Goal: Task Accomplishment & Management: Manage account settings

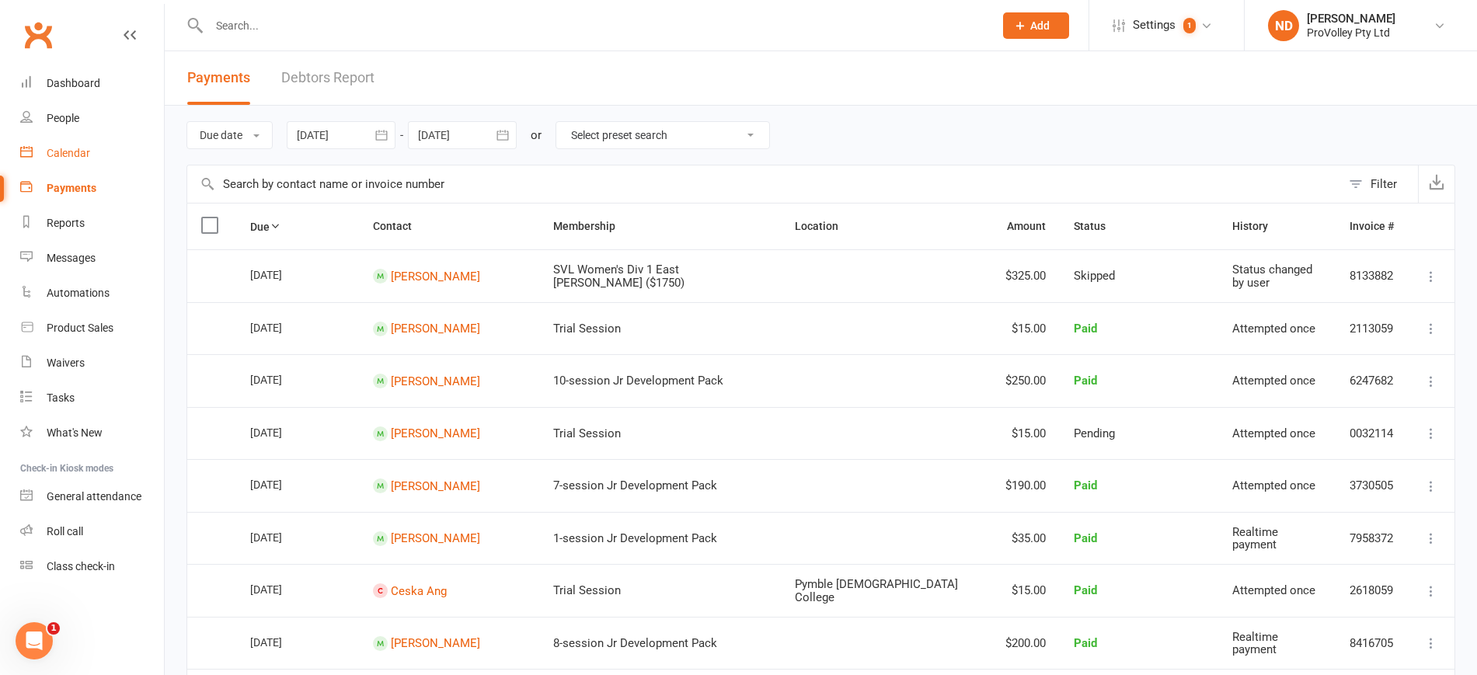
click at [68, 156] on div "Calendar" at bounding box center [69, 153] width 44 height 12
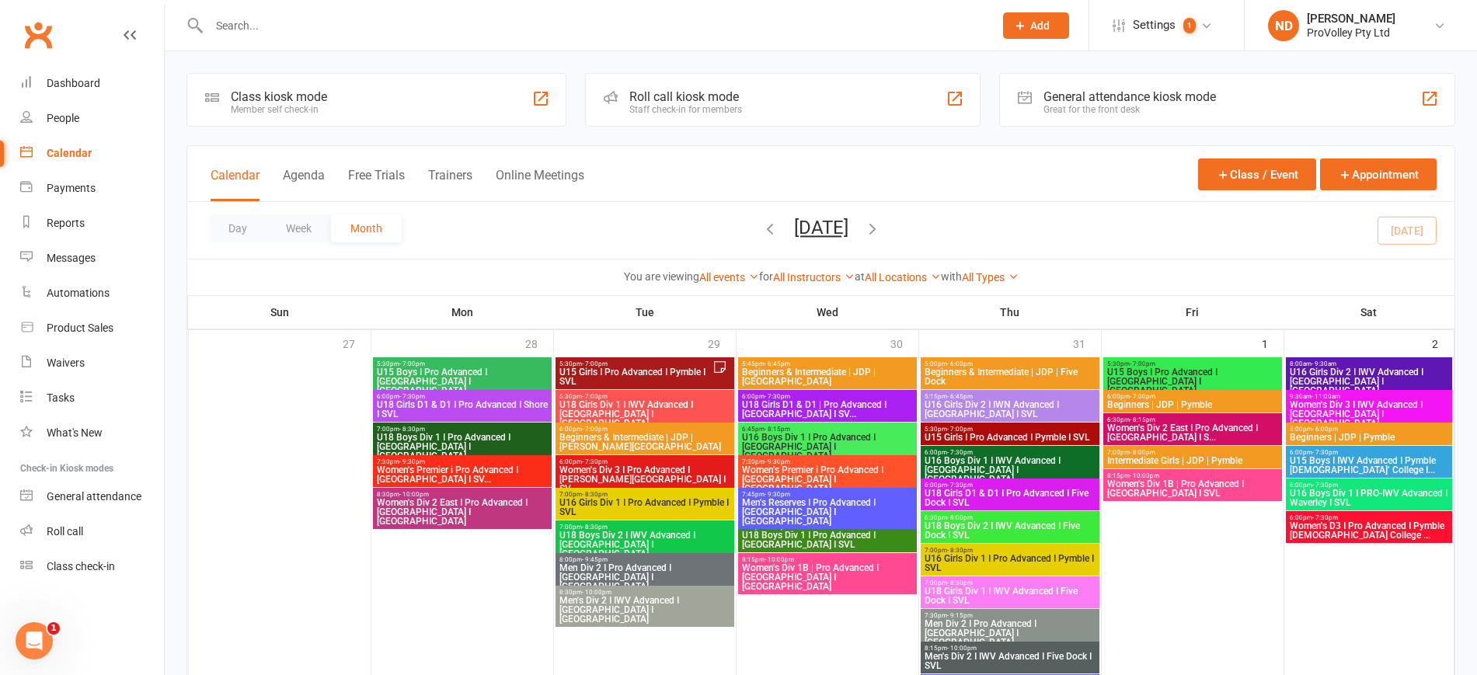
click at [761, 228] on icon "button" at bounding box center [769, 228] width 17 height 17
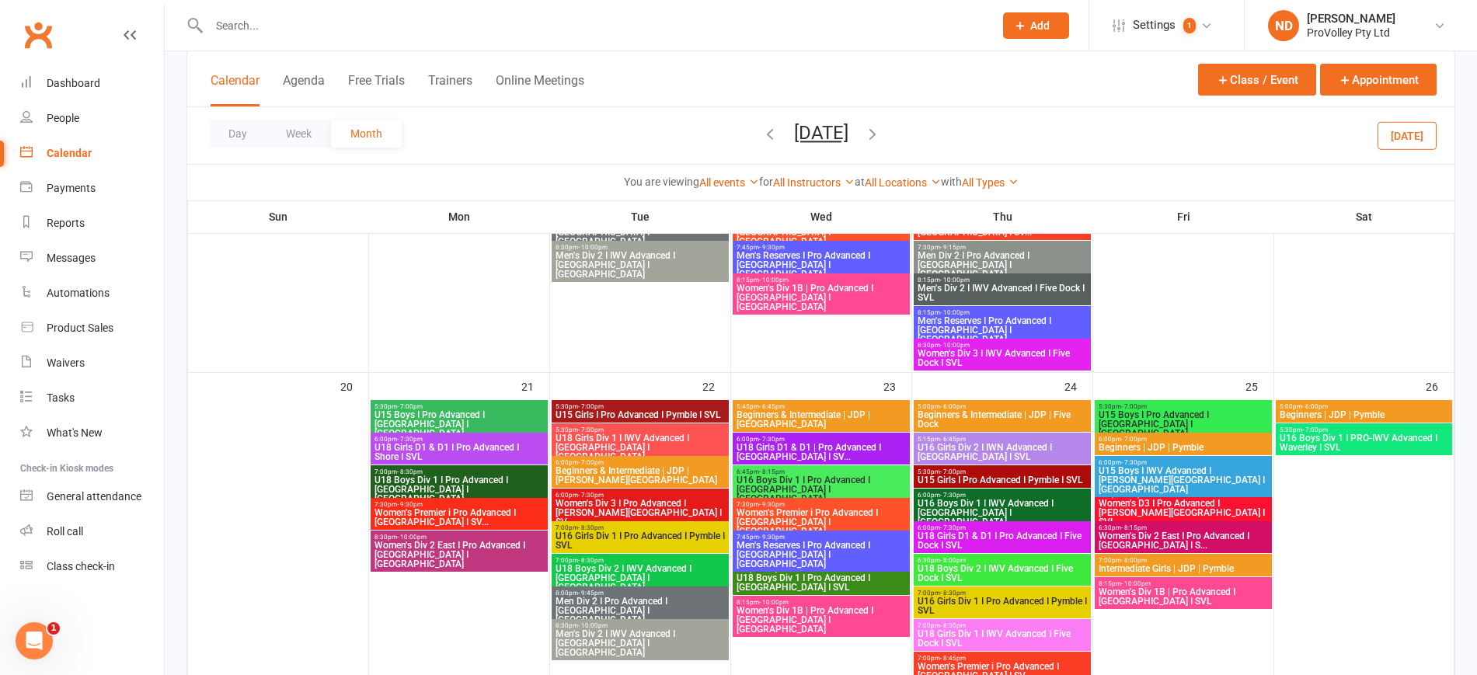
scroll to position [1360, 0]
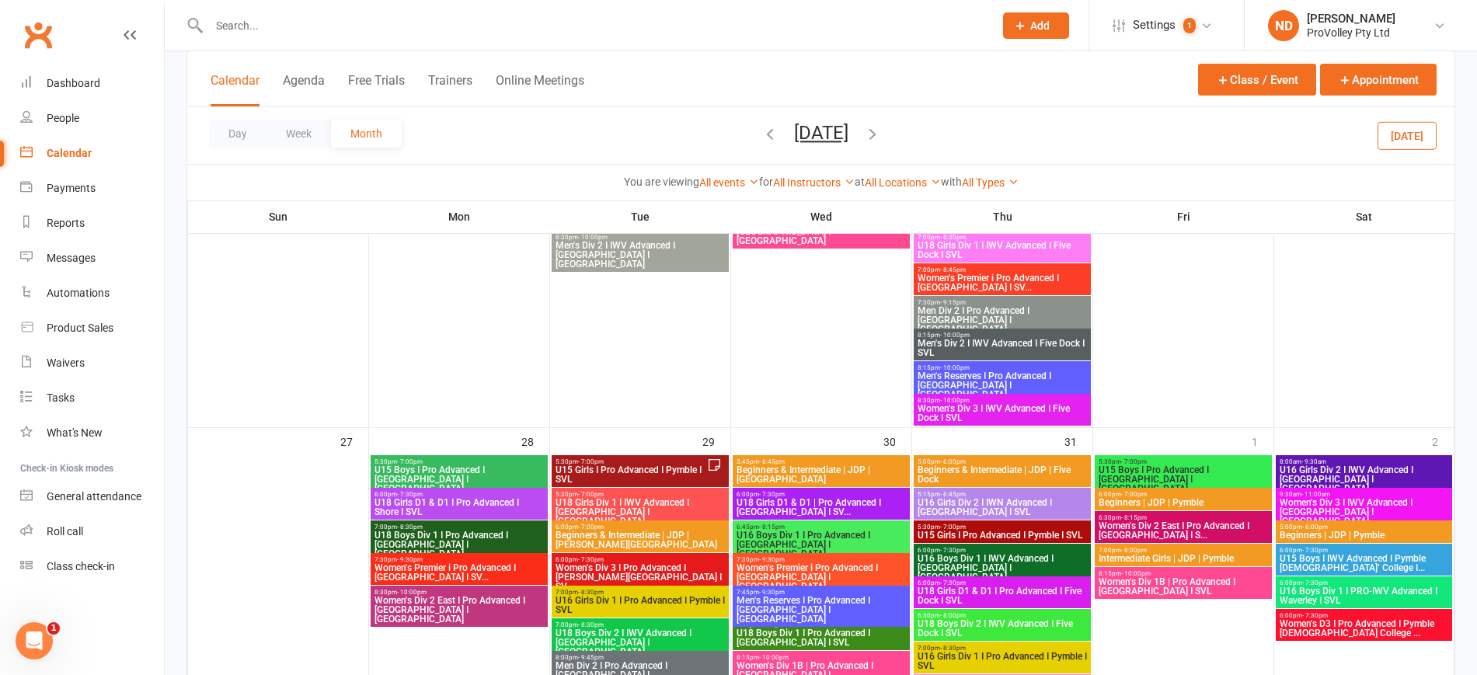
click at [659, 468] on span "U15 Girls I Pro Advanced I Pymble I SVL" at bounding box center [631, 474] width 152 height 19
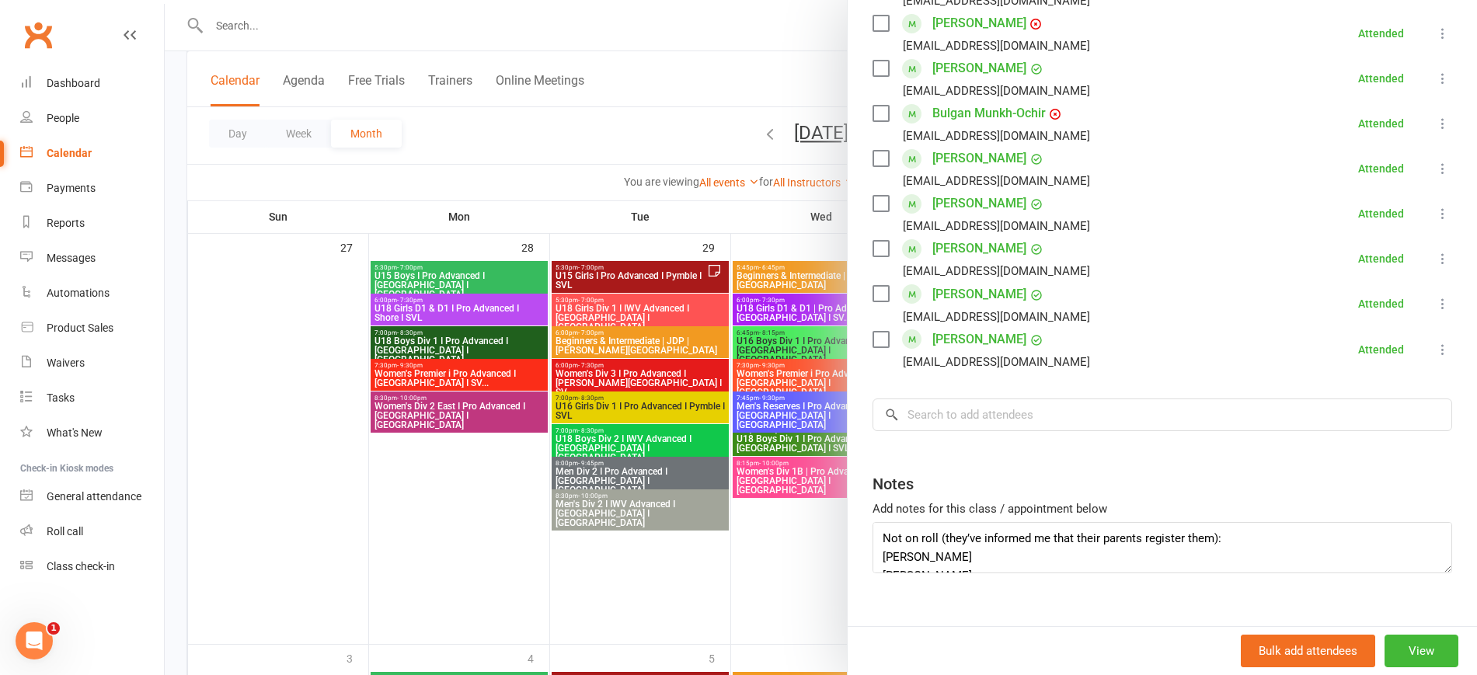
scroll to position [19, 0]
click at [462, 505] on div at bounding box center [821, 337] width 1312 height 675
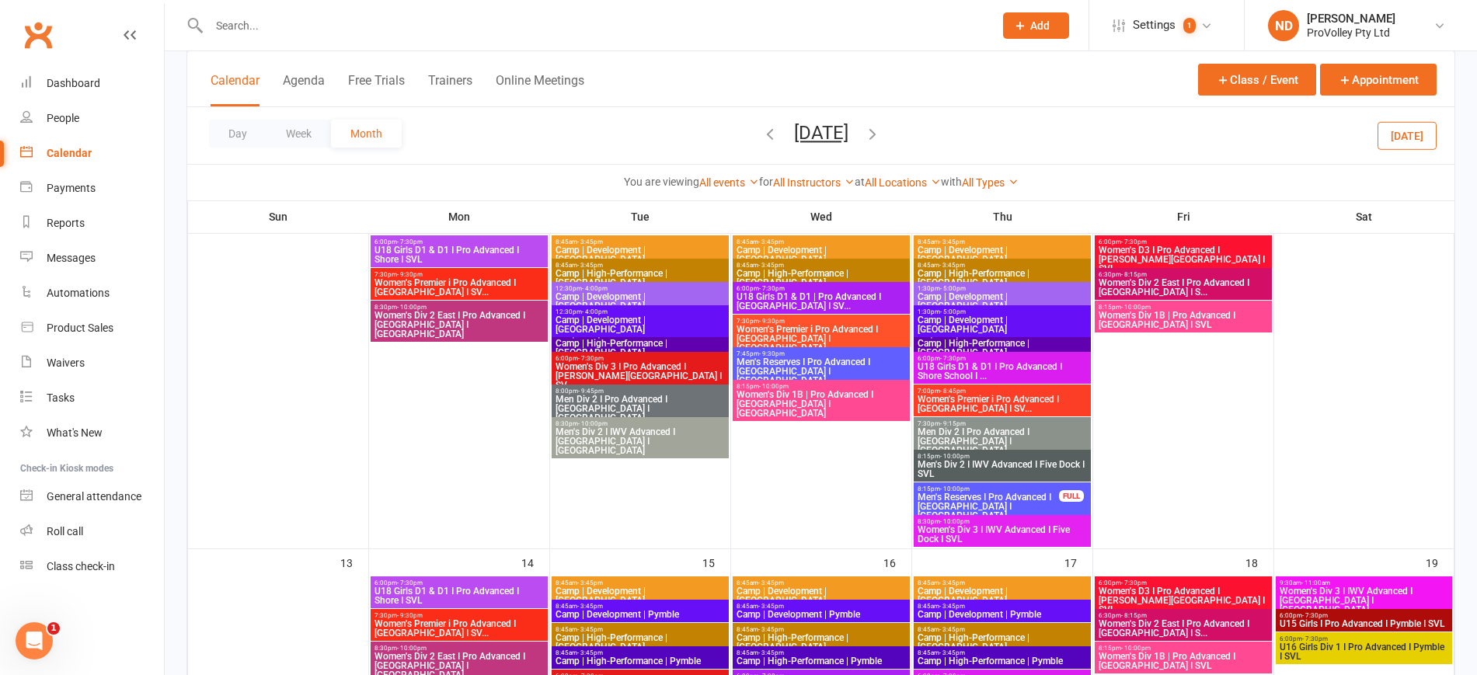
scroll to position [291, 0]
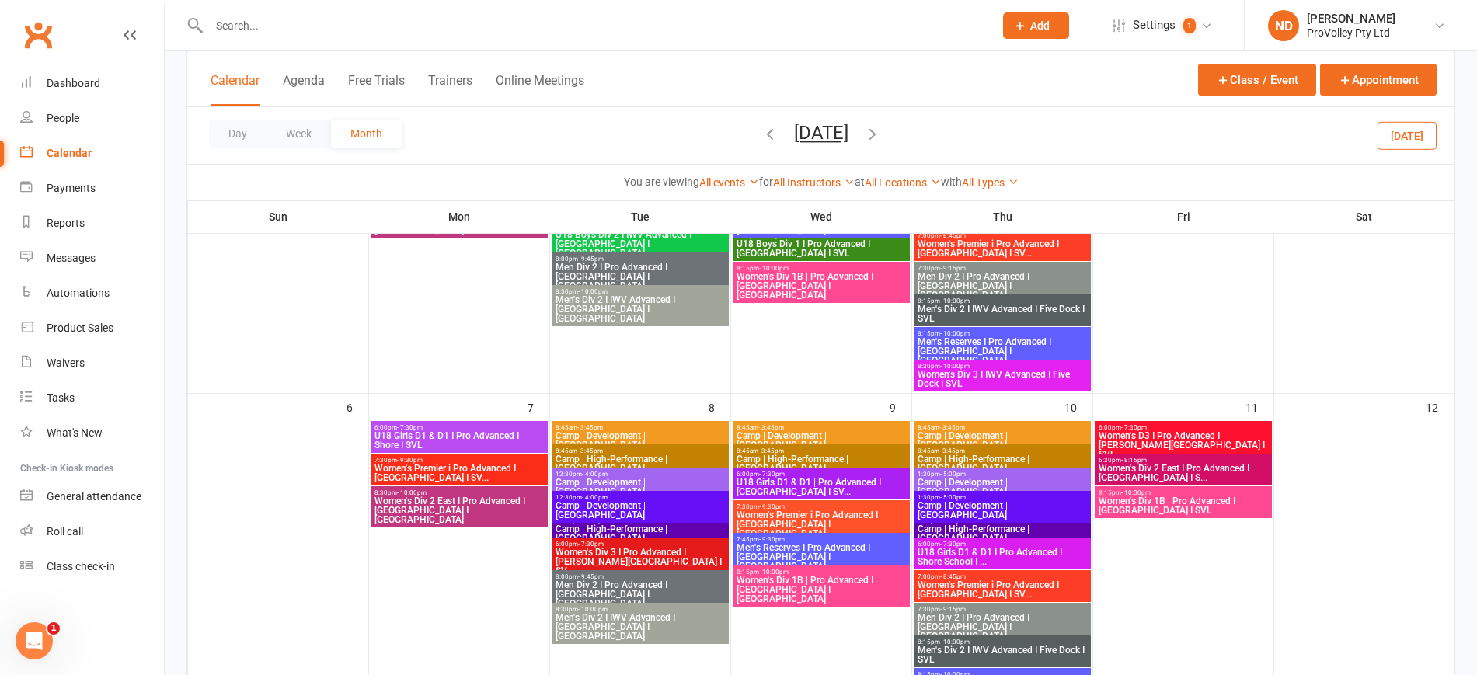
click at [761, 133] on icon "button" at bounding box center [769, 133] width 17 height 17
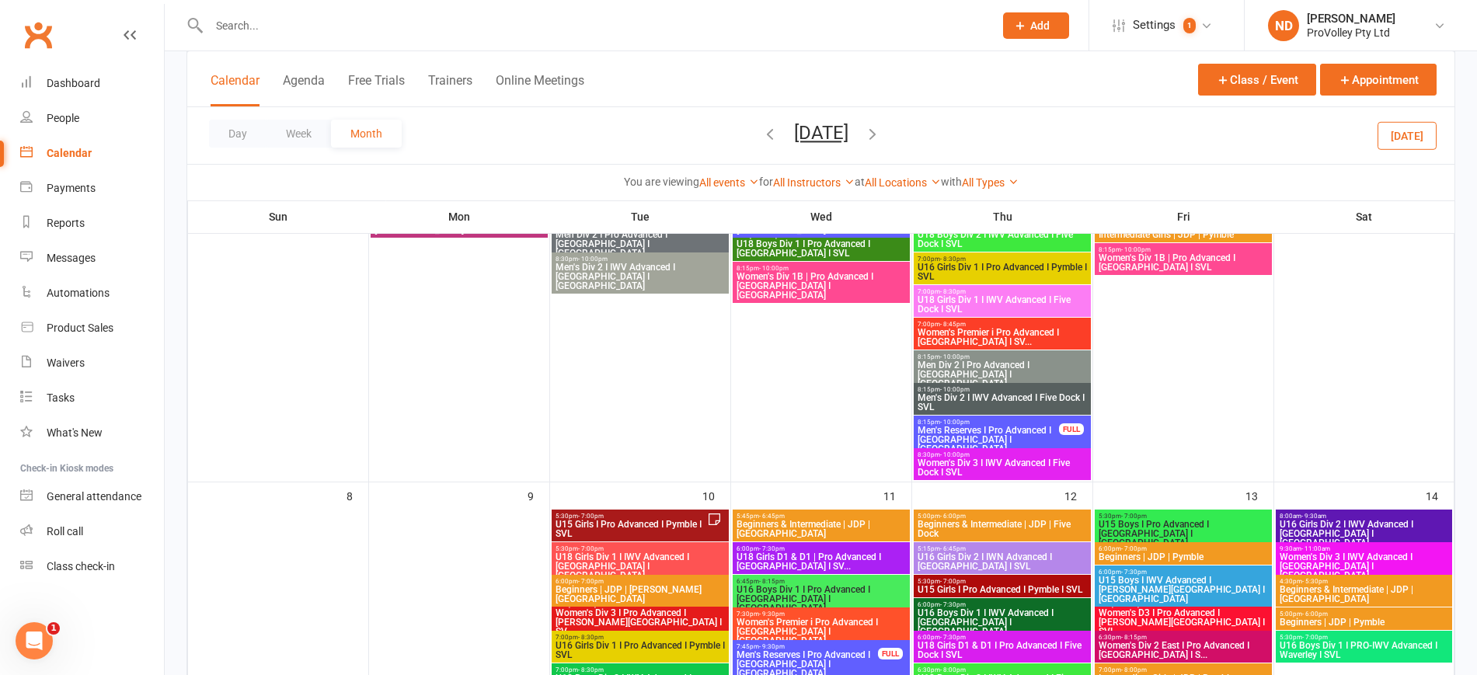
click at [686, 513] on span "5:30pm - 7:00pm" at bounding box center [631, 516] width 152 height 7
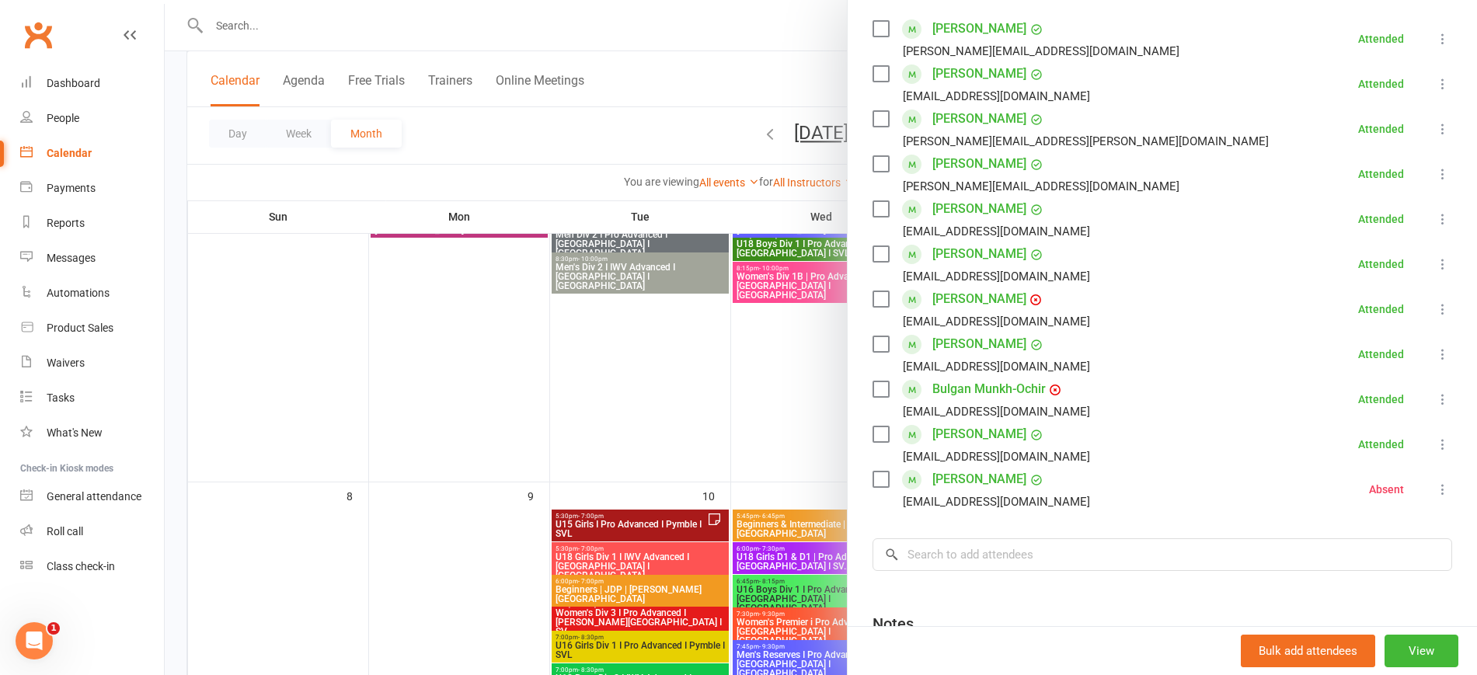
scroll to position [437, 0]
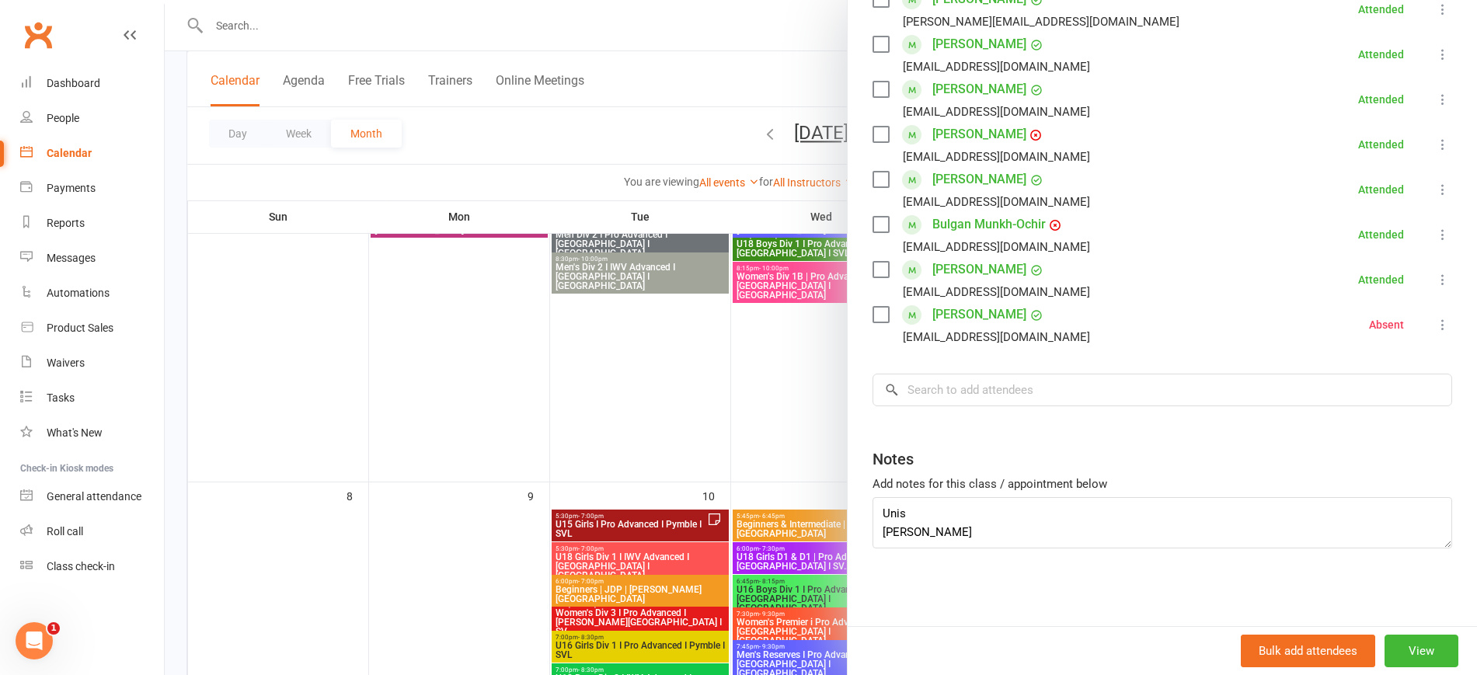
click at [495, 546] on div at bounding box center [821, 337] width 1312 height 675
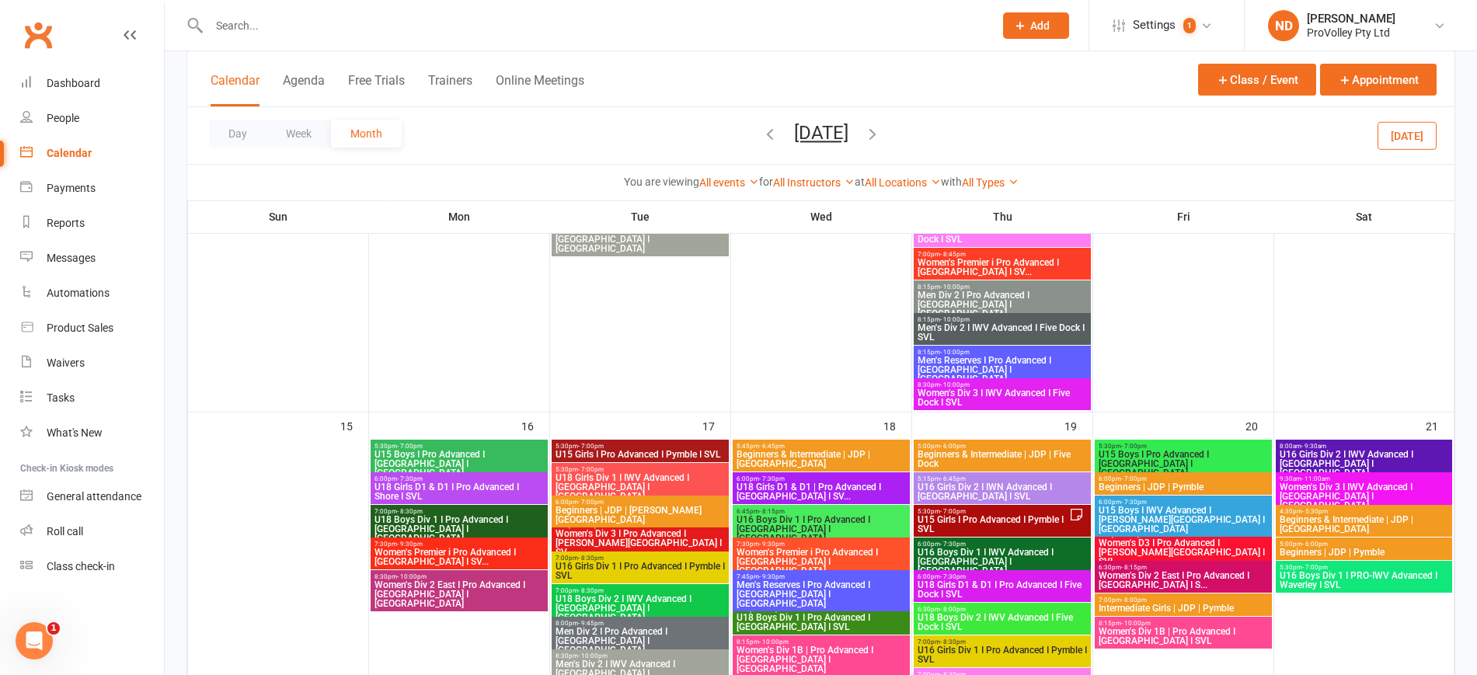
scroll to position [874, 0]
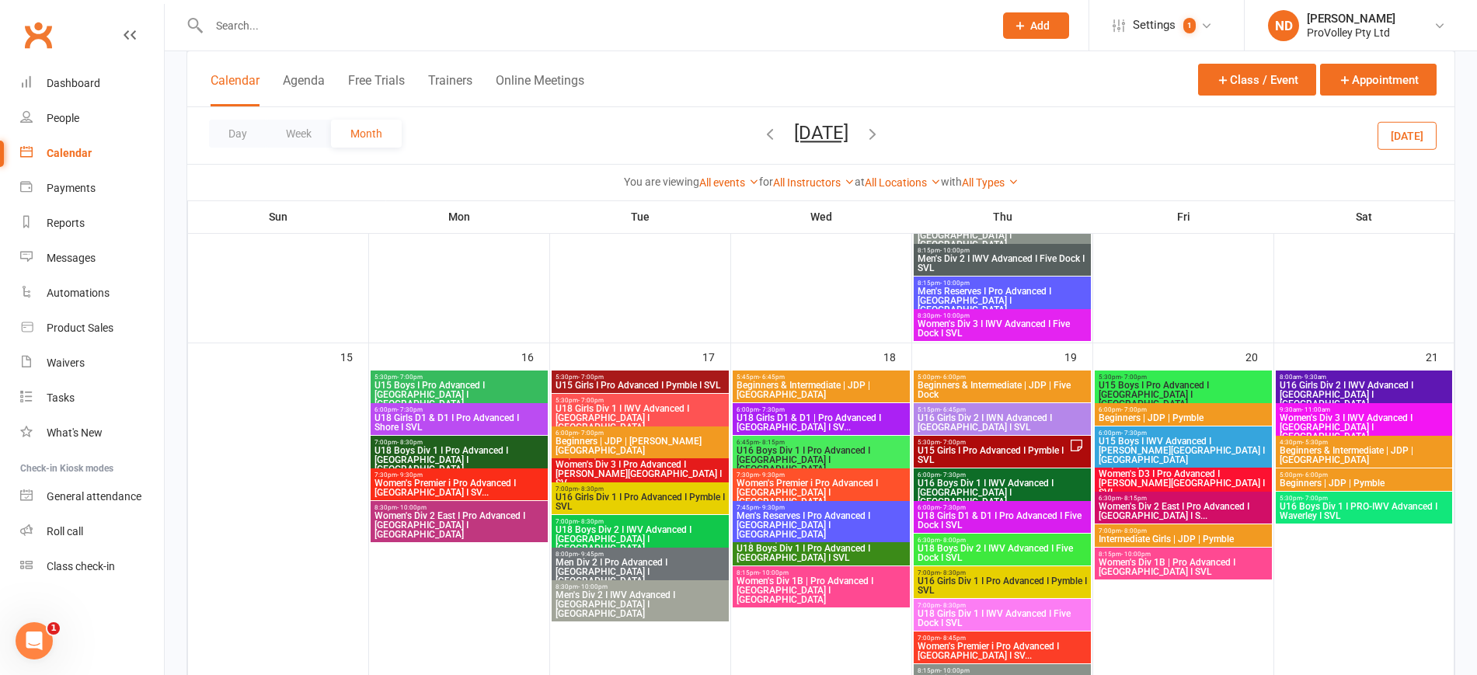
click at [1030, 453] on span "U15 Girls I Pro Advanced I Pymble I SVL" at bounding box center [993, 455] width 152 height 19
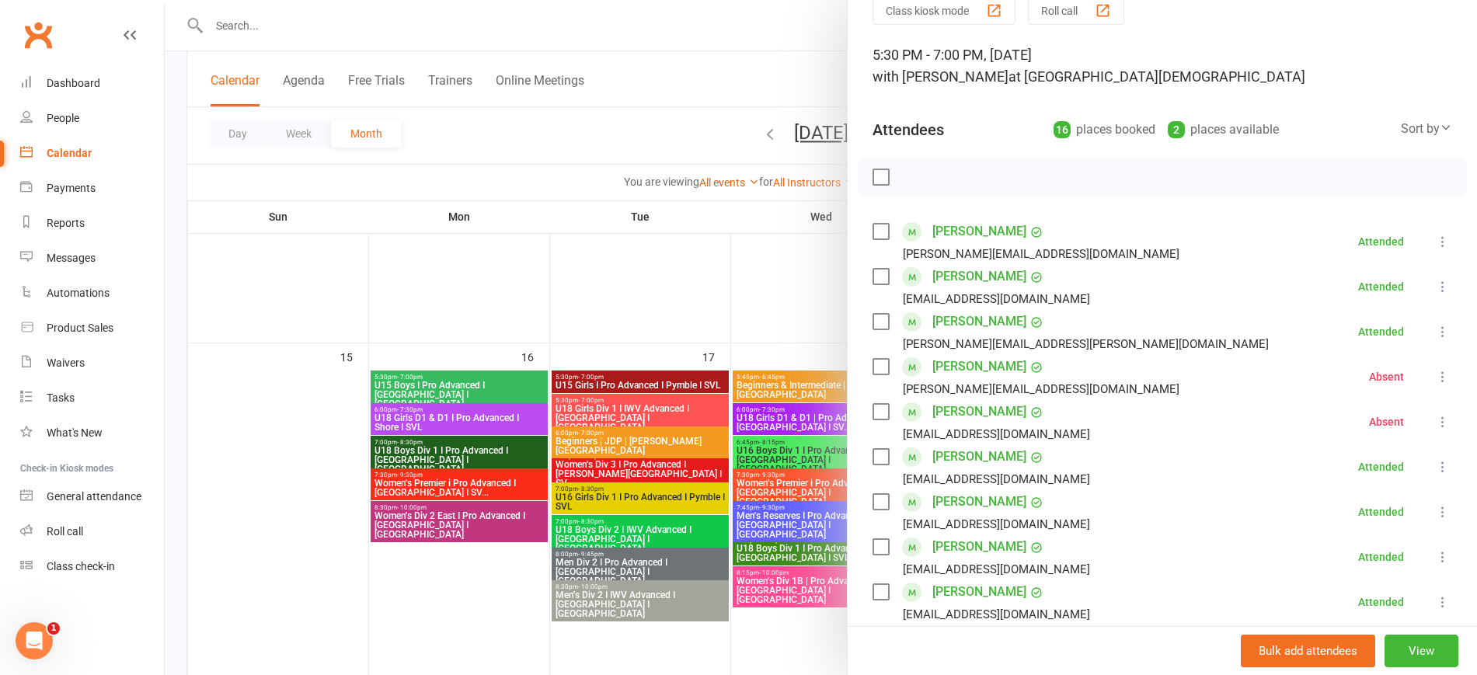
scroll to position [0, 0]
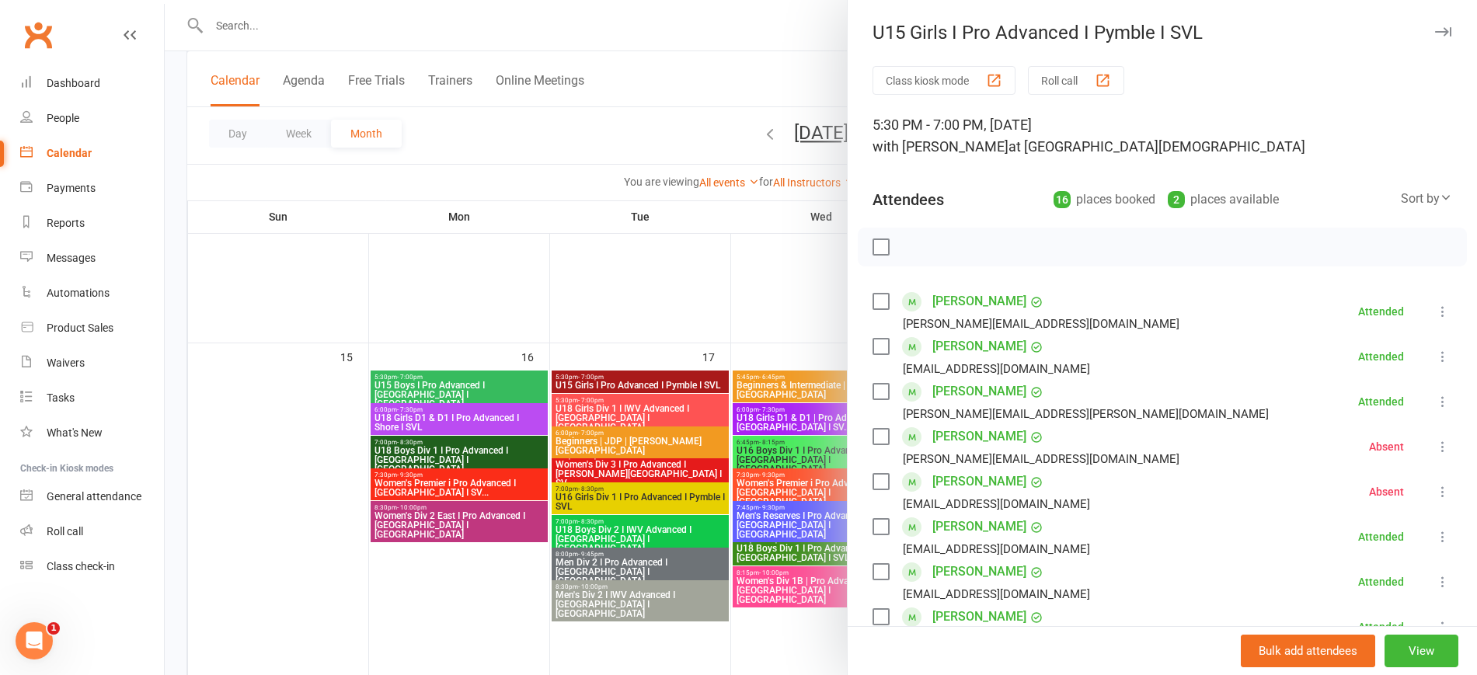
click at [612, 254] on div at bounding box center [821, 337] width 1312 height 675
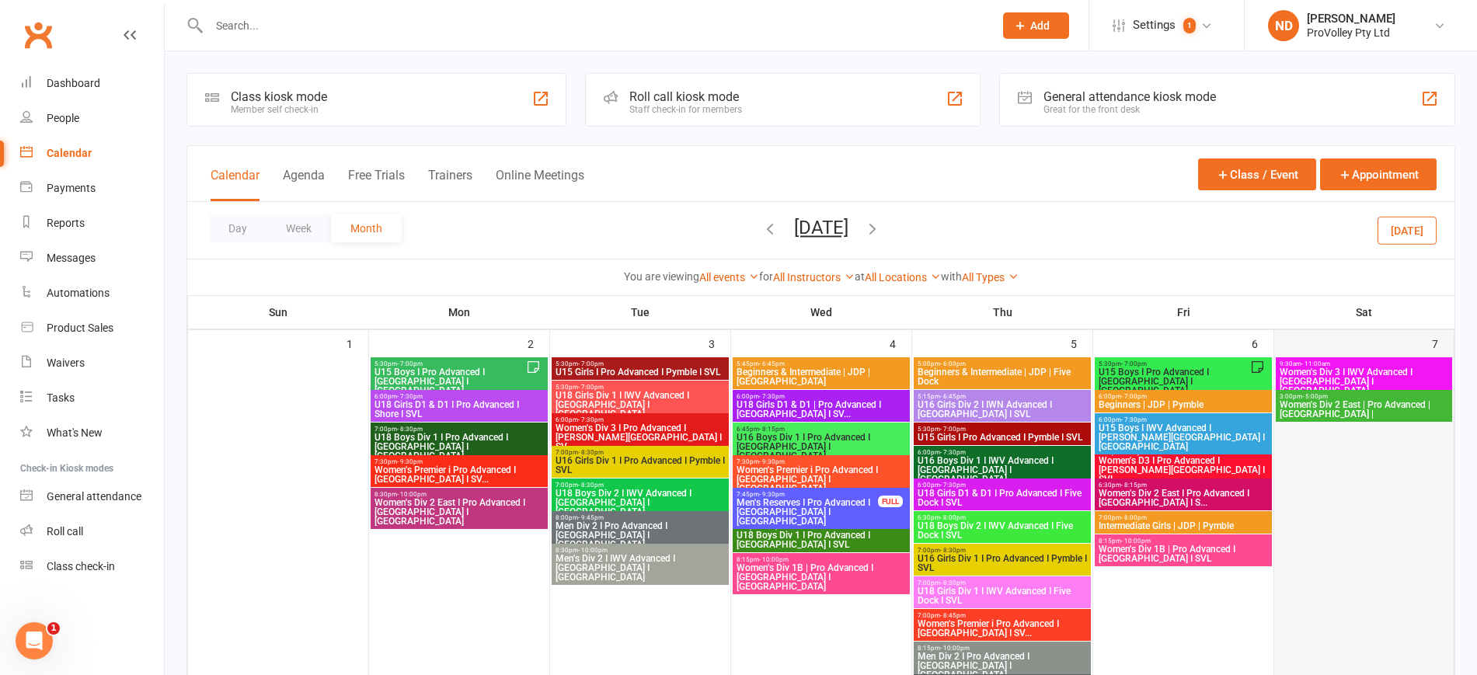
drag, startPoint x: 751, startPoint y: 231, endPoint x: 1351, endPoint y: 448, distance: 637.8
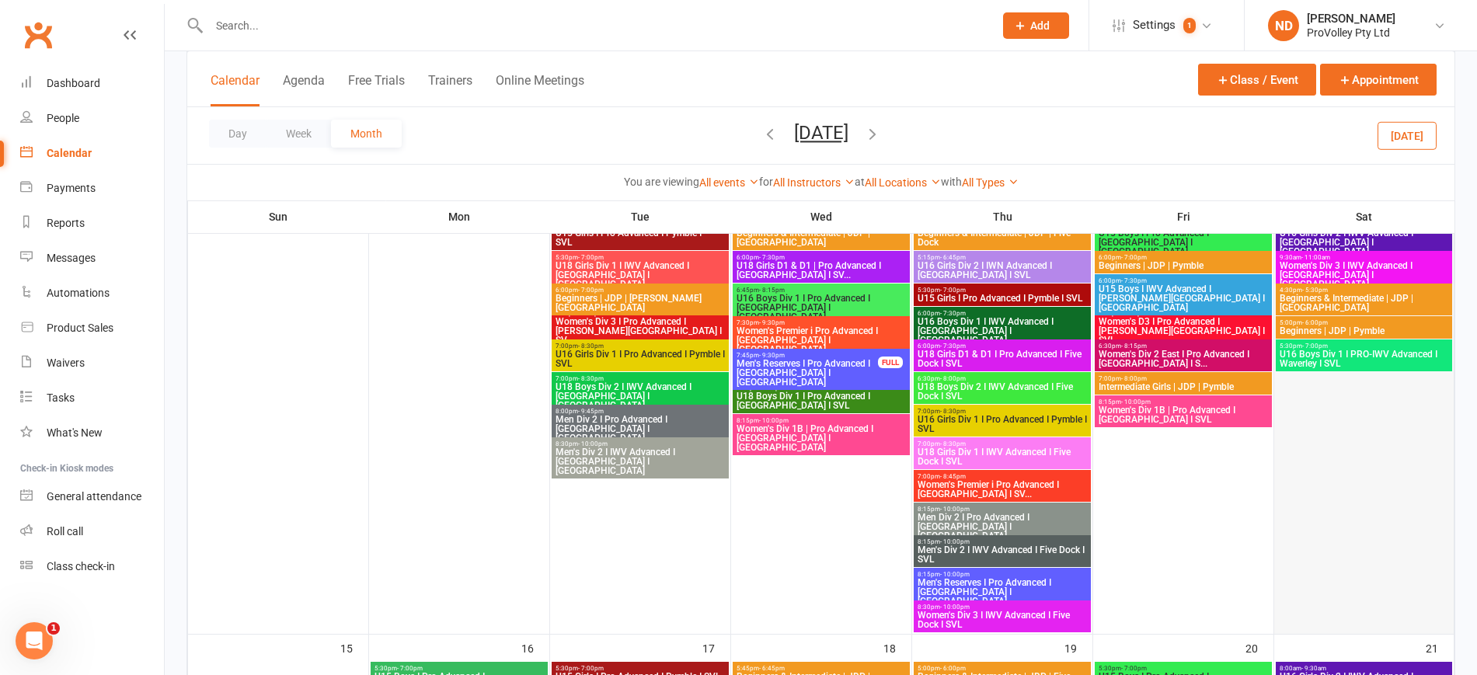
scroll to position [874, 0]
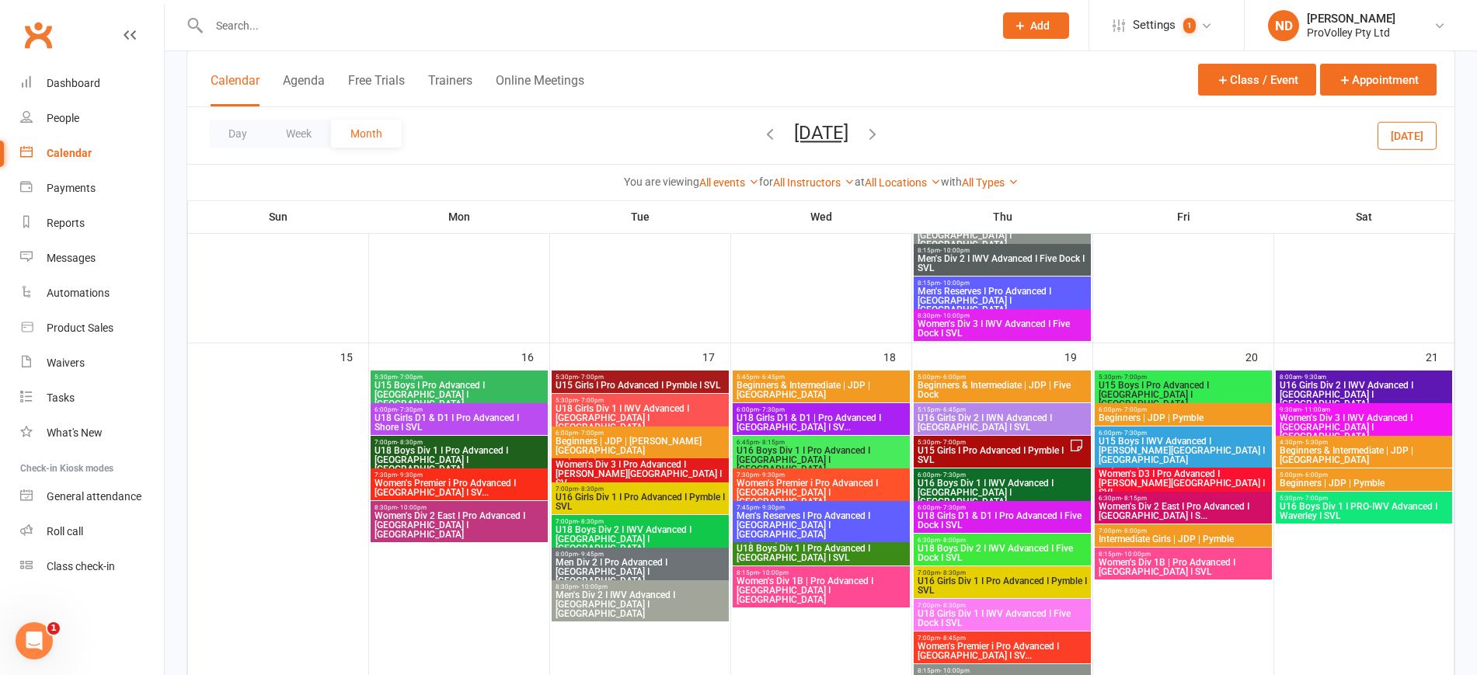
click at [881, 128] on icon "button" at bounding box center [872, 133] width 17 height 17
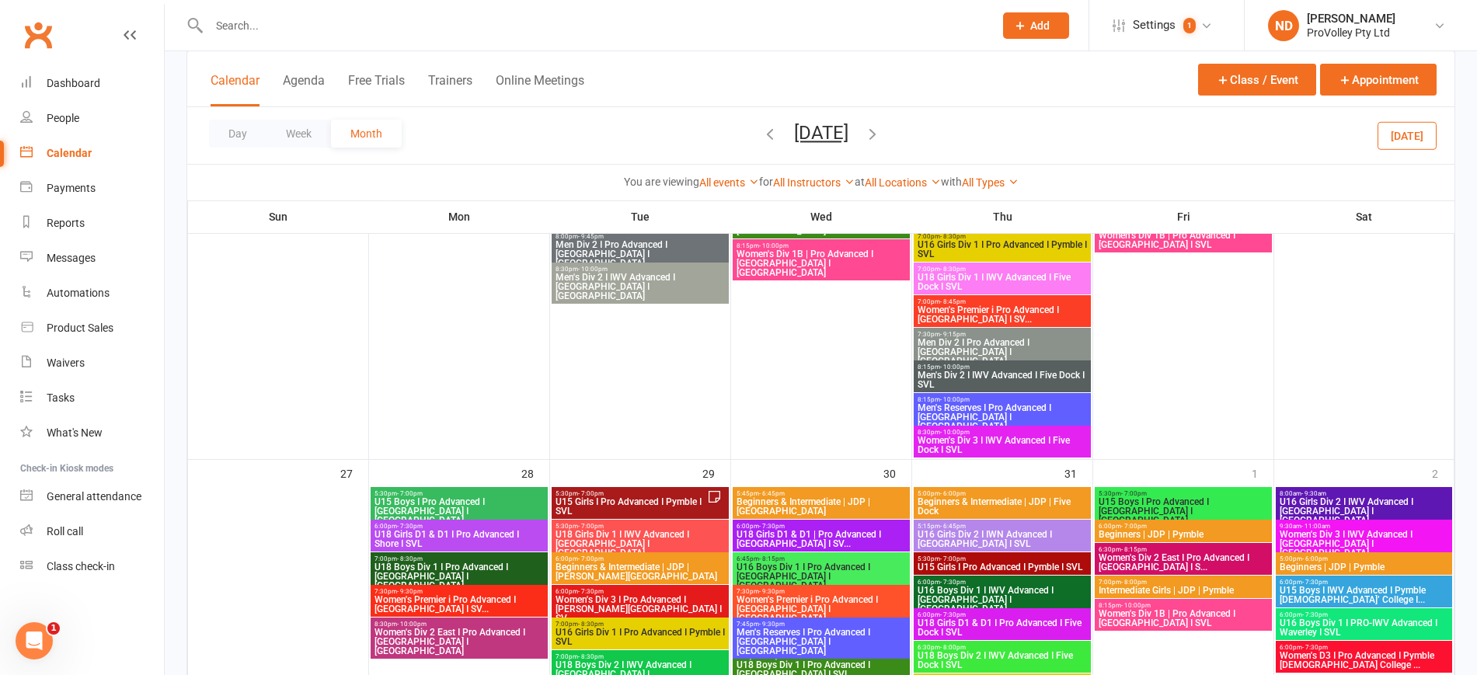
scroll to position [1360, 0]
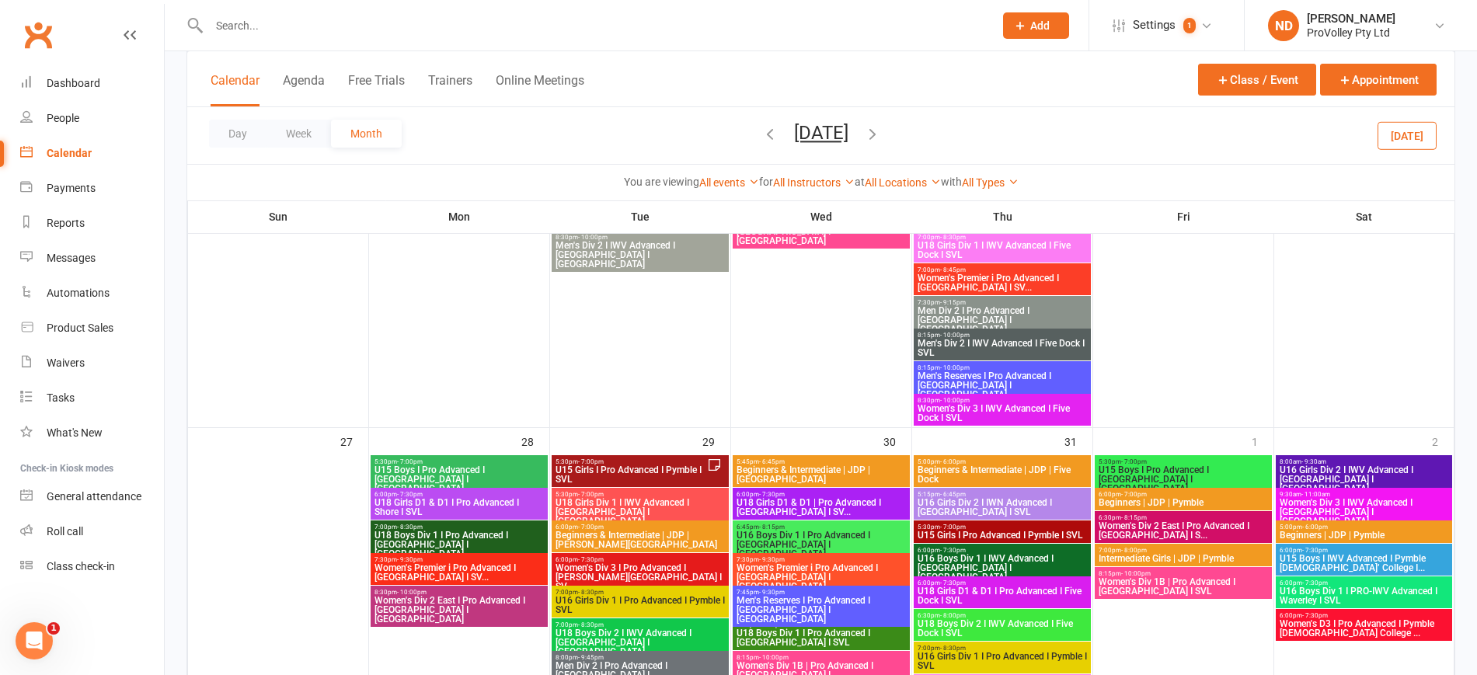
click at [697, 458] on span "5:30pm - 7:00pm" at bounding box center [631, 461] width 152 height 7
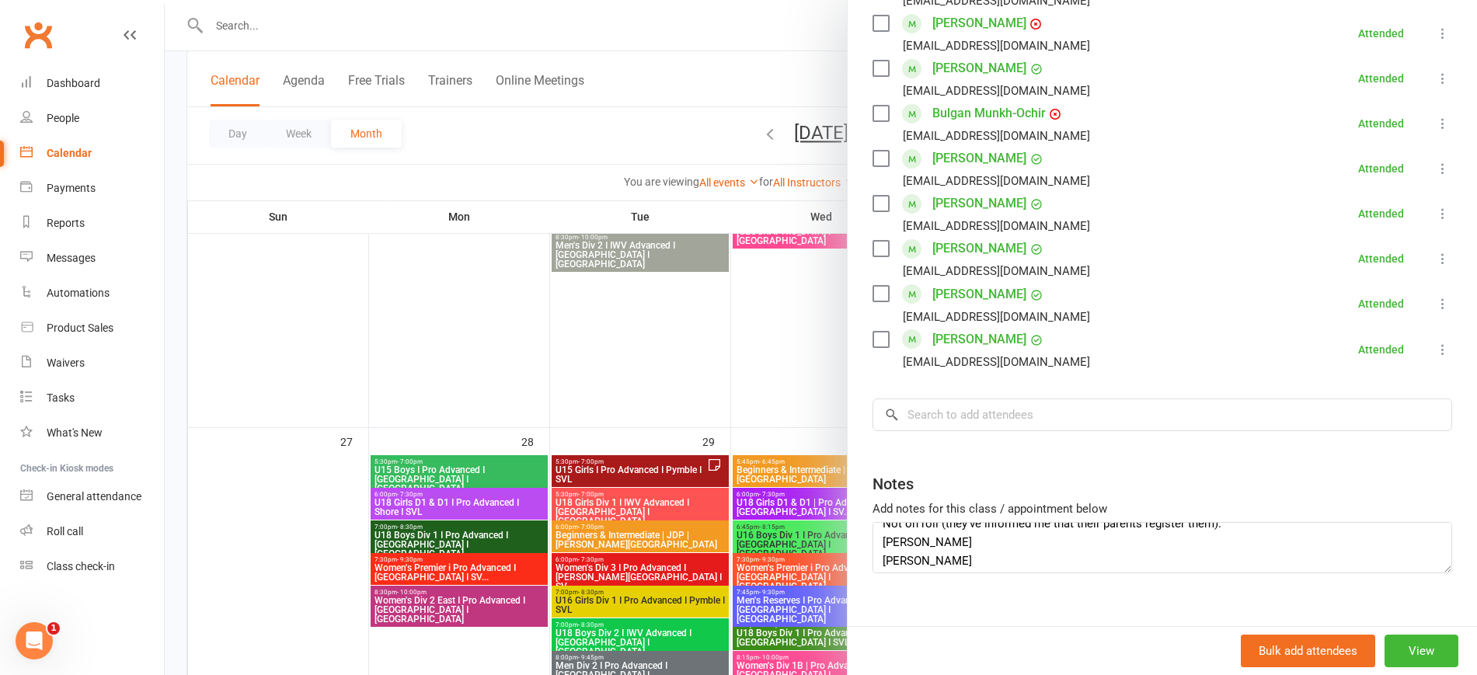
scroll to position [19, 0]
click at [580, 343] on div at bounding box center [821, 337] width 1312 height 675
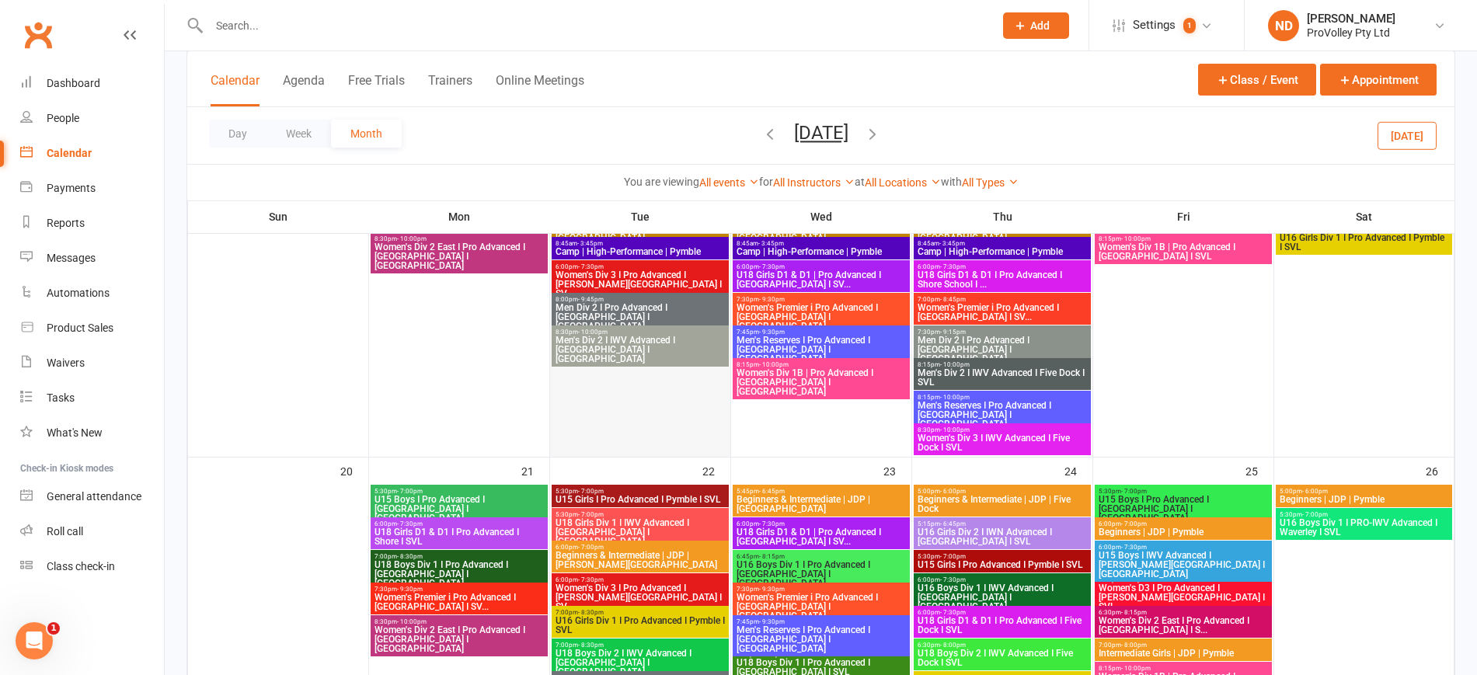
scroll to position [777, 0]
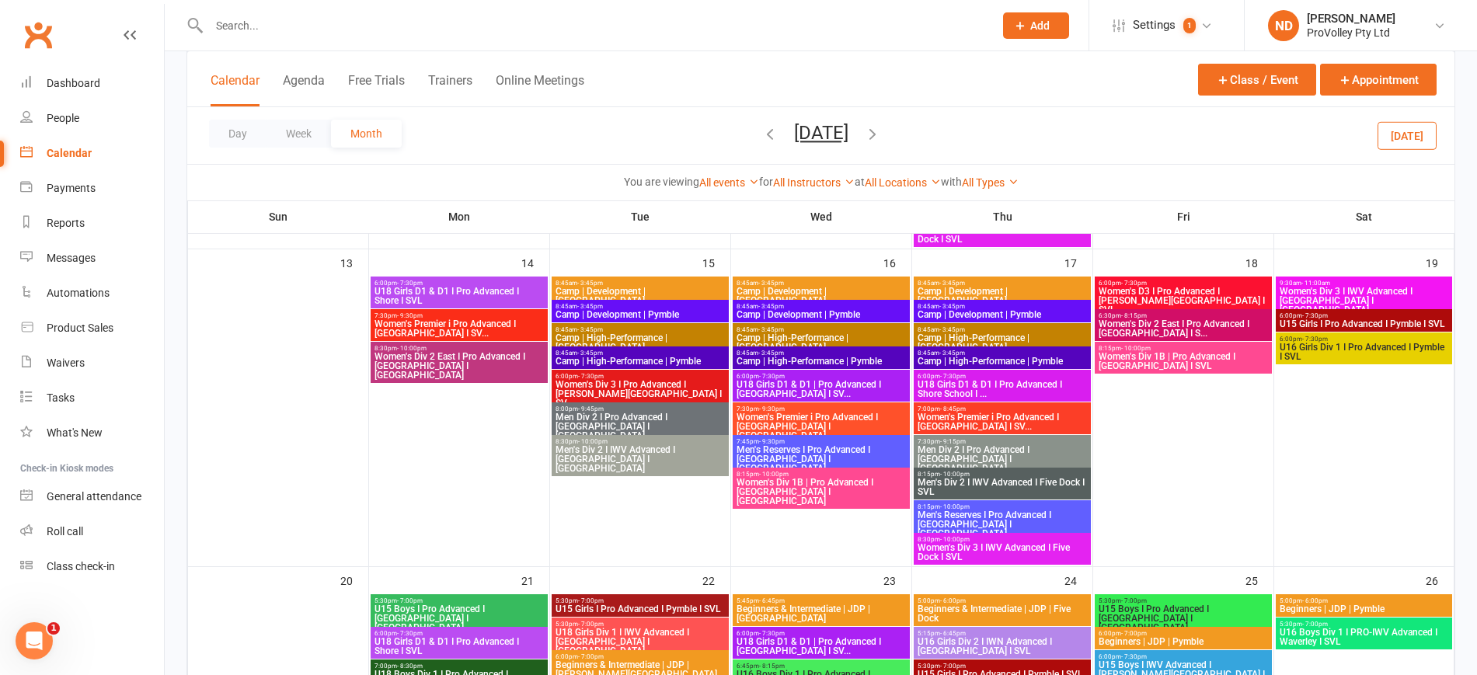
click at [761, 127] on icon "button" at bounding box center [769, 133] width 17 height 17
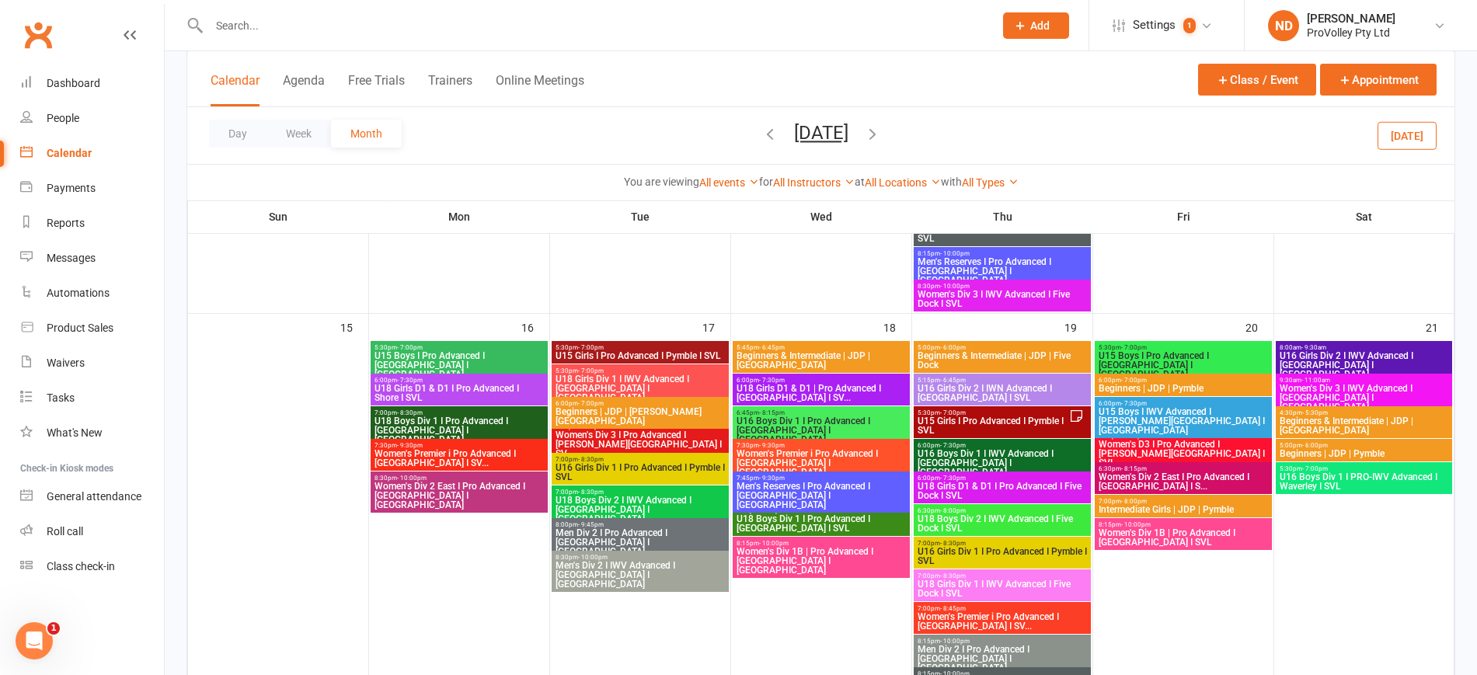
click at [761, 127] on icon "button" at bounding box center [769, 133] width 17 height 17
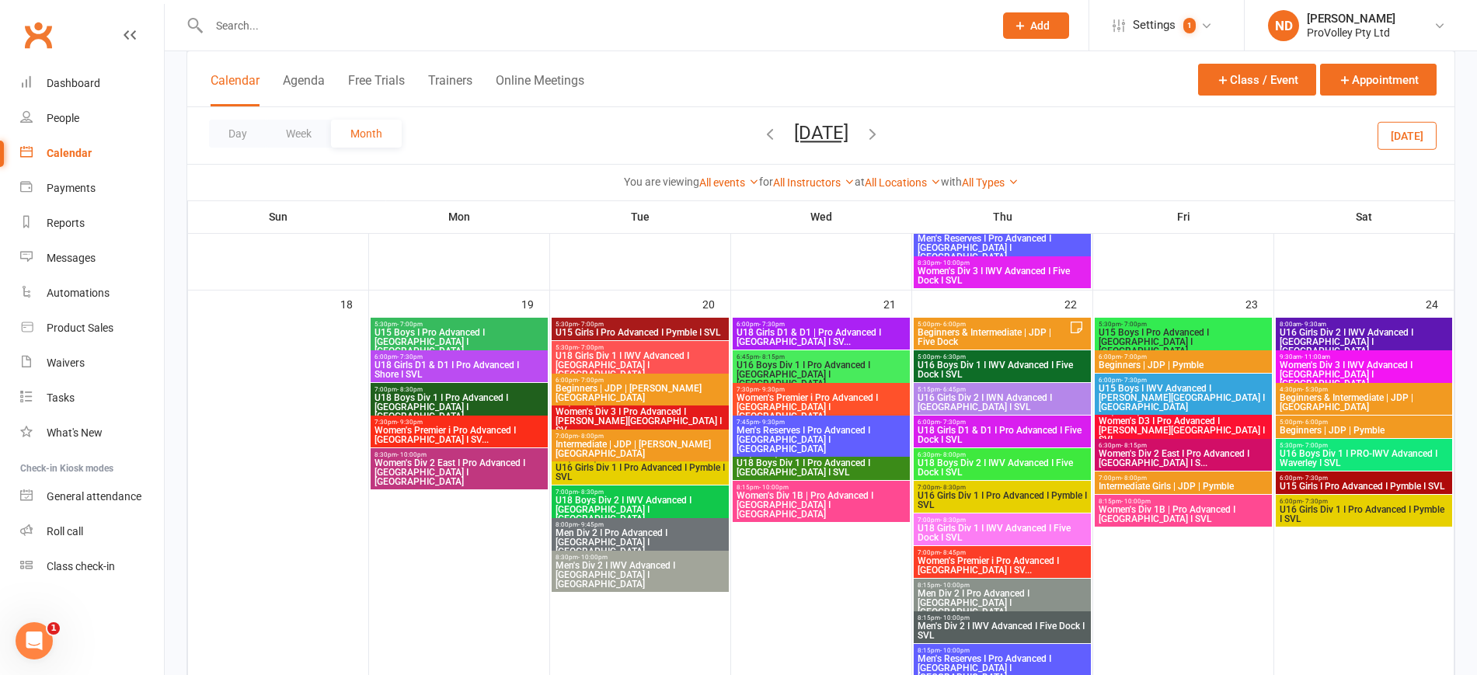
scroll to position [1263, 0]
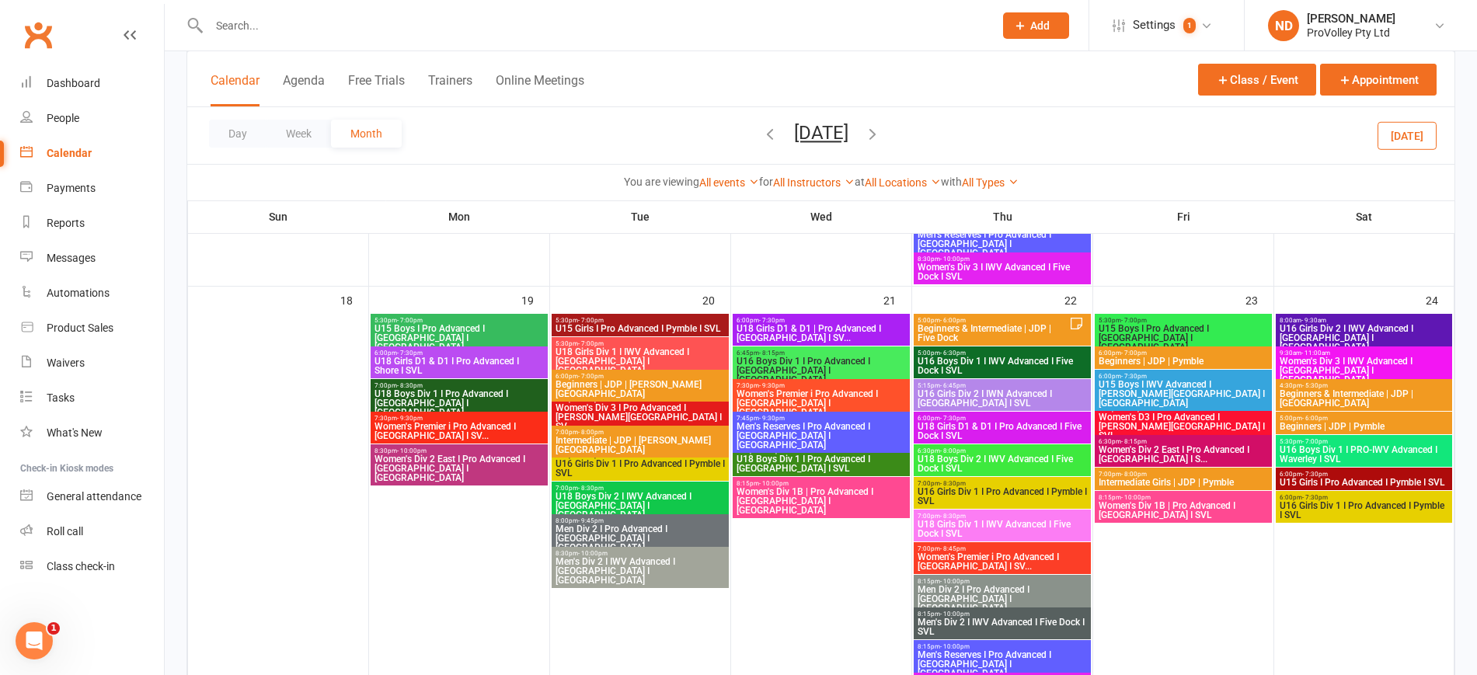
click at [1034, 331] on span "Beginners & Intermediate | JDP | Five Dock" at bounding box center [993, 333] width 152 height 19
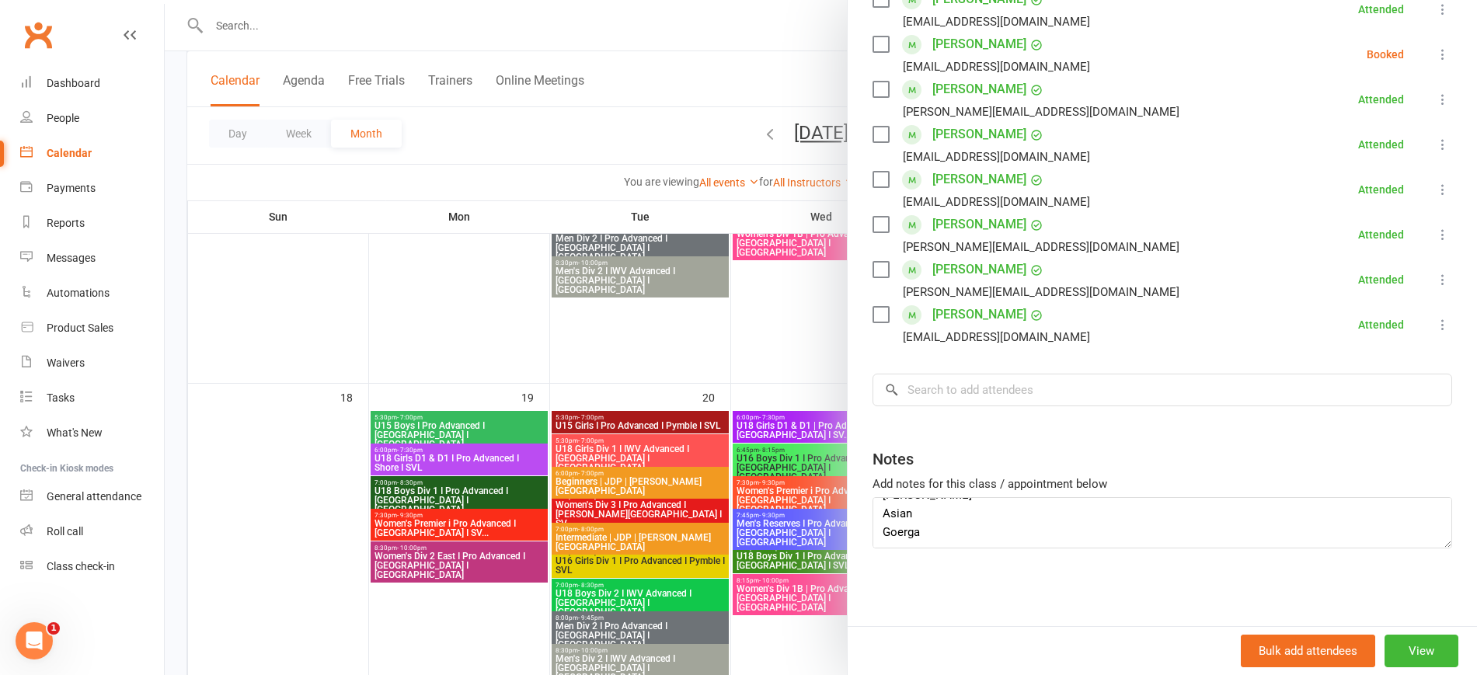
scroll to position [0, 0]
click at [520, 324] on div at bounding box center [821, 337] width 1312 height 675
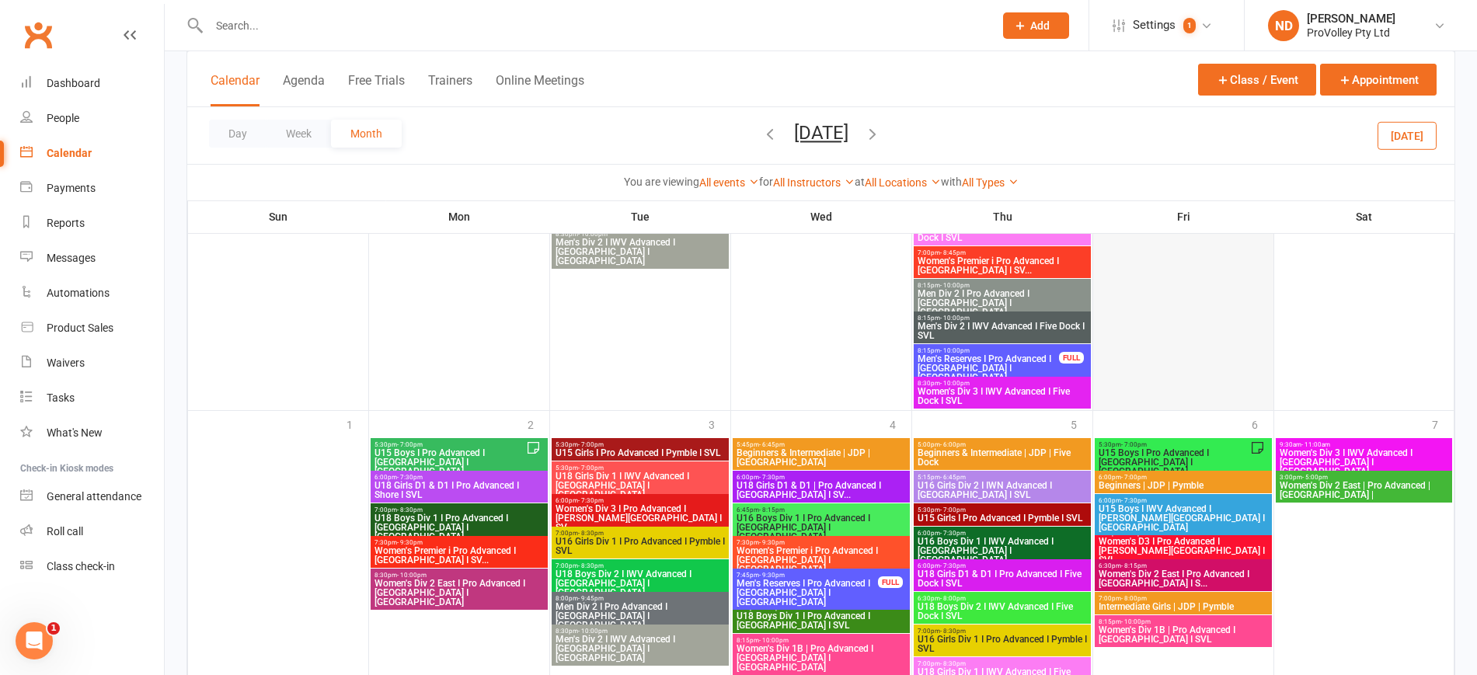
scroll to position [2040, 0]
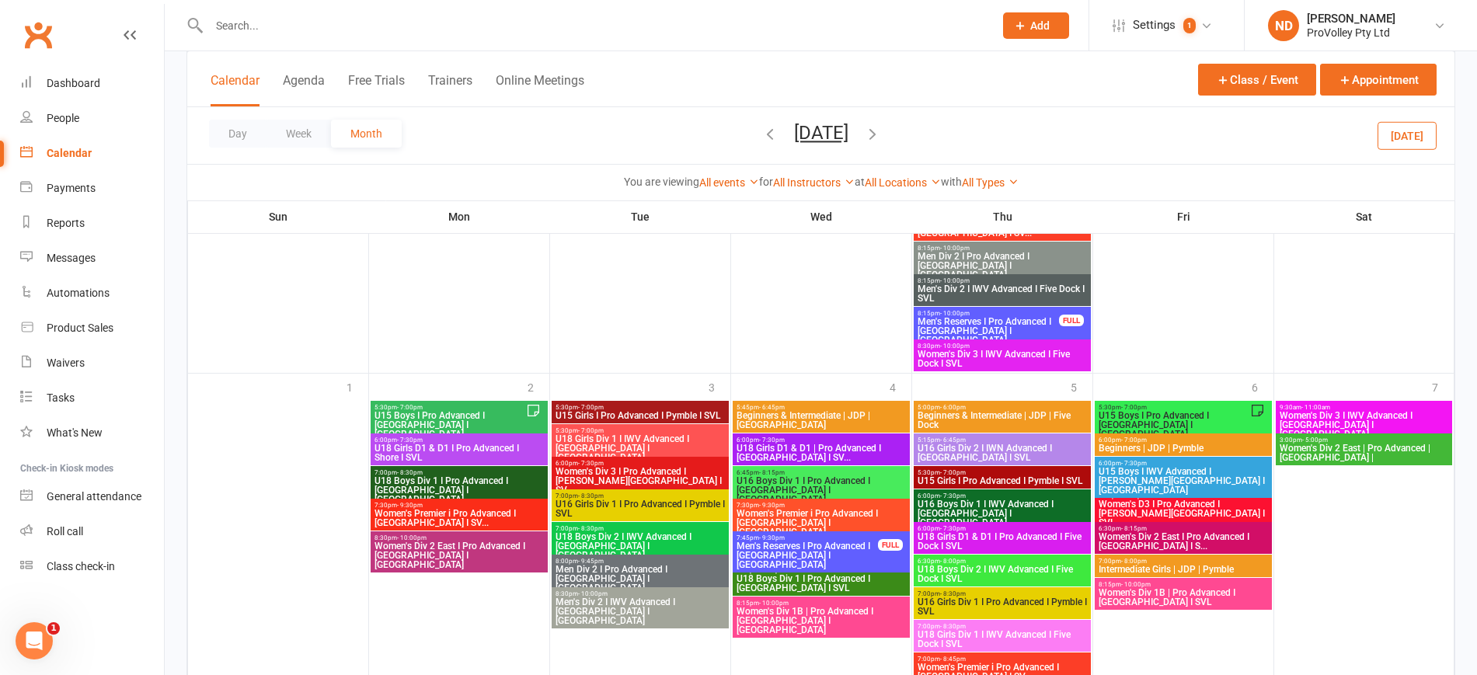
click at [500, 411] on span "U15 Boys I Pro Advanced I [GEOGRAPHIC_DATA] I [GEOGRAPHIC_DATA]" at bounding box center [450, 425] width 152 height 28
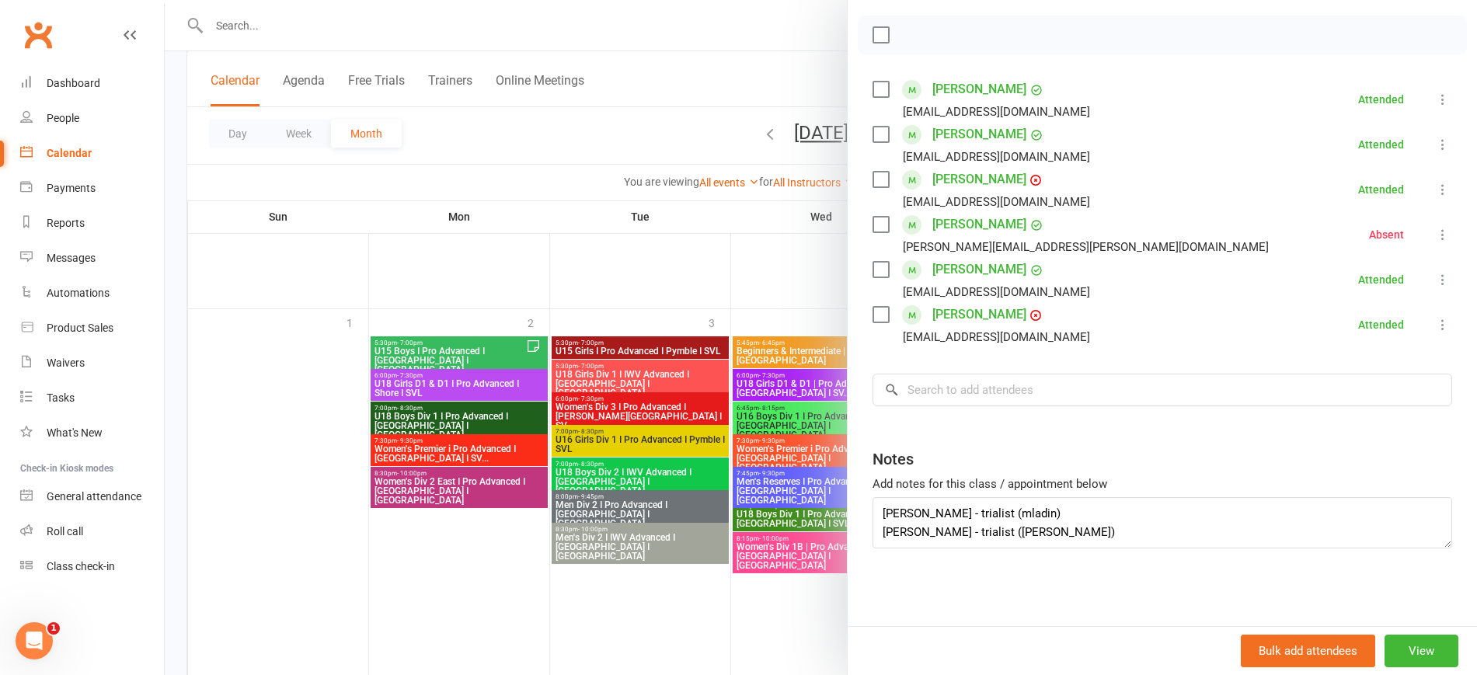
scroll to position [2137, 0]
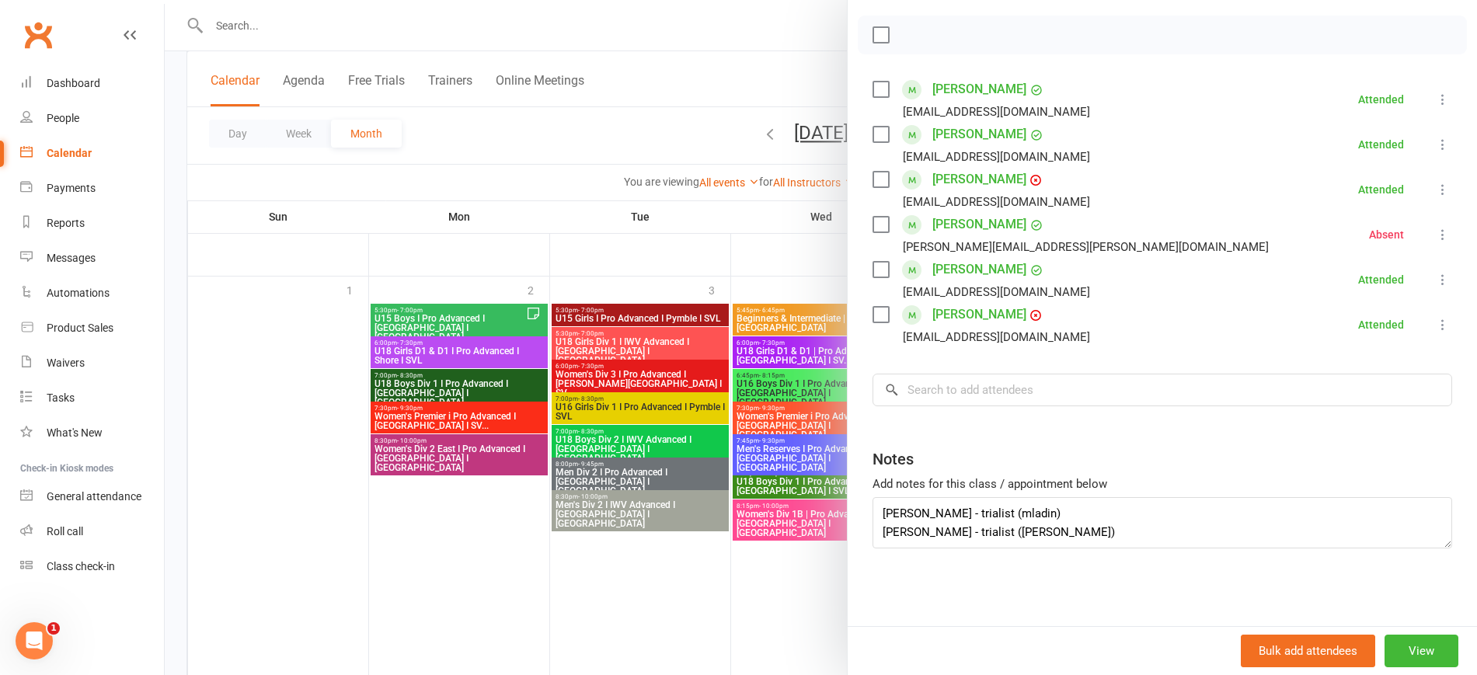
click at [653, 573] on div at bounding box center [821, 337] width 1312 height 675
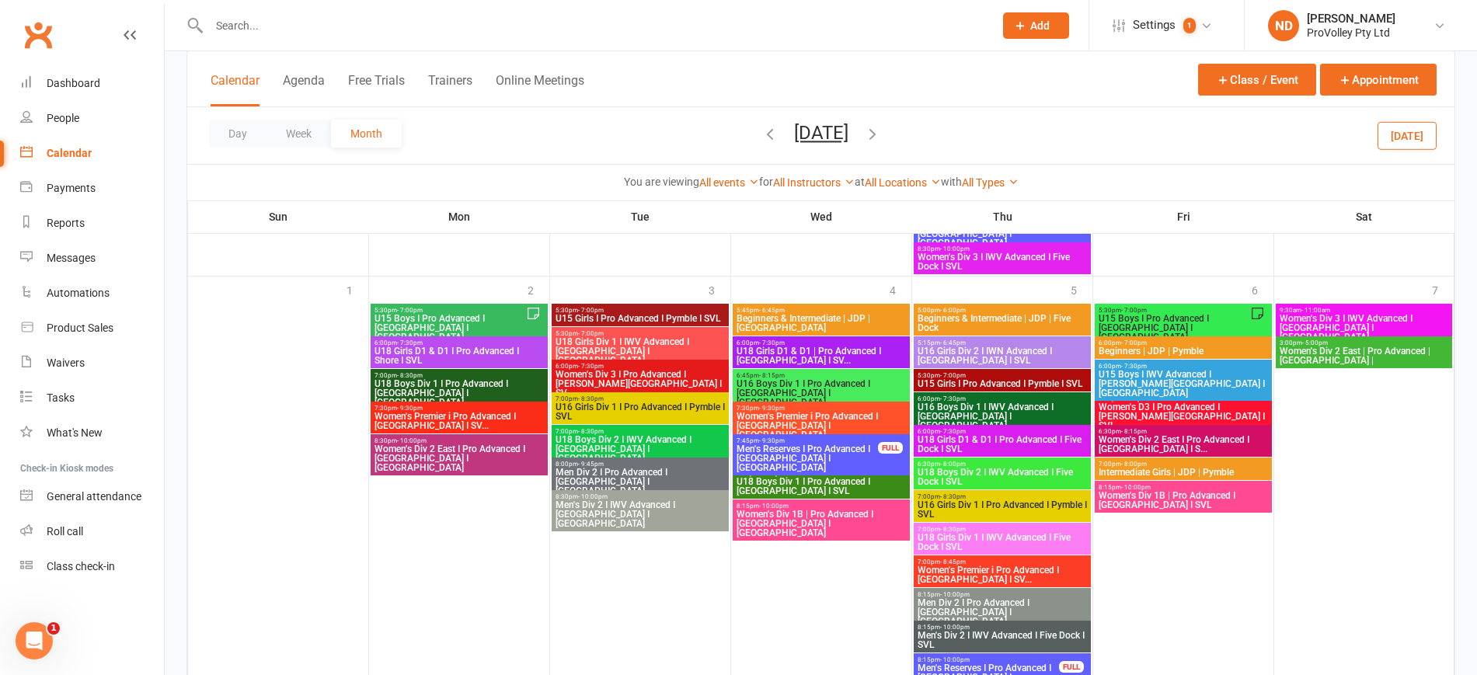
click at [1225, 305] on div "5:30pm - 7:00pm U15 Boys I Pro Advanced I Newtown I SVL" at bounding box center [1183, 324] width 177 height 41
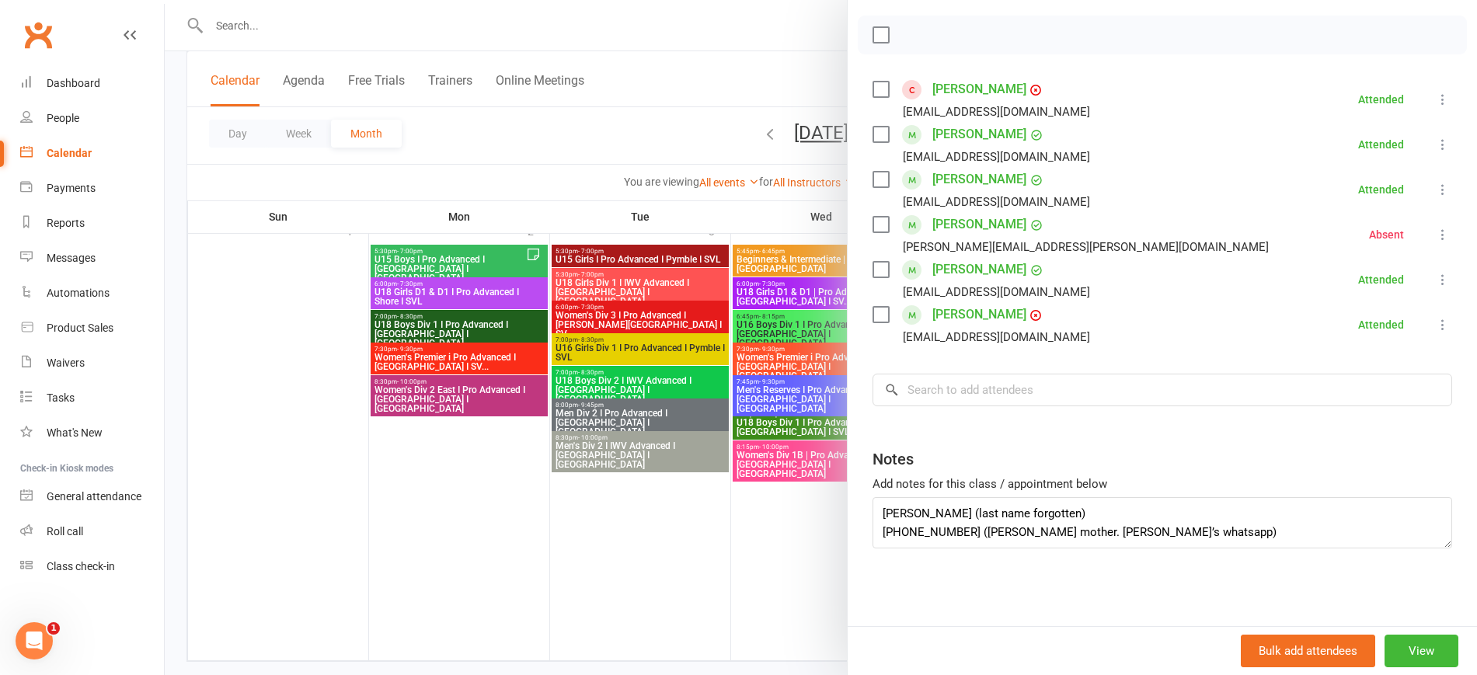
scroll to position [2227, 0]
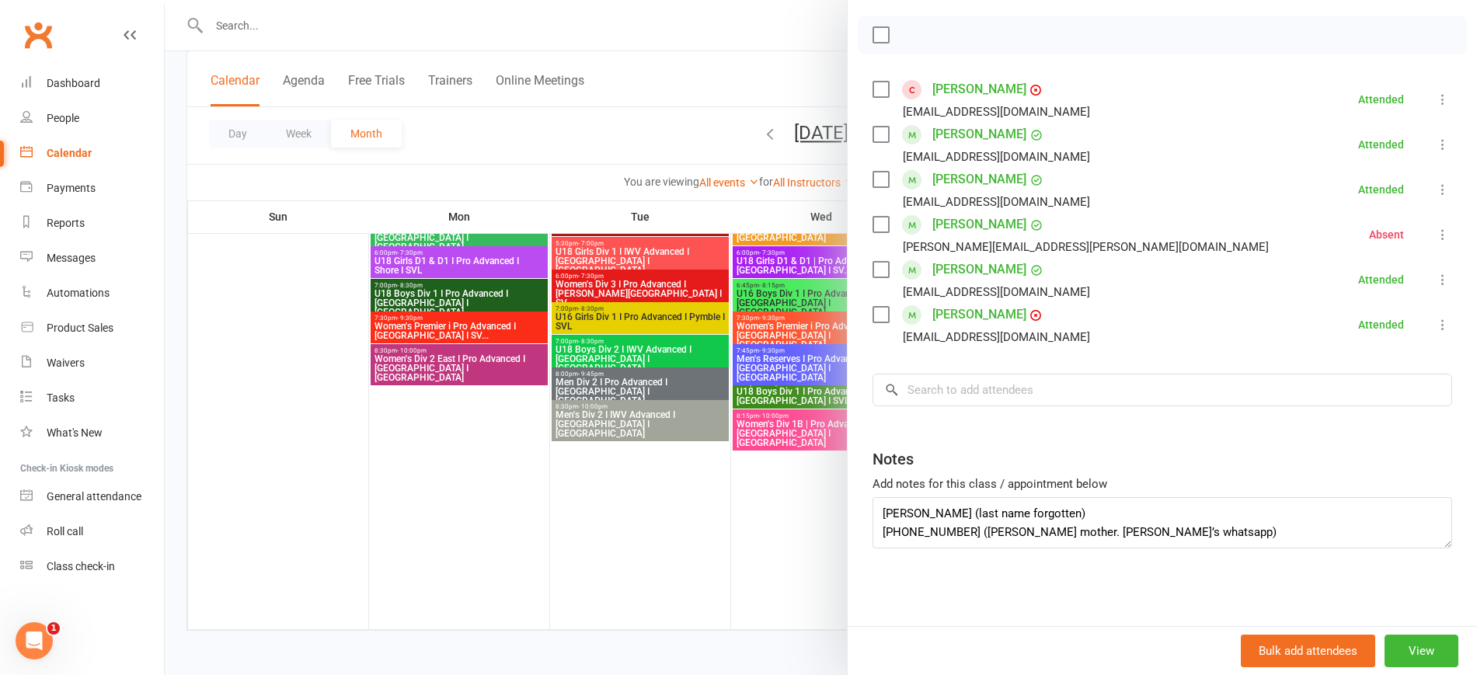
drag, startPoint x: 653, startPoint y: 505, endPoint x: 671, endPoint y: 492, distance: 22.2
click at [653, 504] on div at bounding box center [821, 337] width 1312 height 675
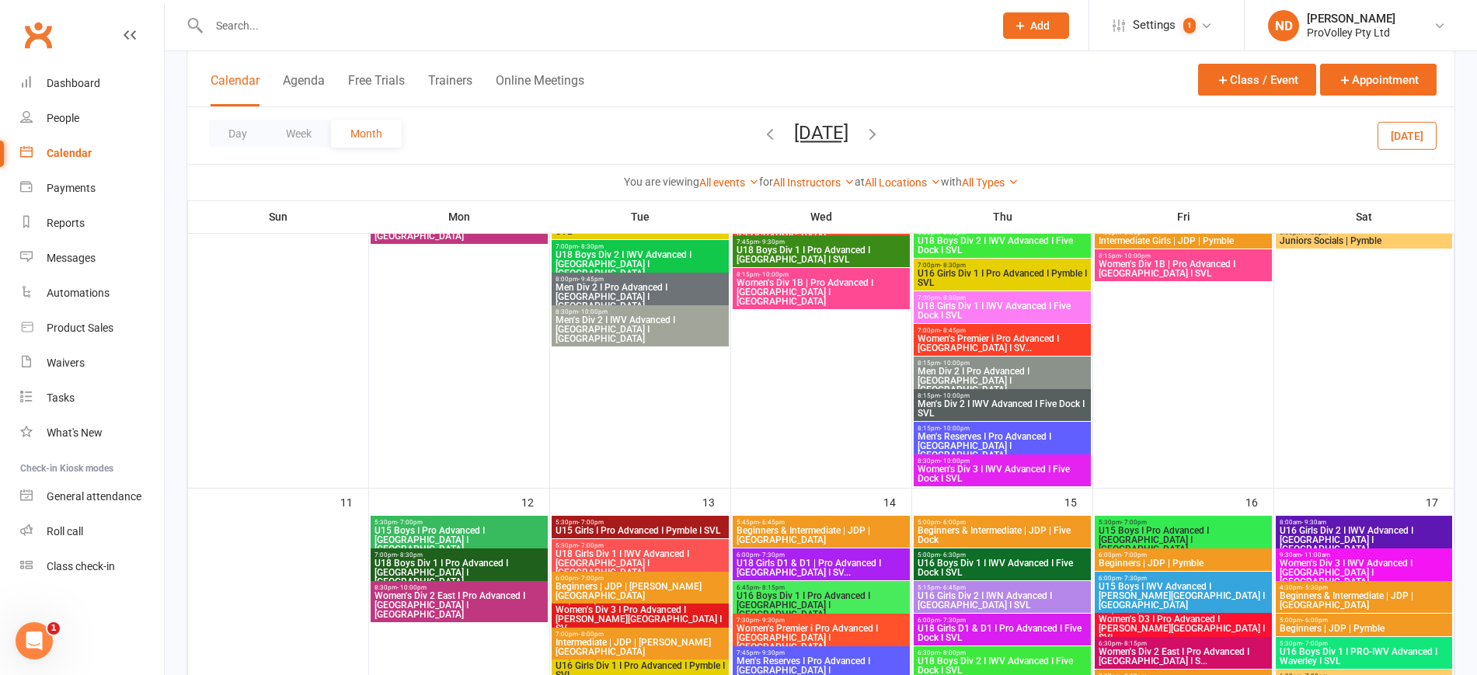
click at [761, 131] on icon "button" at bounding box center [769, 133] width 17 height 17
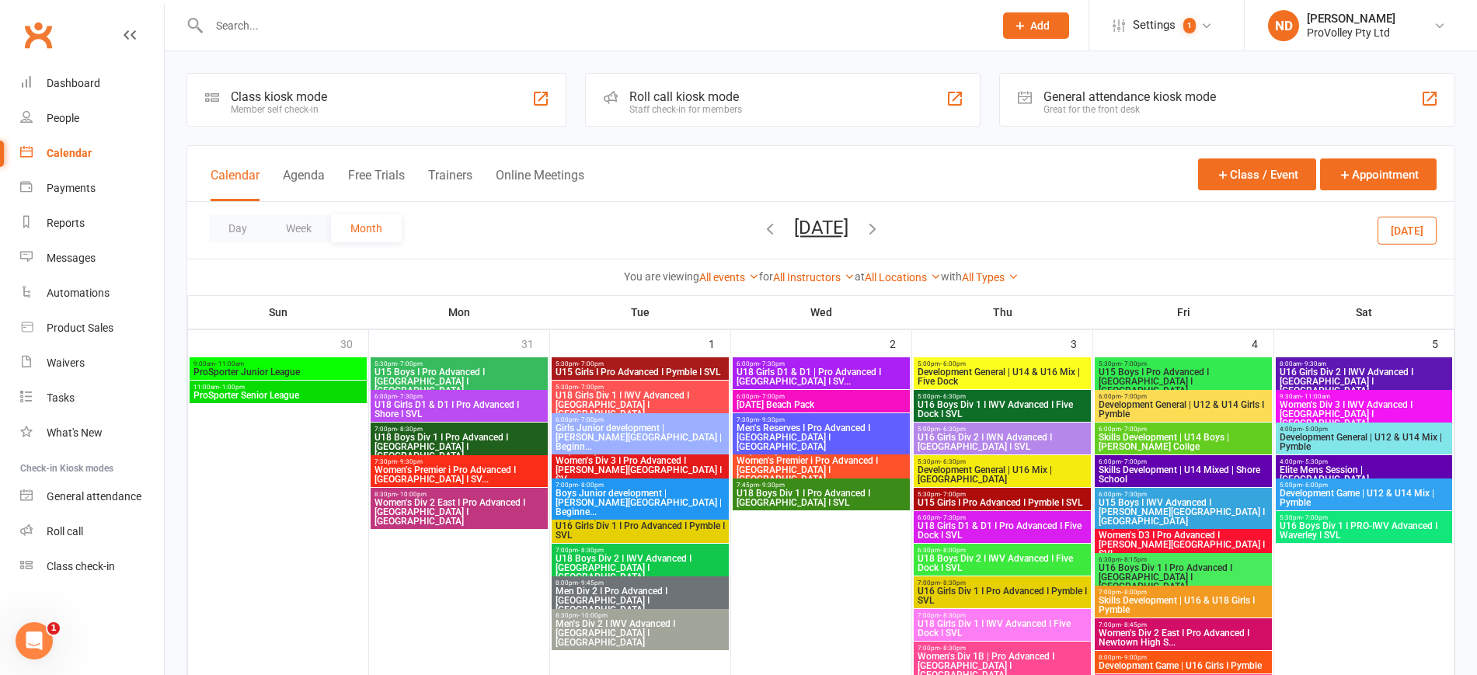
scroll to position [583, 0]
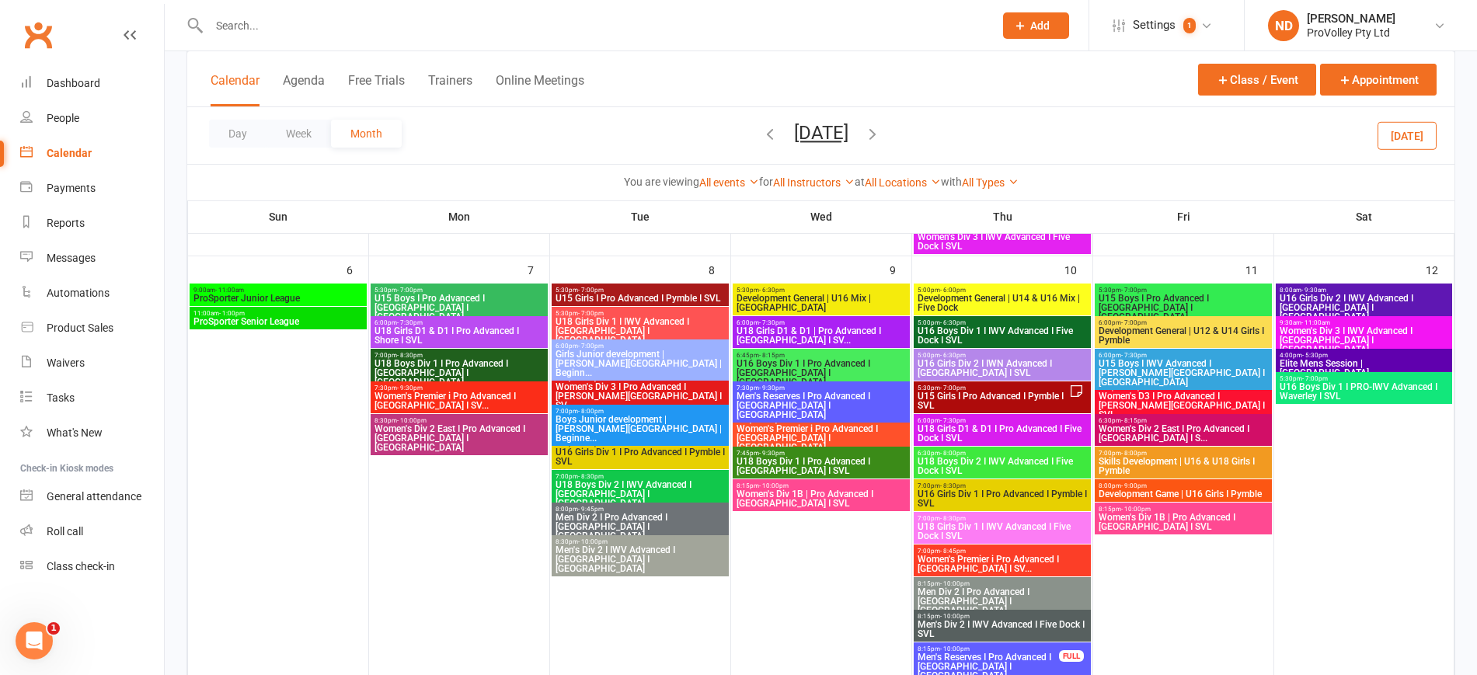
click at [1050, 395] on span "U15 Girls I Pro Advanced I Pymble I SVL" at bounding box center [993, 401] width 152 height 19
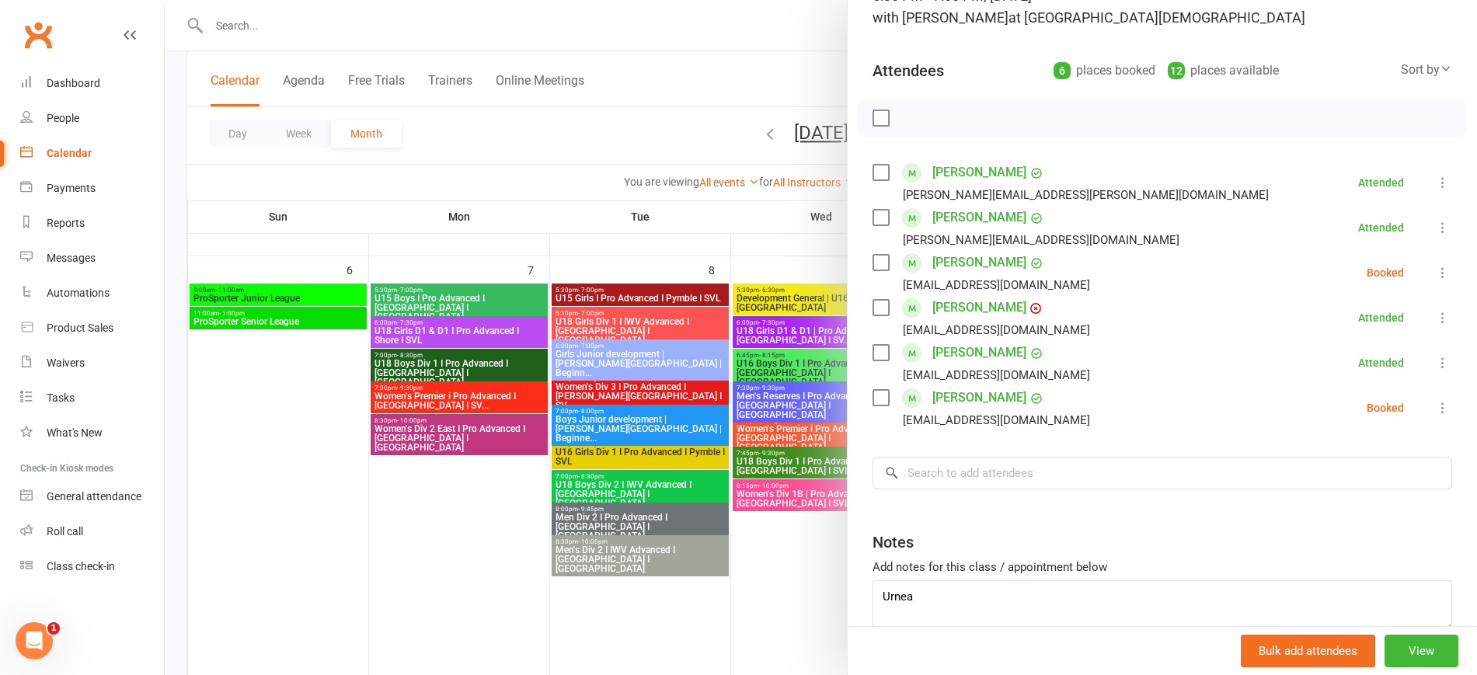
scroll to position [212, 0]
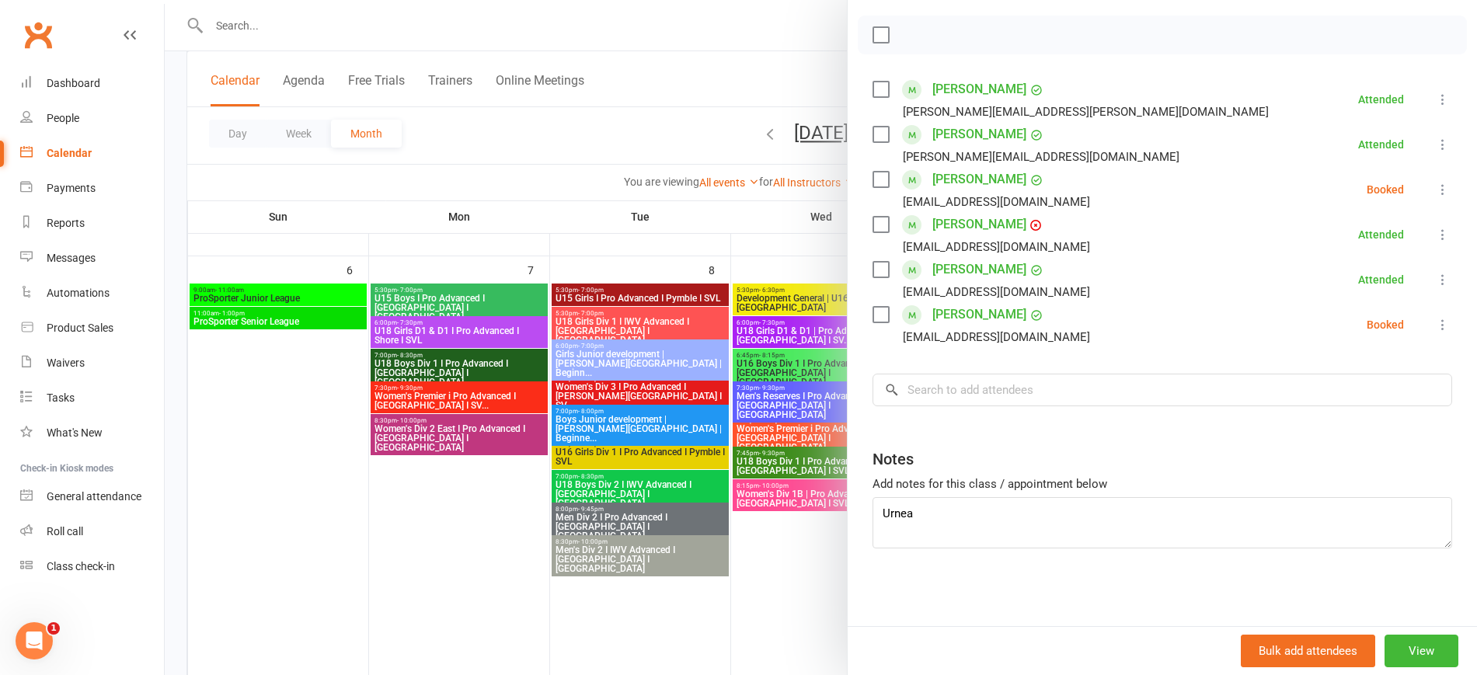
click at [493, 507] on div at bounding box center [821, 337] width 1312 height 675
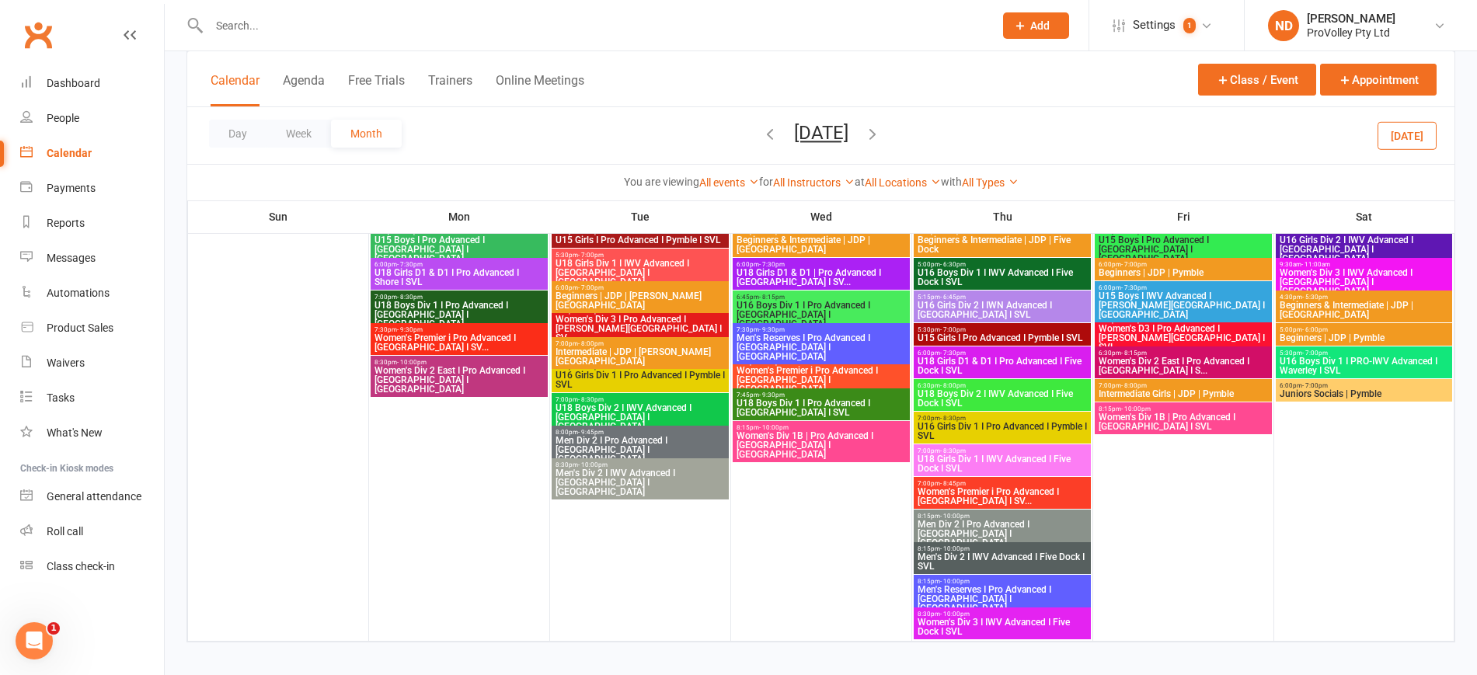
scroll to position [2171, 0]
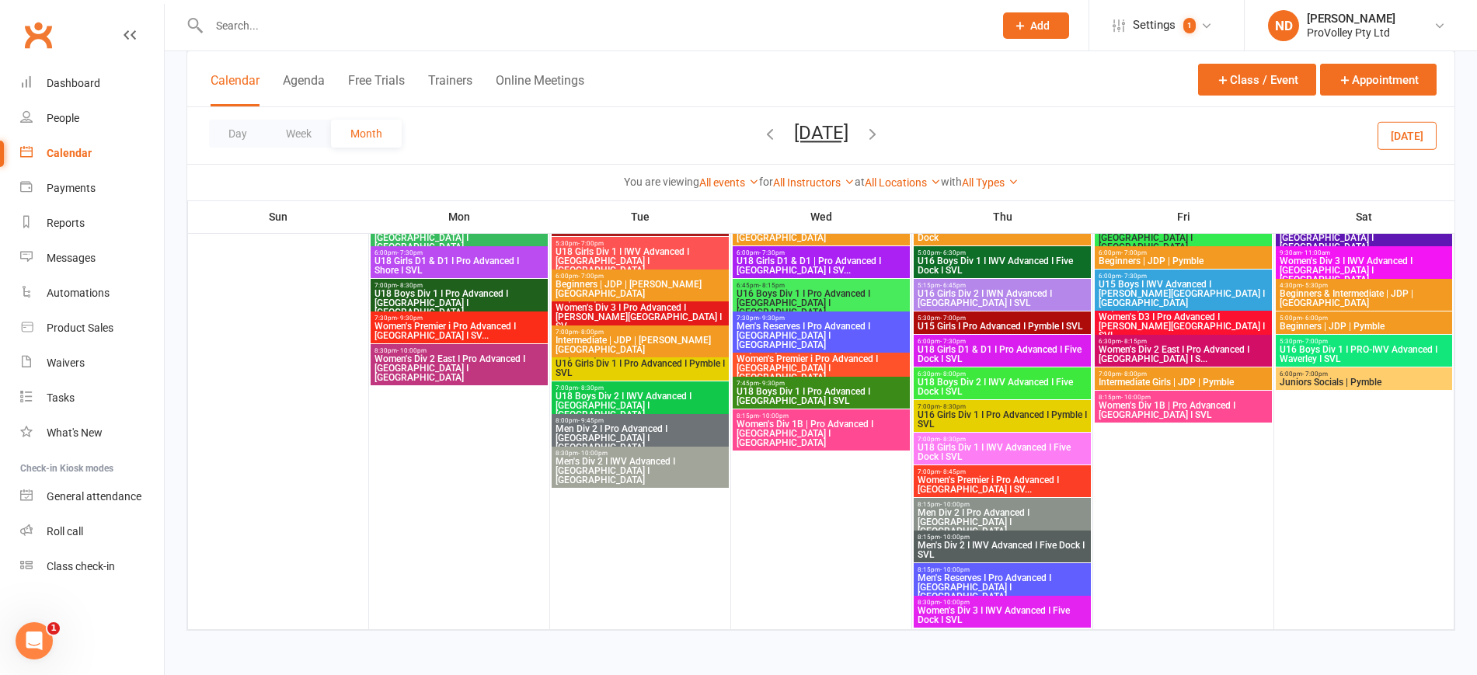
click at [761, 128] on icon "button" at bounding box center [769, 133] width 17 height 17
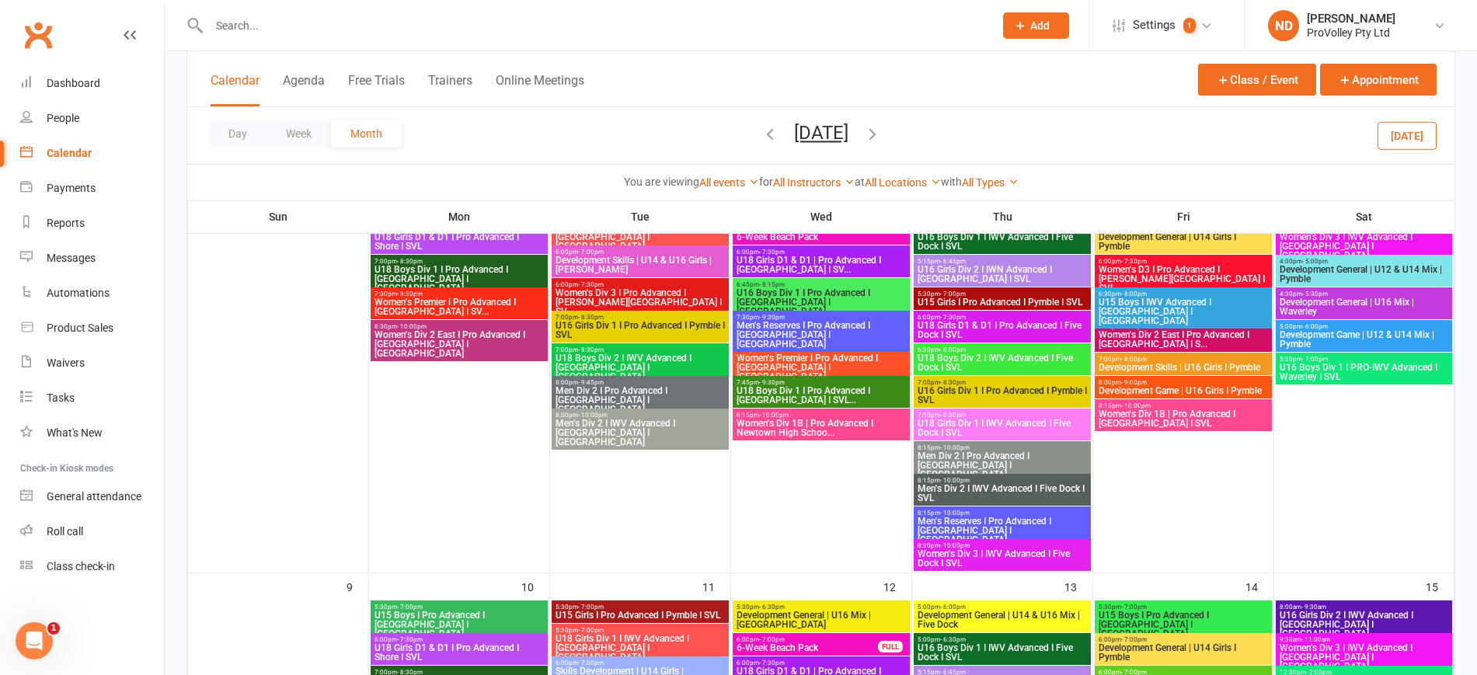
scroll to position [904, 0]
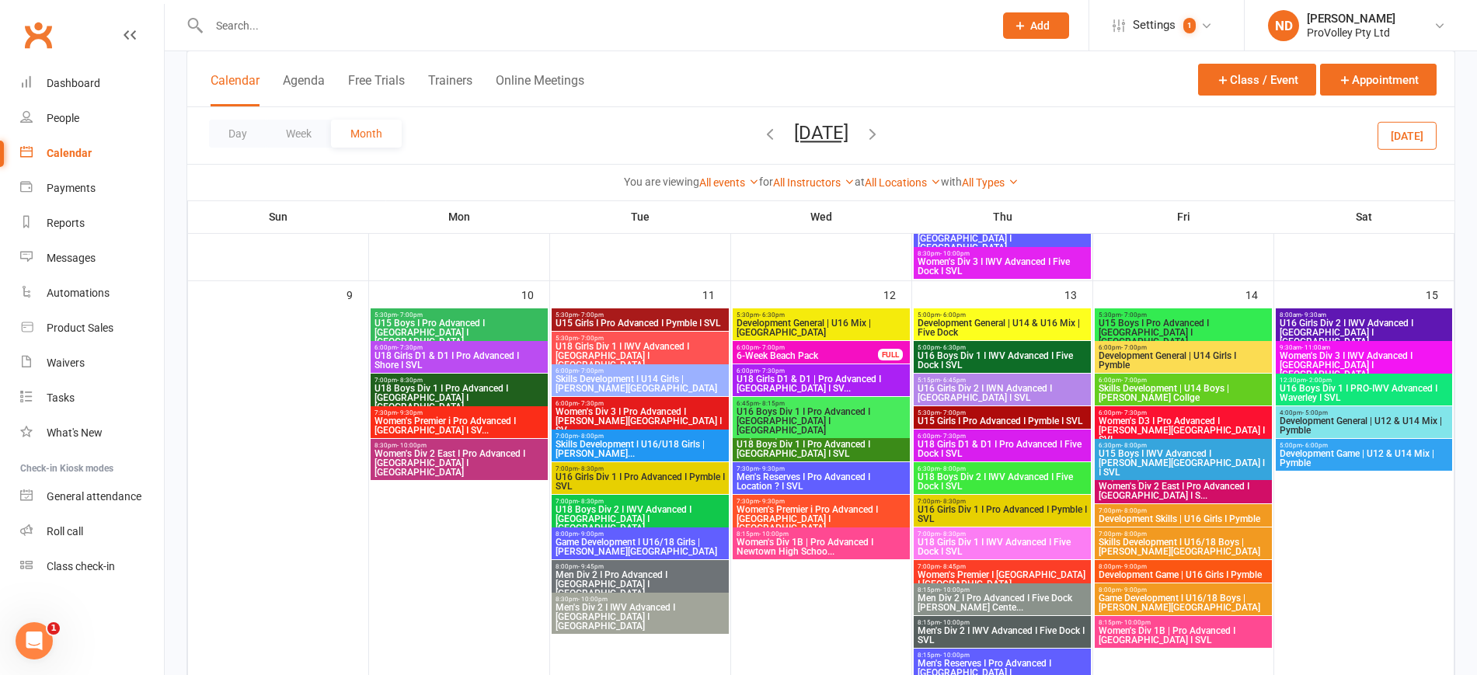
click at [881, 129] on icon "button" at bounding box center [872, 133] width 17 height 17
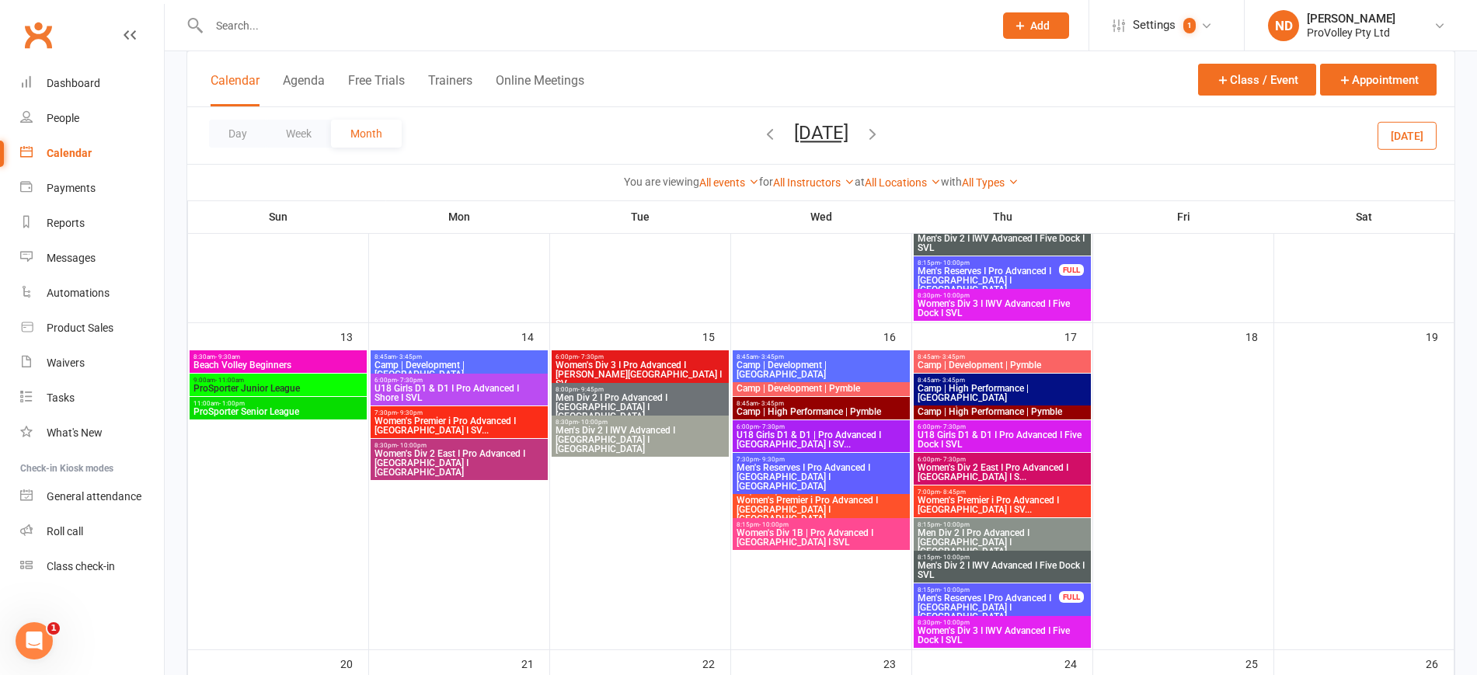
click at [881, 129] on icon "button" at bounding box center [872, 133] width 17 height 17
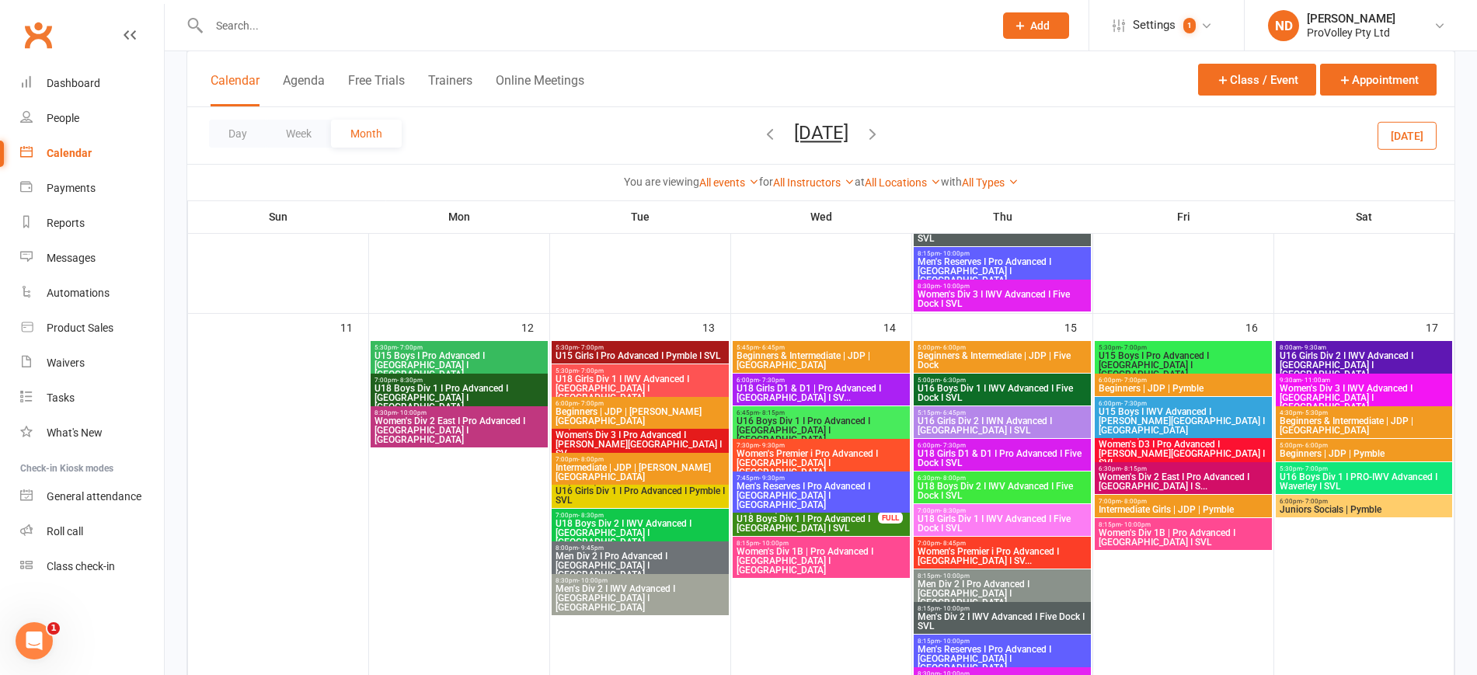
click at [881, 130] on icon "button" at bounding box center [872, 133] width 17 height 17
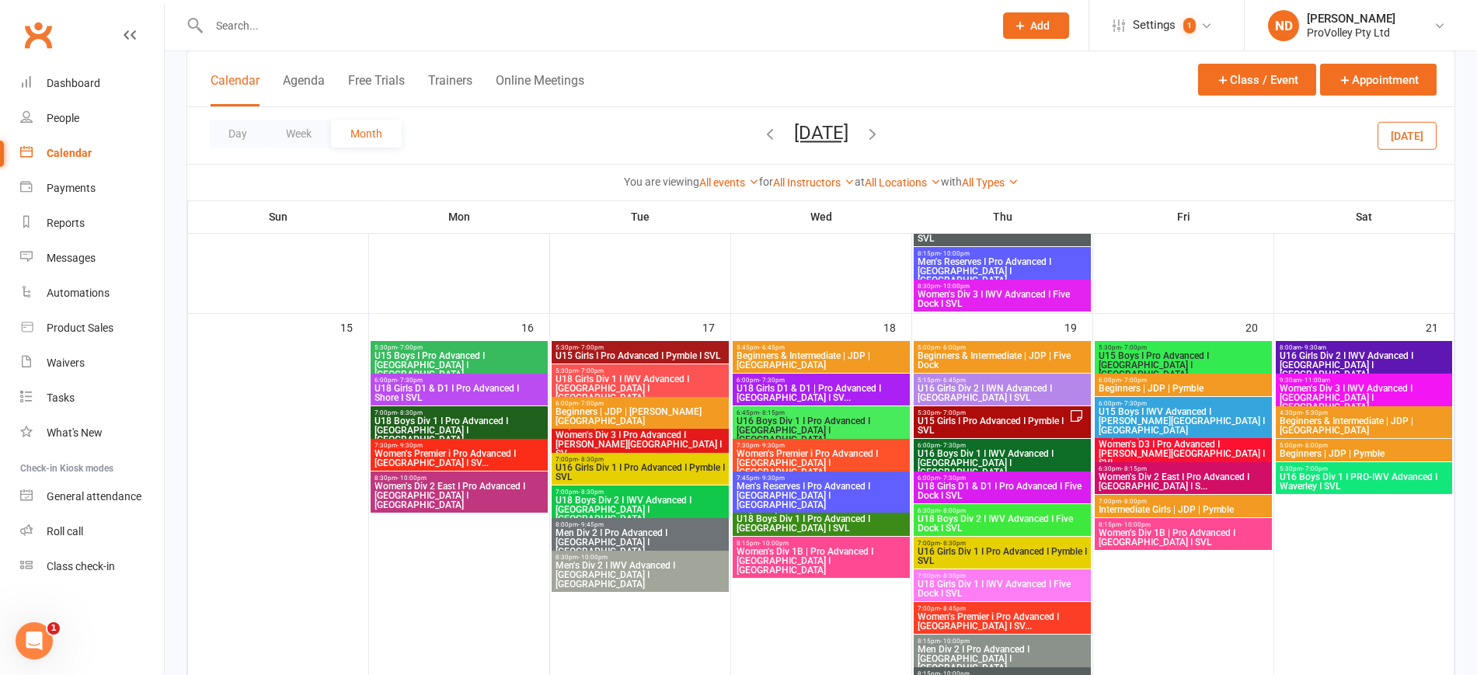
click at [1049, 420] on span "U15 Girls I Pro Advanced I Pymble I SVL" at bounding box center [993, 425] width 152 height 19
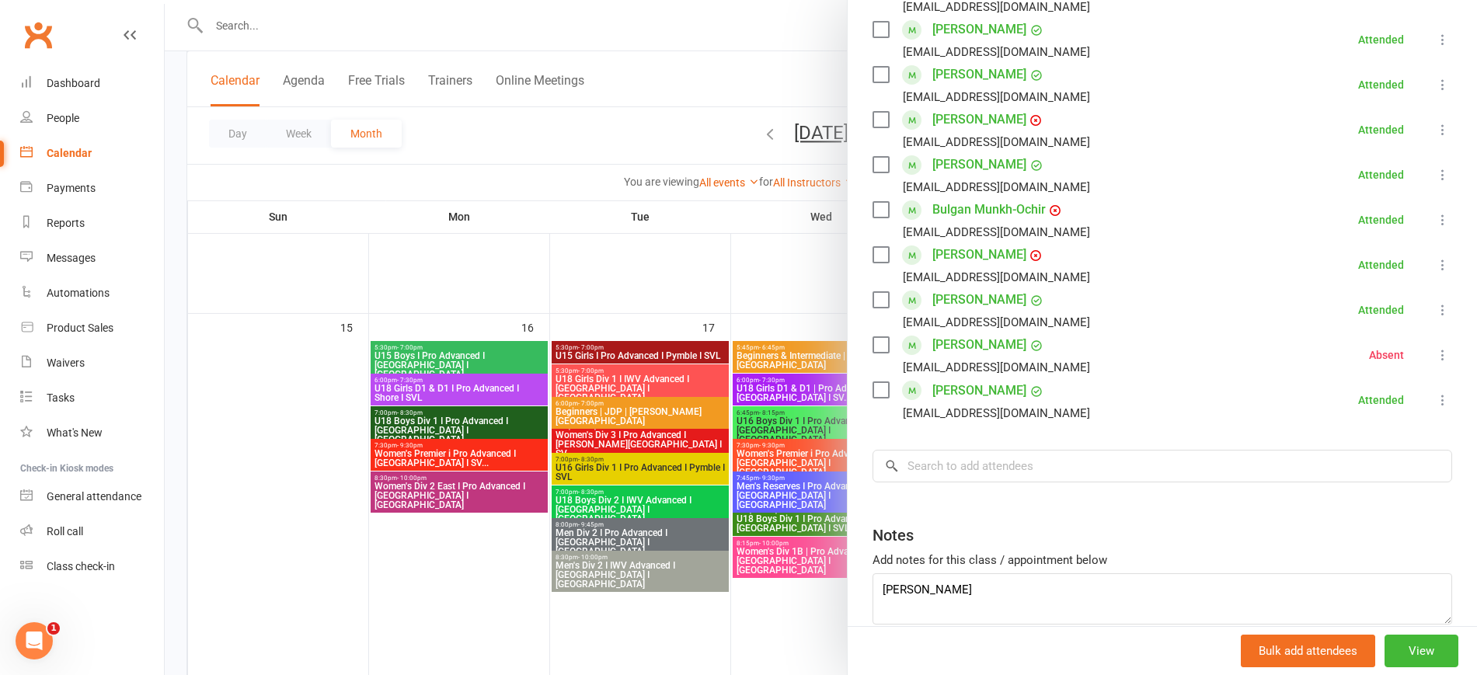
scroll to position [664, 0]
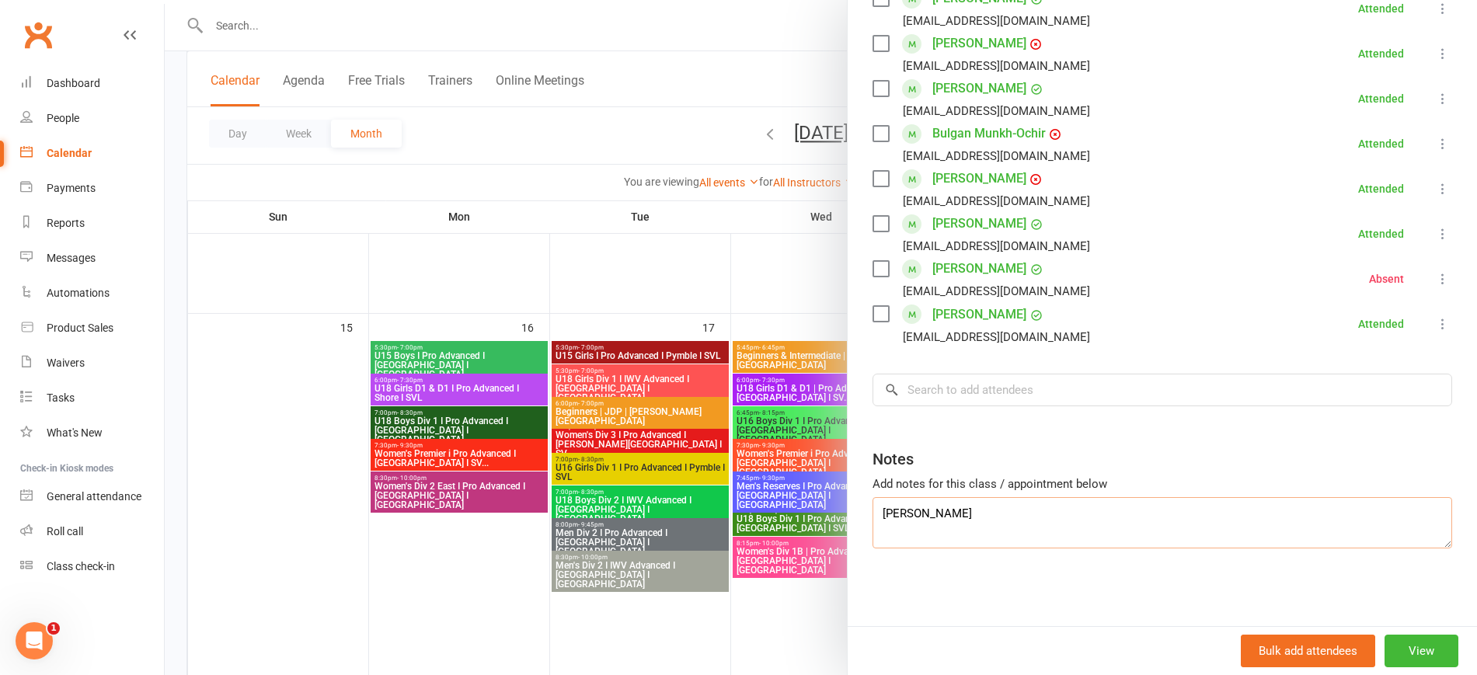
drag, startPoint x: 915, startPoint y: 514, endPoint x: 803, endPoint y: 514, distance: 112.7
click at [803, 0] on div "U15 Girls I Pro Advanced I Pymble I SVL Class kiosk mode Roll call 5:30 PM - 7:…" at bounding box center [821, 0] width 1312 height 0
click at [933, 387] on input "search" at bounding box center [1163, 390] width 580 height 33
paste input "[PERSON_NAME]"
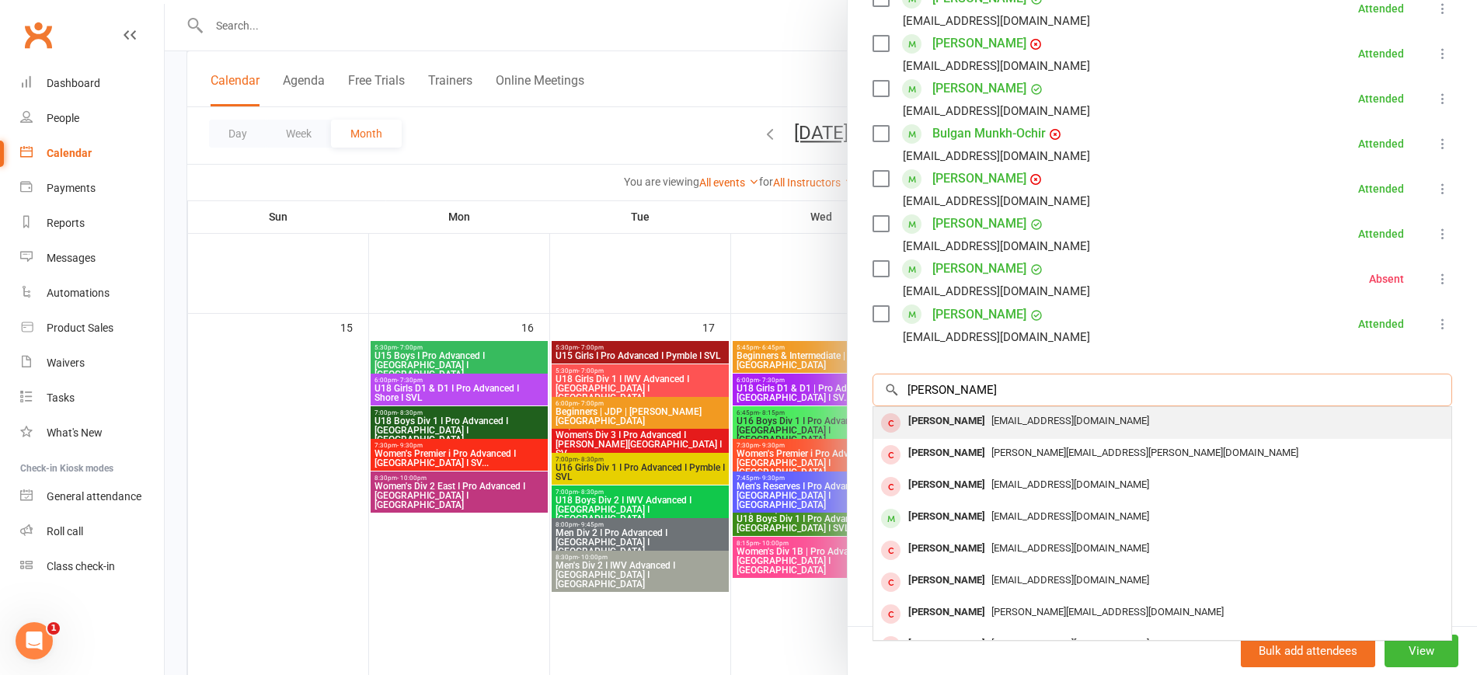
type input "[PERSON_NAME]"
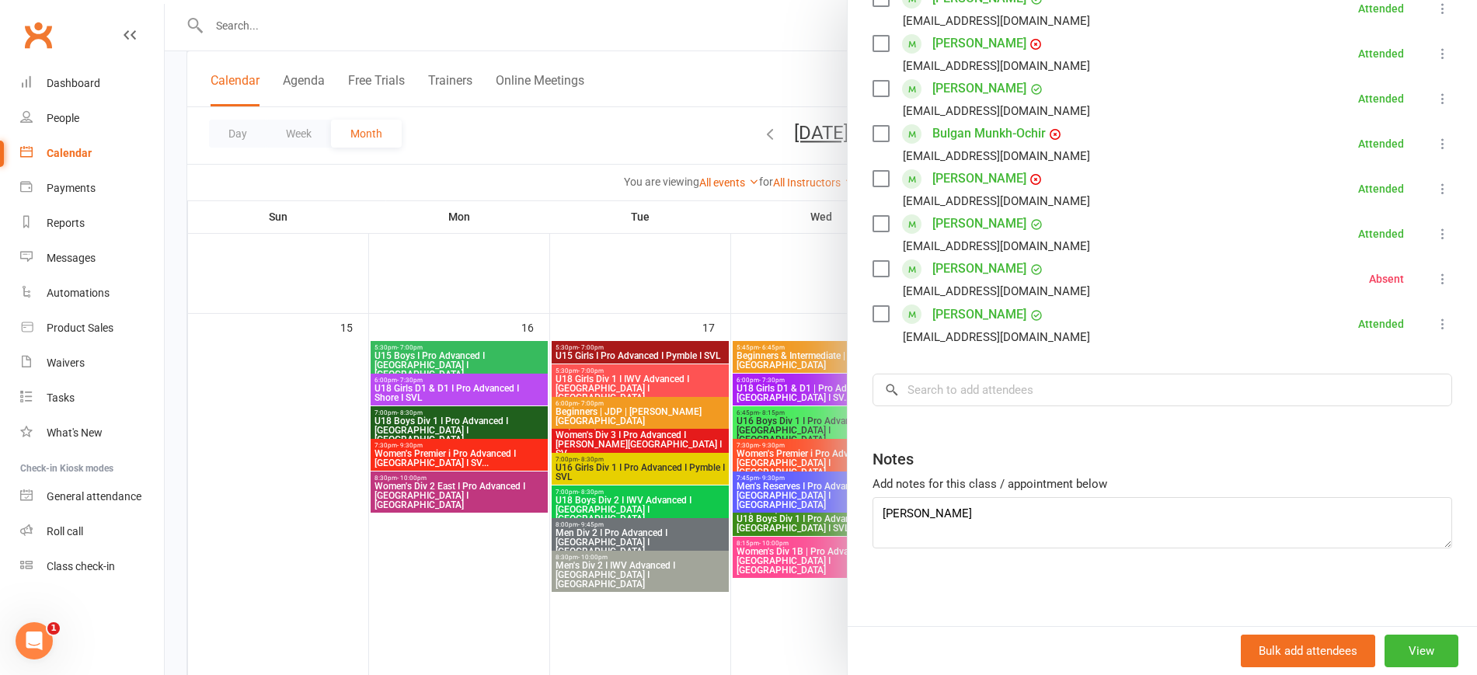
click at [930, 423] on div "Class kiosk mode Roll call 5:30 PM - 7:00 PM, Thursday, June, 19, 2025 with She…" at bounding box center [1162, 14] width 629 height 1224
click at [957, 392] on input "search" at bounding box center [1163, 390] width 580 height 33
paste input "[PERSON_NAME]"
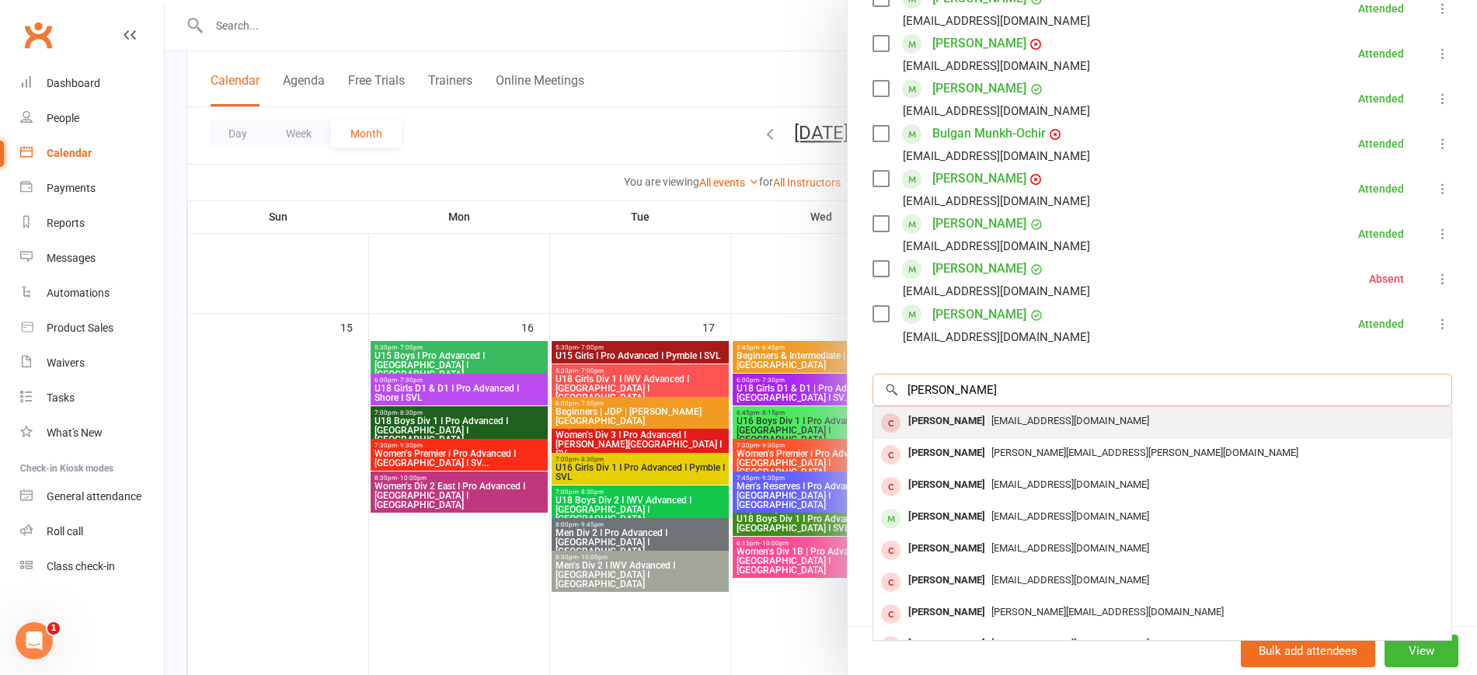
type input "[PERSON_NAME]"
click at [991, 422] on span "[EMAIL_ADDRESS][DOMAIN_NAME]" at bounding box center [1070, 421] width 158 height 12
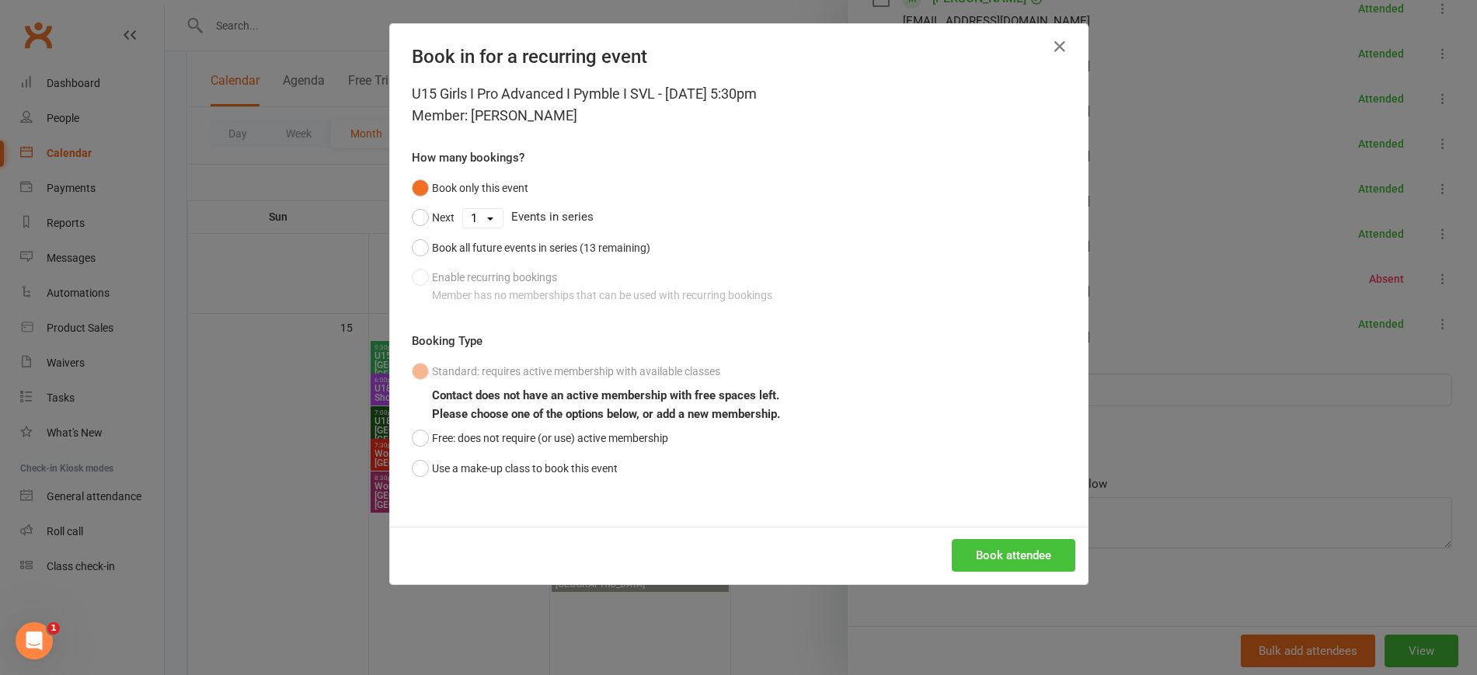
click at [978, 542] on button "Book attendee" at bounding box center [1014, 555] width 124 height 33
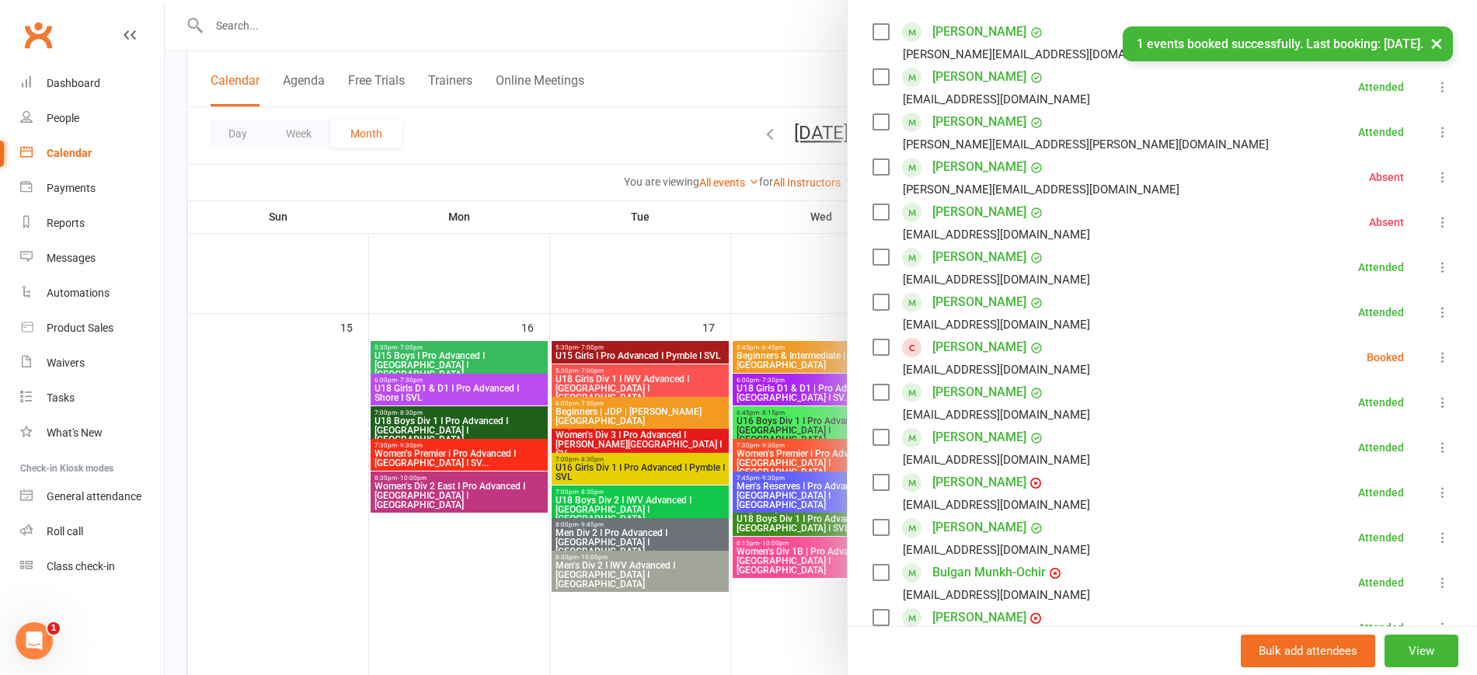
scroll to position [223, 0]
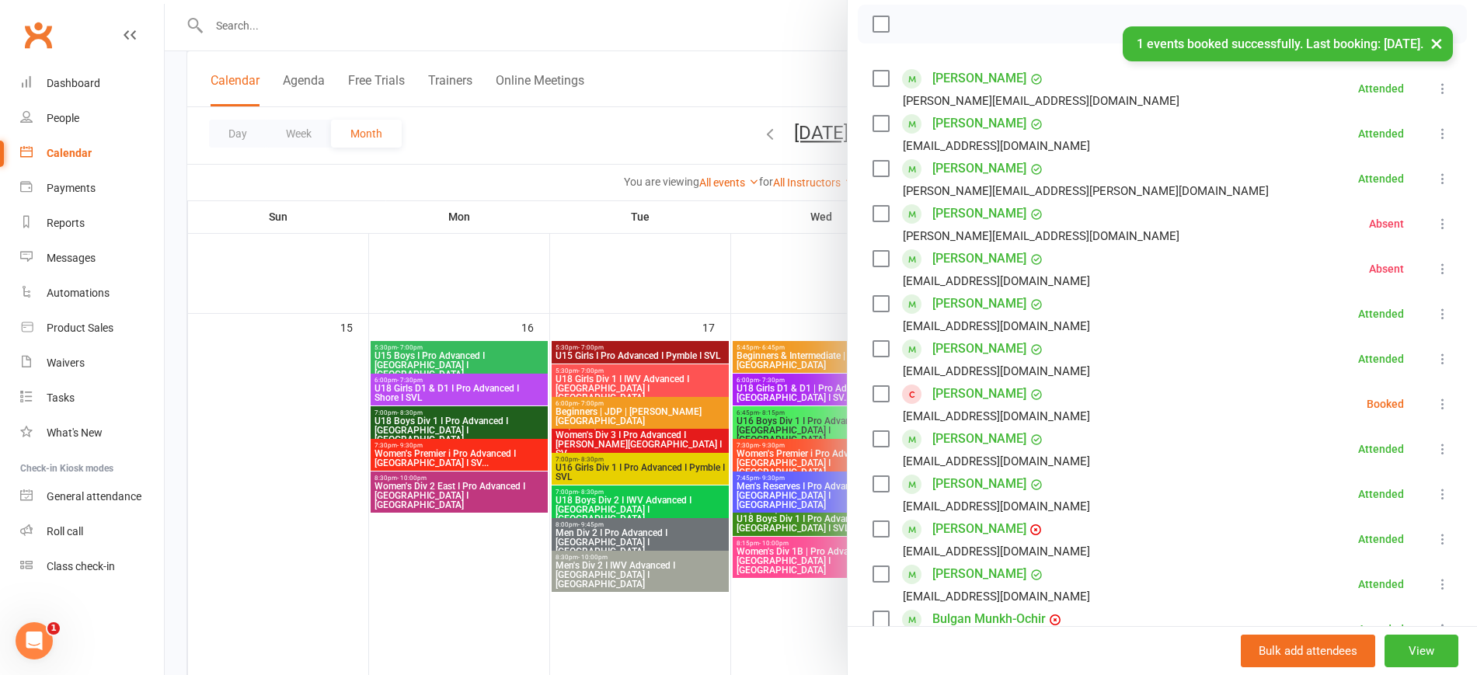
click at [1435, 400] on icon at bounding box center [1443, 404] width 16 height 16
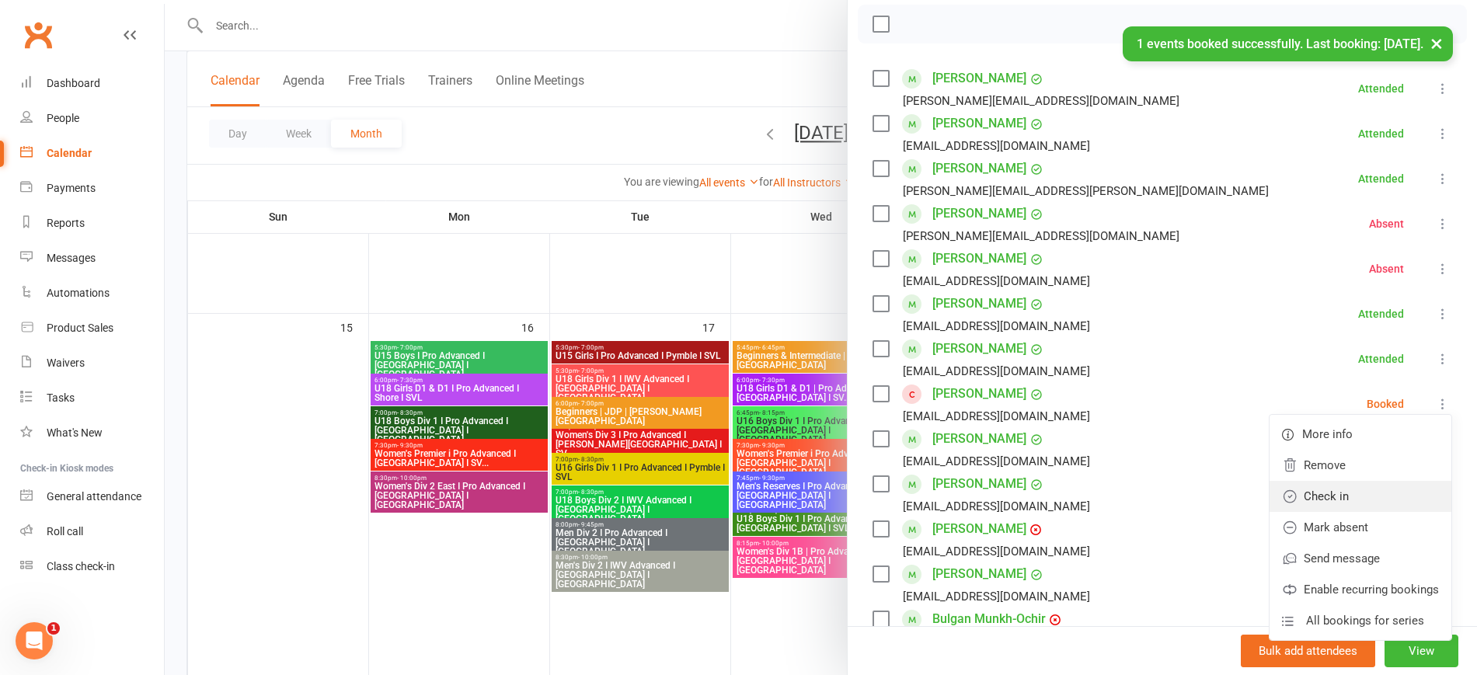
click at [1358, 492] on link "Check in" at bounding box center [1361, 496] width 182 height 31
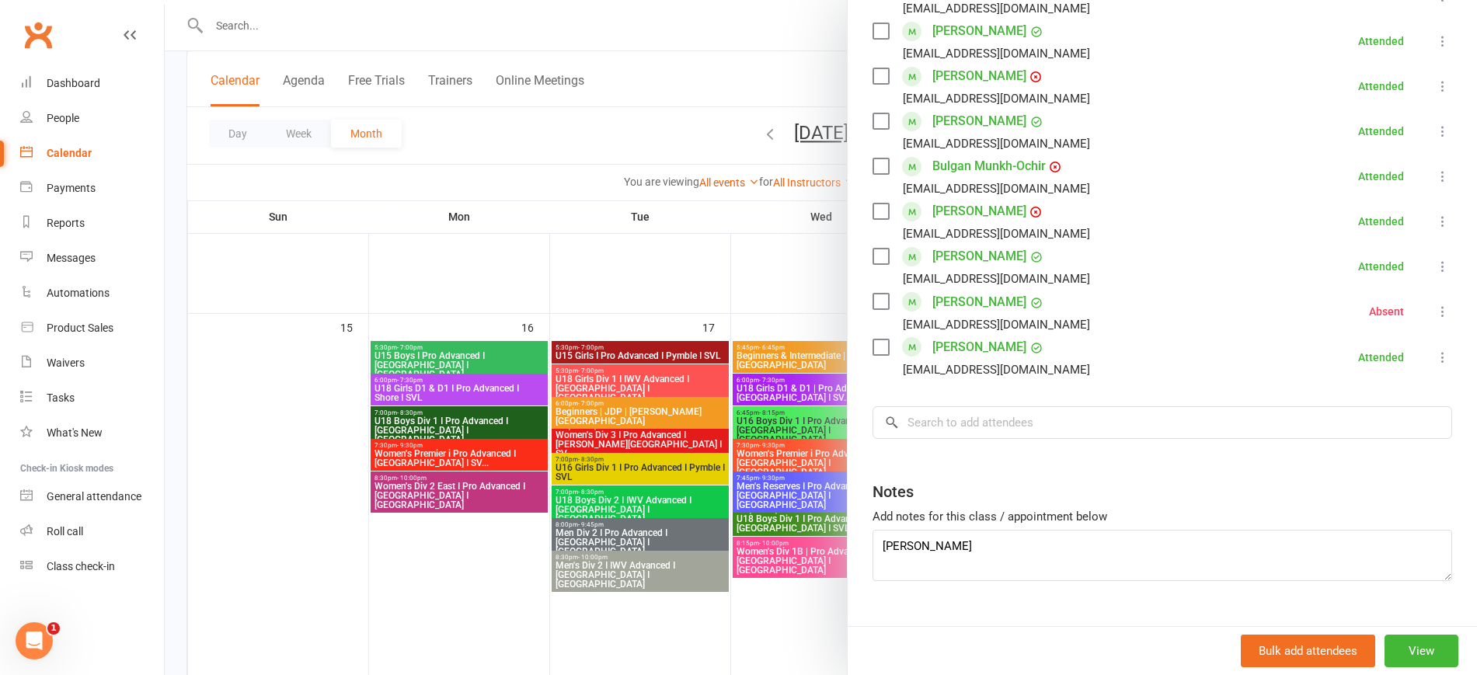
scroll to position [709, 0]
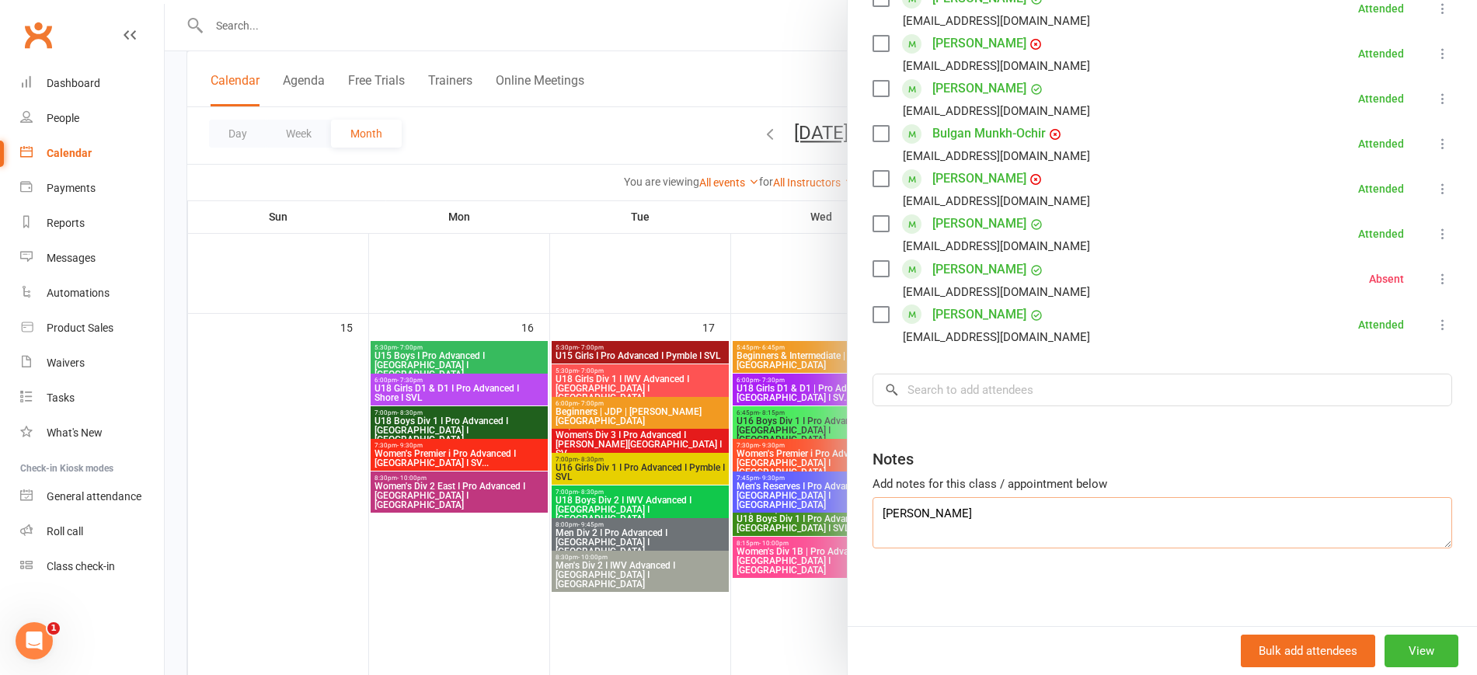
drag, startPoint x: 901, startPoint y: 514, endPoint x: 830, endPoint y: 505, distance: 71.3
click at [830, 0] on div "U15 Girls I Pro Advanced I Pymble I SVL Class kiosk mode Roll call 5:30 PM - 7:…" at bounding box center [821, 0] width 1312 height 0
click at [300, 437] on div at bounding box center [821, 337] width 1312 height 675
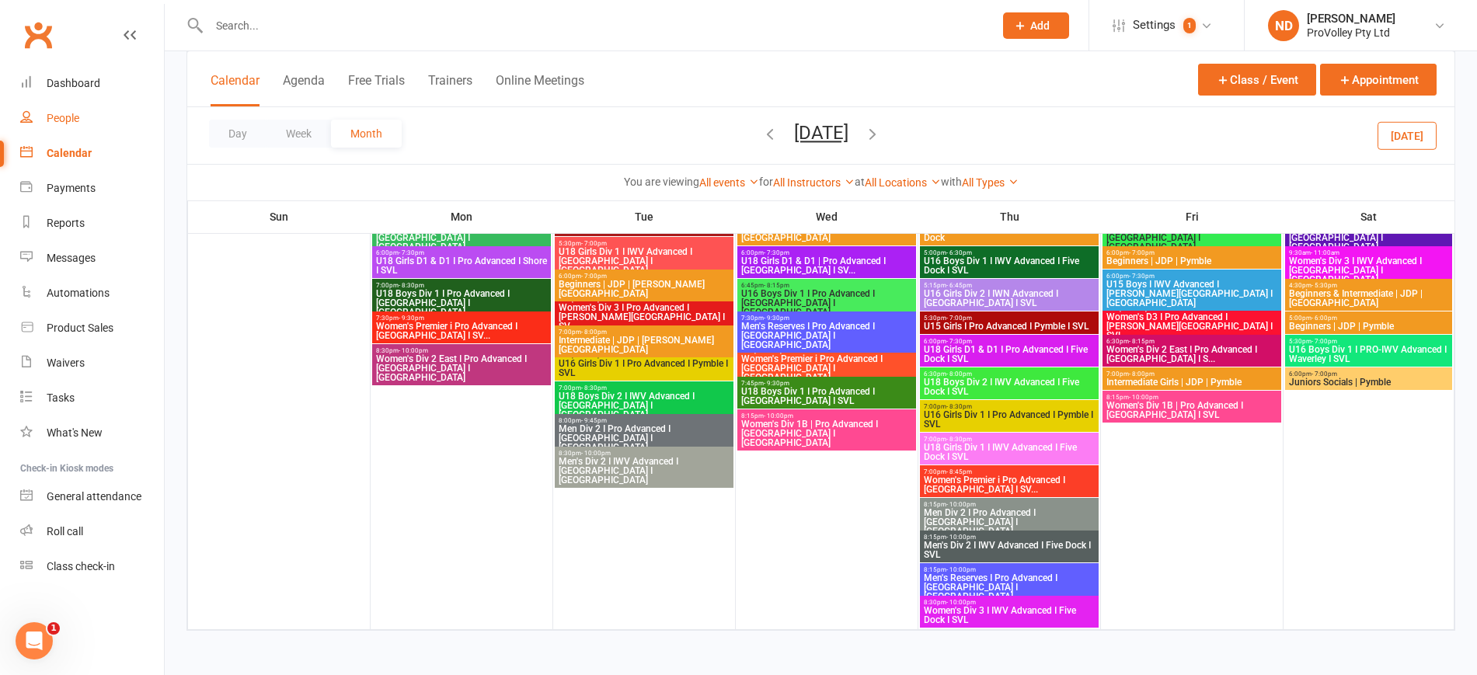
click at [76, 112] on div "People" at bounding box center [63, 118] width 33 height 12
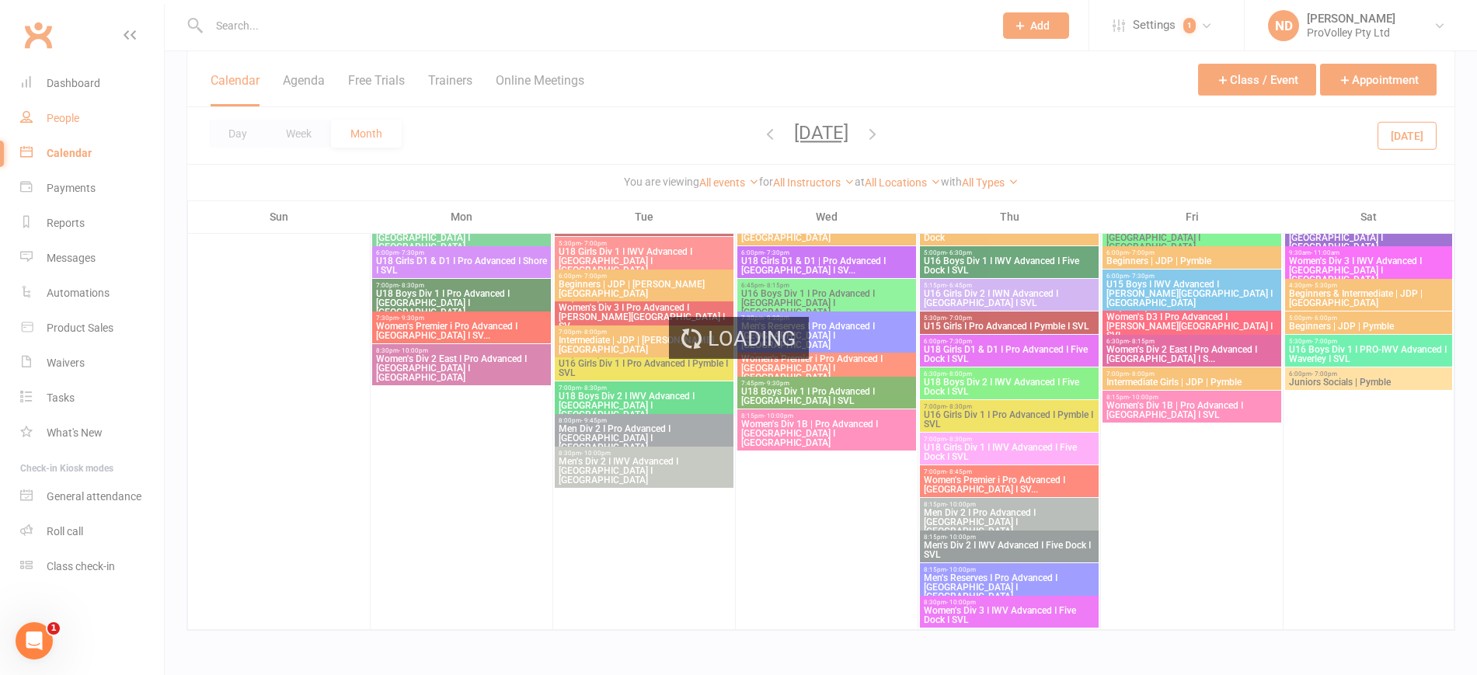
select select "100"
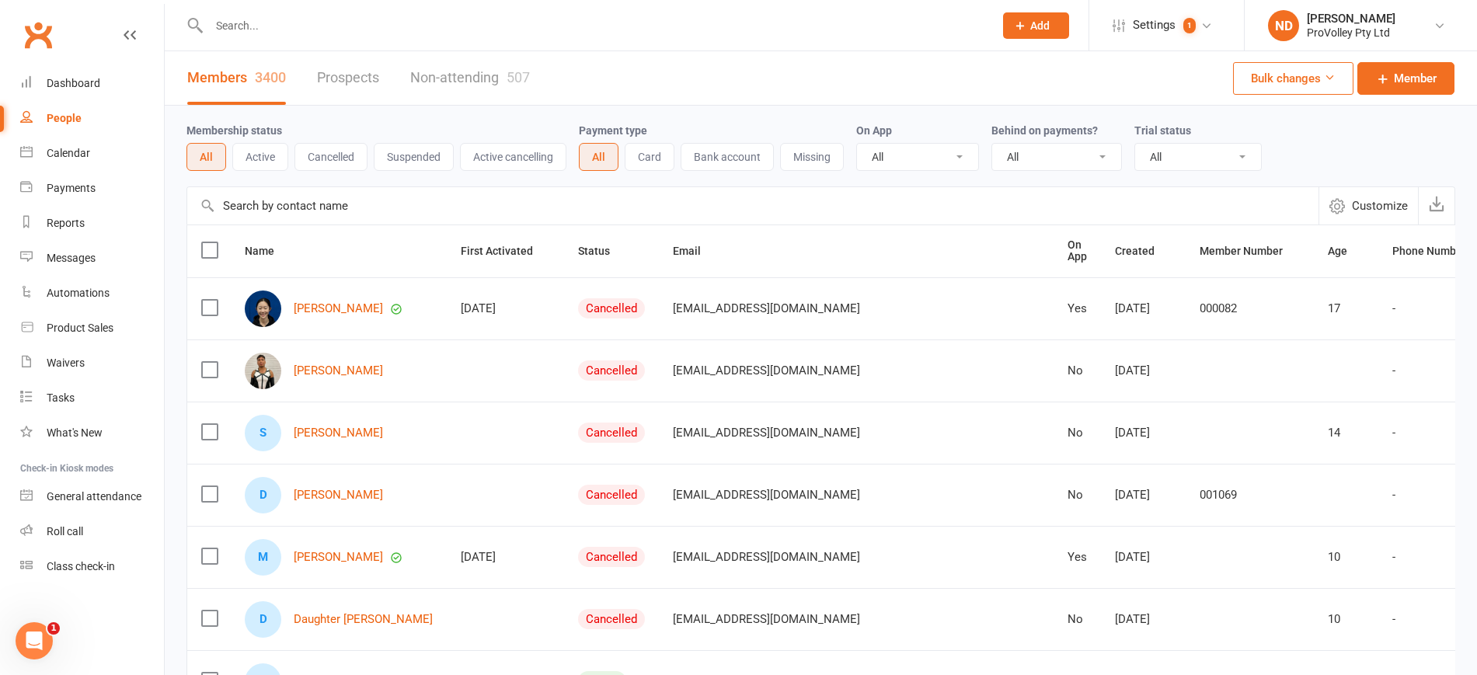
click at [356, 203] on input "text" at bounding box center [752, 205] width 1131 height 37
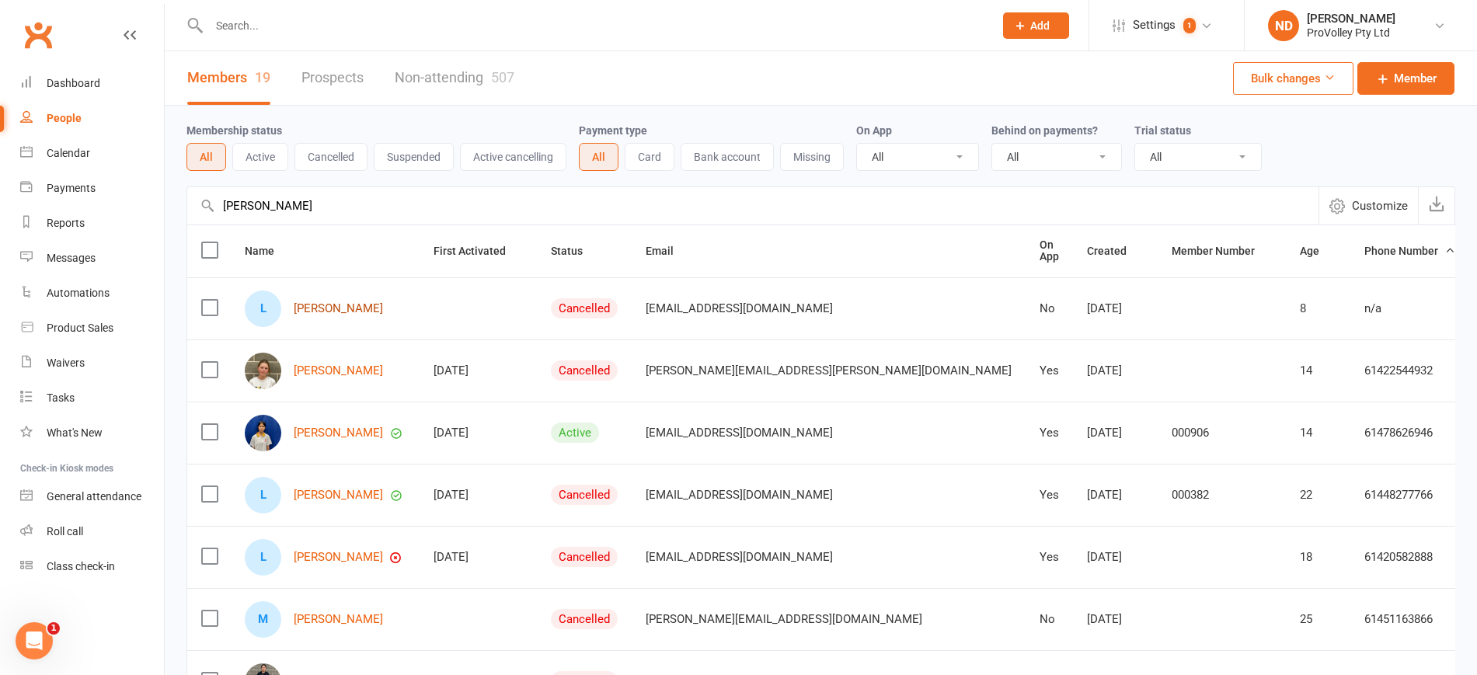
type input "lily j"
click at [315, 302] on link "[PERSON_NAME]" at bounding box center [338, 308] width 89 height 13
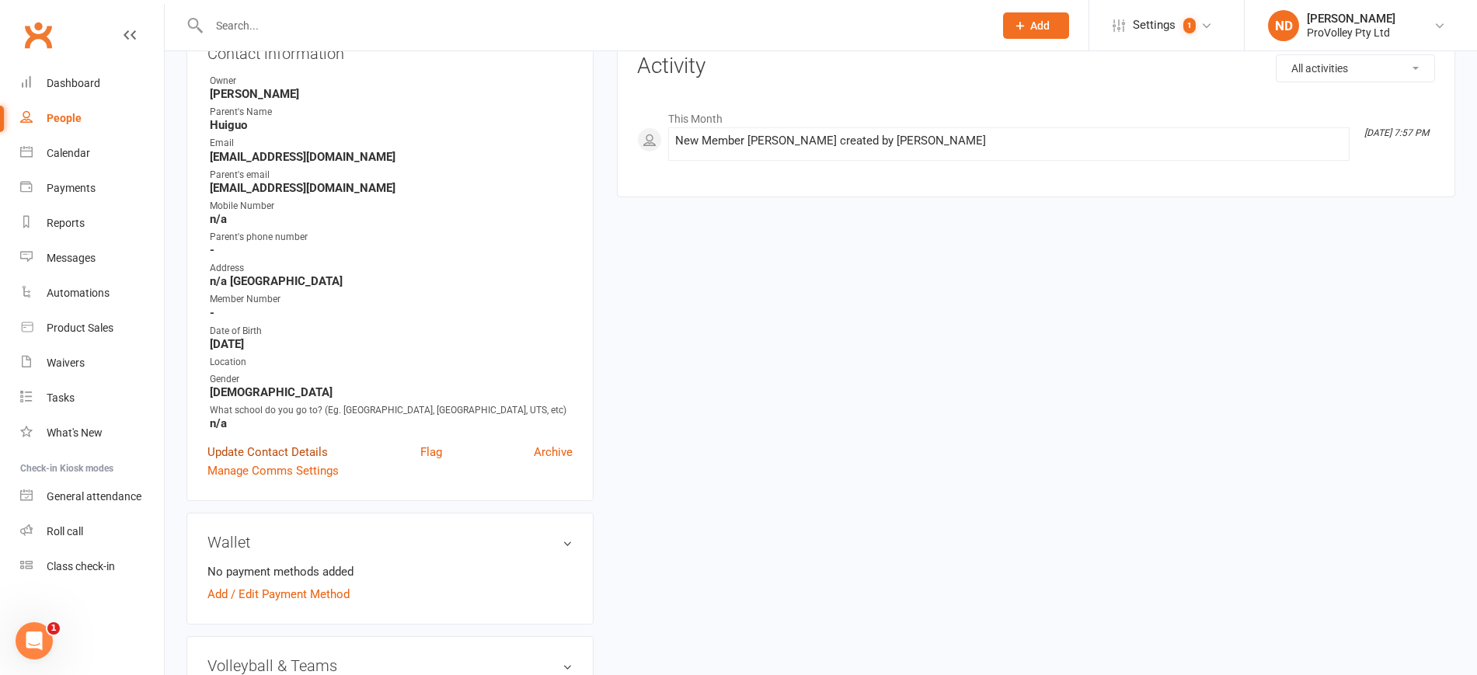
click at [281, 462] on link "Update Contact Details" at bounding box center [267, 452] width 120 height 19
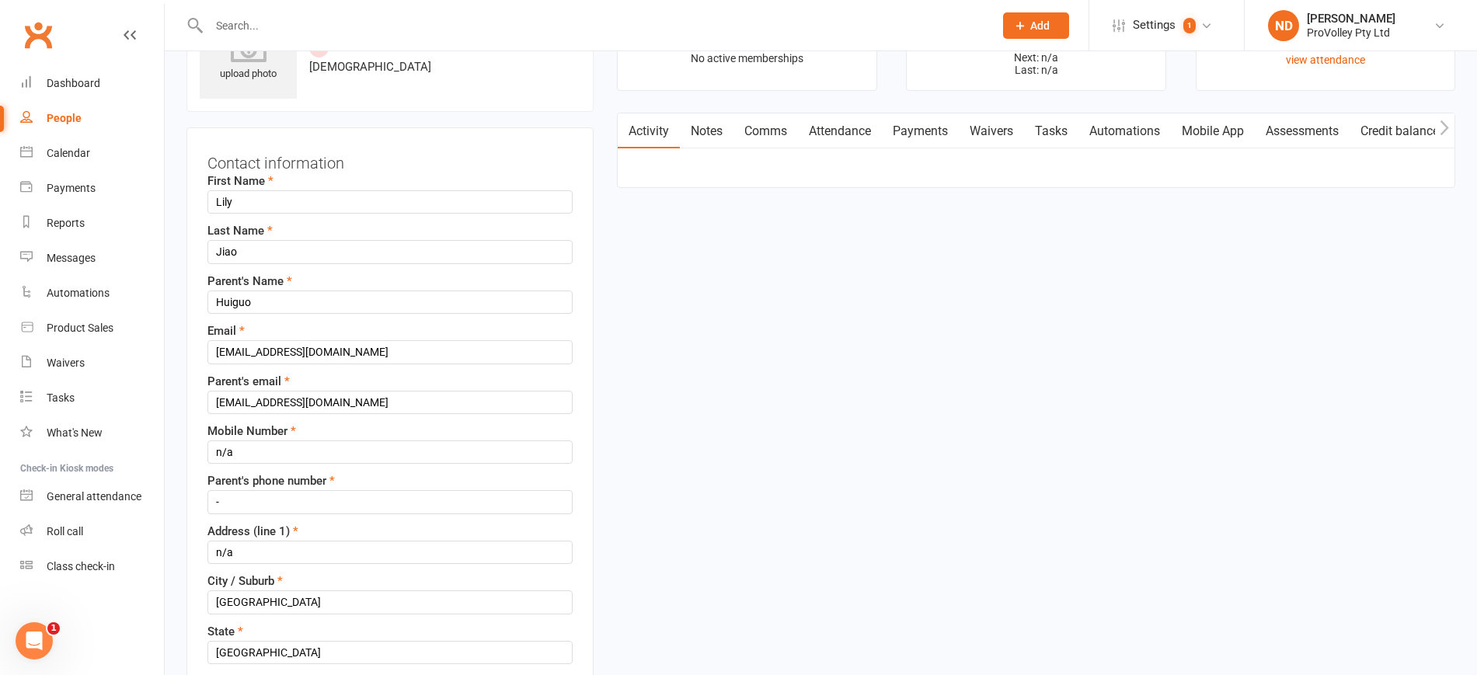
scroll to position [73, 0]
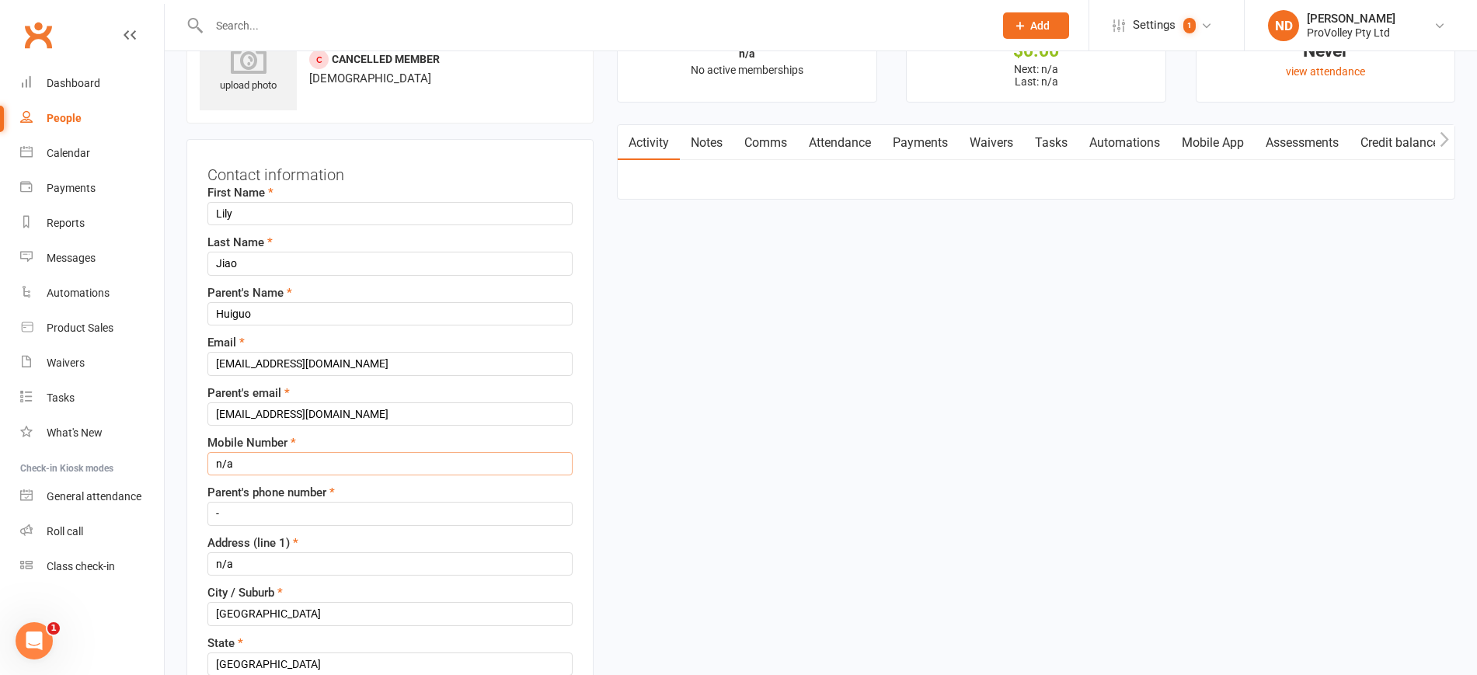
drag, startPoint x: 205, startPoint y: 462, endPoint x: 165, endPoint y: 460, distance: 40.5
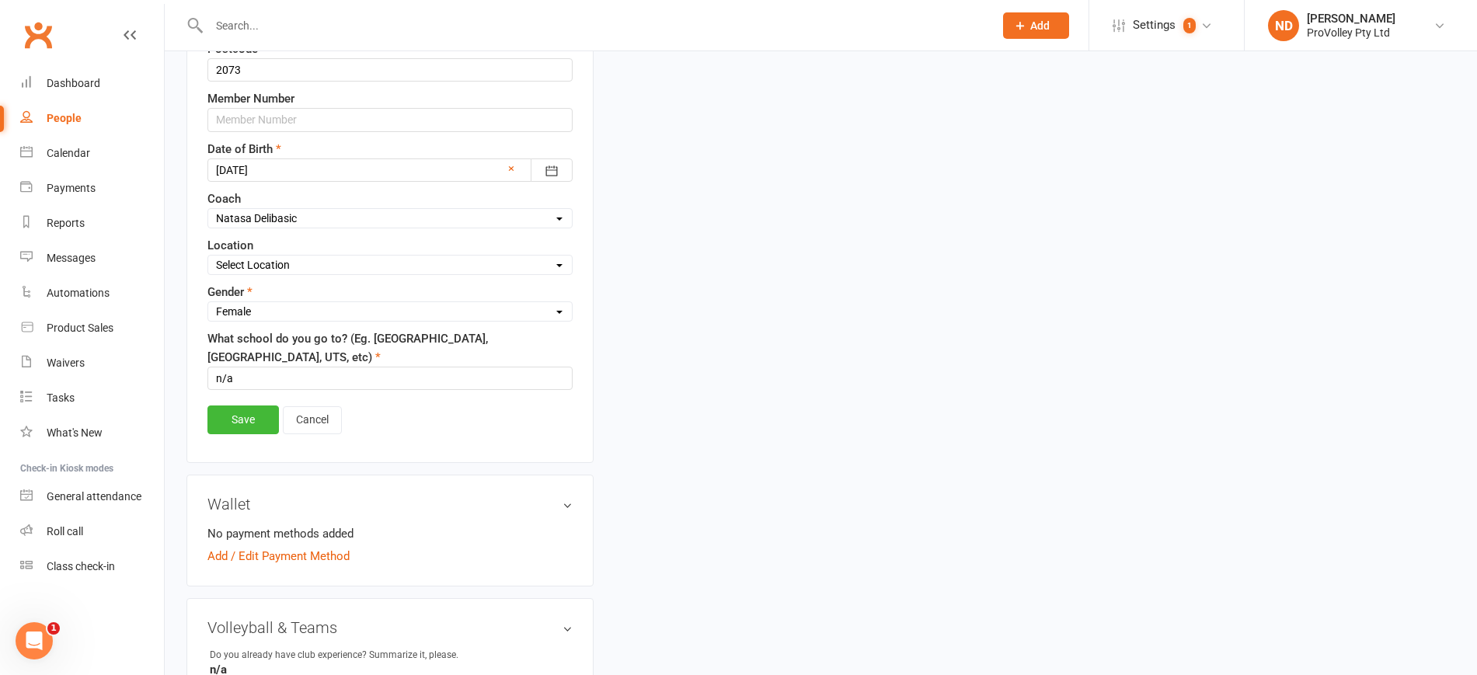
scroll to position [753, 0]
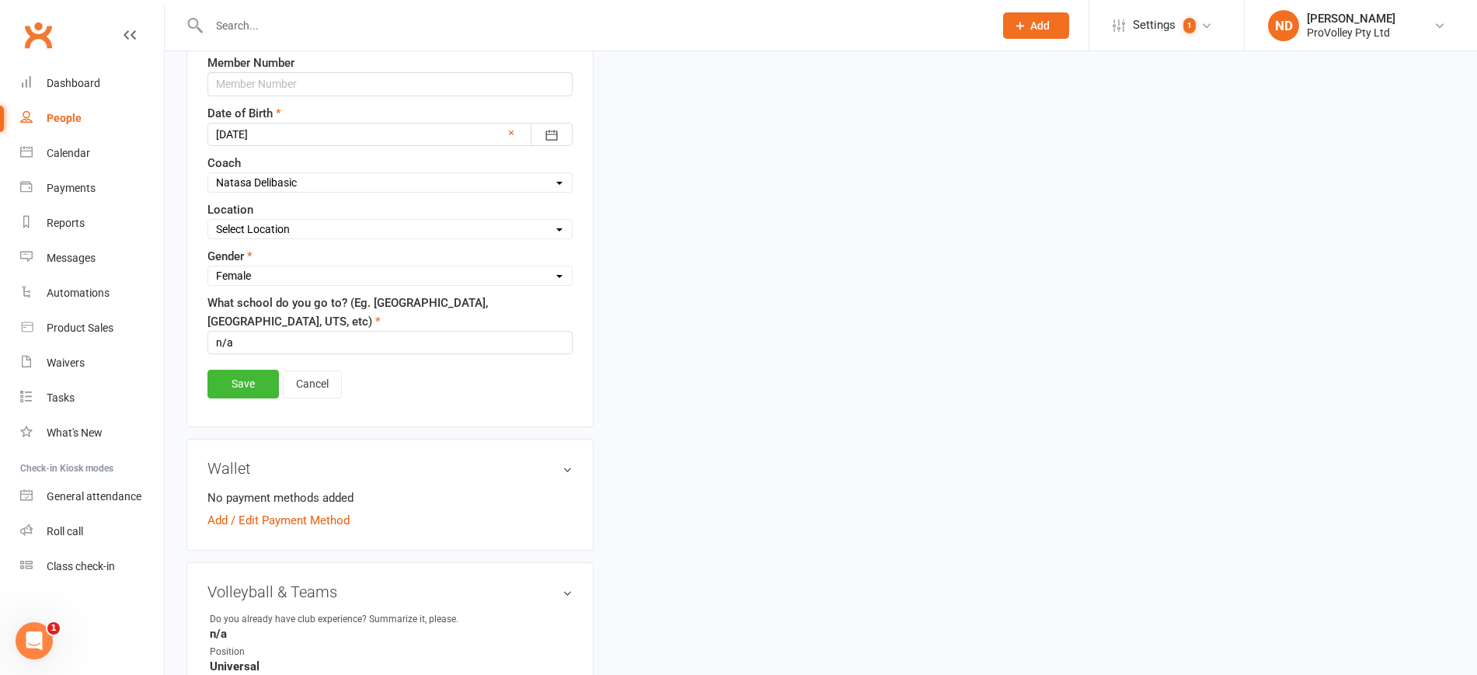
type input "-"
click at [239, 370] on div "Save Cancel" at bounding box center [389, 388] width 365 height 36
click at [233, 384] on link "Save" at bounding box center [242, 384] width 71 height 28
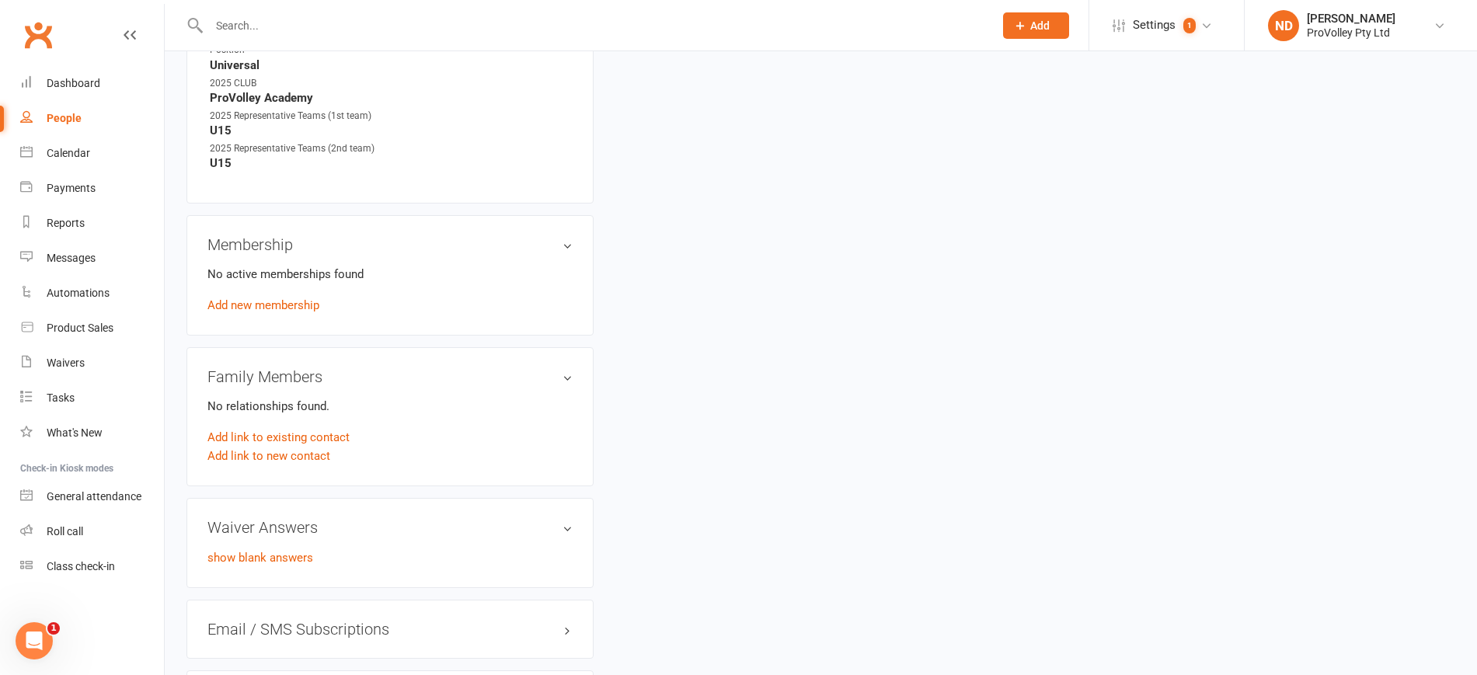
scroll to position [874, 0]
click at [288, 308] on link "Add new membership" at bounding box center [263, 301] width 112 height 14
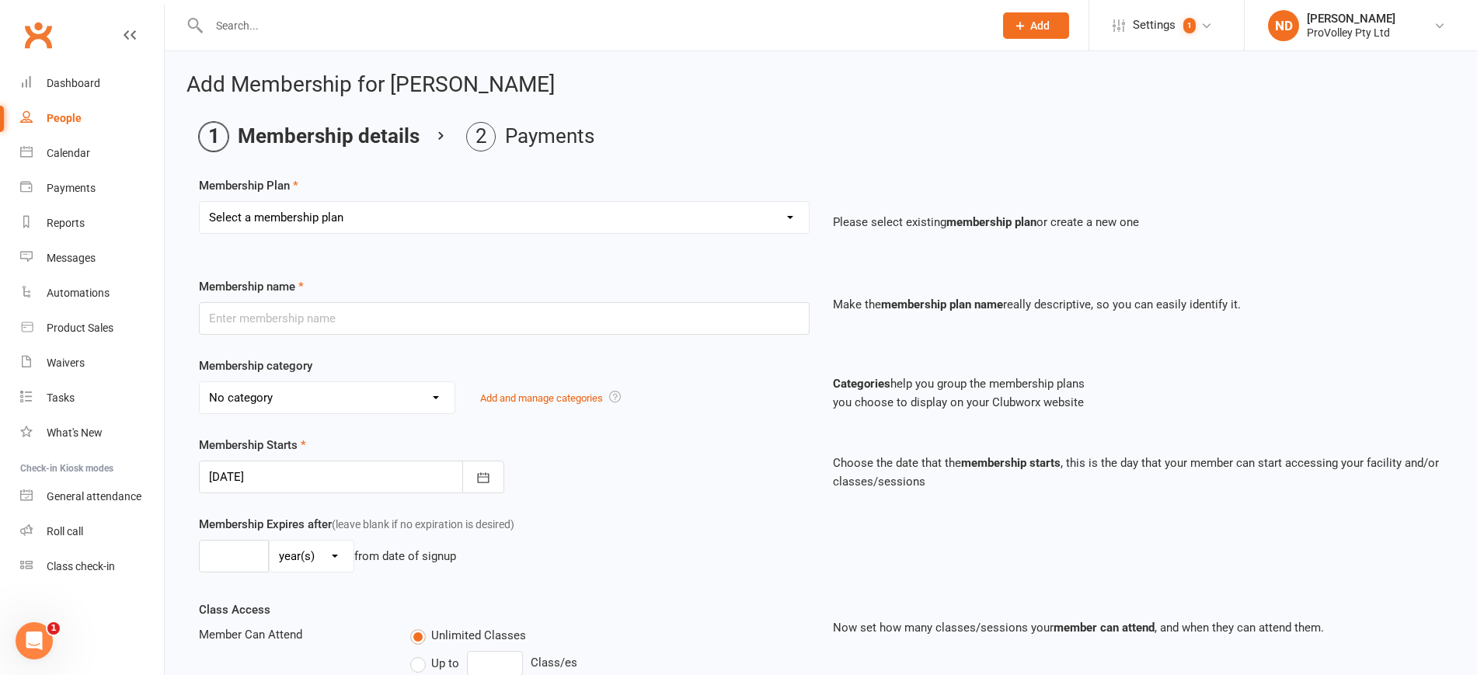
click at [340, 212] on select "Select a membership plan Create new Membership Plan SVL Team 1-Day Trial SVL Te…" at bounding box center [504, 217] width 609 height 31
select select "20"
click at [200, 202] on select "Select a membership plan Create new Membership Plan SVL Team 1-Day Trial SVL Te…" at bounding box center [504, 217] width 609 height 31
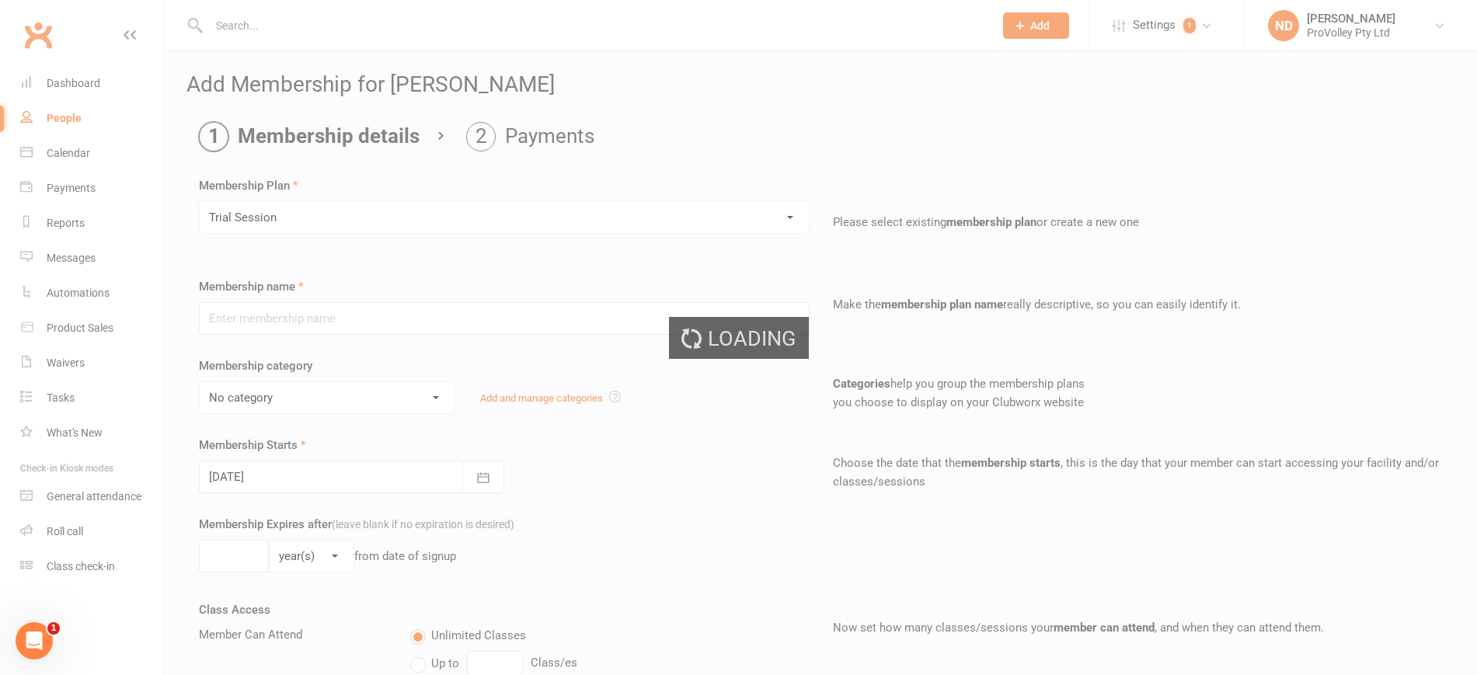
type input "Trial Session"
select select "0"
type input "1"
select select "2"
type input "1"
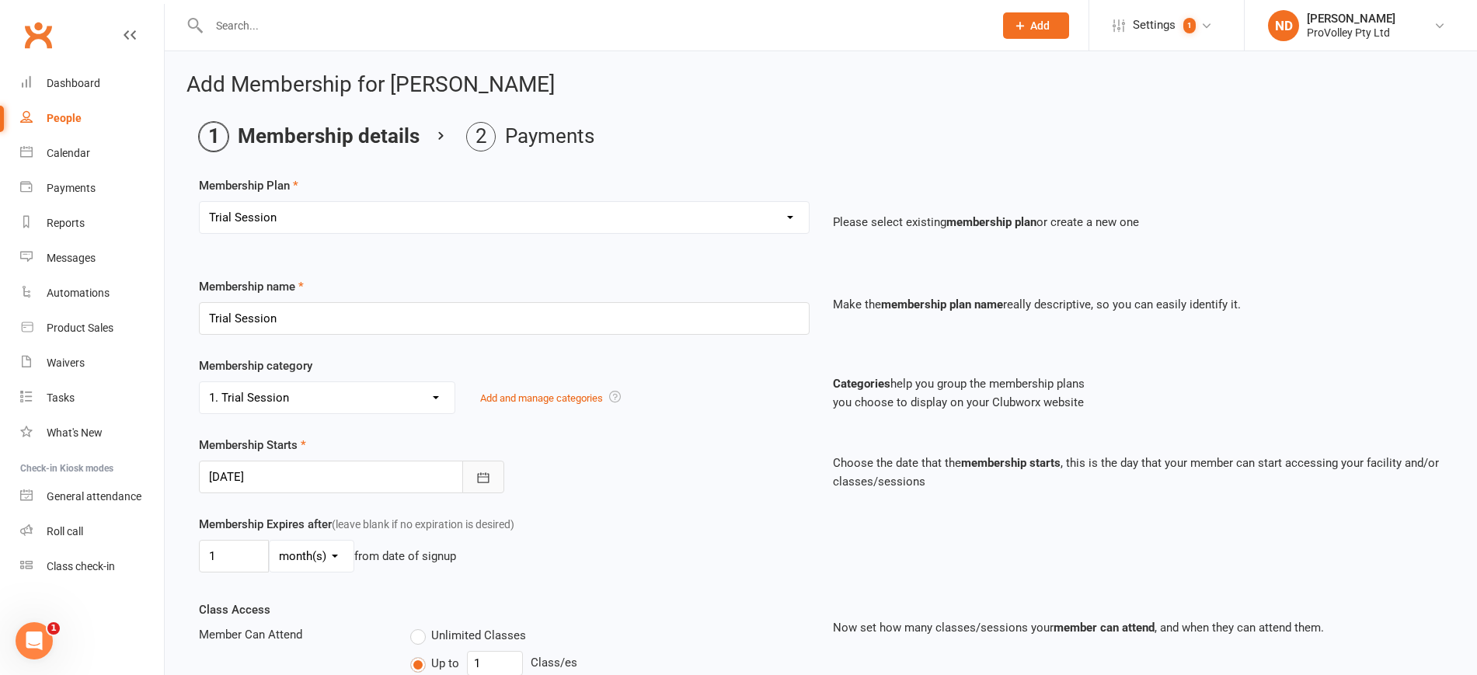
click at [486, 476] on icon "button" at bounding box center [483, 477] width 12 height 10
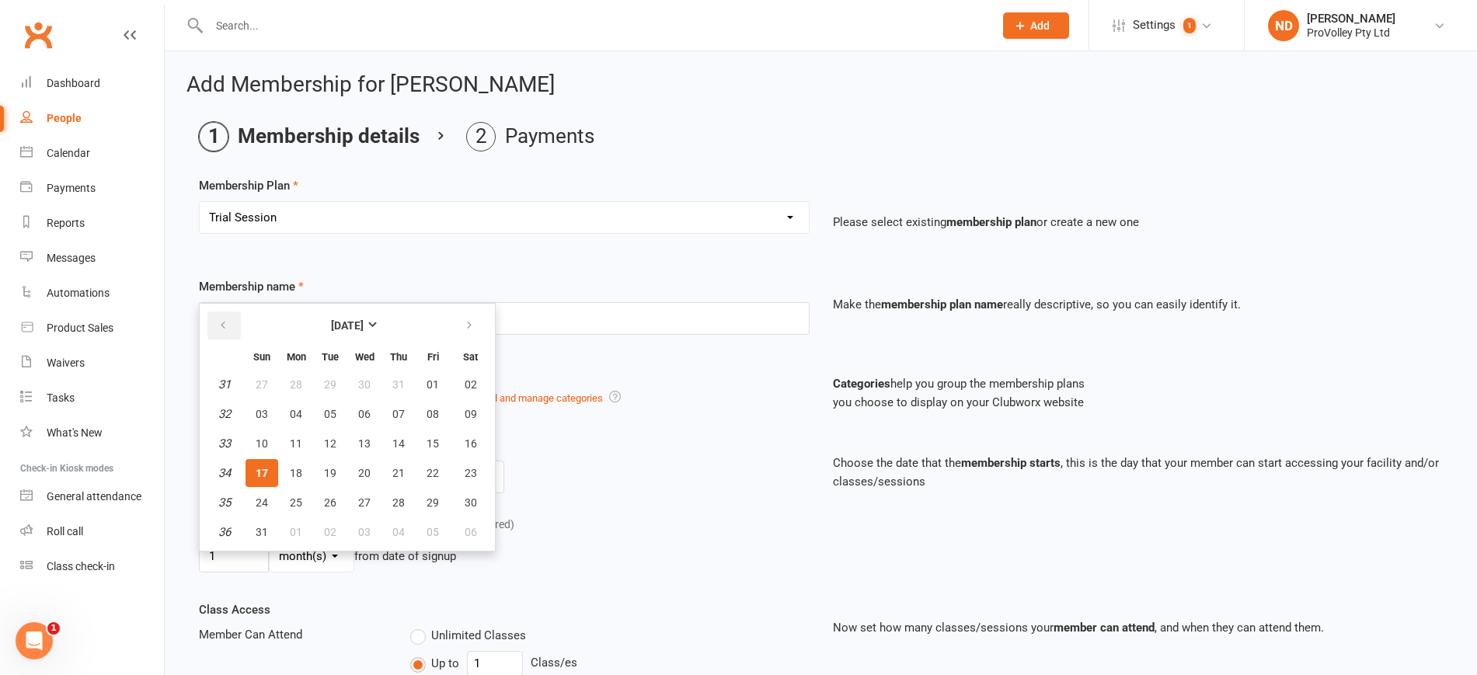
click at [226, 326] on icon "button" at bounding box center [223, 325] width 11 height 12
click at [367, 437] on span "18" at bounding box center [364, 443] width 12 height 12
type input "18 Jun 2025"
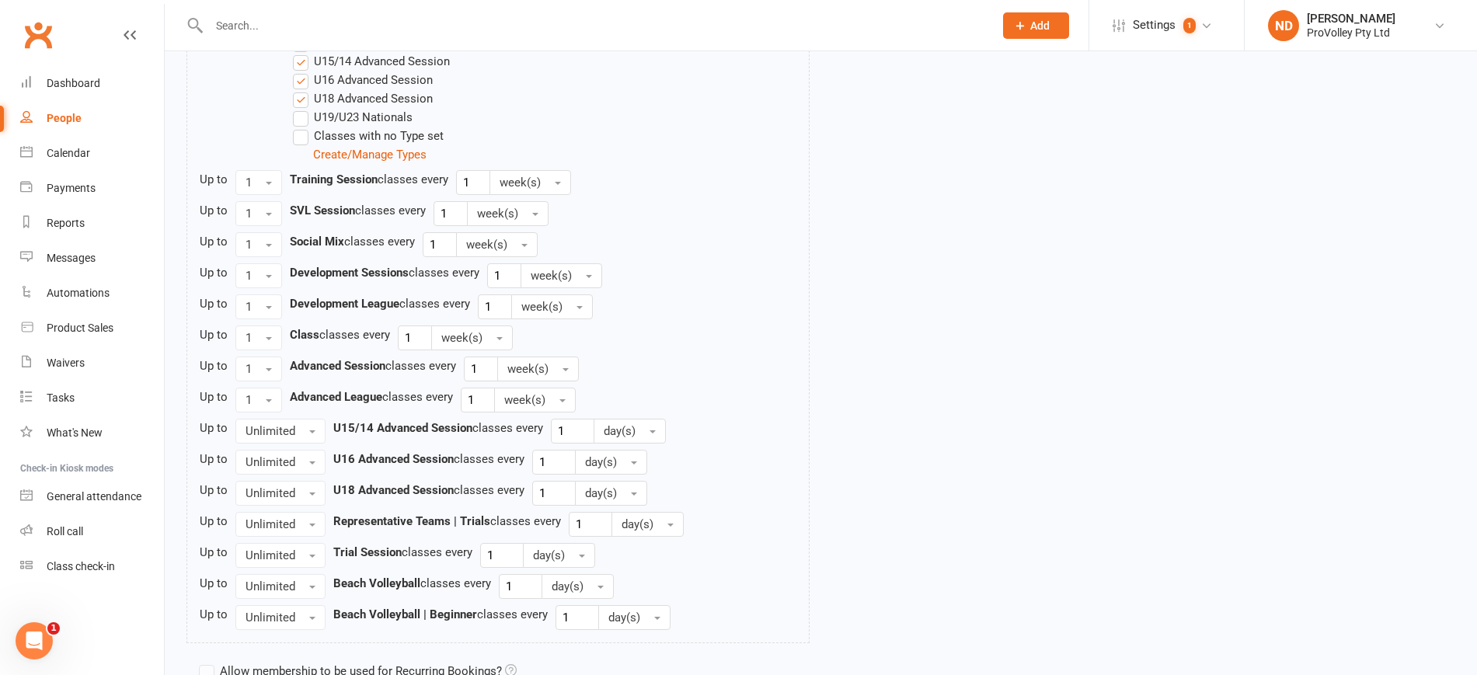
scroll to position [1406, 0]
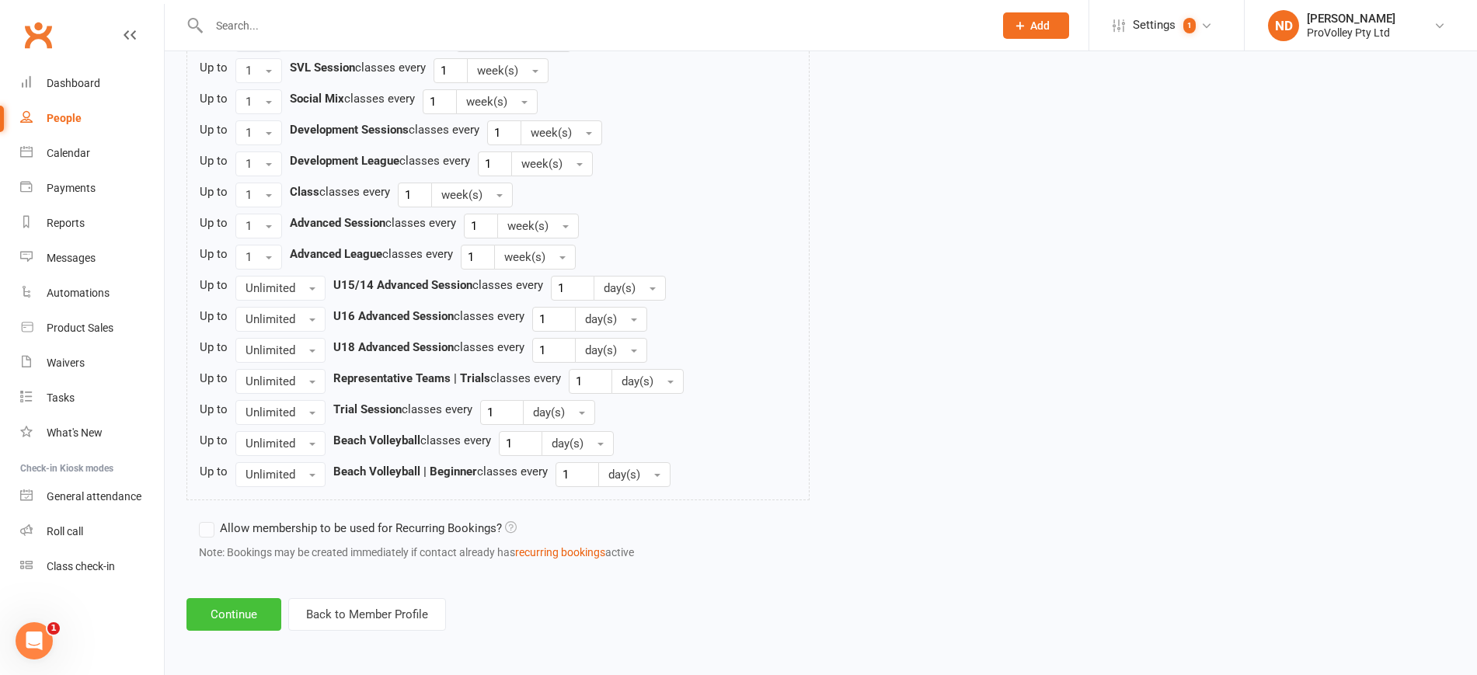
drag, startPoint x: 246, startPoint y: 612, endPoint x: 266, endPoint y: 599, distance: 23.1
click at [247, 612] on button "Continue" at bounding box center [233, 614] width 95 height 33
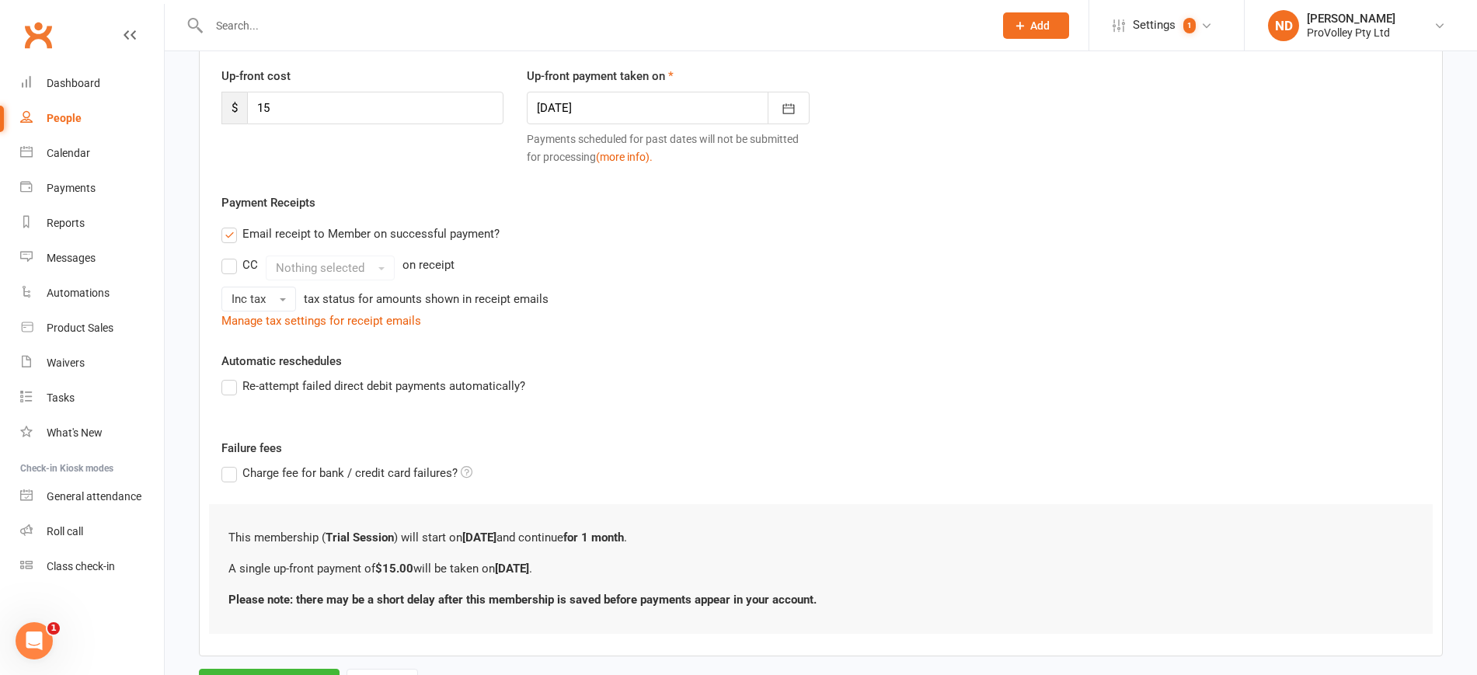
scroll to position [281, 0]
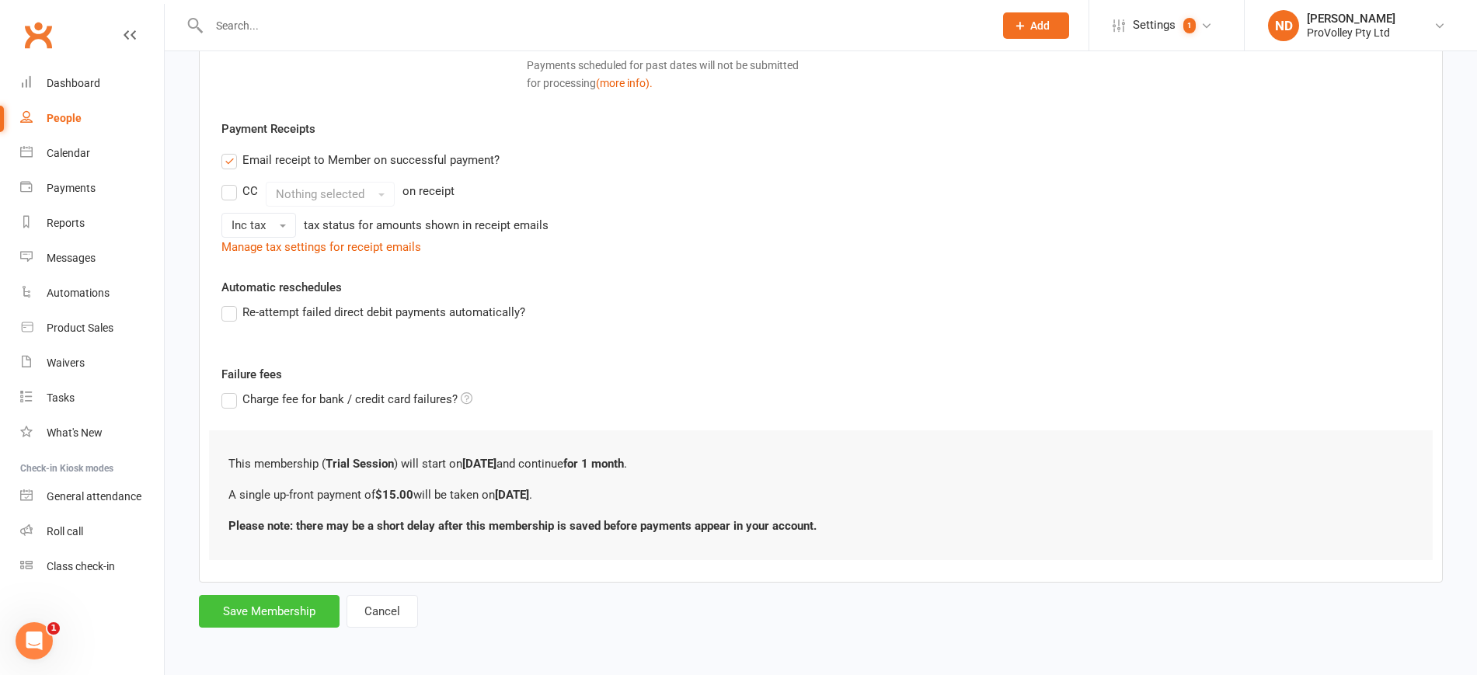
click at [266, 605] on button "Save Membership" at bounding box center [269, 611] width 141 height 33
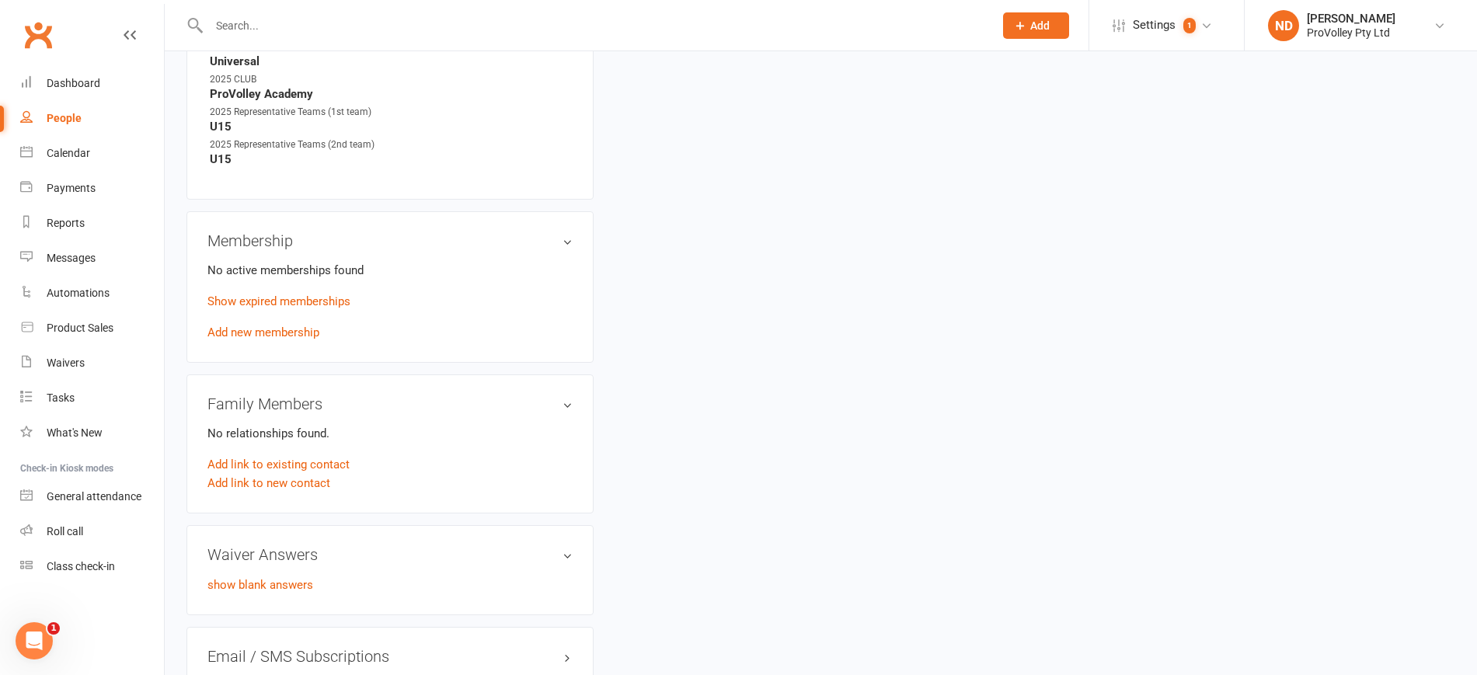
scroll to position [971, 0]
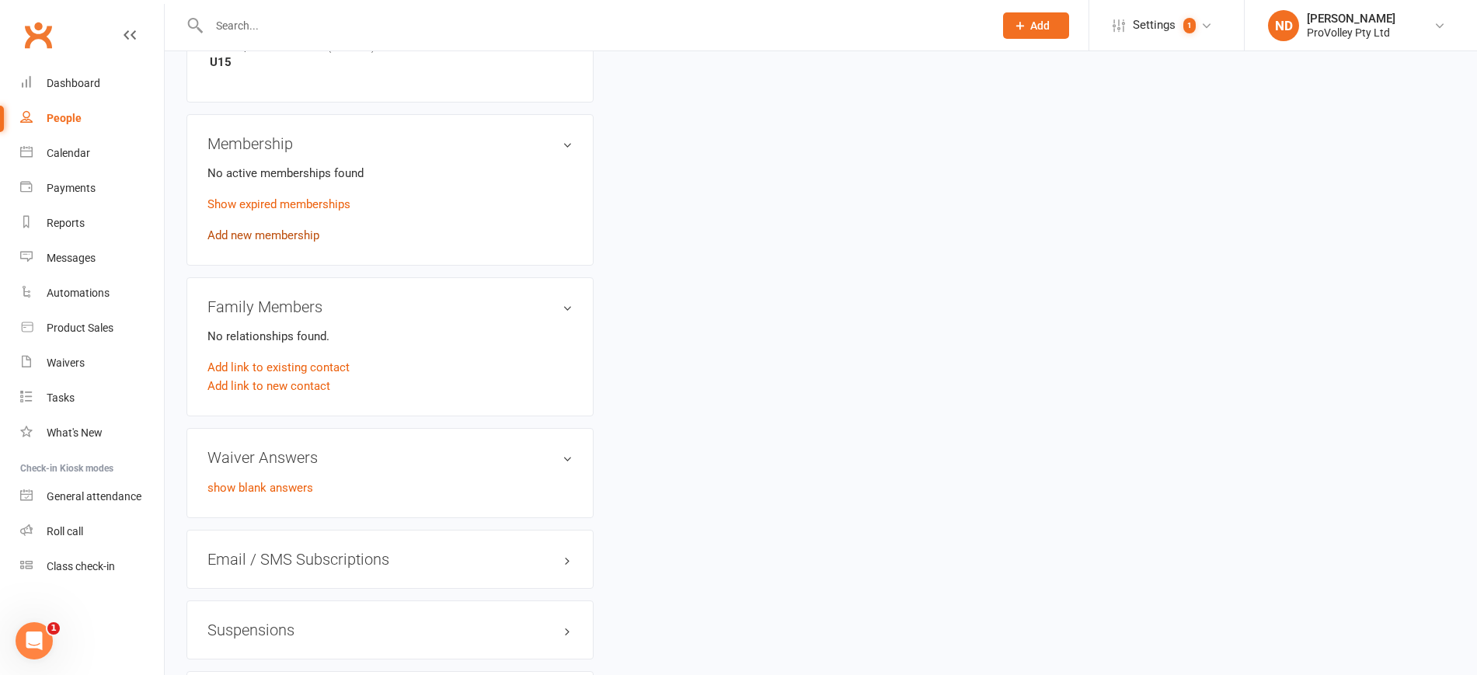
click at [300, 242] on link "Add new membership" at bounding box center [263, 235] width 112 height 14
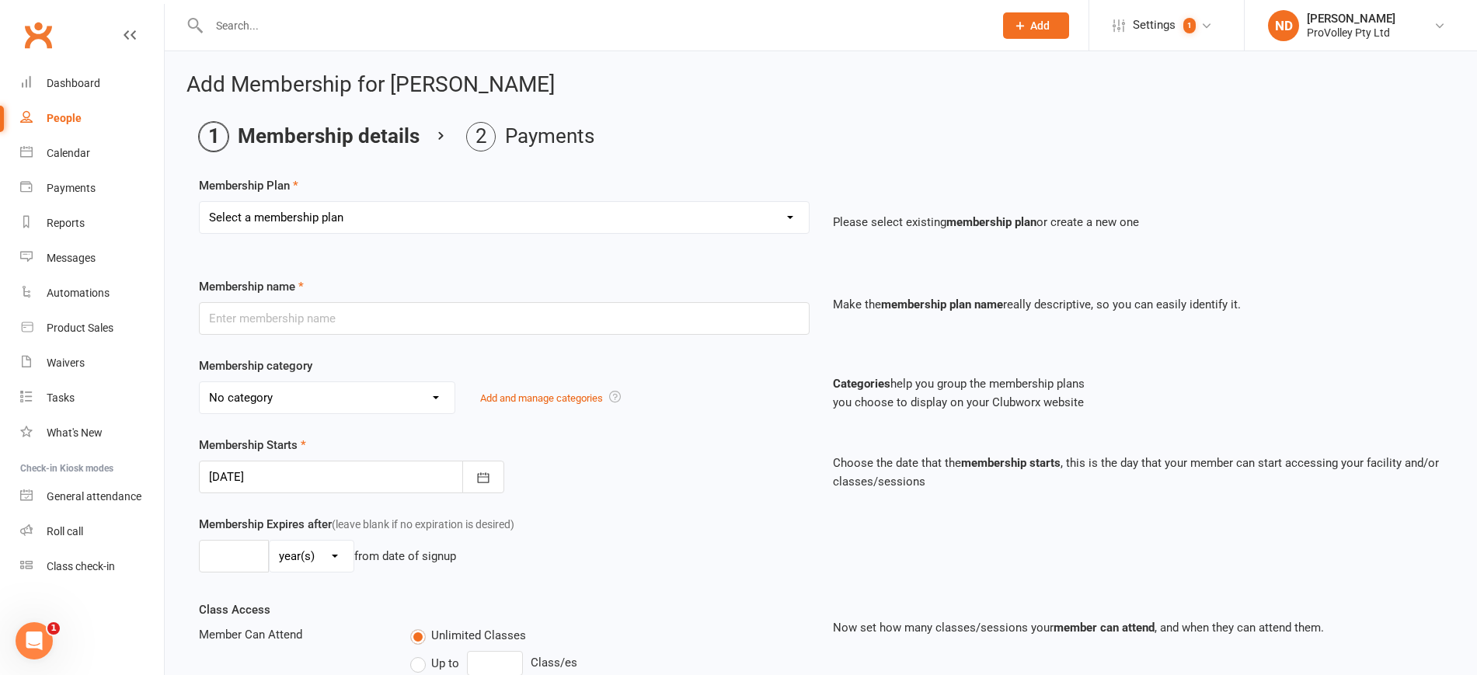
click at [396, 218] on select "Select a membership plan Create new Membership Plan SVL Team 1-Day Trial SVL Te…" at bounding box center [504, 217] width 609 height 31
click at [345, 213] on select "Select a membership plan Create new Membership Plan SVL Team 1-Day Trial SVL Te…" at bounding box center [504, 217] width 609 height 31
select select "15"
click at [200, 202] on select "Select a membership plan Create new Membership Plan SVL Team 1-Day Trial SVL Te…" at bounding box center [504, 217] width 609 height 31
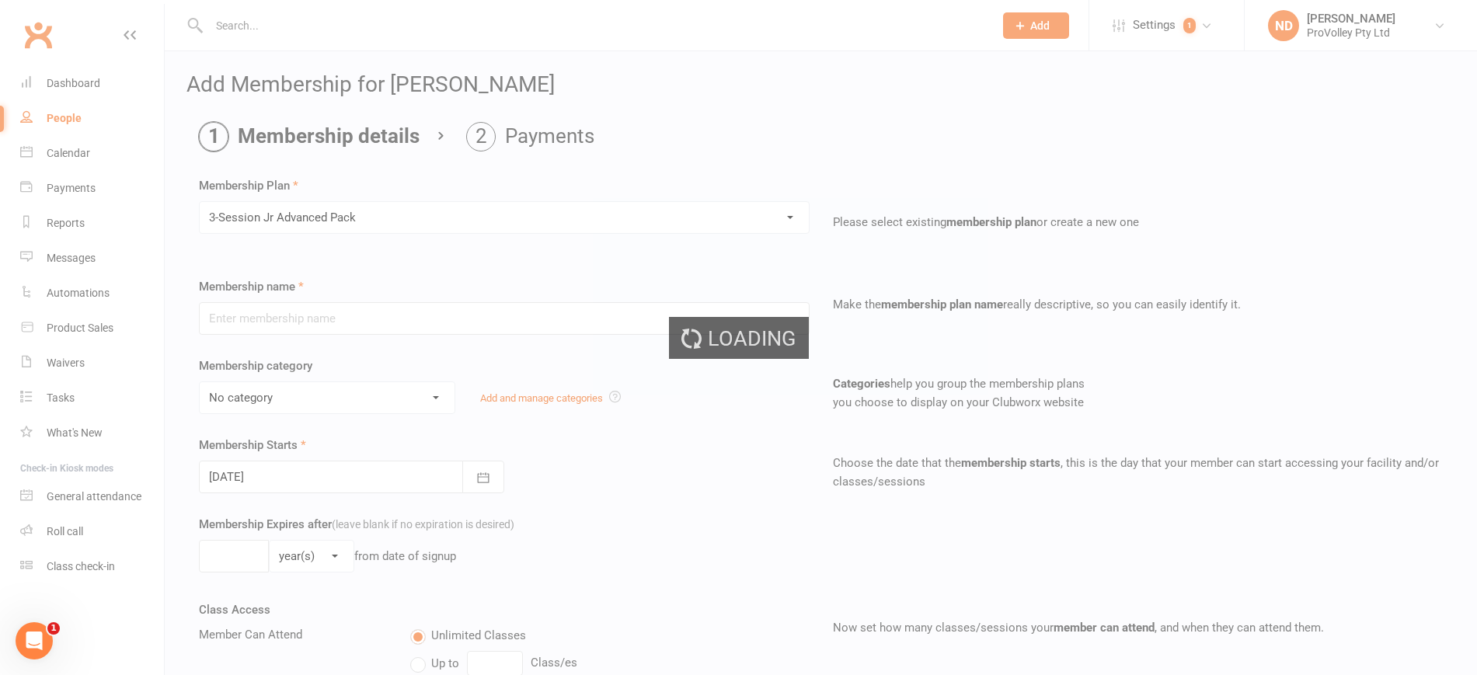
type input "3-Session Jr Advanced Pack"
select select "3"
type input "3"
select select "1"
type input "3"
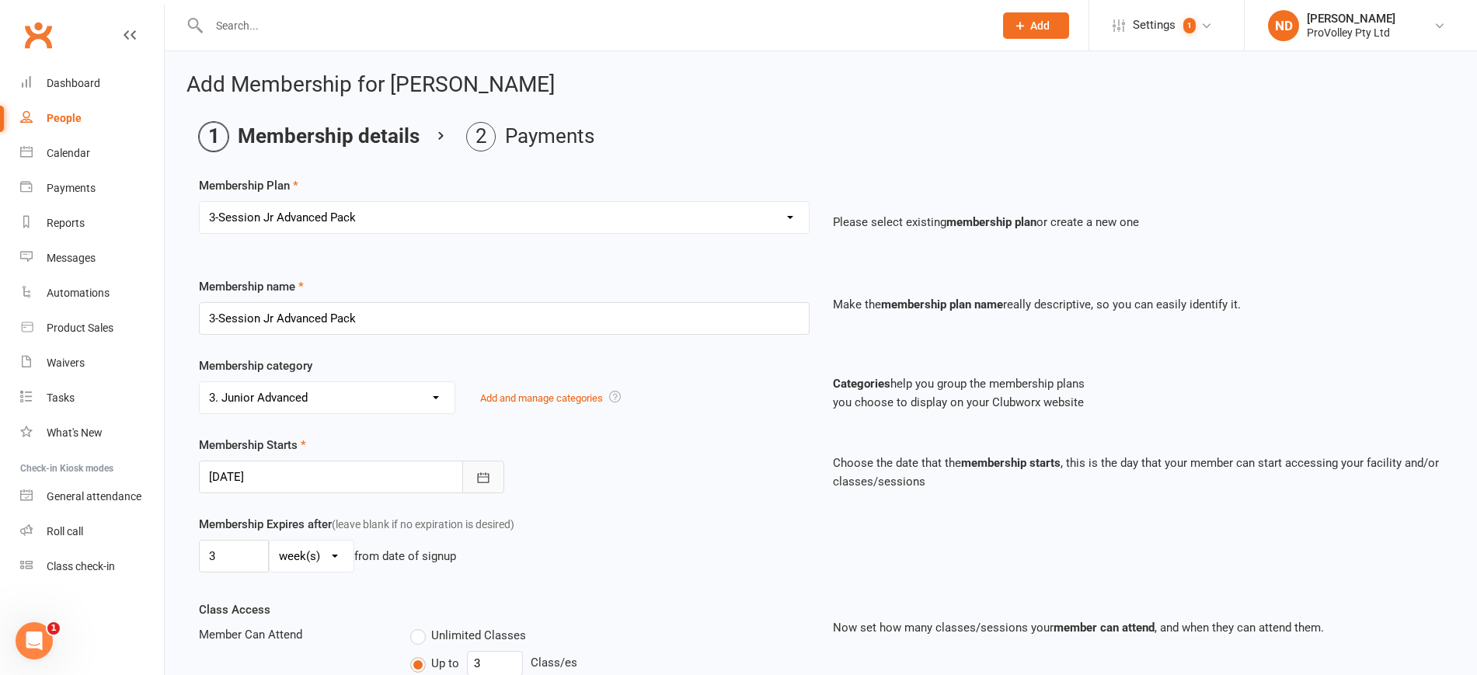
click at [486, 474] on icon "button" at bounding box center [484, 478] width 16 height 16
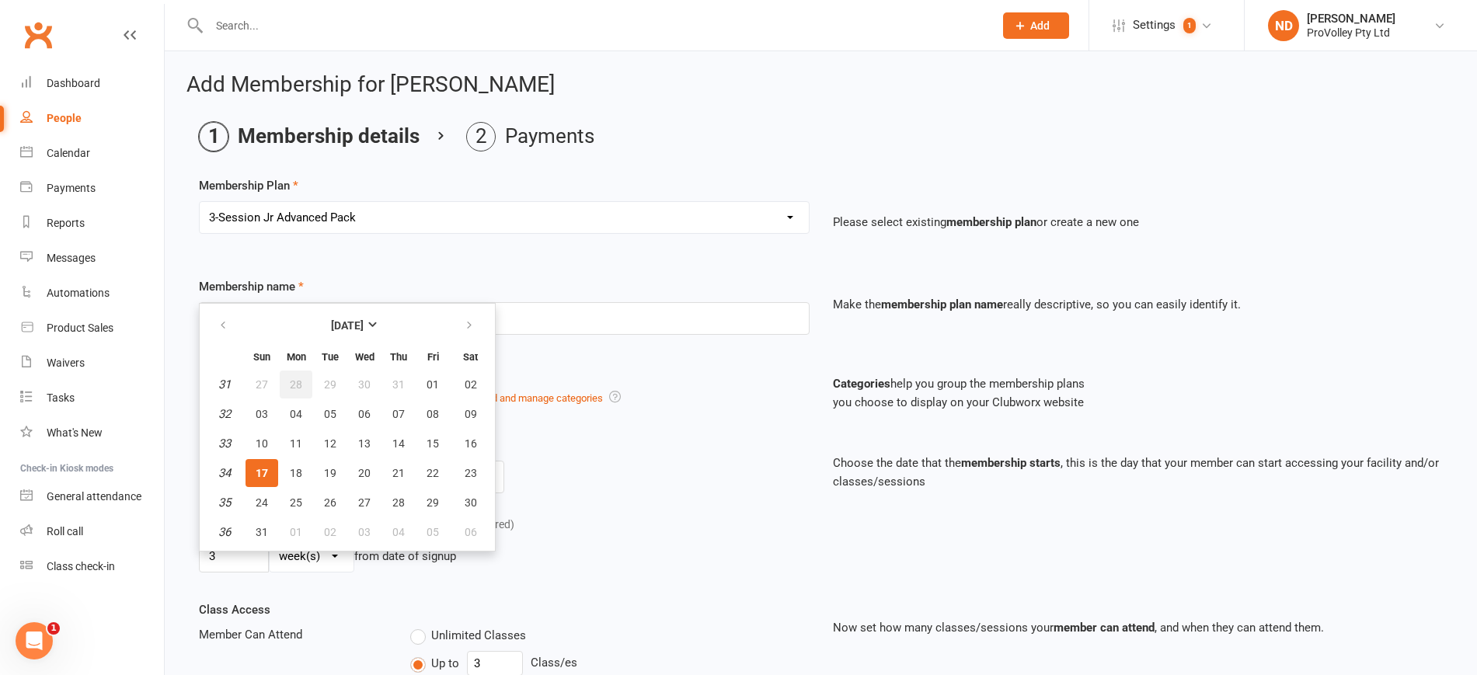
click at [294, 381] on span "28" at bounding box center [296, 384] width 12 height 12
type input "28 Jul 2025"
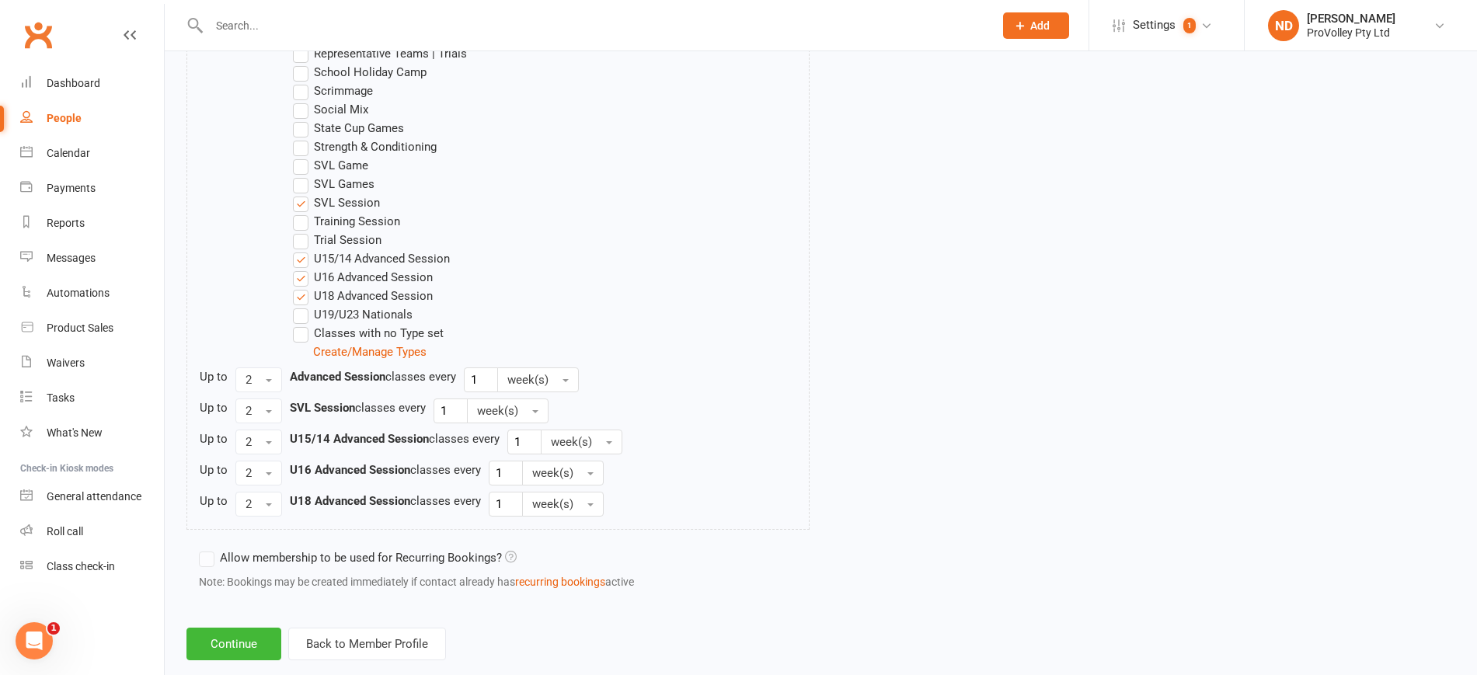
scroll to position [1096, 0]
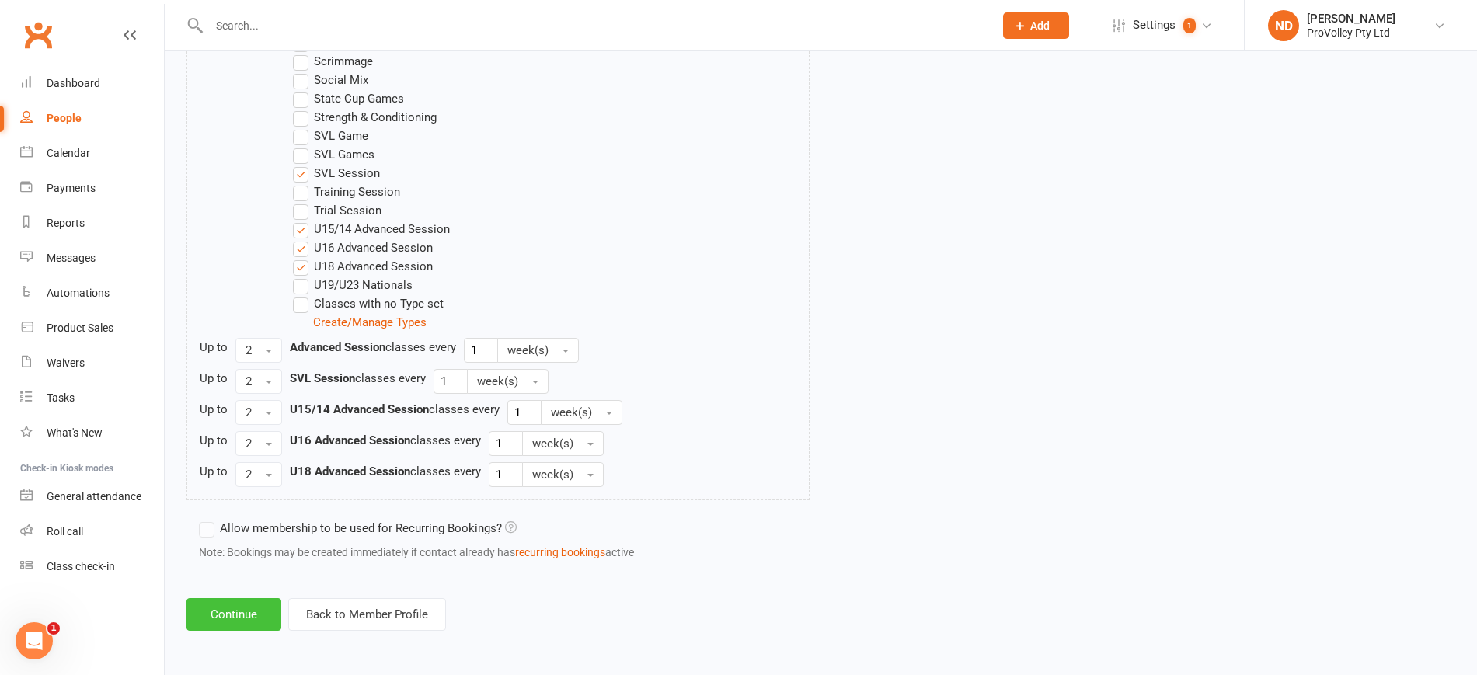
click at [230, 626] on button "Continue" at bounding box center [233, 614] width 95 height 33
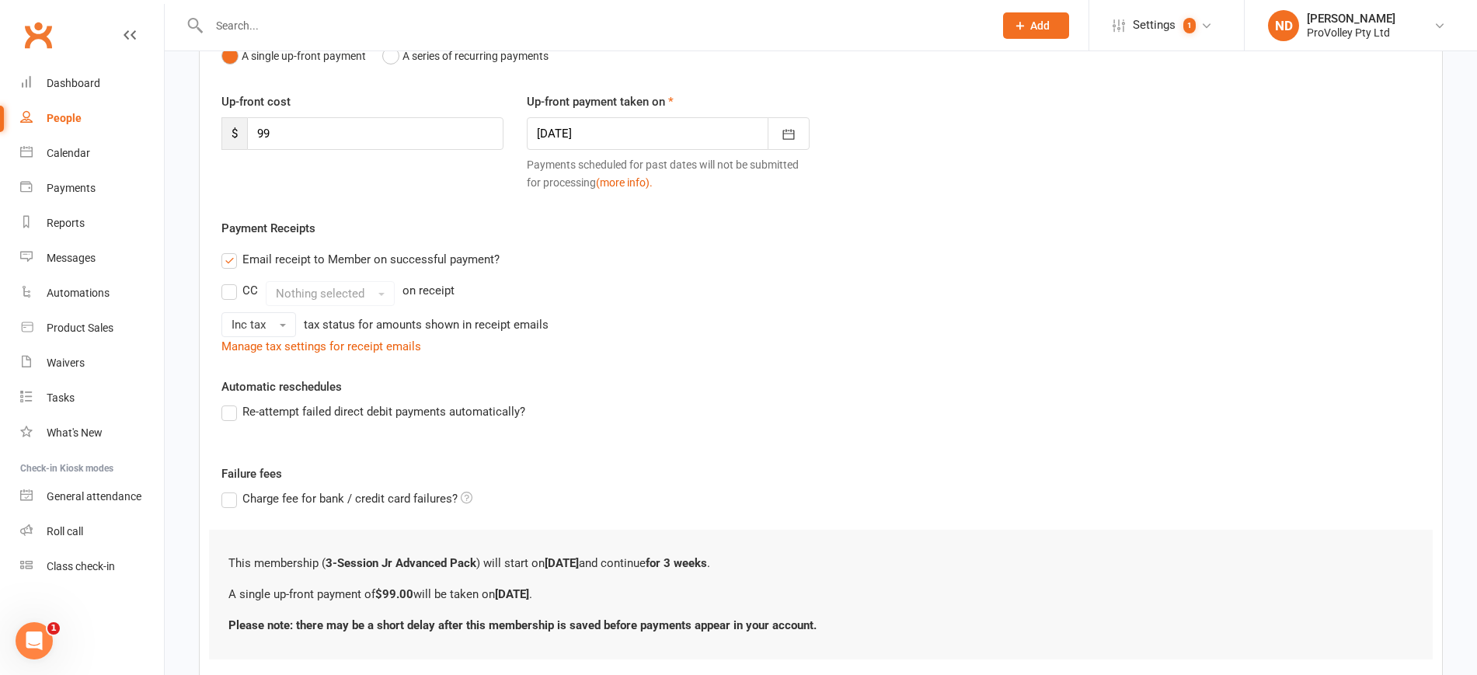
scroll to position [281, 0]
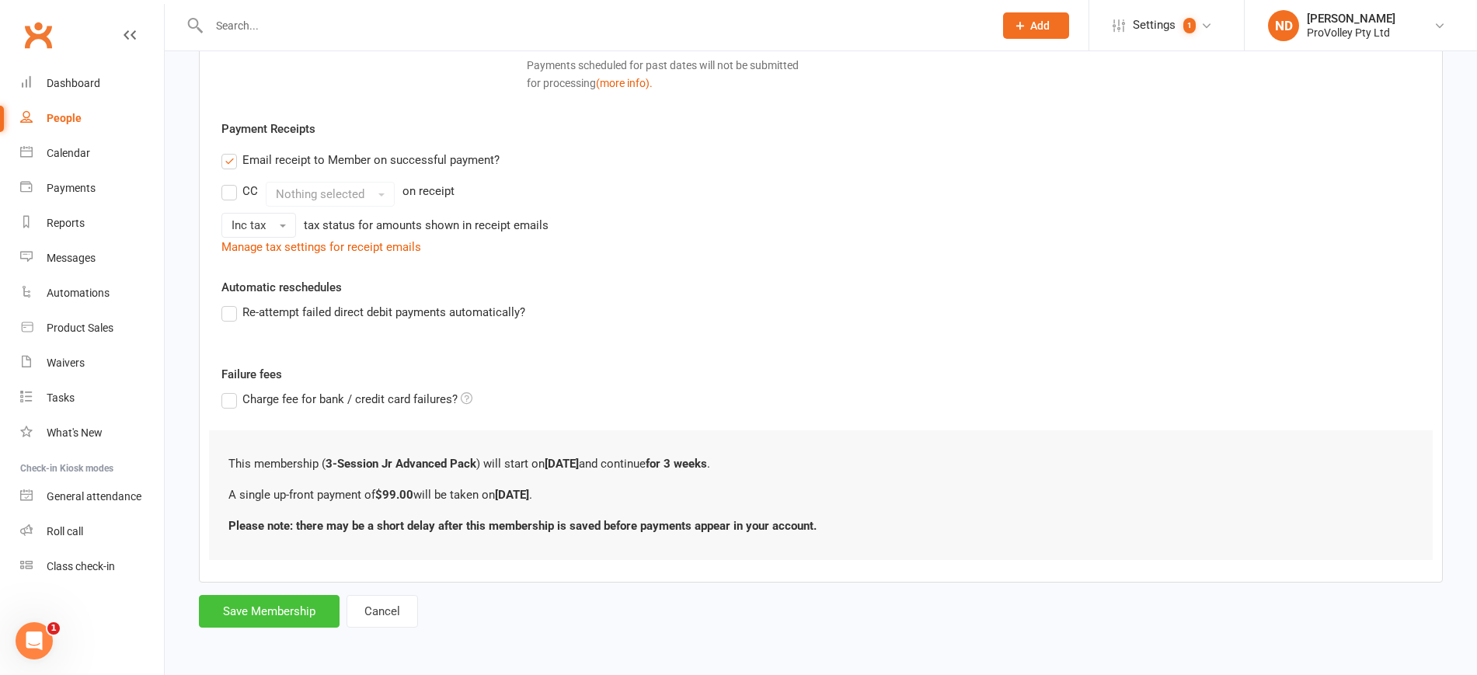
click at [291, 608] on button "Save Membership" at bounding box center [269, 611] width 141 height 33
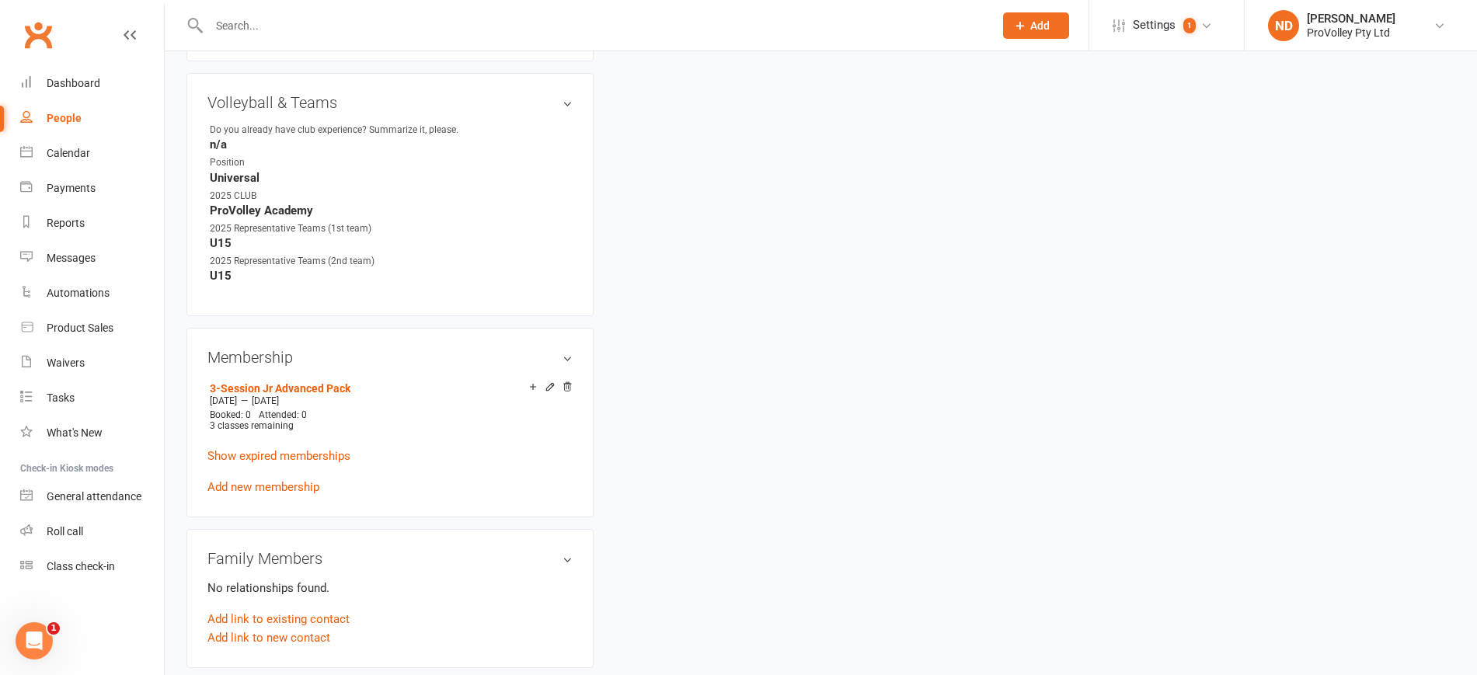
scroll to position [874, 0]
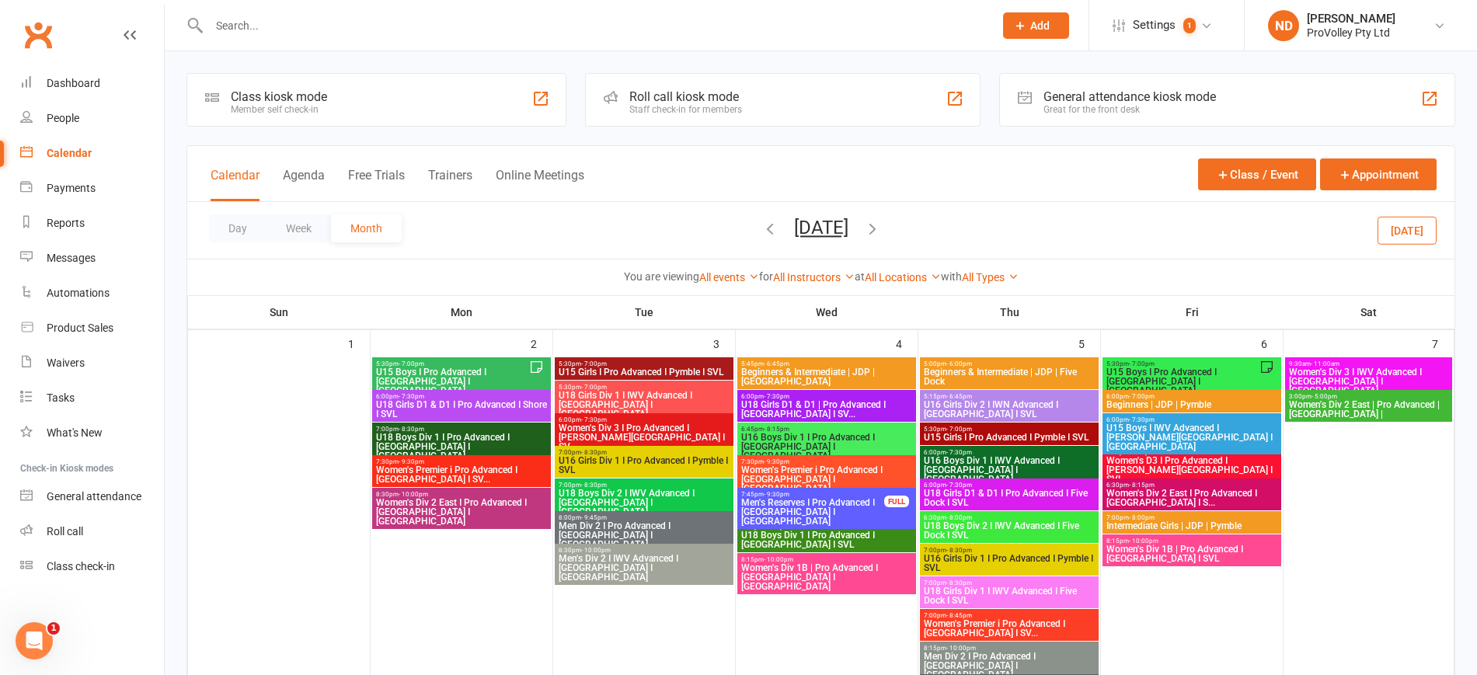
click at [881, 225] on icon "button" at bounding box center [872, 228] width 17 height 17
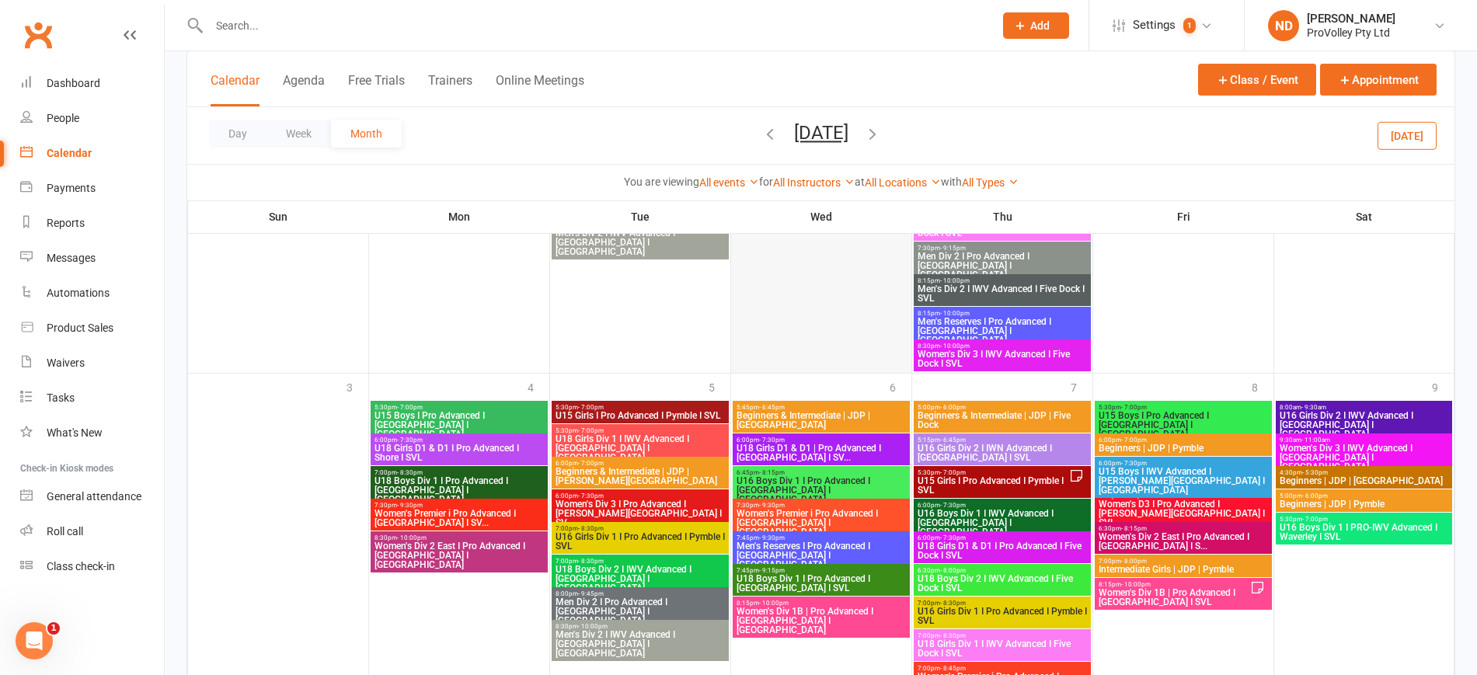
scroll to position [1828, 0]
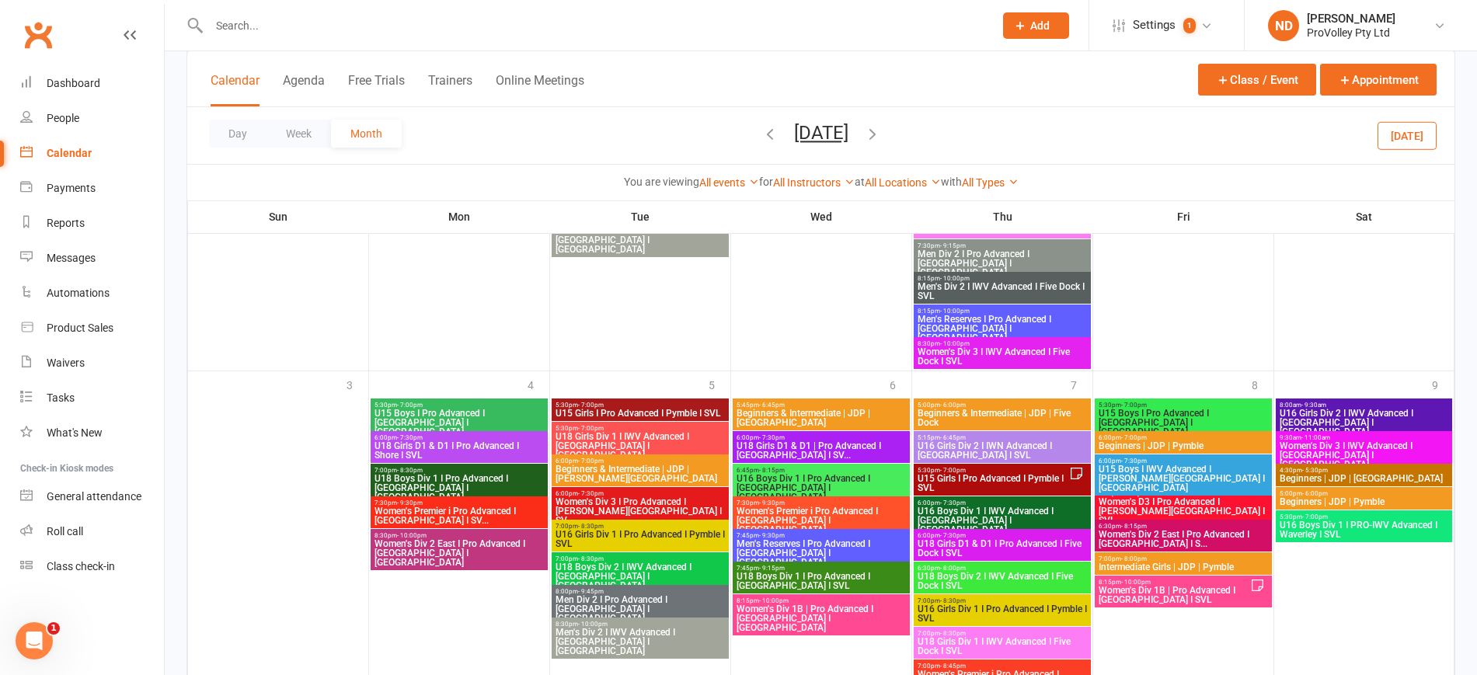
click at [942, 474] on span "U15 Girls I Pro Advanced I Pymble I SVL" at bounding box center [993, 483] width 152 height 19
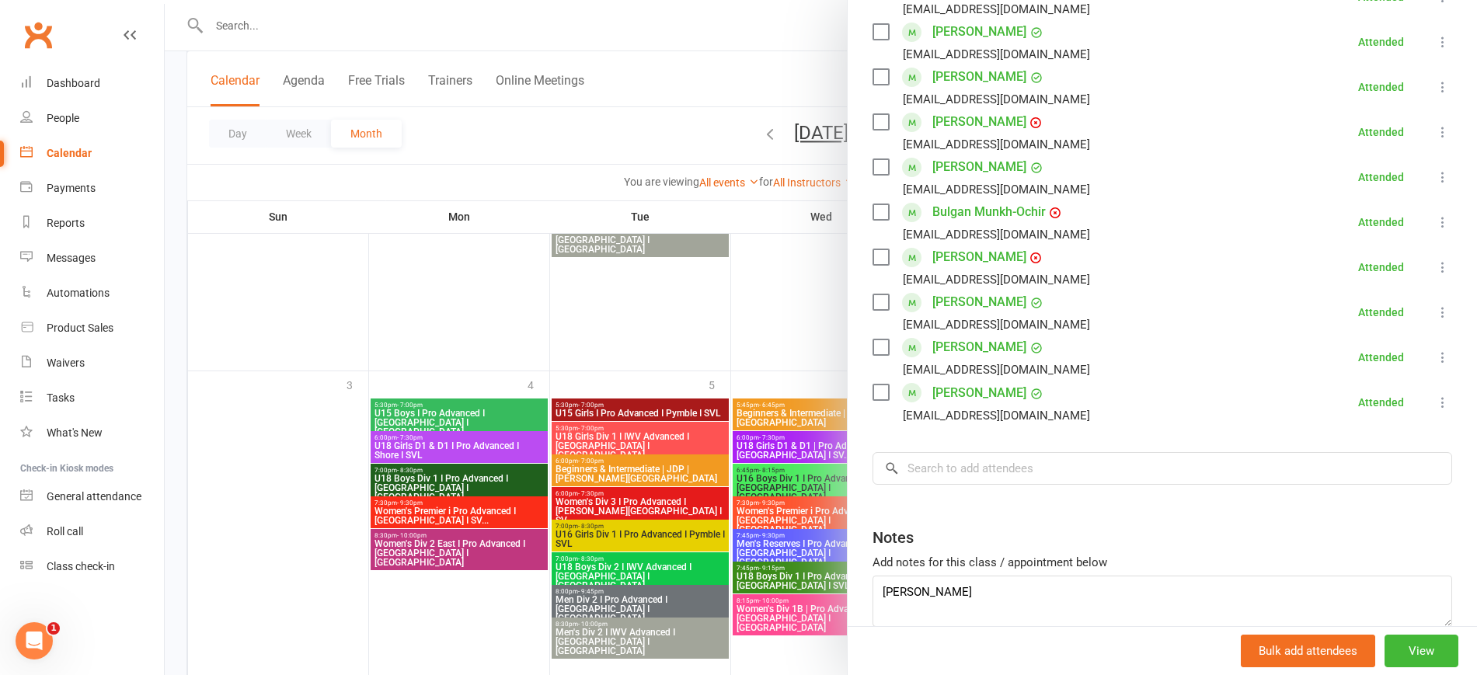
scroll to position [664, 0]
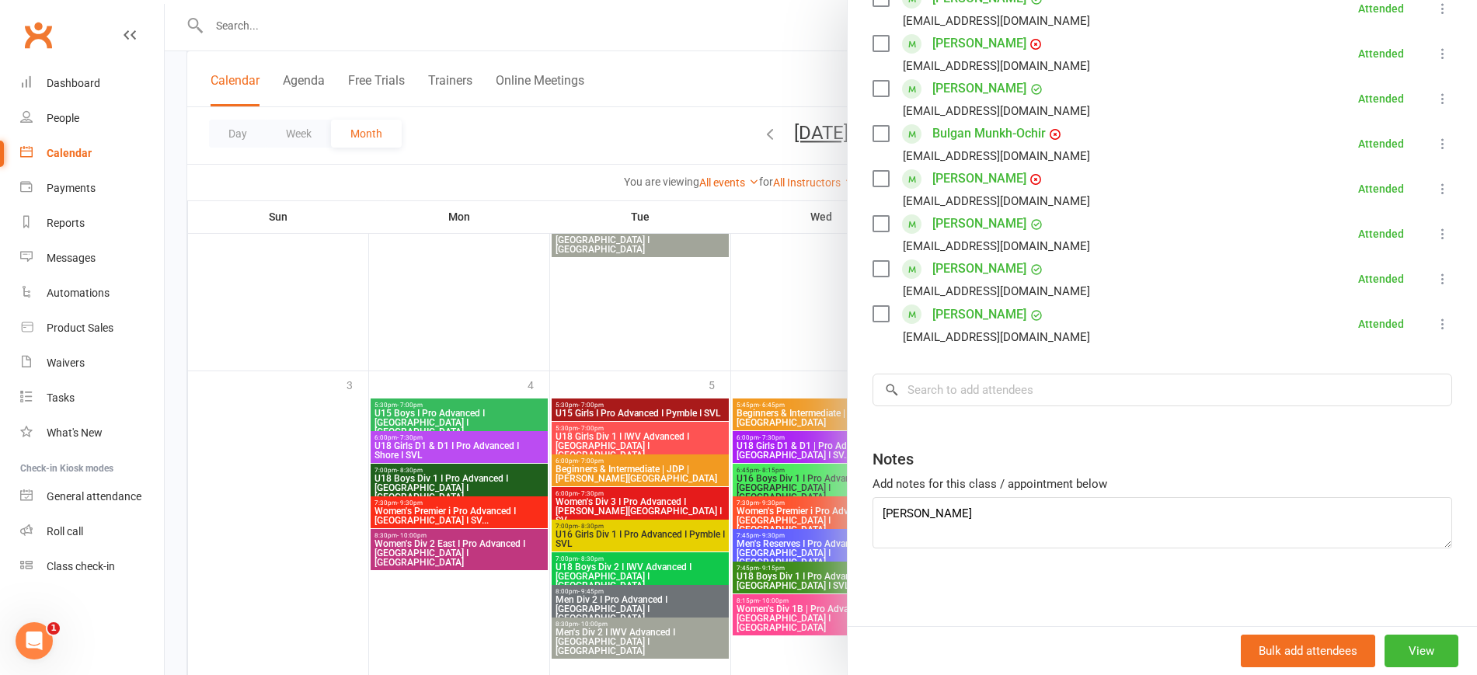
click at [480, 592] on div at bounding box center [821, 337] width 1312 height 675
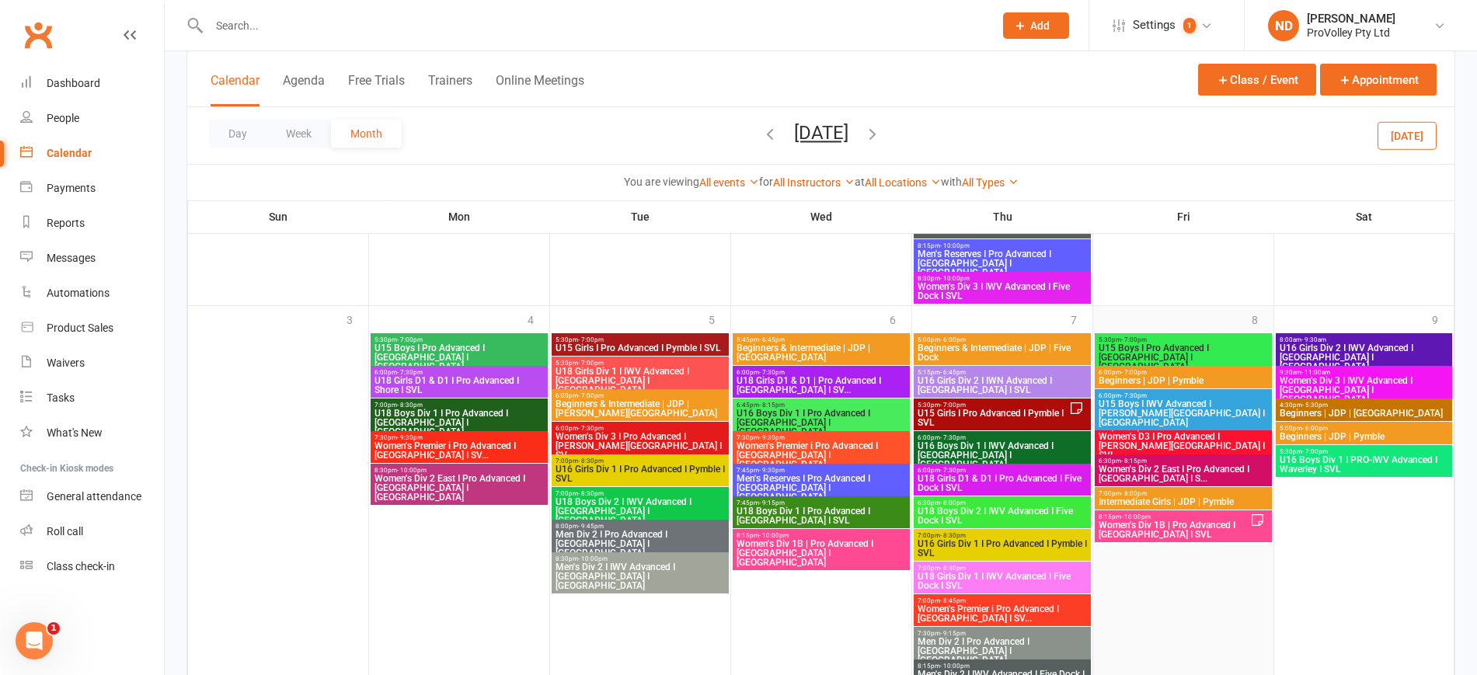
scroll to position [2022, 0]
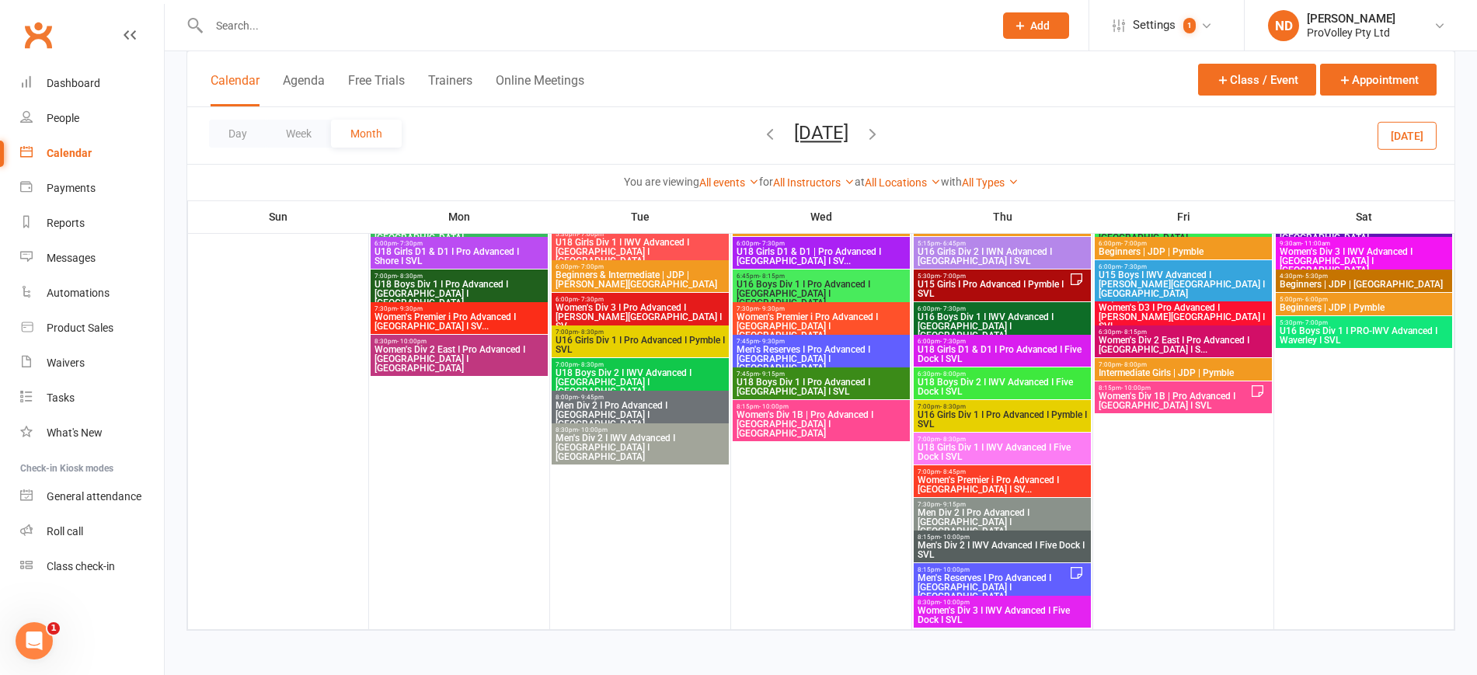
click at [1221, 399] on span "Women's Div 1B | Pro Advanced I Perry Park I SVL" at bounding box center [1174, 401] width 152 height 19
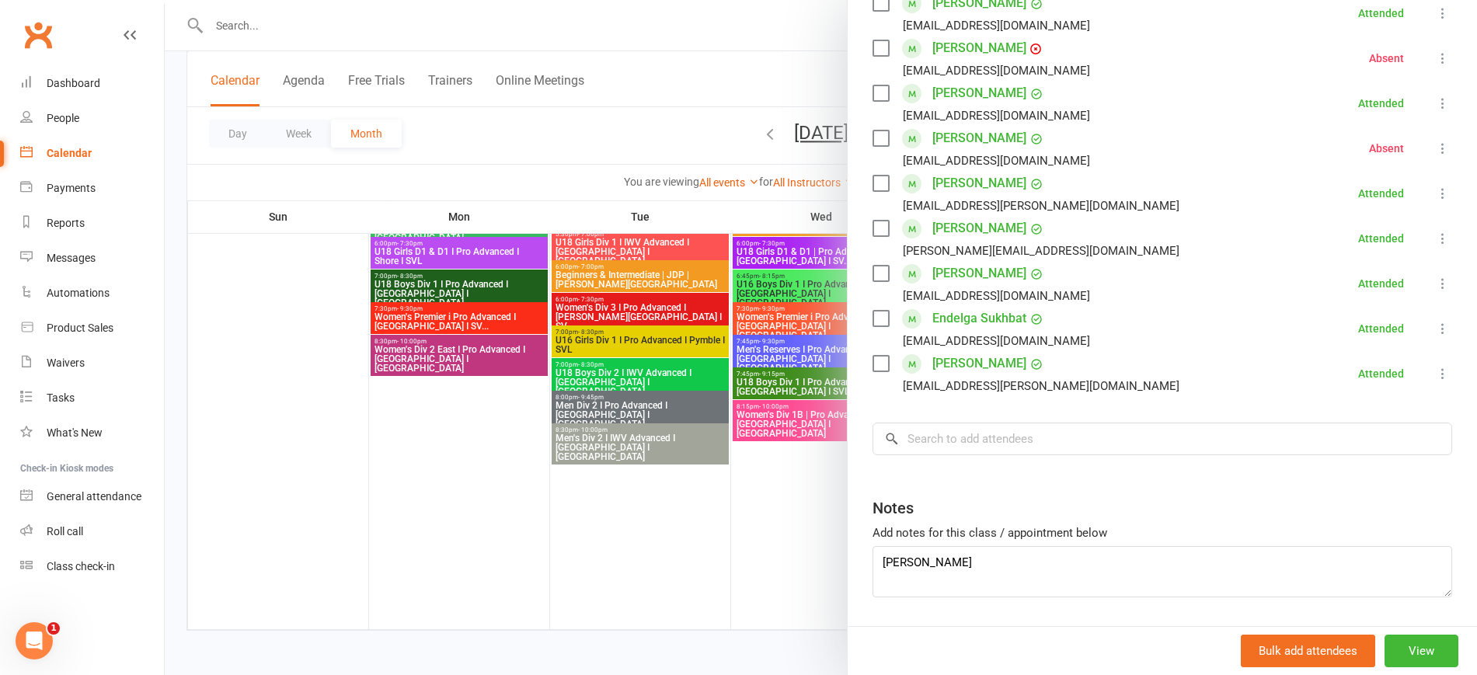
scroll to position [437, 0]
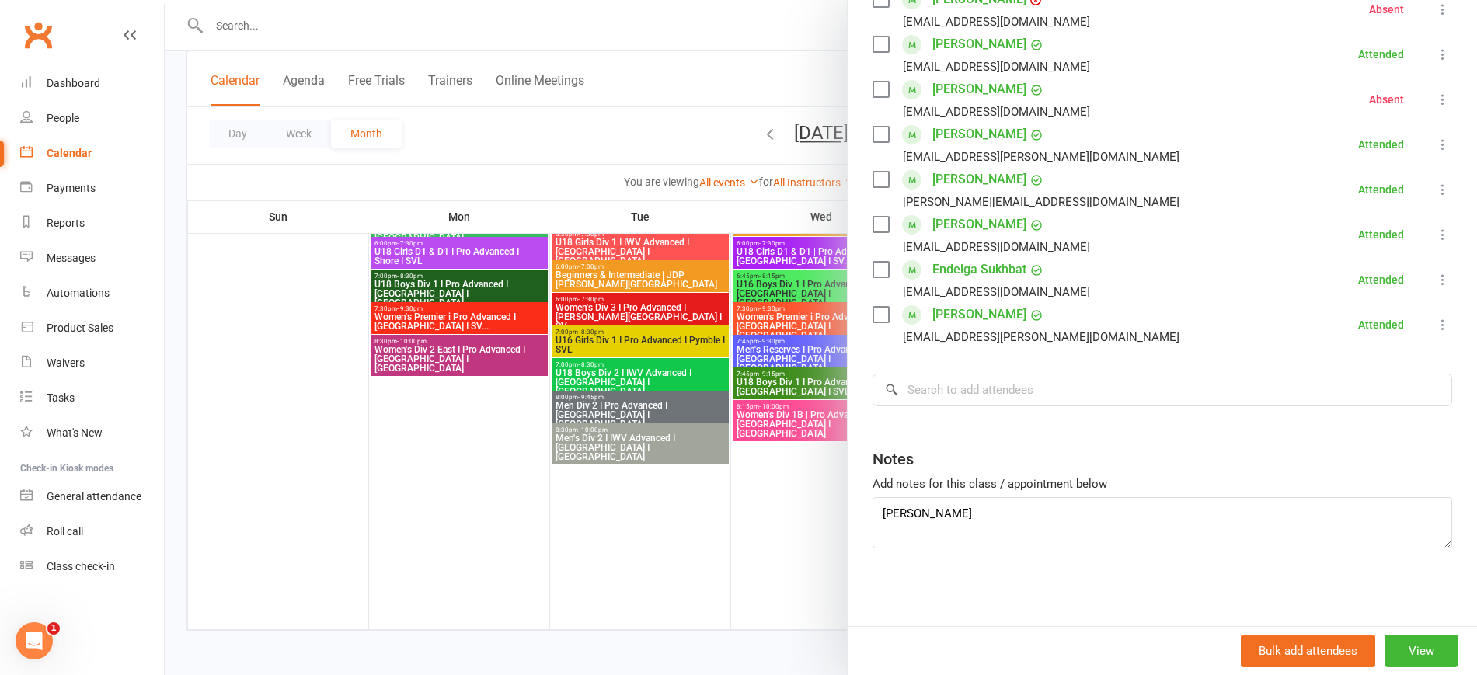
click at [730, 556] on div at bounding box center [821, 337] width 1312 height 675
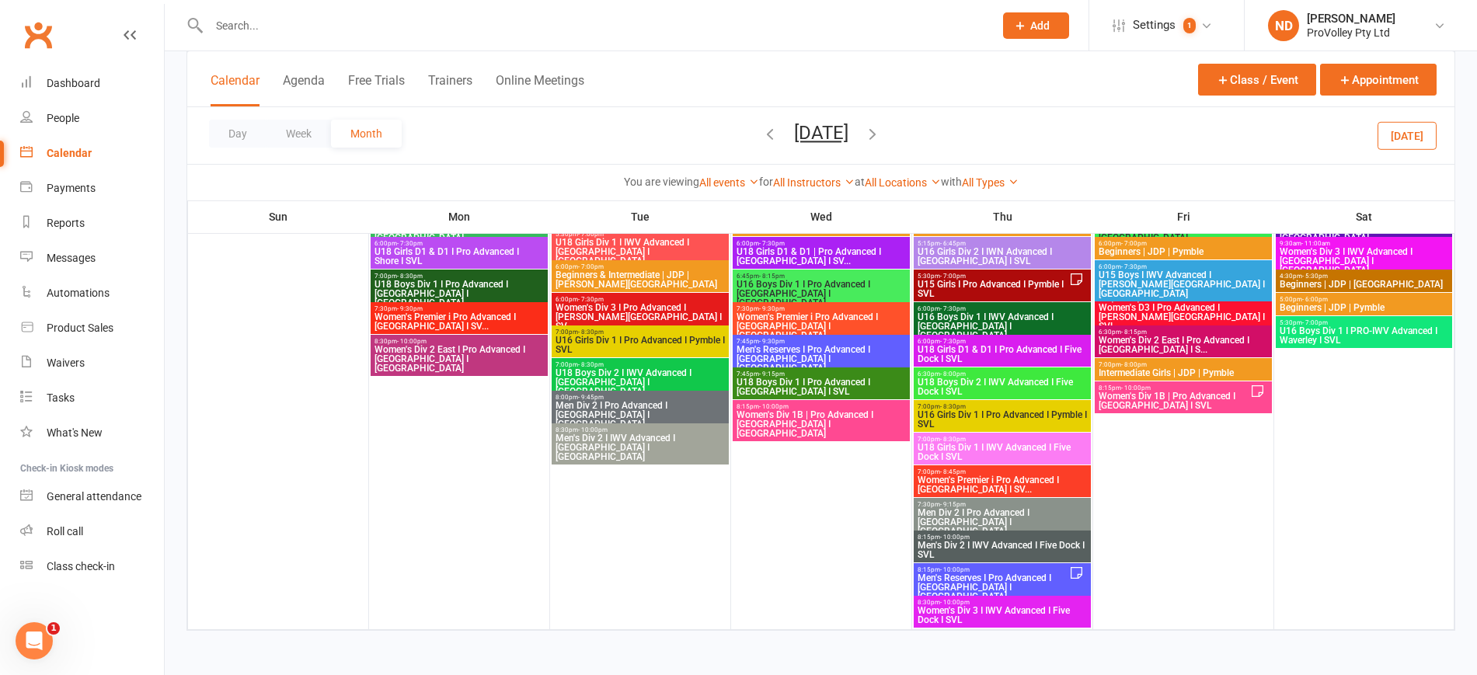
click at [1040, 577] on span "Men's Reserves I Pro Advanced I [GEOGRAPHIC_DATA] I [GEOGRAPHIC_DATA]" at bounding box center [993, 587] width 152 height 28
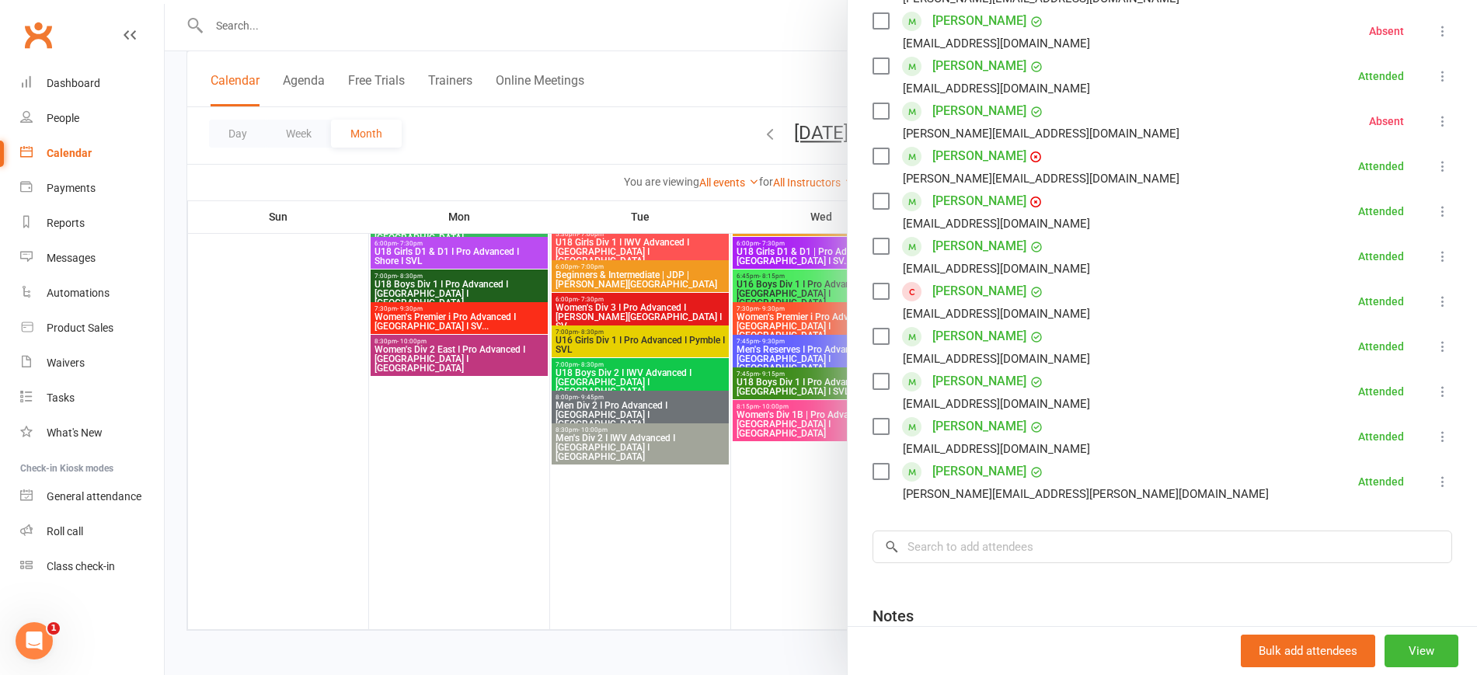
scroll to position [618, 0]
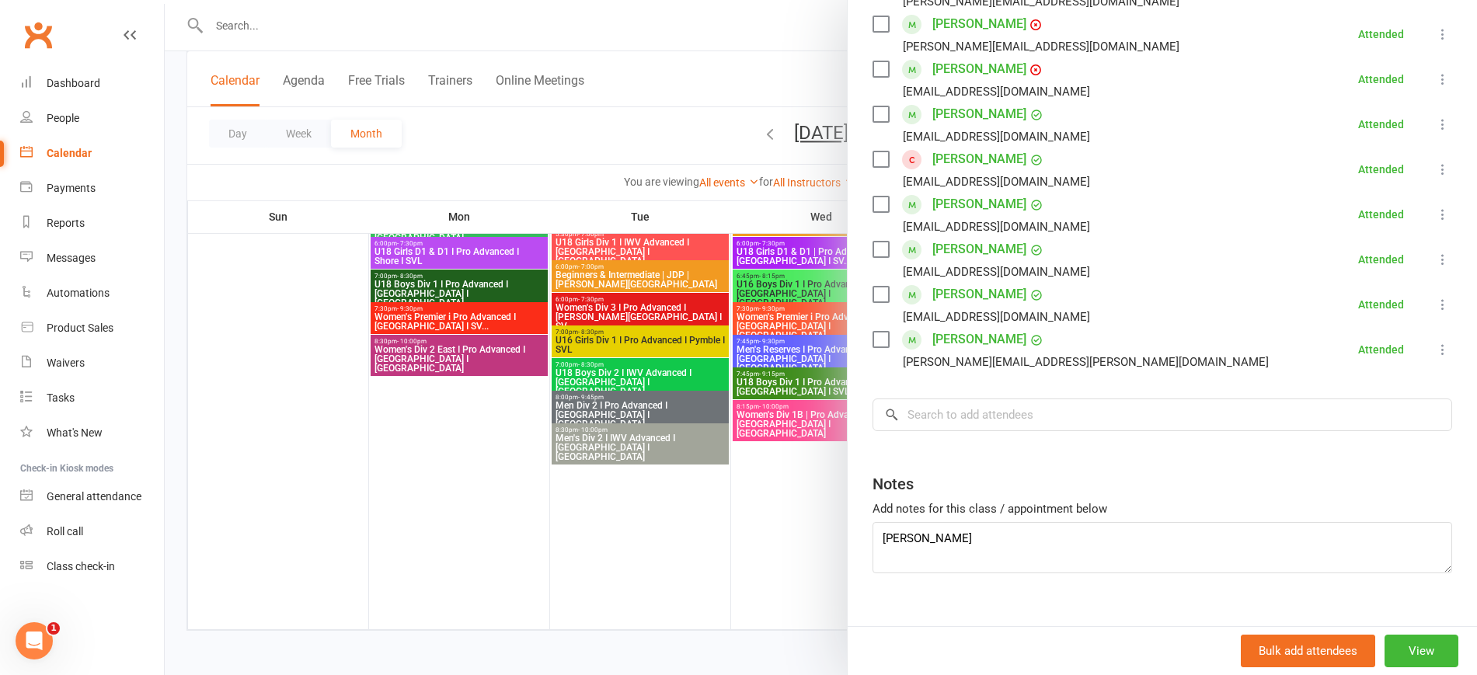
click at [515, 541] on div at bounding box center [821, 337] width 1312 height 675
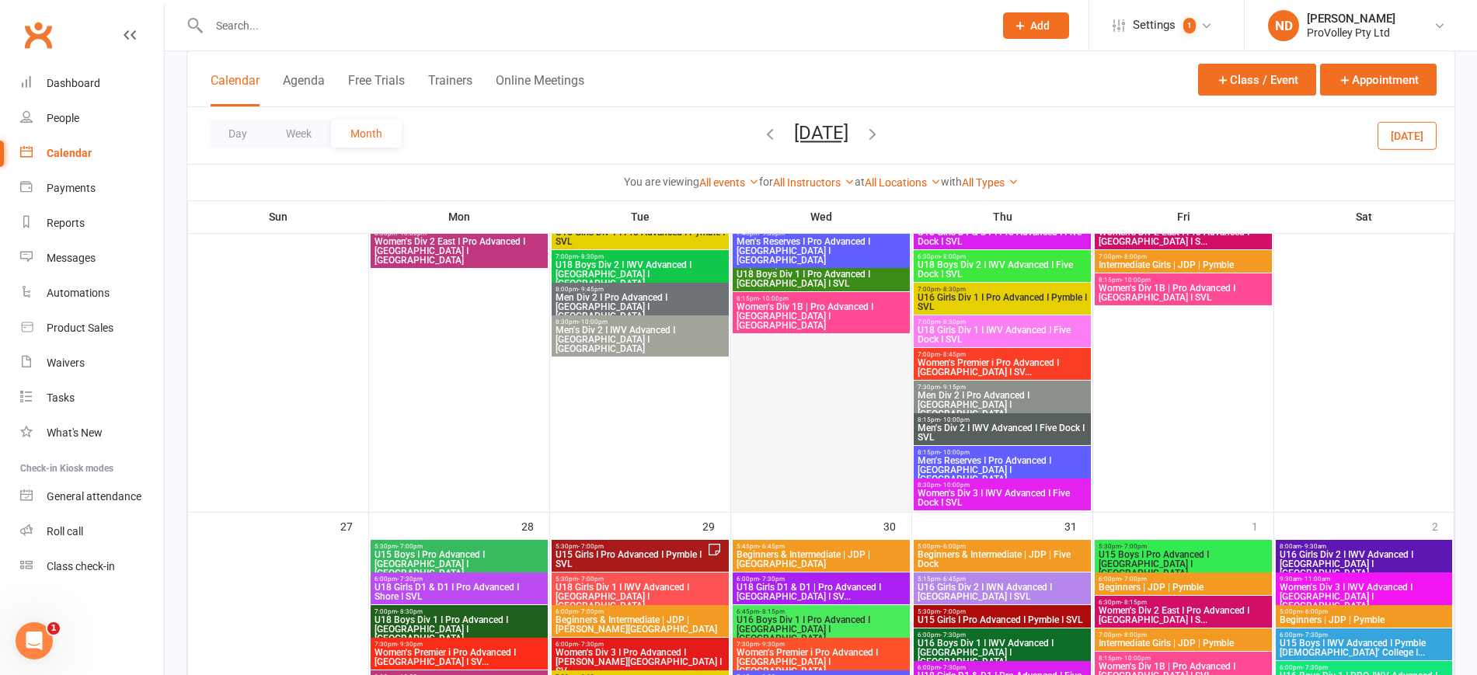
scroll to position [1245, 0]
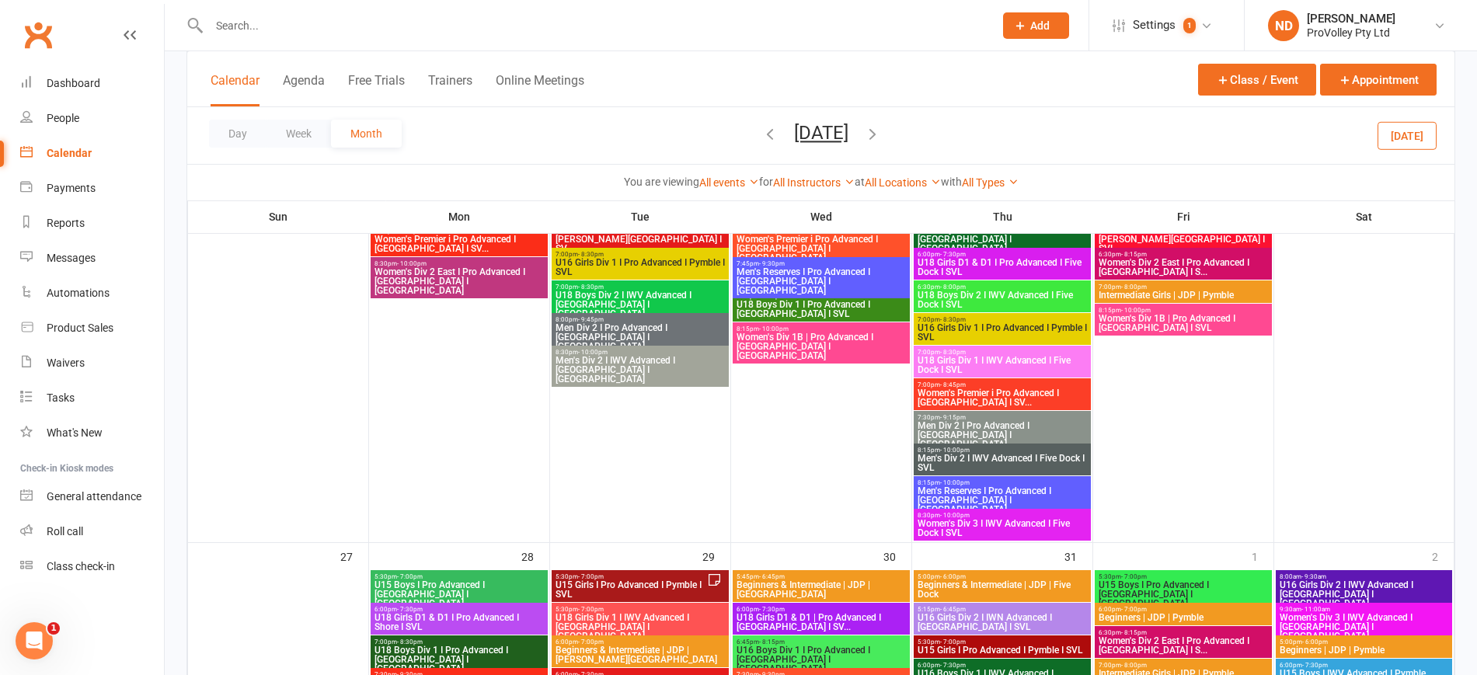
click at [677, 587] on span "U15 Girls I Pro Advanced I Pymble I SVL" at bounding box center [631, 589] width 152 height 19
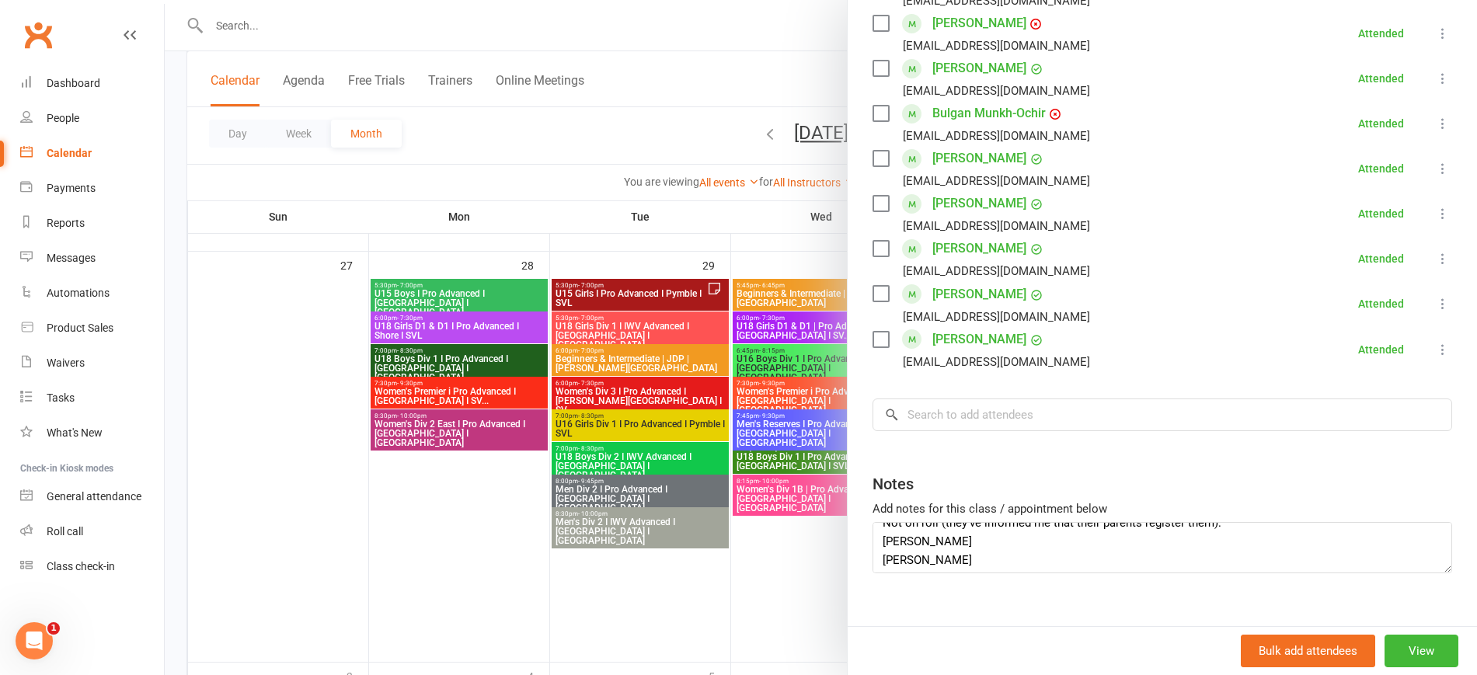
scroll to position [19, 0]
drag, startPoint x: 923, startPoint y: 533, endPoint x: 828, endPoint y: 528, distance: 94.9
click at [828, 0] on div "U15 Girls I Pro Advanced I Pymble I SVL Class kiosk mode Roll call 5:30 PM - 7:…" at bounding box center [821, 0] width 1312 height 0
click at [945, 399] on input "search" at bounding box center [1163, 415] width 580 height 33
paste input "[PERSON_NAME]"
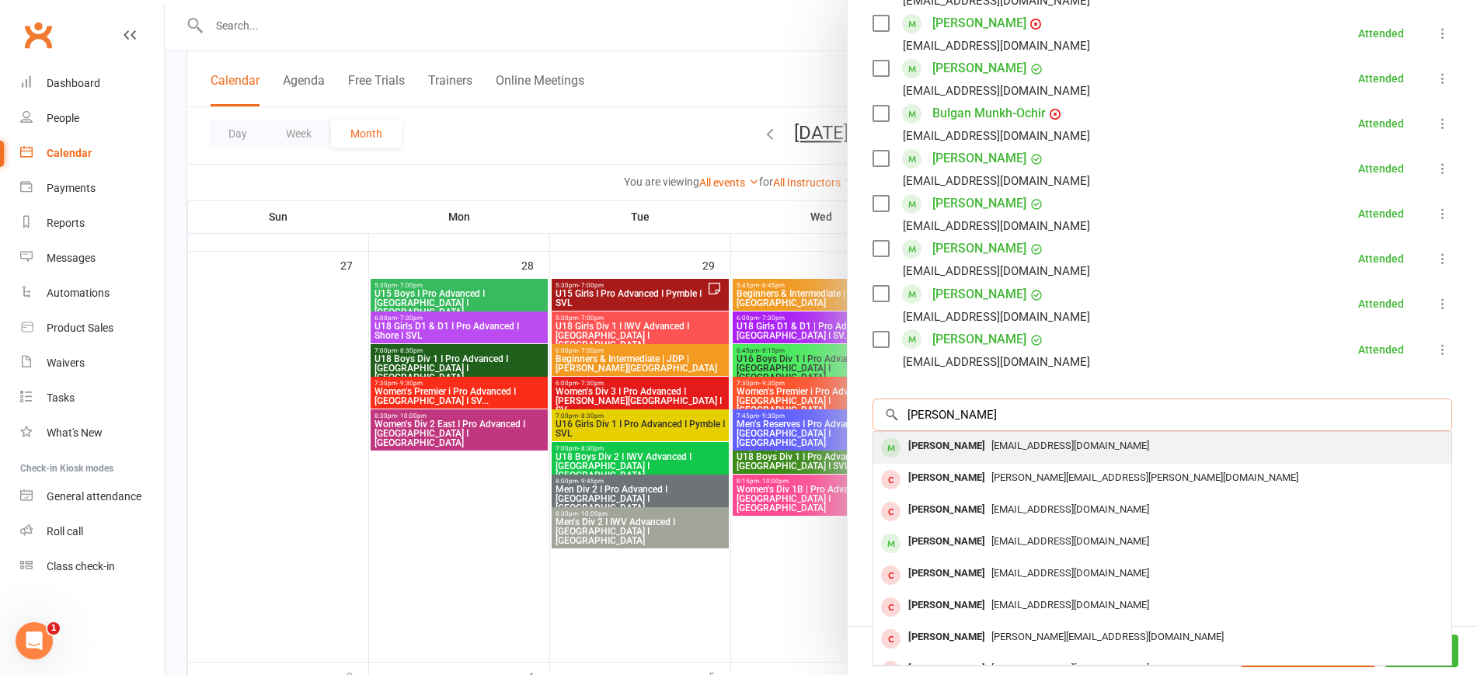
type input "[PERSON_NAME]"
click at [991, 440] on span "[EMAIL_ADDRESS][DOMAIN_NAME]" at bounding box center [1070, 446] width 158 height 12
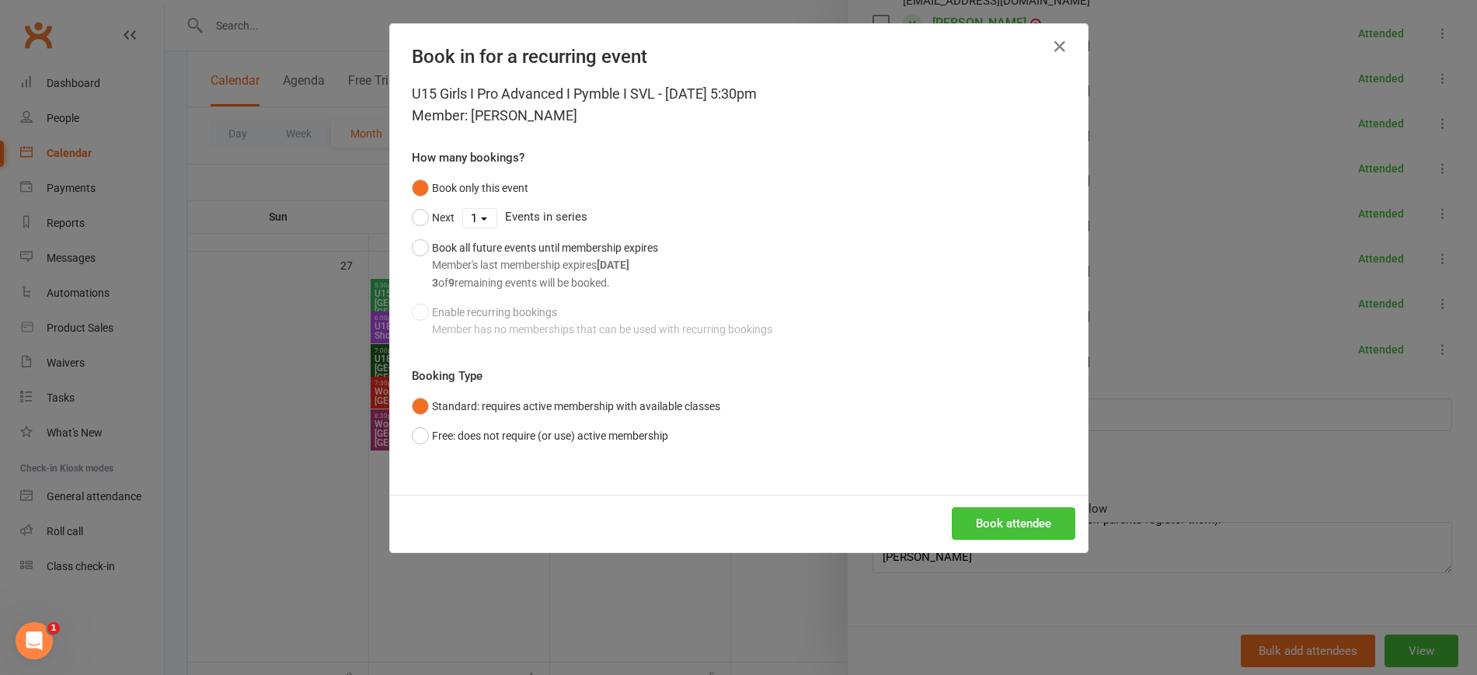
click at [1023, 517] on button "Book attendee" at bounding box center [1014, 523] width 124 height 33
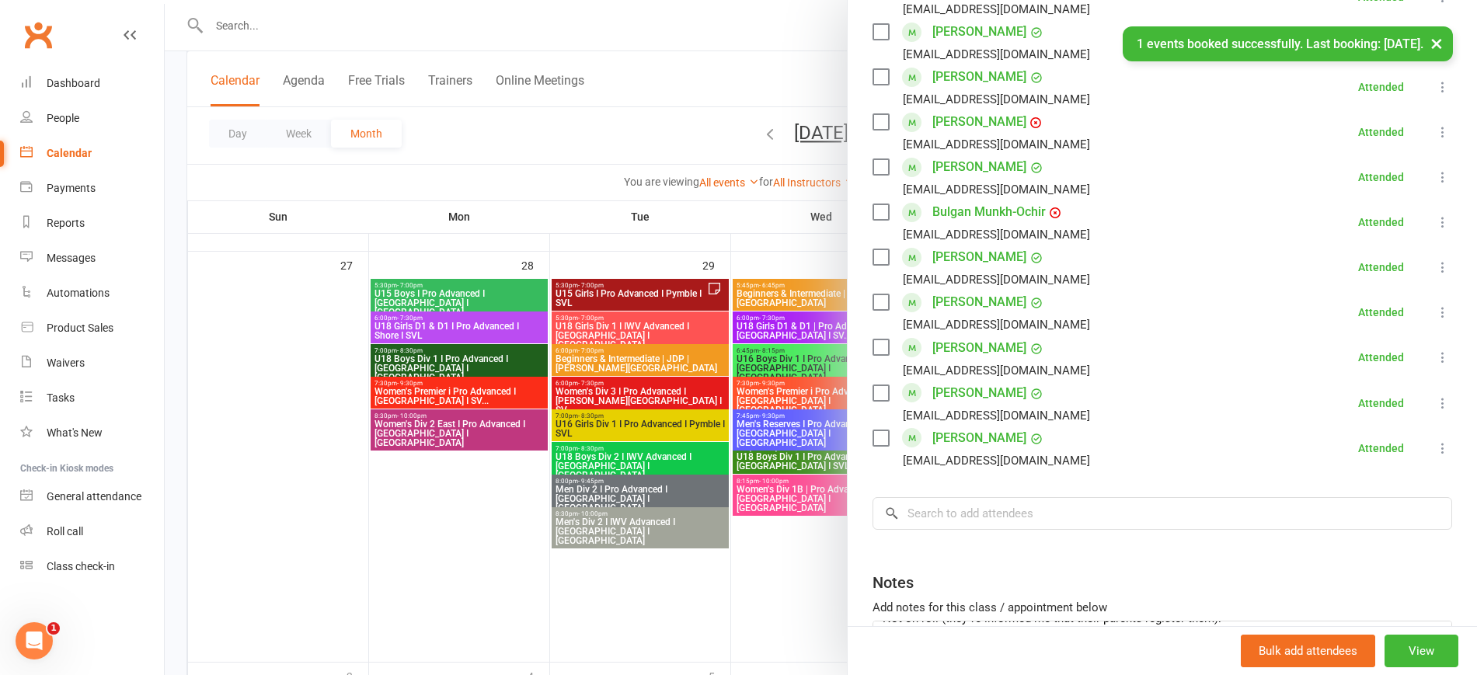
scroll to position [605, 0]
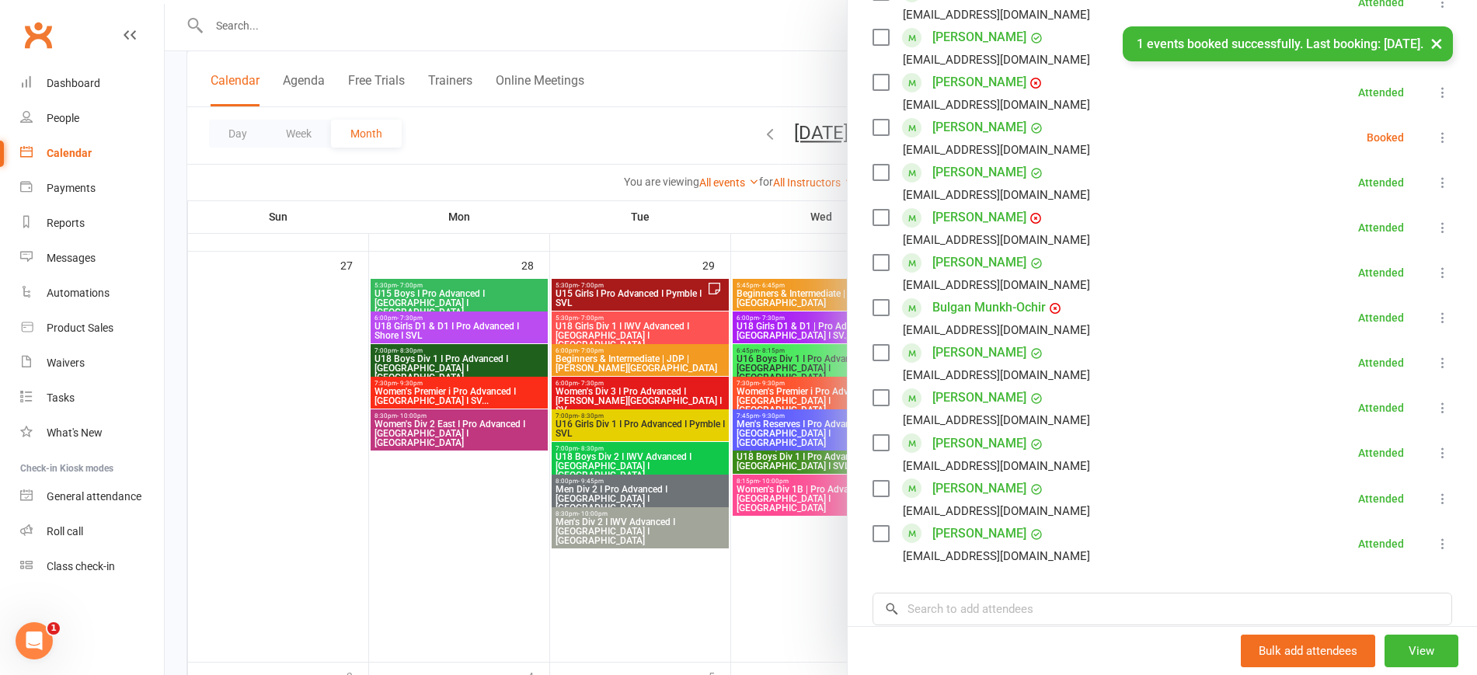
click at [1435, 130] on icon at bounding box center [1443, 138] width 16 height 16
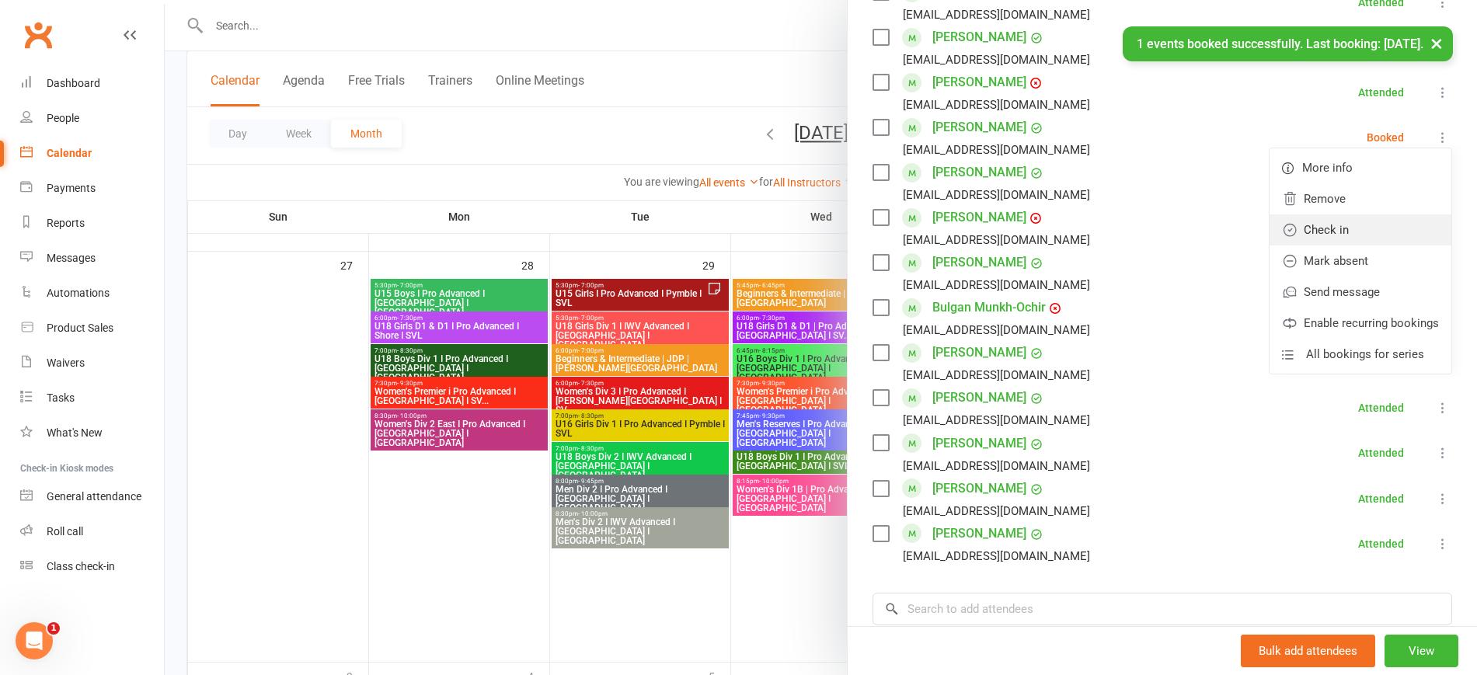
click at [1350, 214] on link "Check in" at bounding box center [1361, 229] width 182 height 31
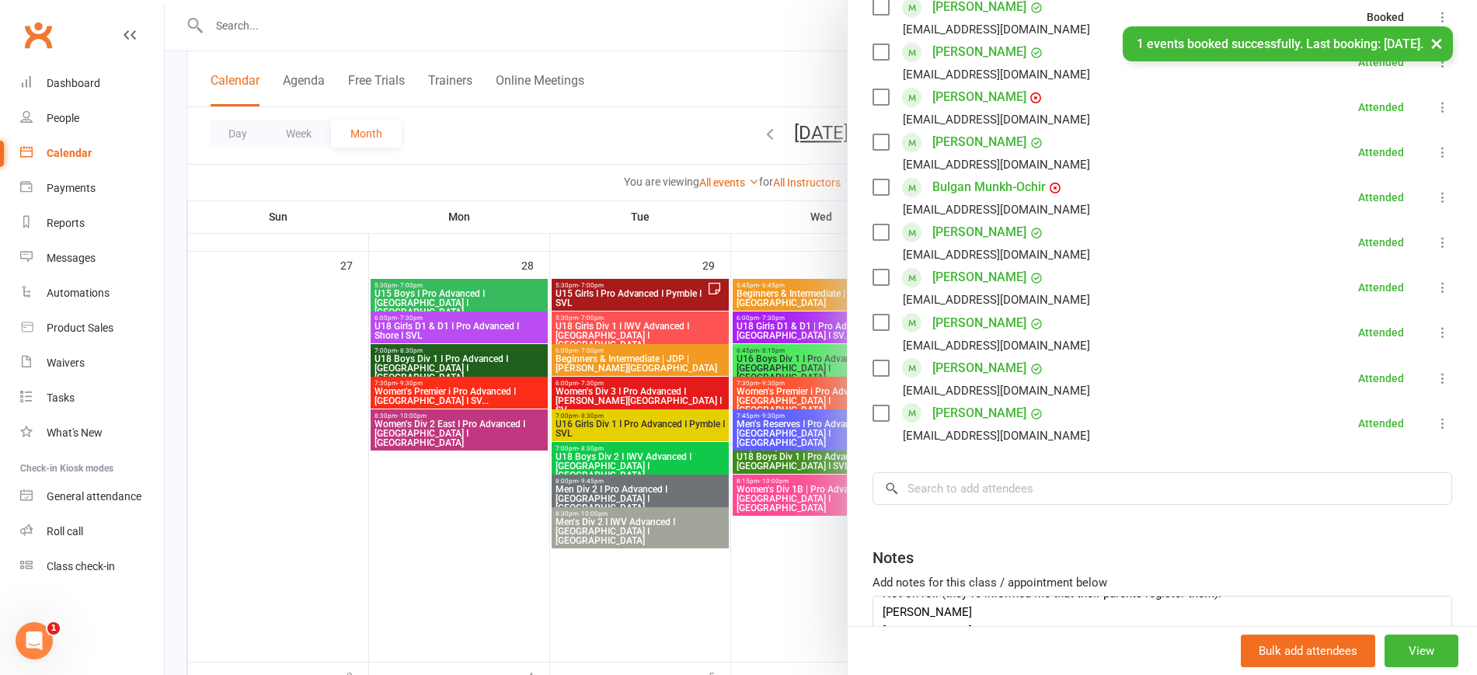
scroll to position [799, 0]
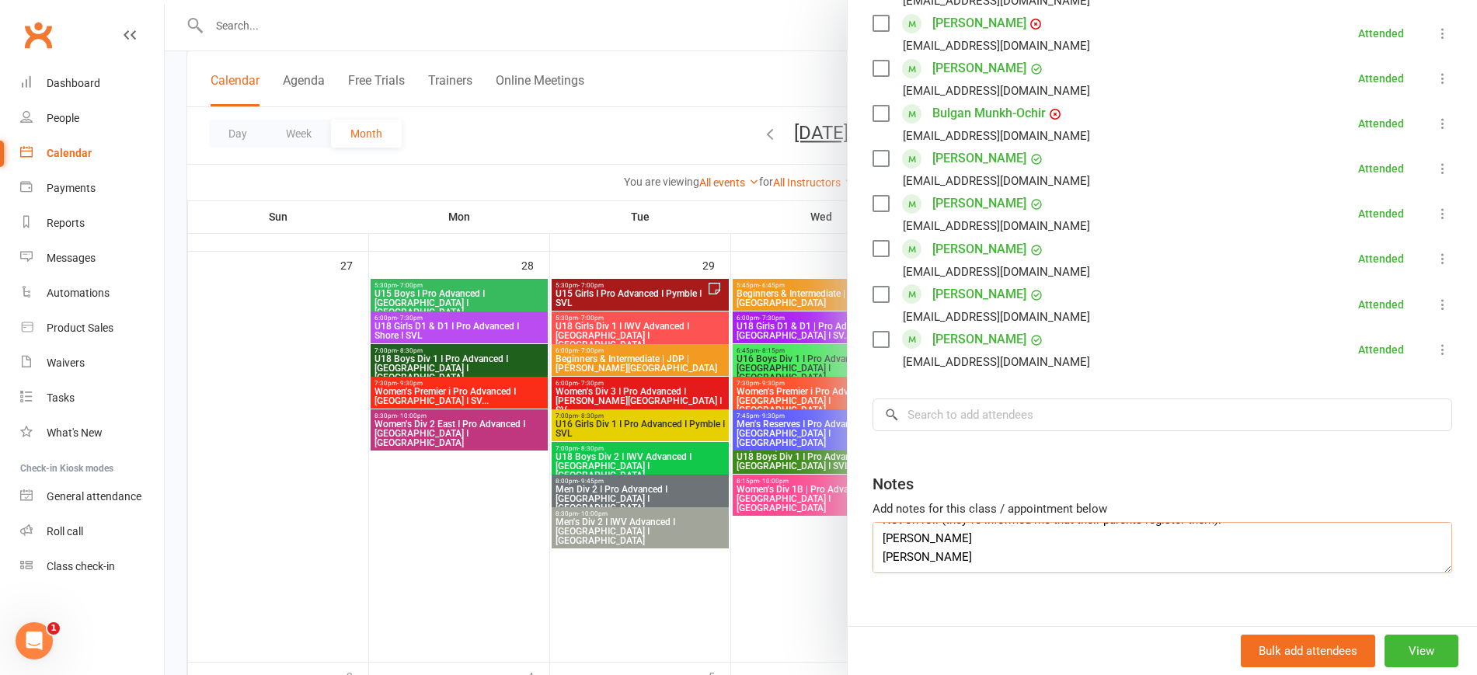
drag, startPoint x: 925, startPoint y: 537, endPoint x: 846, endPoint y: 531, distance: 78.7
click at [873, 522] on textarea "Not on roll (they’ve informed me that their parents register them): Caroline Tr…" at bounding box center [1163, 547] width 580 height 51
drag, startPoint x: 1244, startPoint y: 506, endPoint x: 825, endPoint y: 469, distance: 420.4
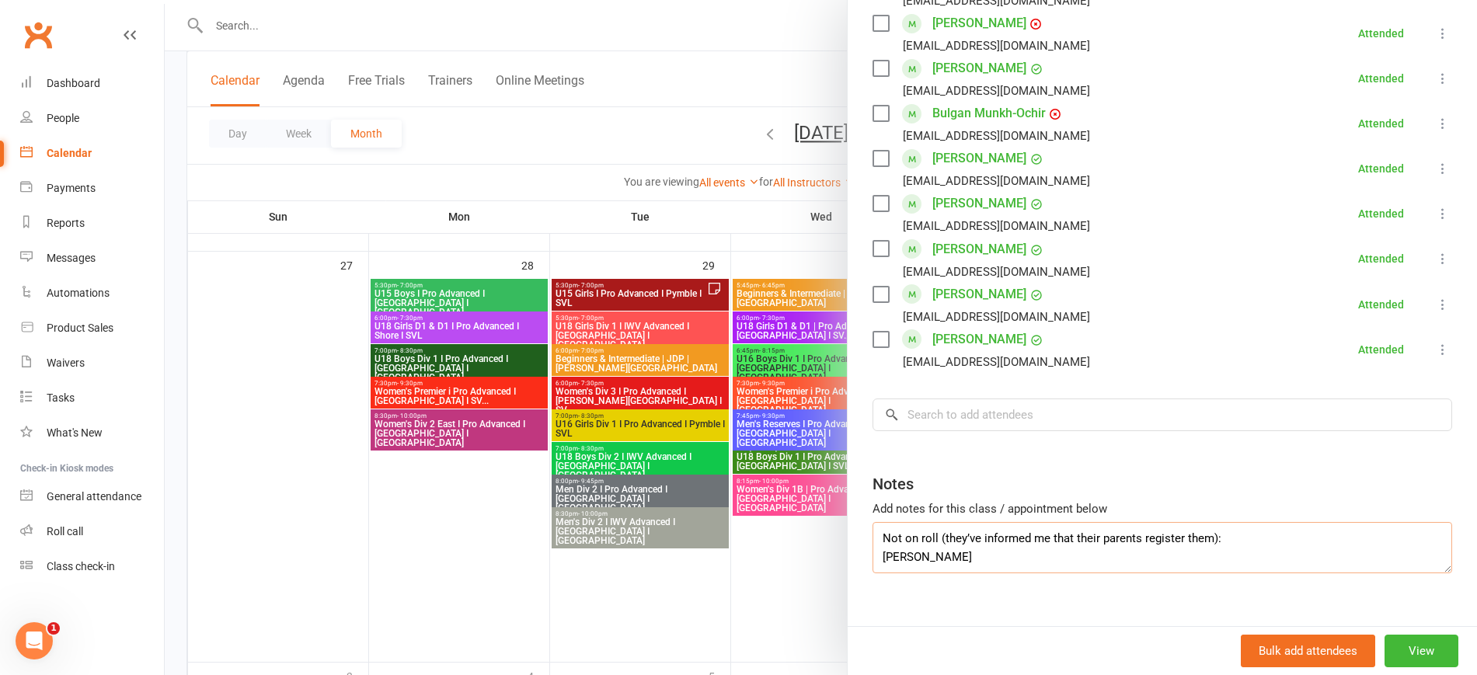
click at [825, 0] on div "U15 Girls I Pro Advanced I Pymble I SVL Class kiosk mode Roll call 5:30 PM - 7:…" at bounding box center [821, 0] width 1312 height 0
click at [873, 522] on textarea "[PERSON_NAME]" at bounding box center [1163, 547] width 580 height 51
type textarea "[PERSON_NAME]"
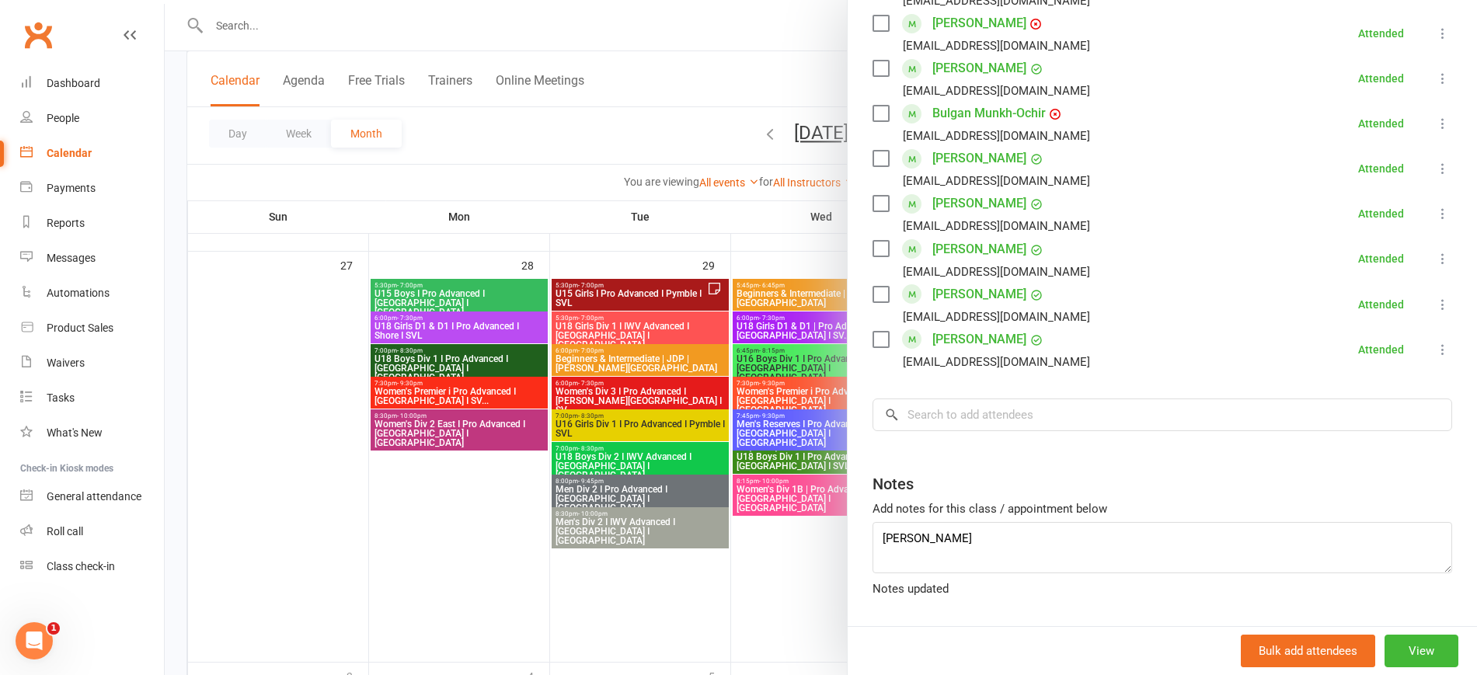
click at [470, 518] on div at bounding box center [821, 337] width 1312 height 675
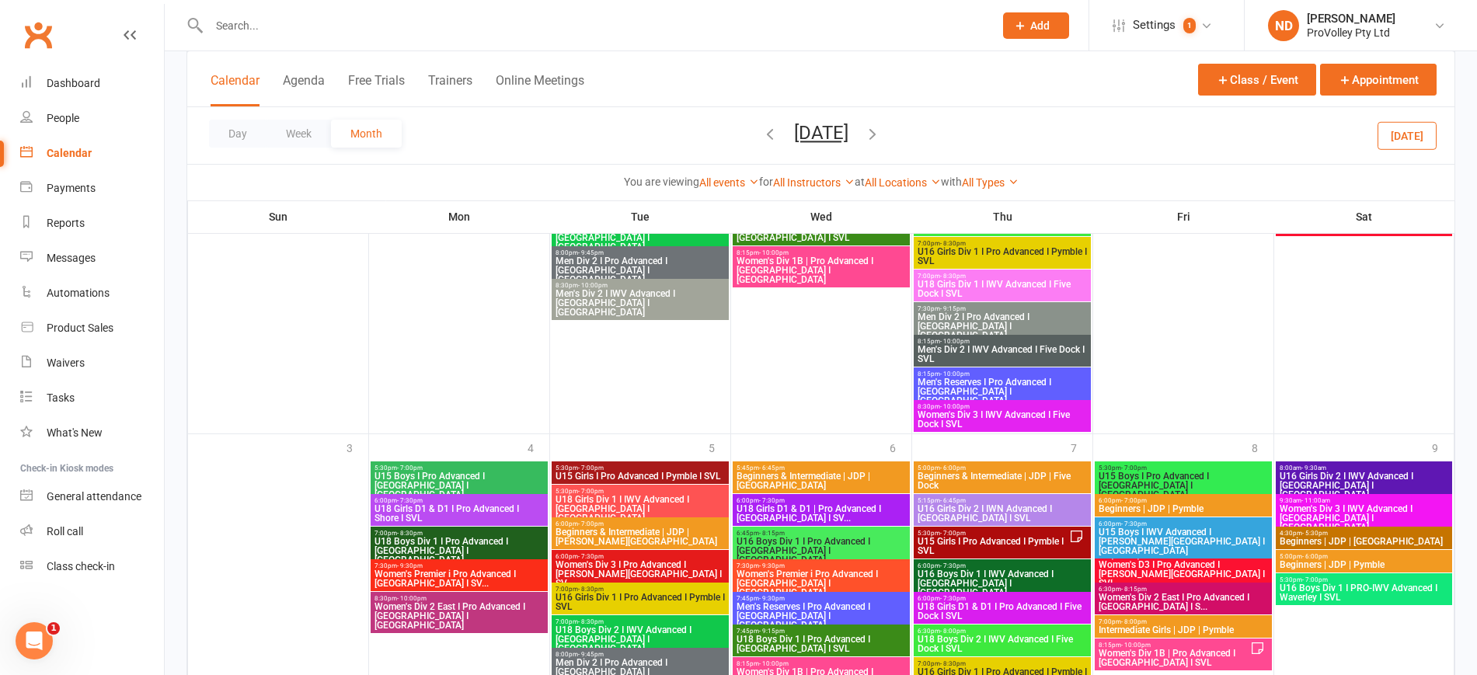
scroll to position [1828, 0]
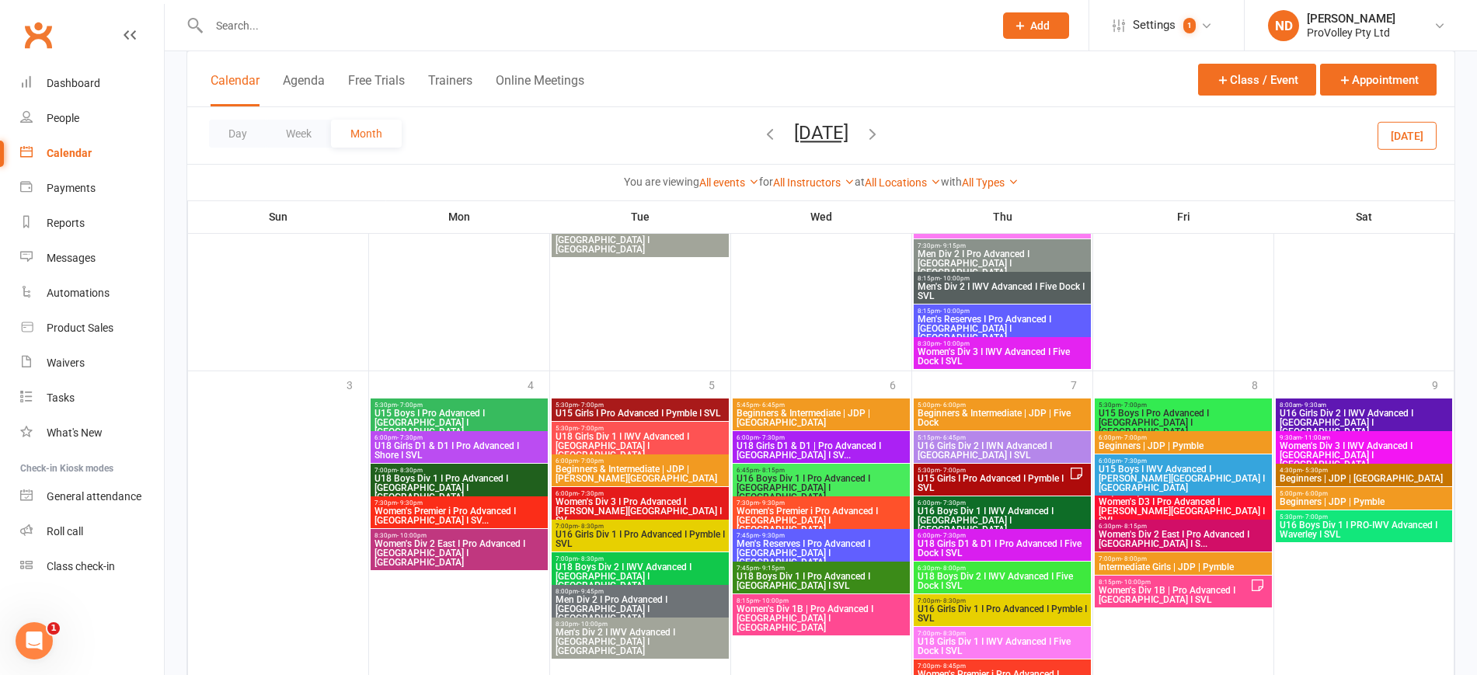
click at [1041, 480] on span "U15 Girls I Pro Advanced I Pymble I SVL" at bounding box center [993, 483] width 152 height 19
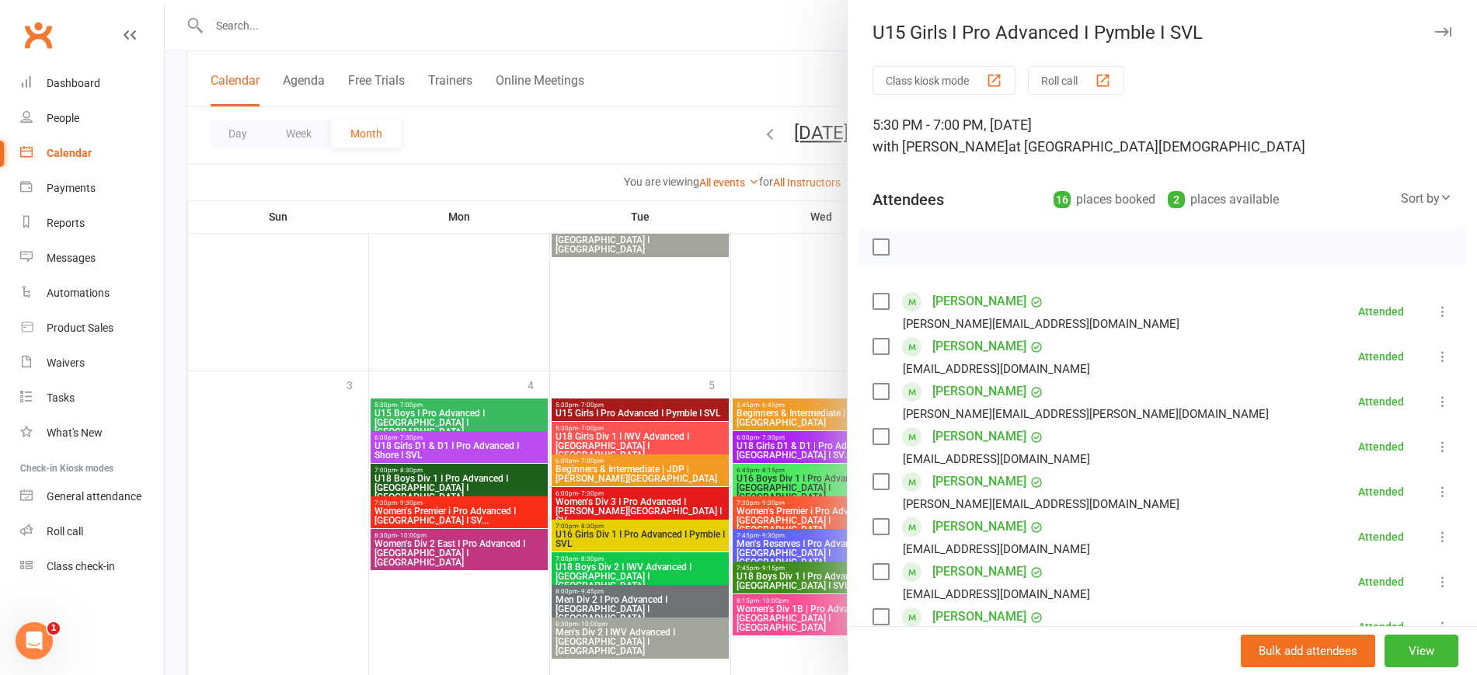
drag, startPoint x: 480, startPoint y: 601, endPoint x: 523, endPoint y: 594, distance: 43.2
click at [482, 602] on div at bounding box center [821, 337] width 1312 height 675
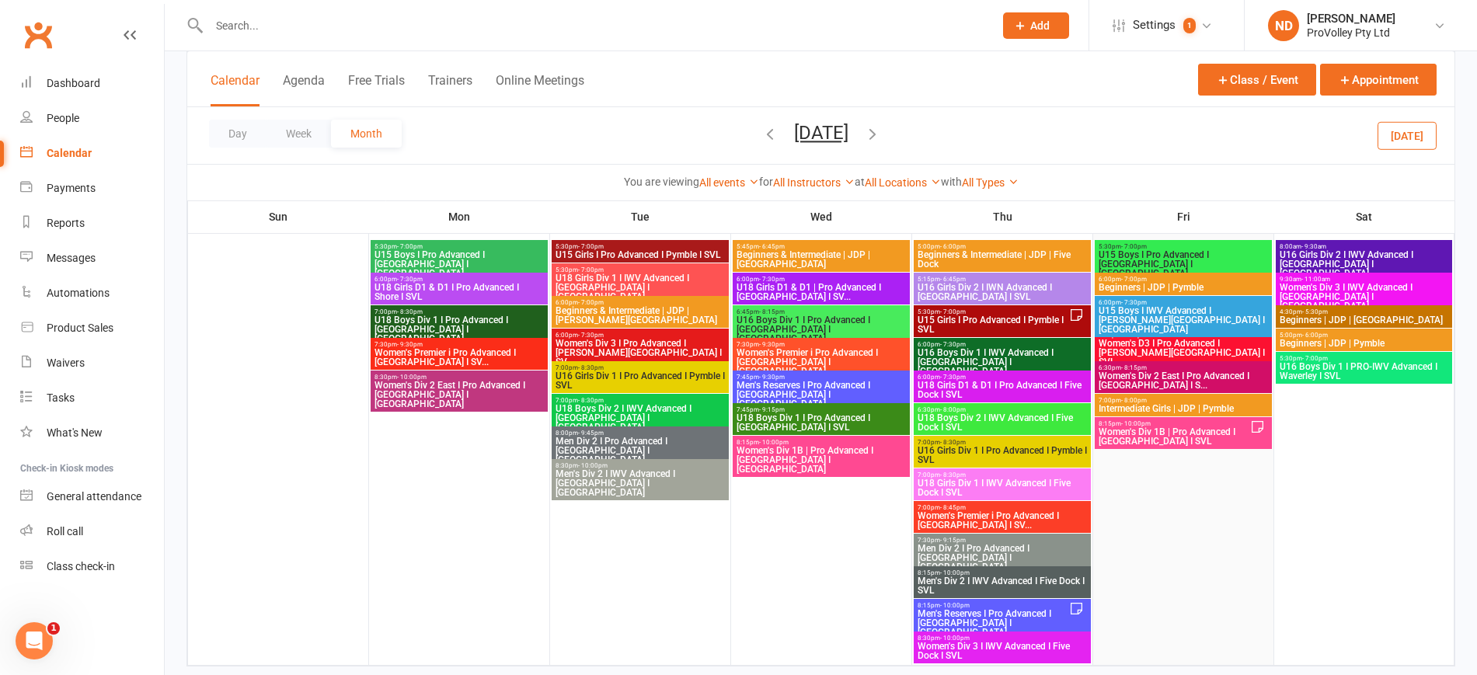
scroll to position [2022, 0]
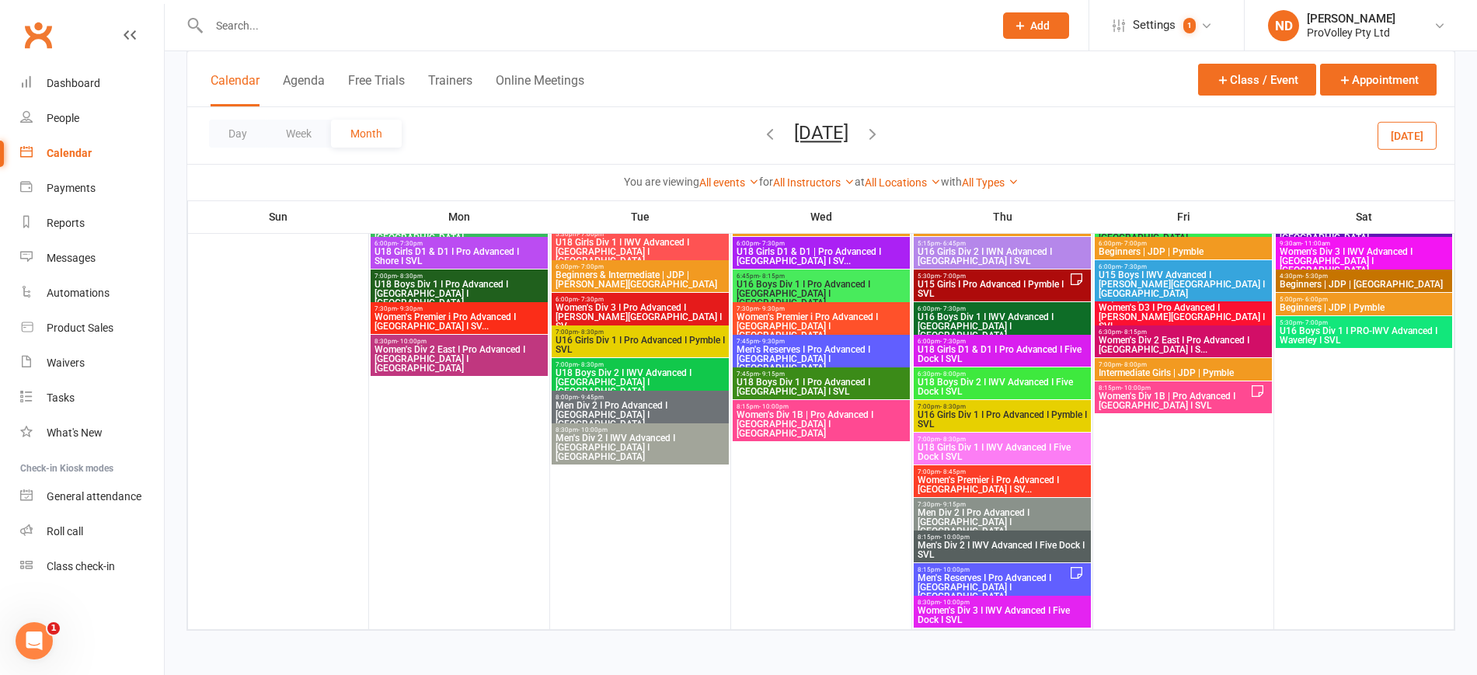
click at [881, 131] on icon "button" at bounding box center [872, 133] width 17 height 17
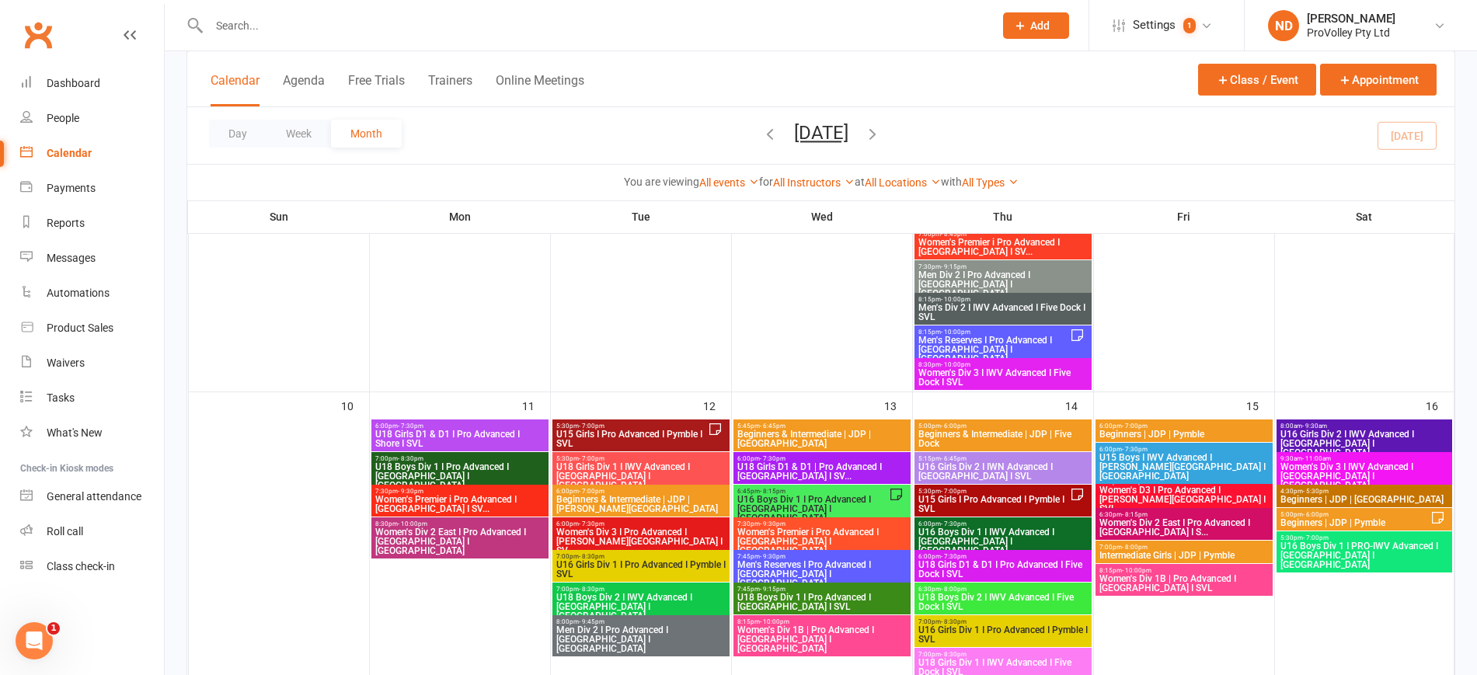
scroll to position [874, 0]
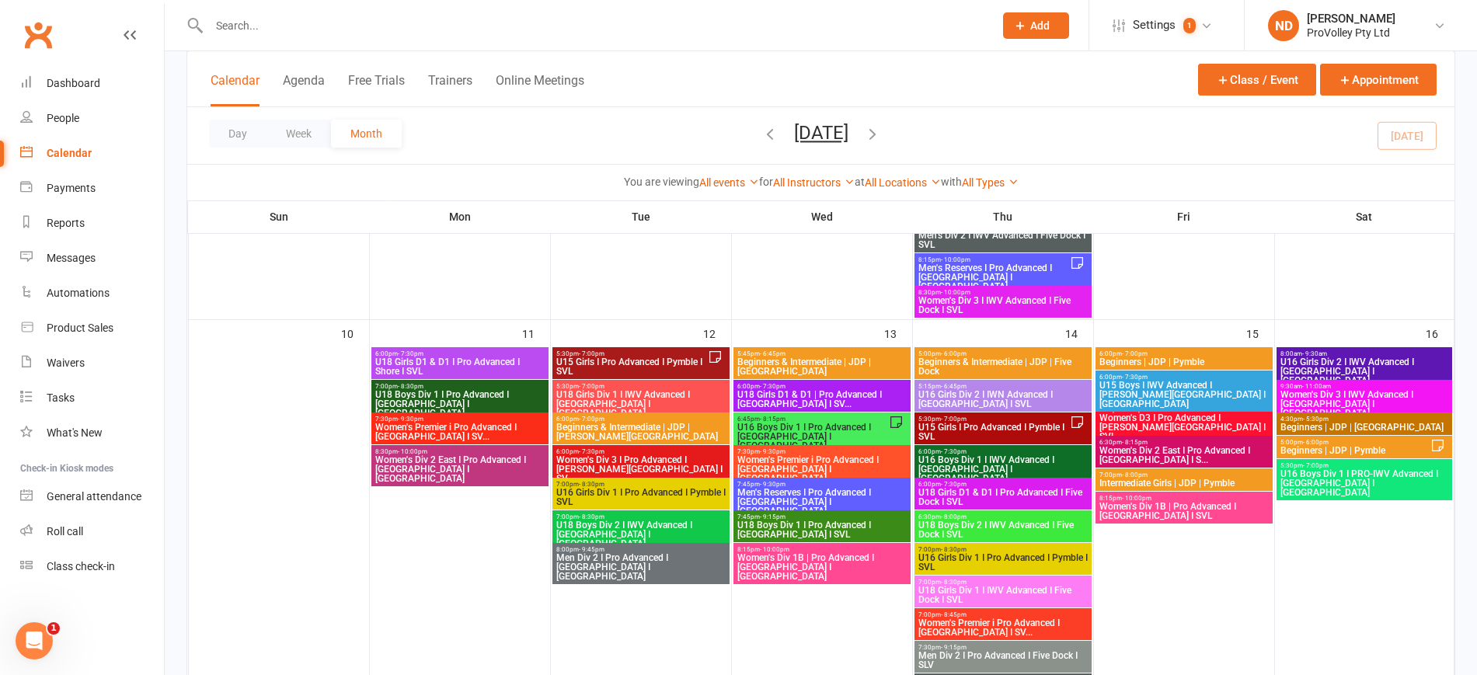
click at [676, 350] on span "5:30pm - 7:00pm" at bounding box center [632, 353] width 152 height 7
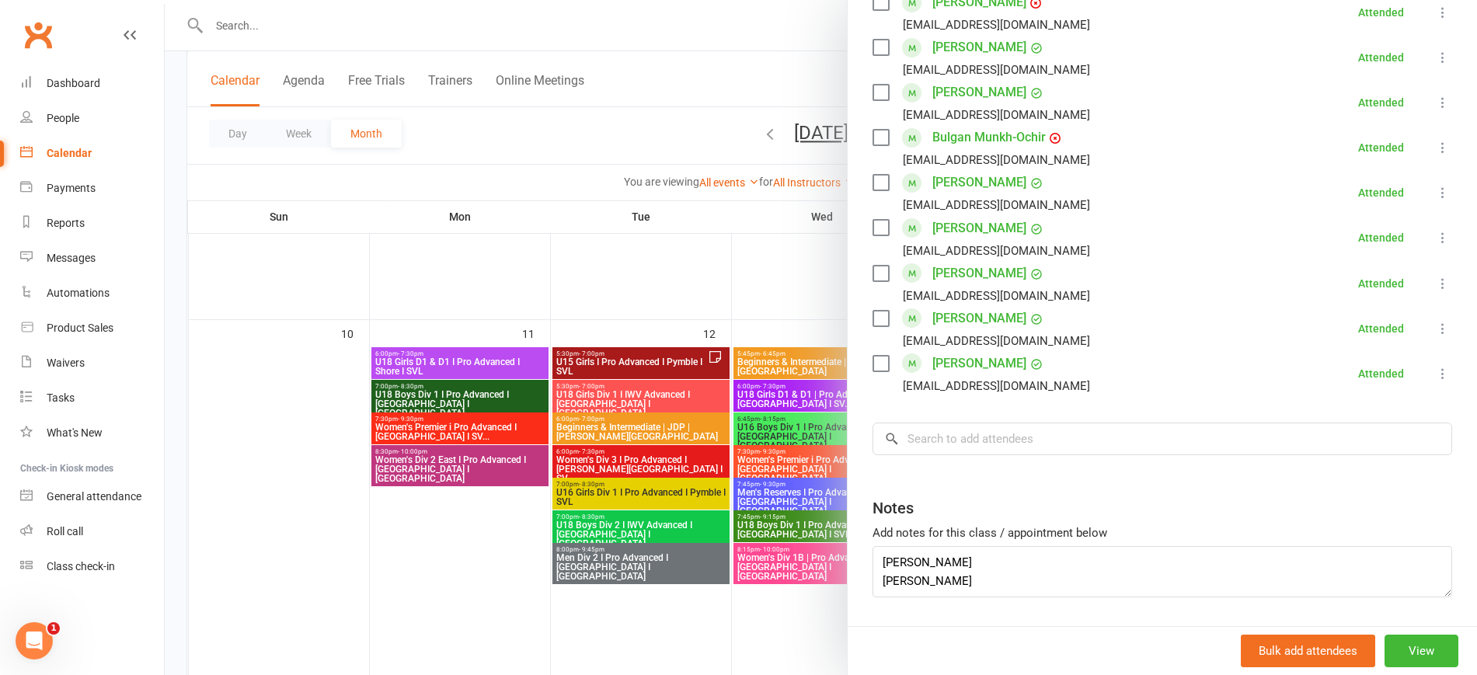
scroll to position [844, 0]
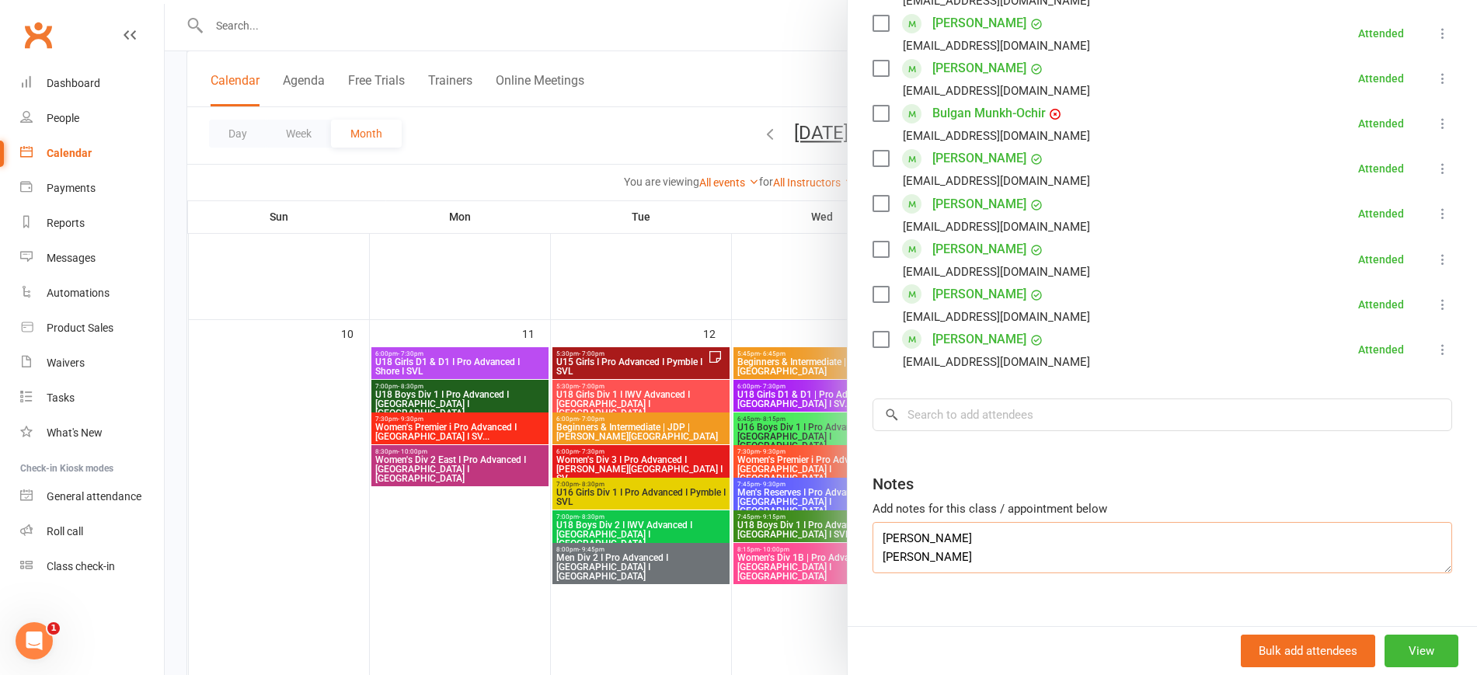
drag, startPoint x: 930, startPoint y: 528, endPoint x: 843, endPoint y: 528, distance: 87.0
click at [921, 399] on input "search" at bounding box center [1163, 415] width 580 height 33
paste input "[PERSON_NAME]"
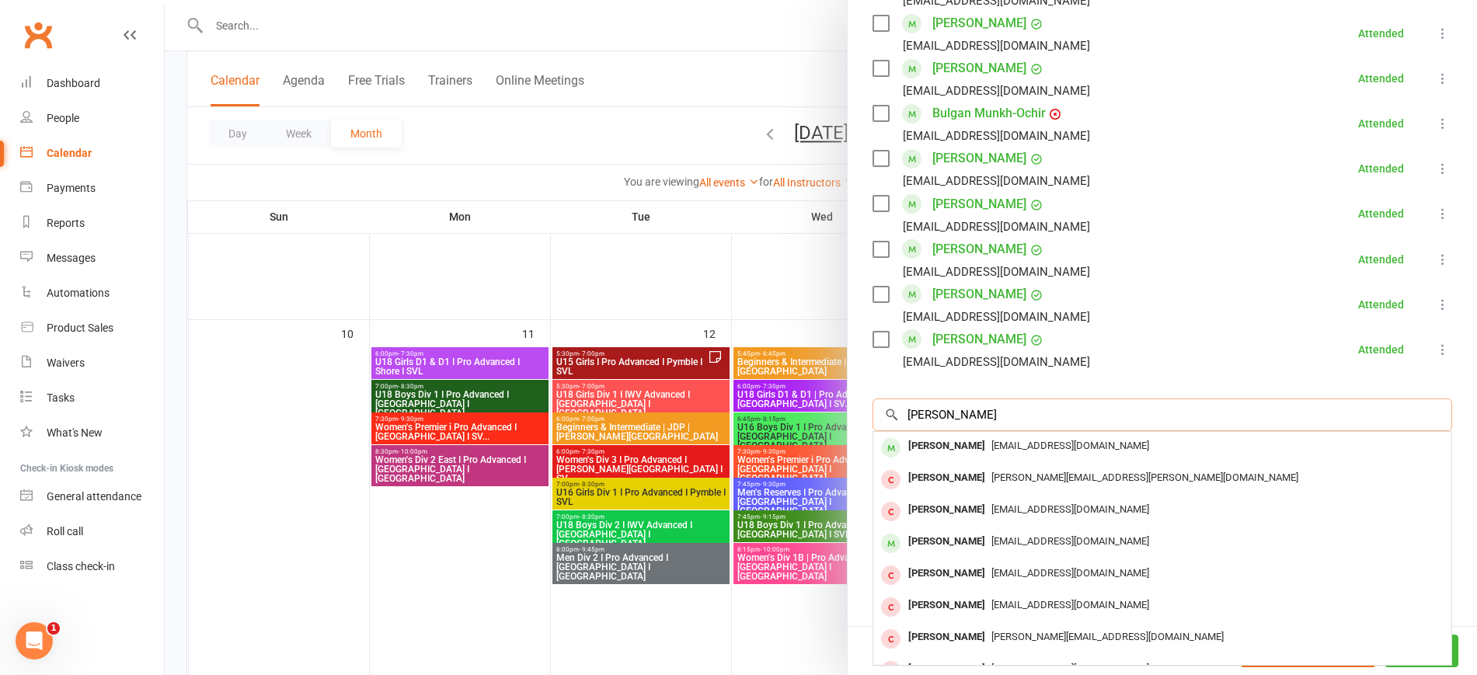
type input "[PERSON_NAME]"
click at [991, 440] on span "[EMAIL_ADDRESS][DOMAIN_NAME]" at bounding box center [1070, 446] width 158 height 12
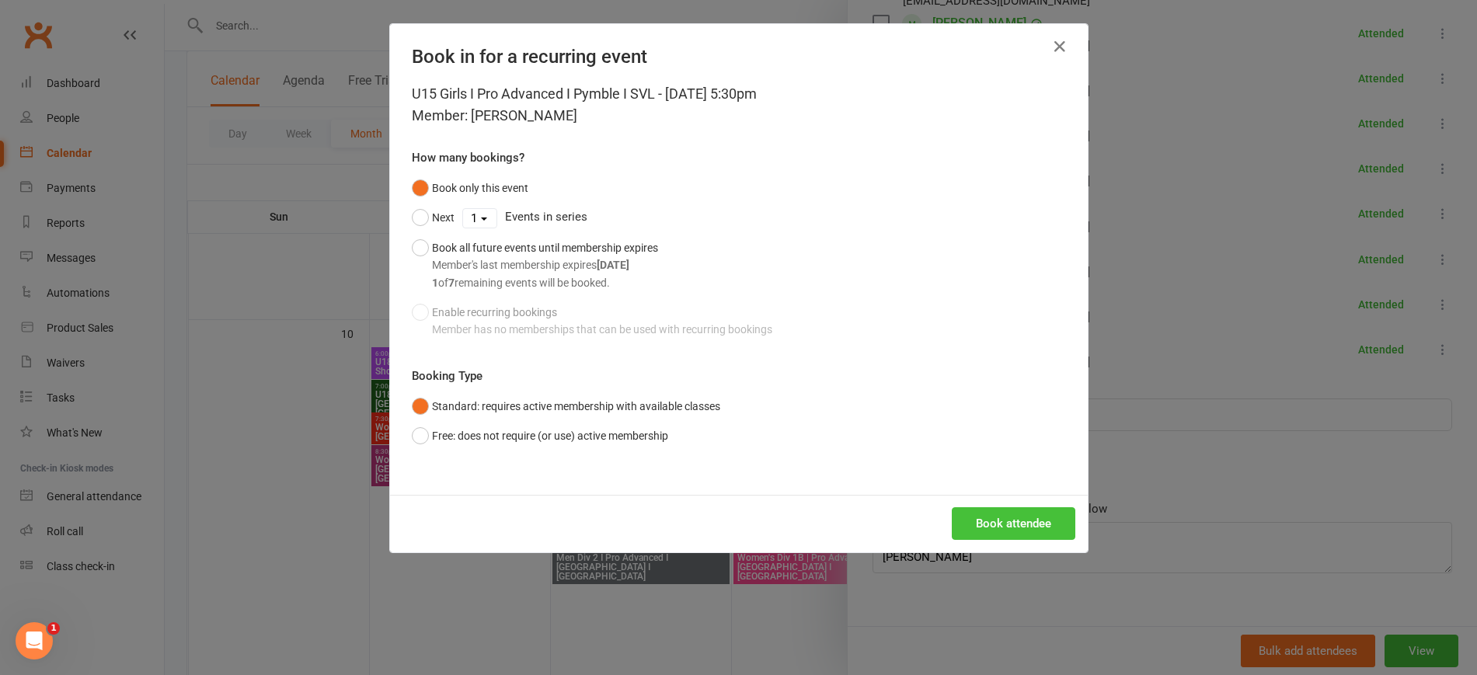
click at [994, 515] on button "Book attendee" at bounding box center [1014, 523] width 124 height 33
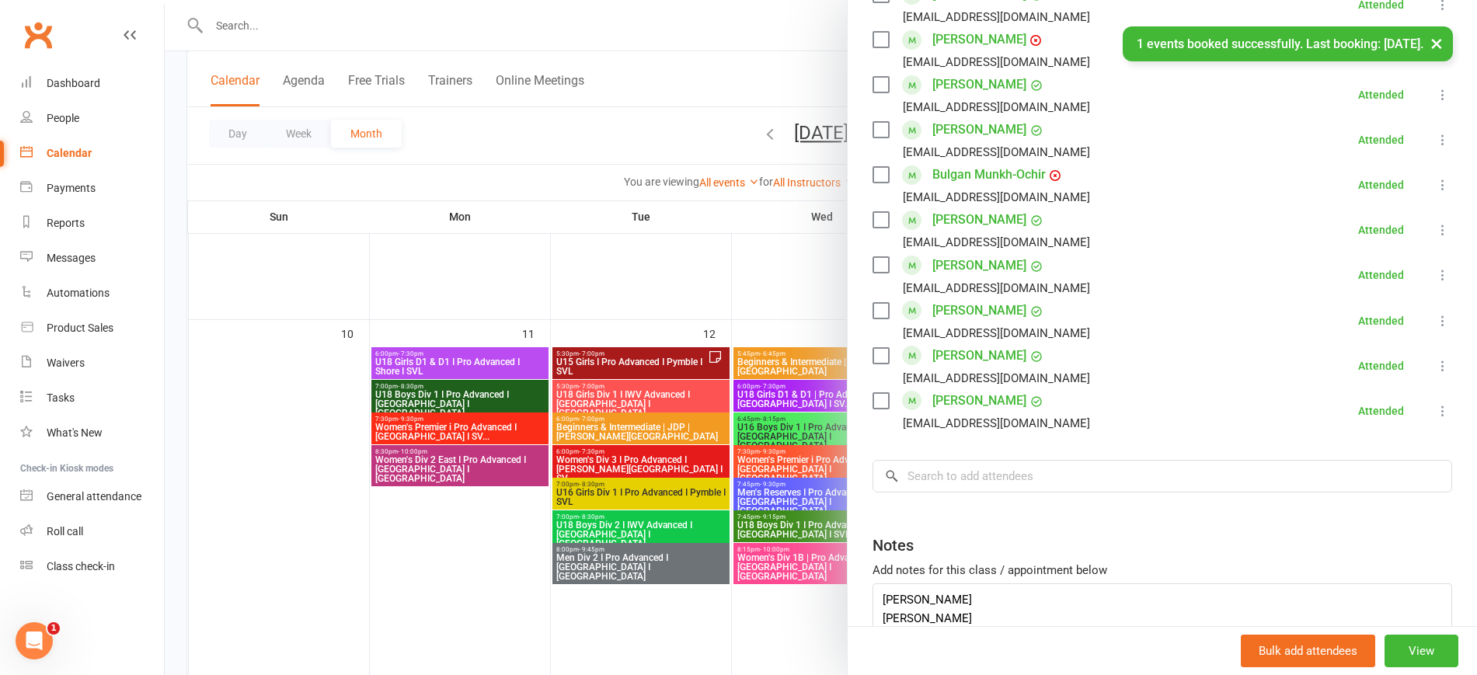
scroll to position [403, 0]
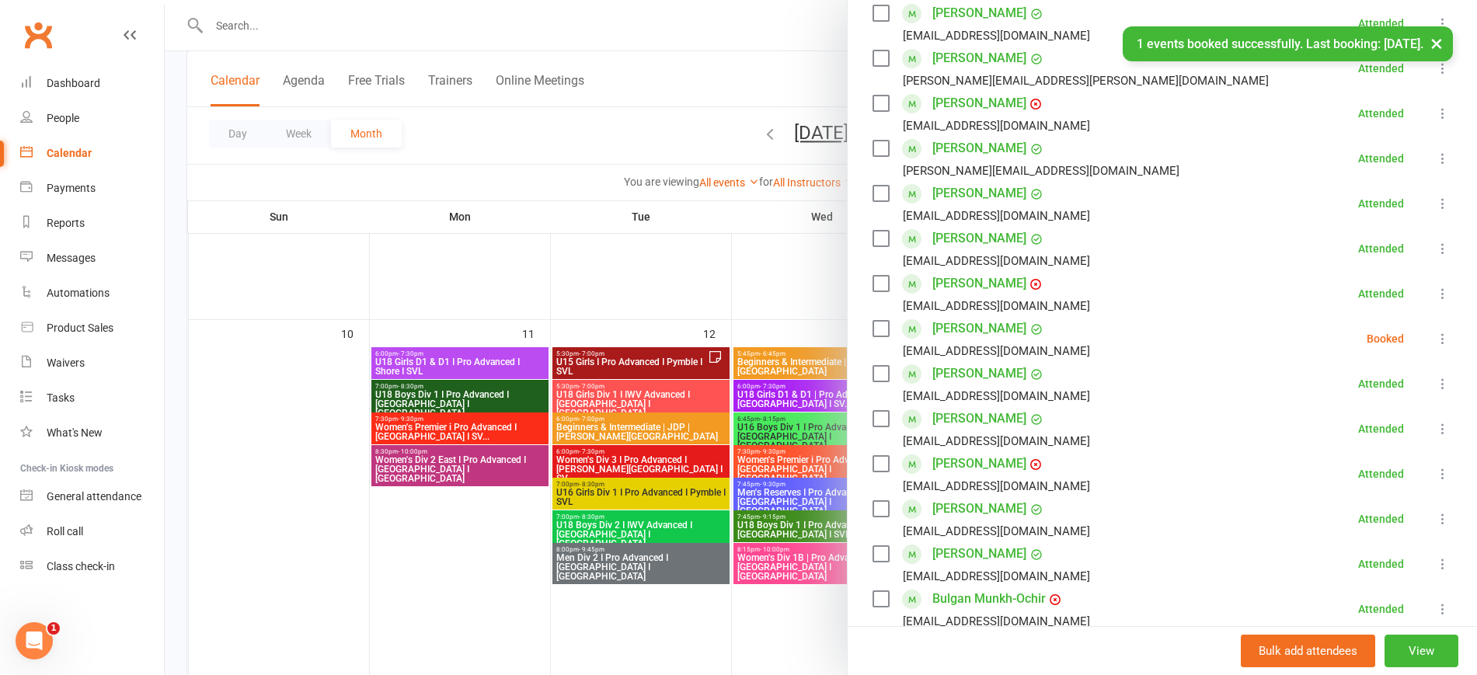
click at [1435, 331] on icon at bounding box center [1443, 339] width 16 height 16
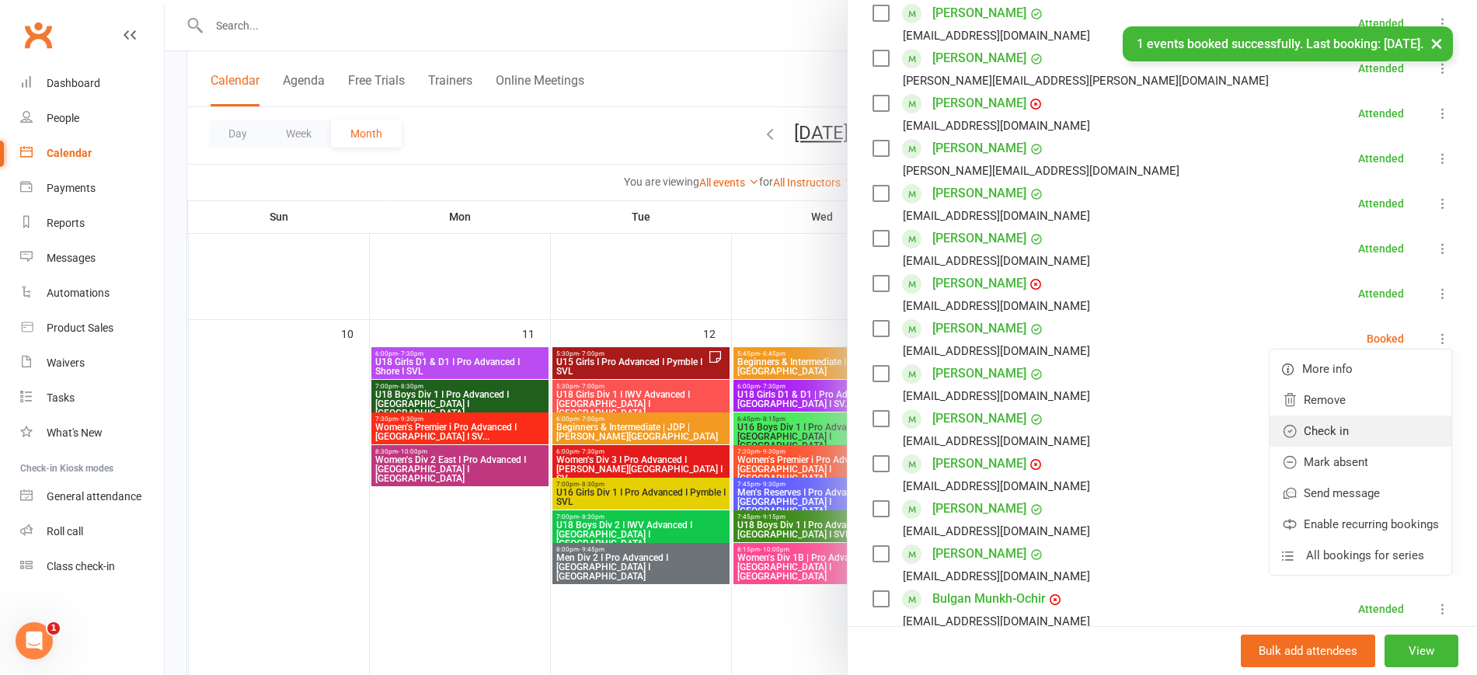
click at [1336, 416] on link "Check in" at bounding box center [1361, 431] width 182 height 31
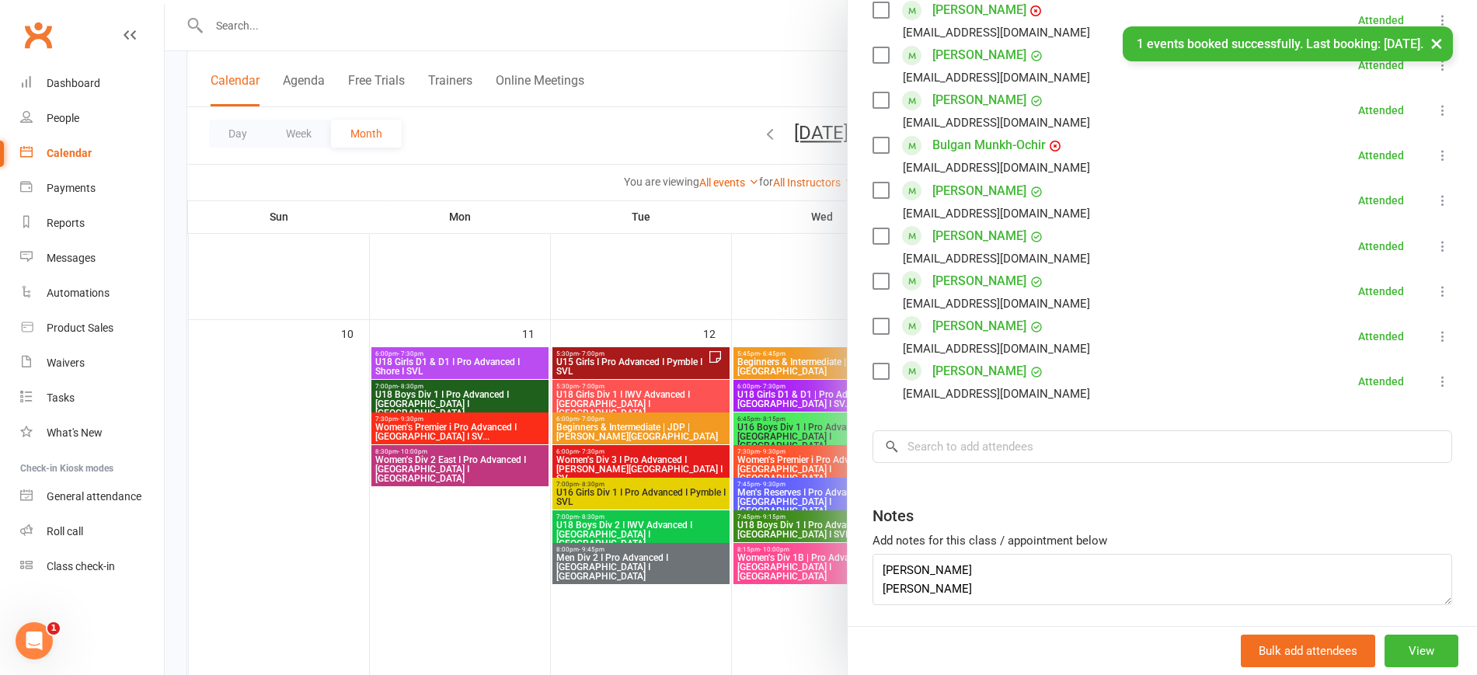
scroll to position [889, 0]
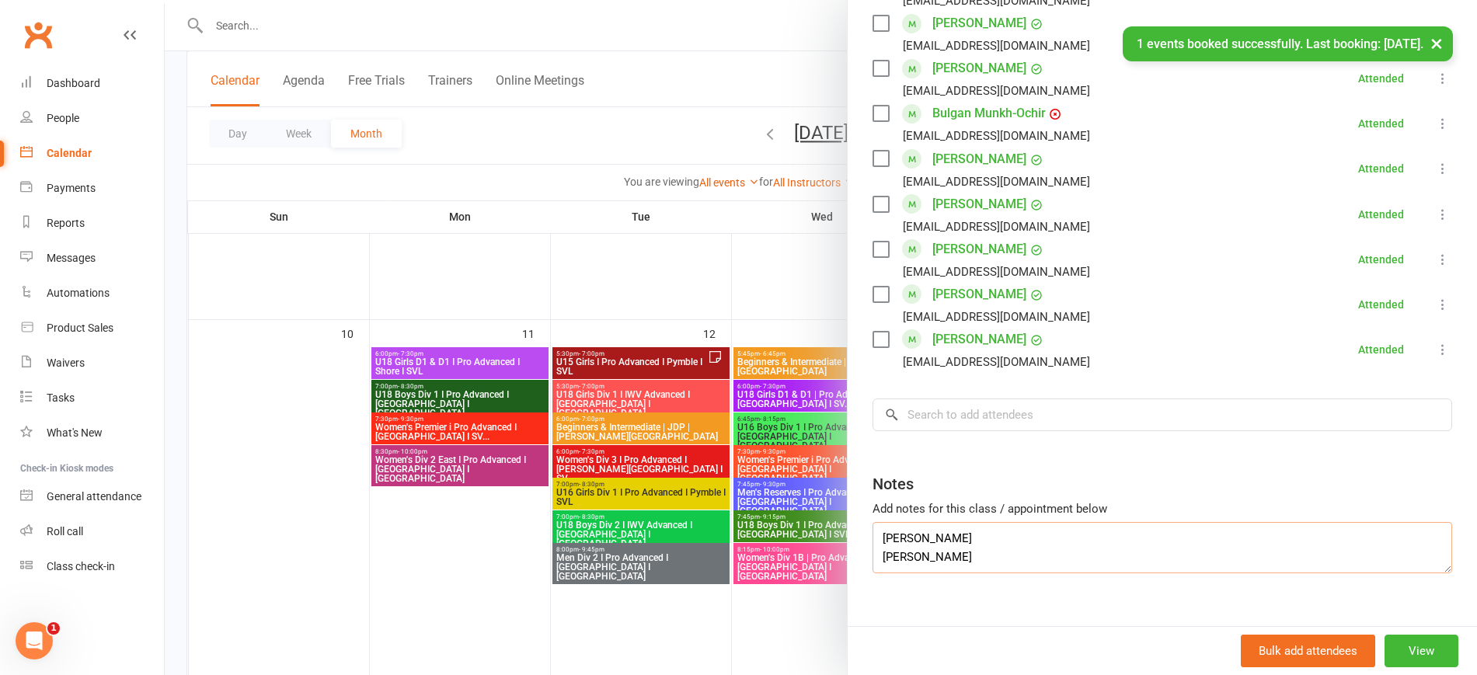
drag, startPoint x: 835, startPoint y: 538, endPoint x: 807, endPoint y: 538, distance: 28.0
click at [807, 0] on div "U15 Girls I Pro Advanced I Pymble I SVL Class kiosk mode Roll call 5:30 PM - 7:…" at bounding box center [821, 0] width 1312 height 0
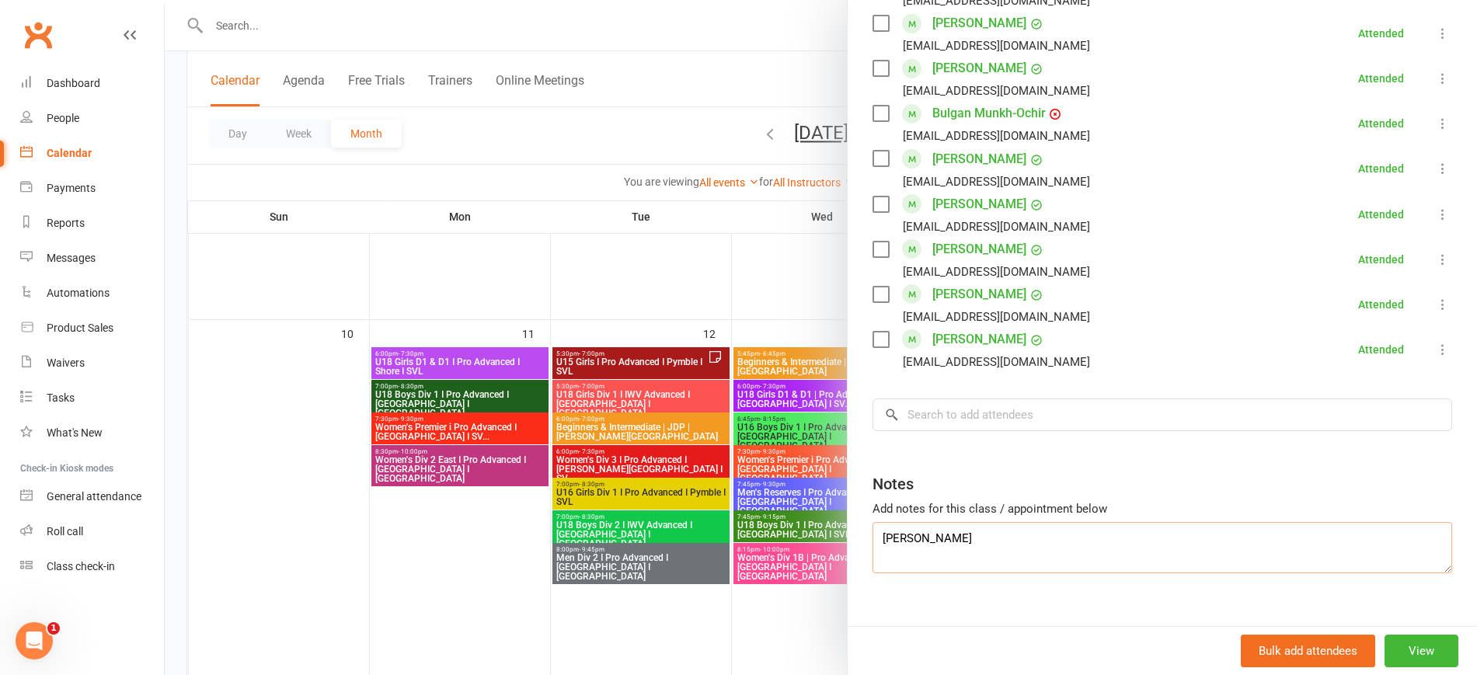
type textarea "[PERSON_NAME]"
click at [484, 538] on div at bounding box center [821, 337] width 1312 height 675
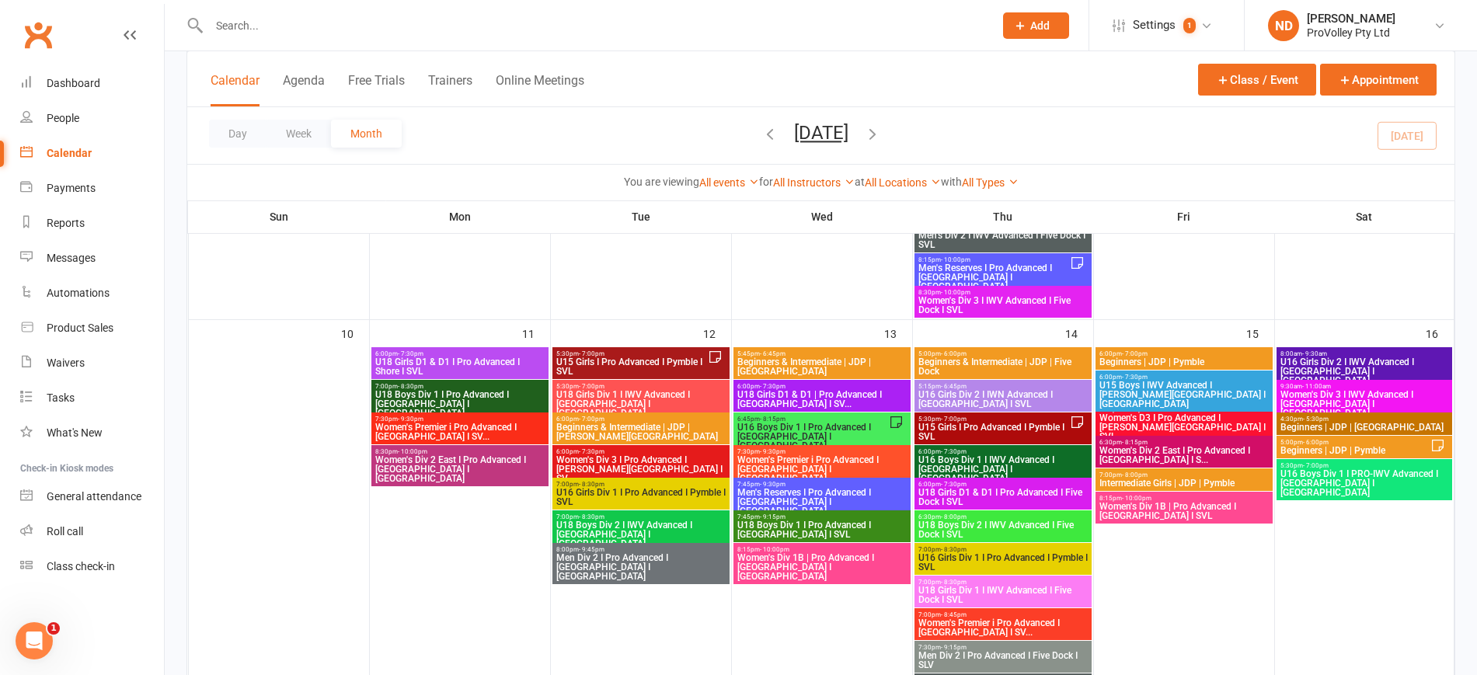
click at [861, 427] on span "U16 Boys Div 1 I Pro Advanced I [GEOGRAPHIC_DATA] I [GEOGRAPHIC_DATA]" at bounding box center [813, 437] width 152 height 28
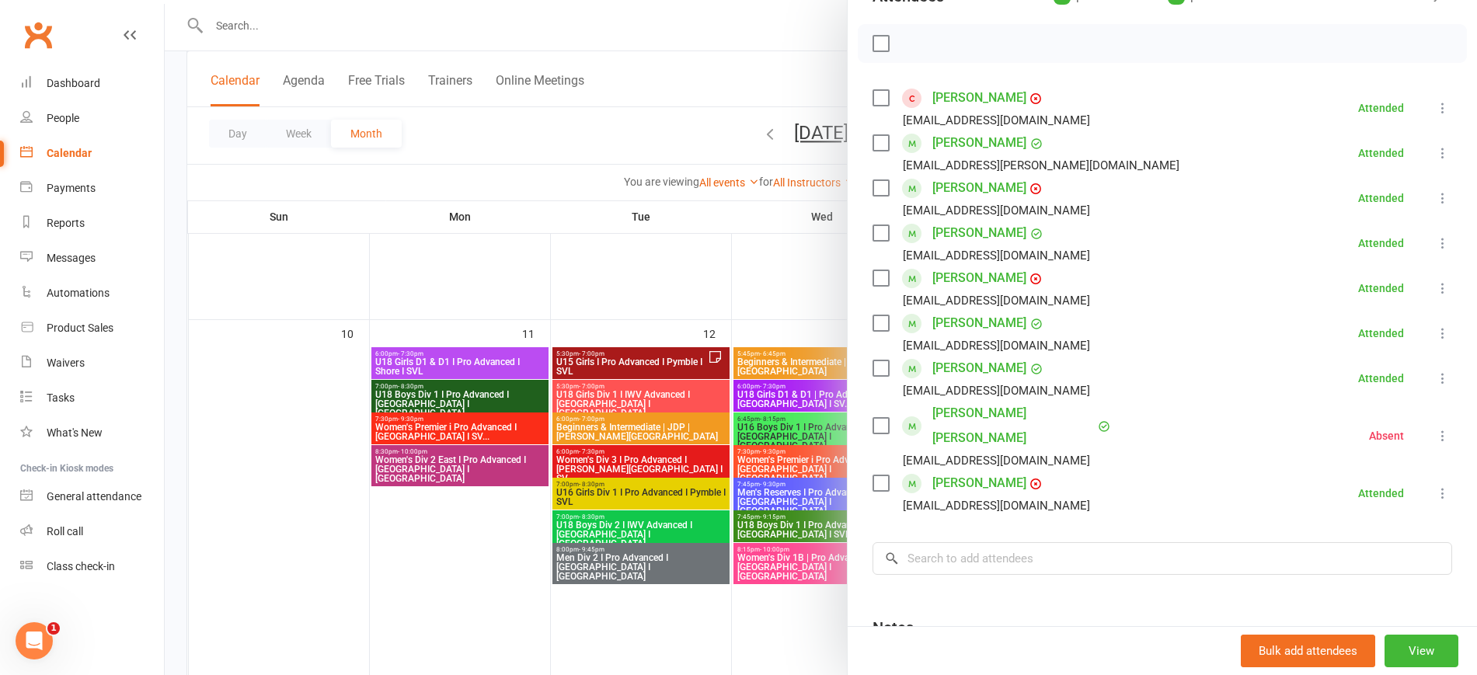
scroll to position [347, 0]
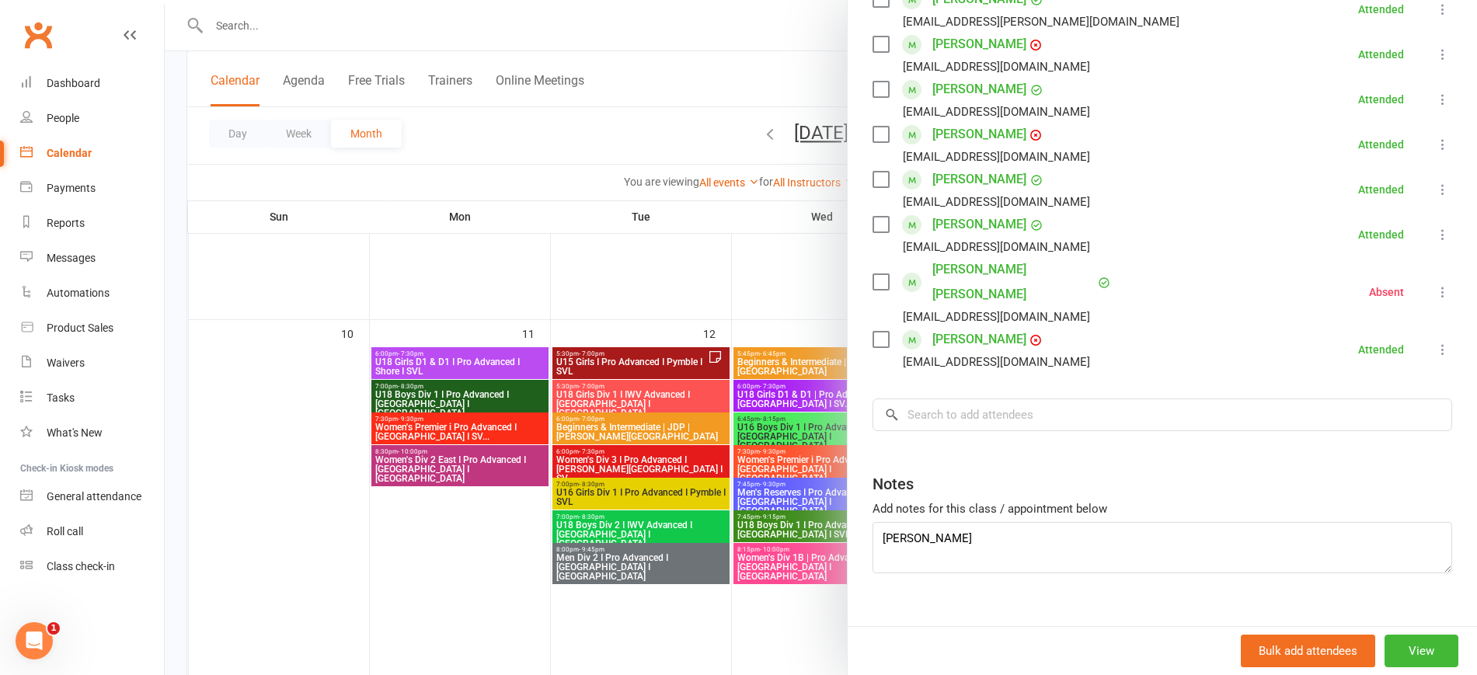
click at [399, 572] on div at bounding box center [821, 337] width 1312 height 675
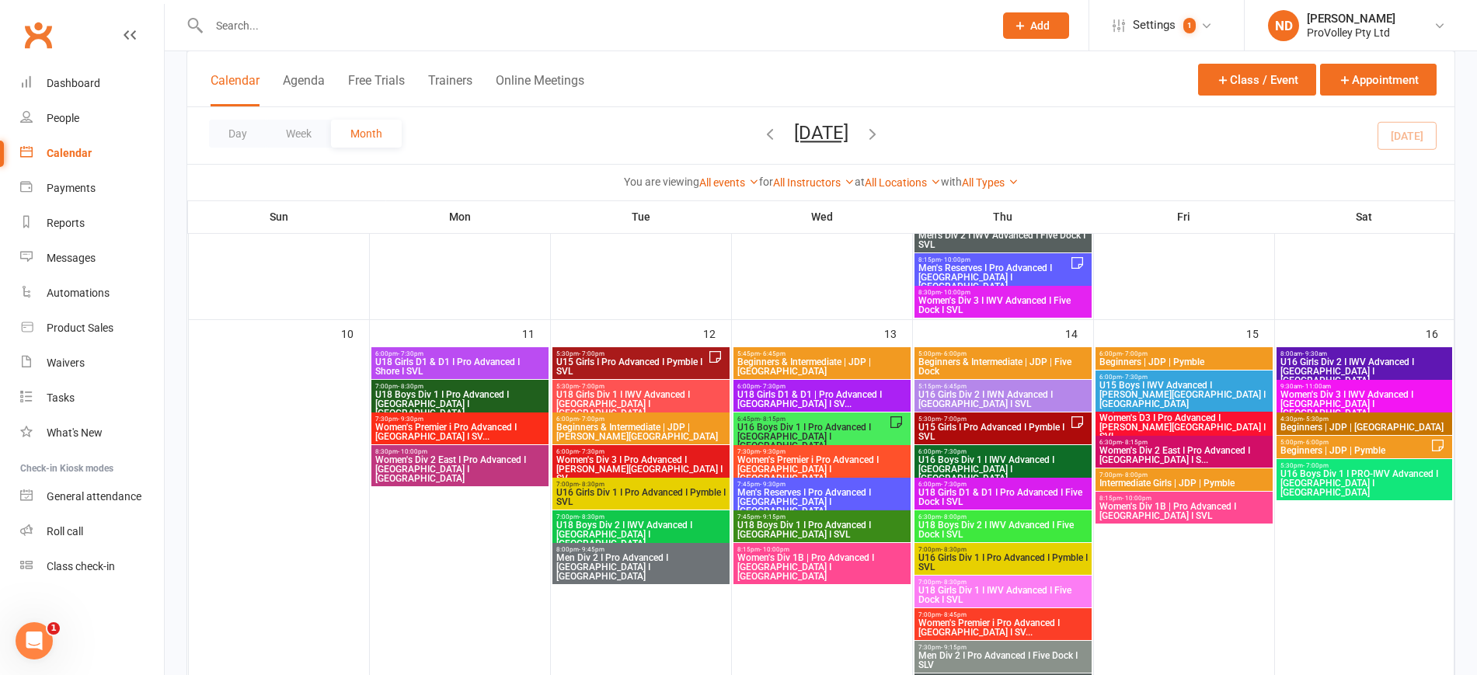
click at [1038, 432] on span "U15 Girls I Pro Advanced I Pymble I SVL" at bounding box center [994, 432] width 152 height 19
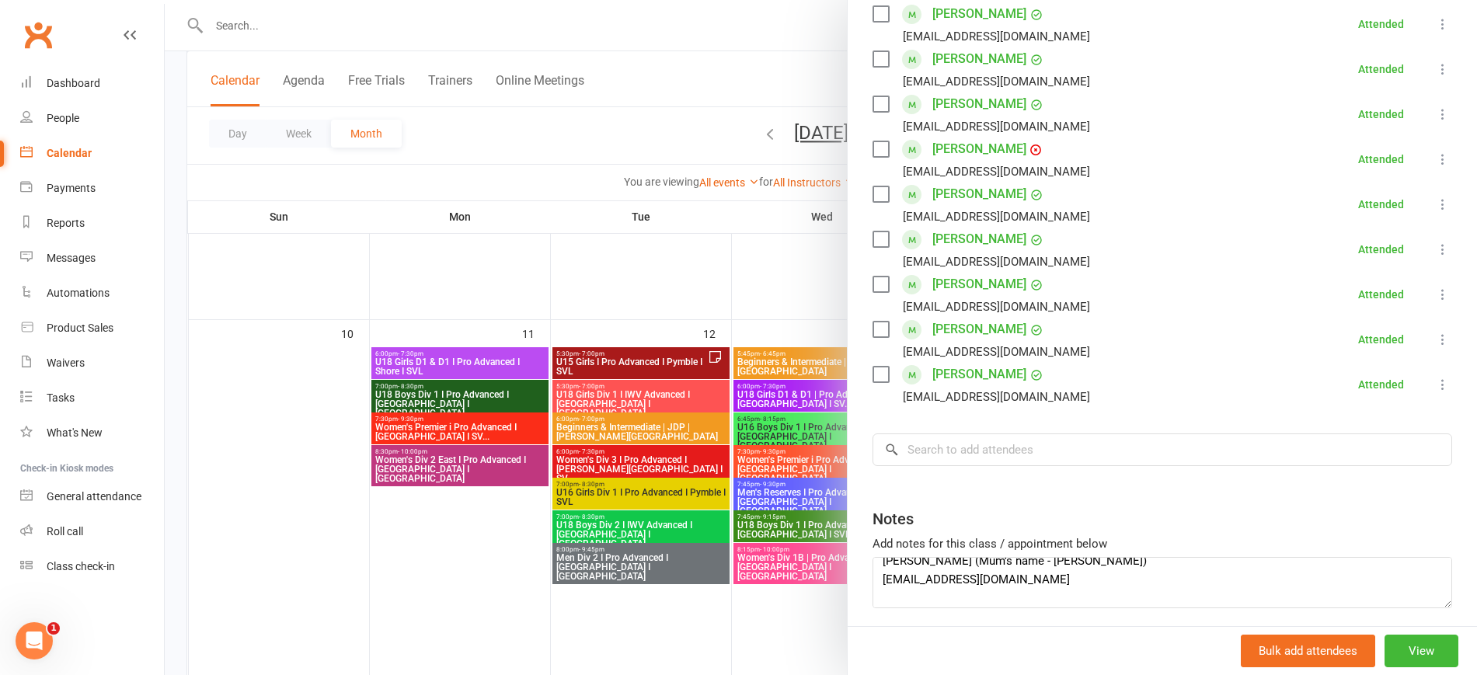
scroll to position [0, 0]
click at [943, 434] on input "search" at bounding box center [1163, 450] width 580 height 33
paste input "[PERSON_NAME]"
click at [942, 434] on input "search" at bounding box center [1163, 450] width 580 height 33
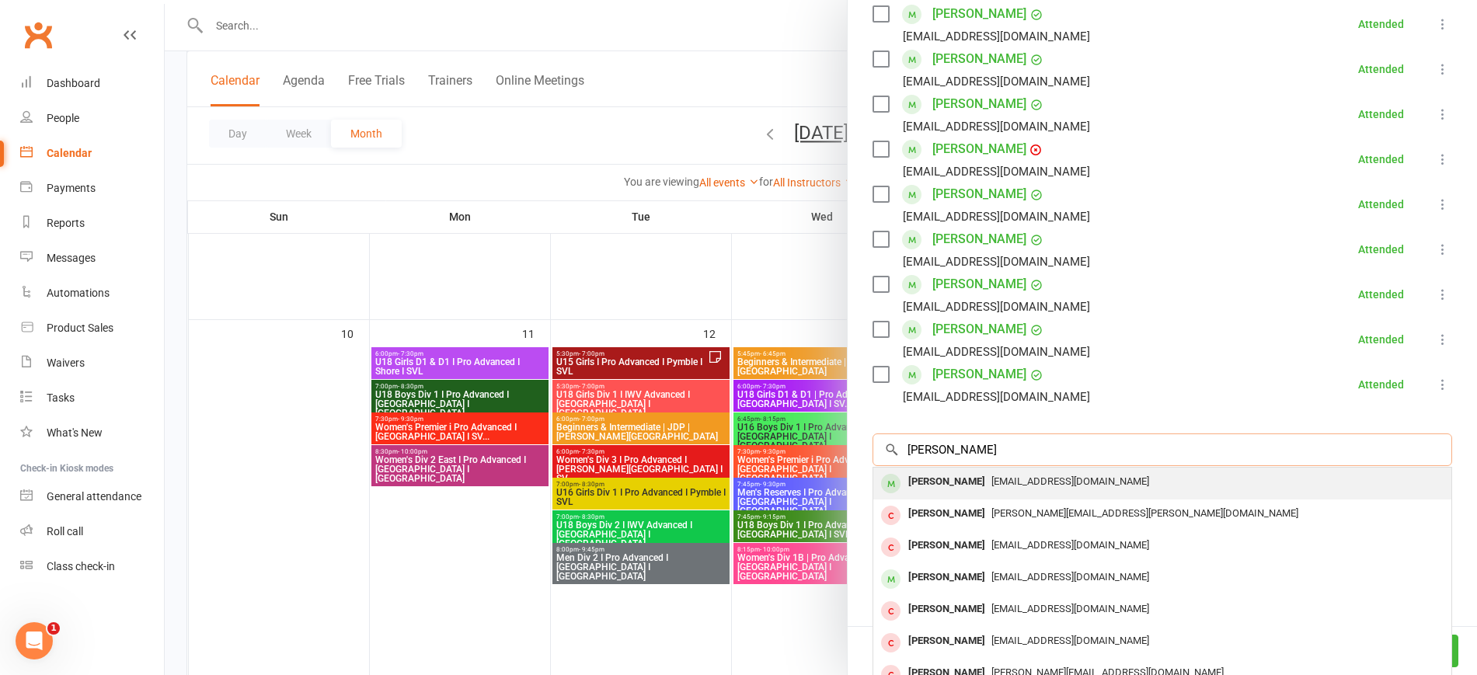
type input "[PERSON_NAME]"
click at [991, 471] on div "[EMAIL_ADDRESS][DOMAIN_NAME]" at bounding box center [1163, 482] width 566 height 23
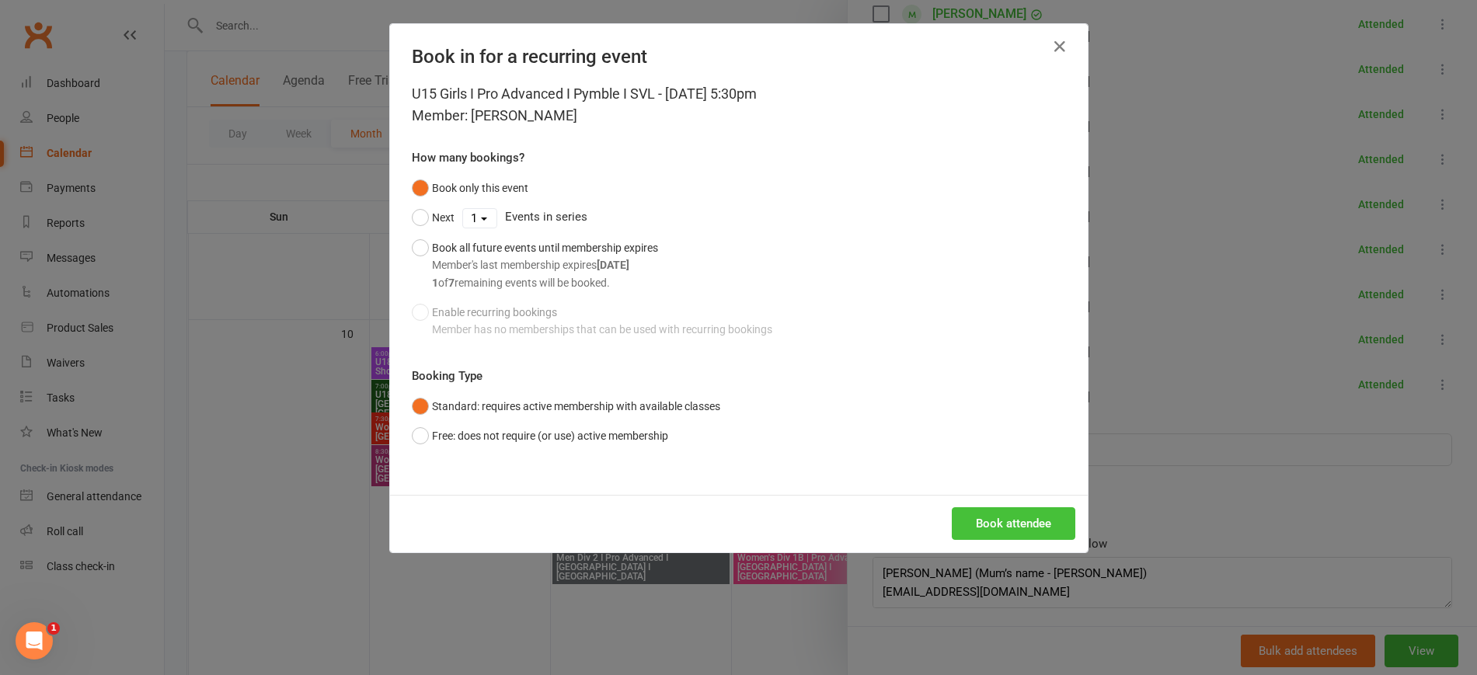
click at [1011, 527] on button "Book attendee" at bounding box center [1014, 523] width 124 height 33
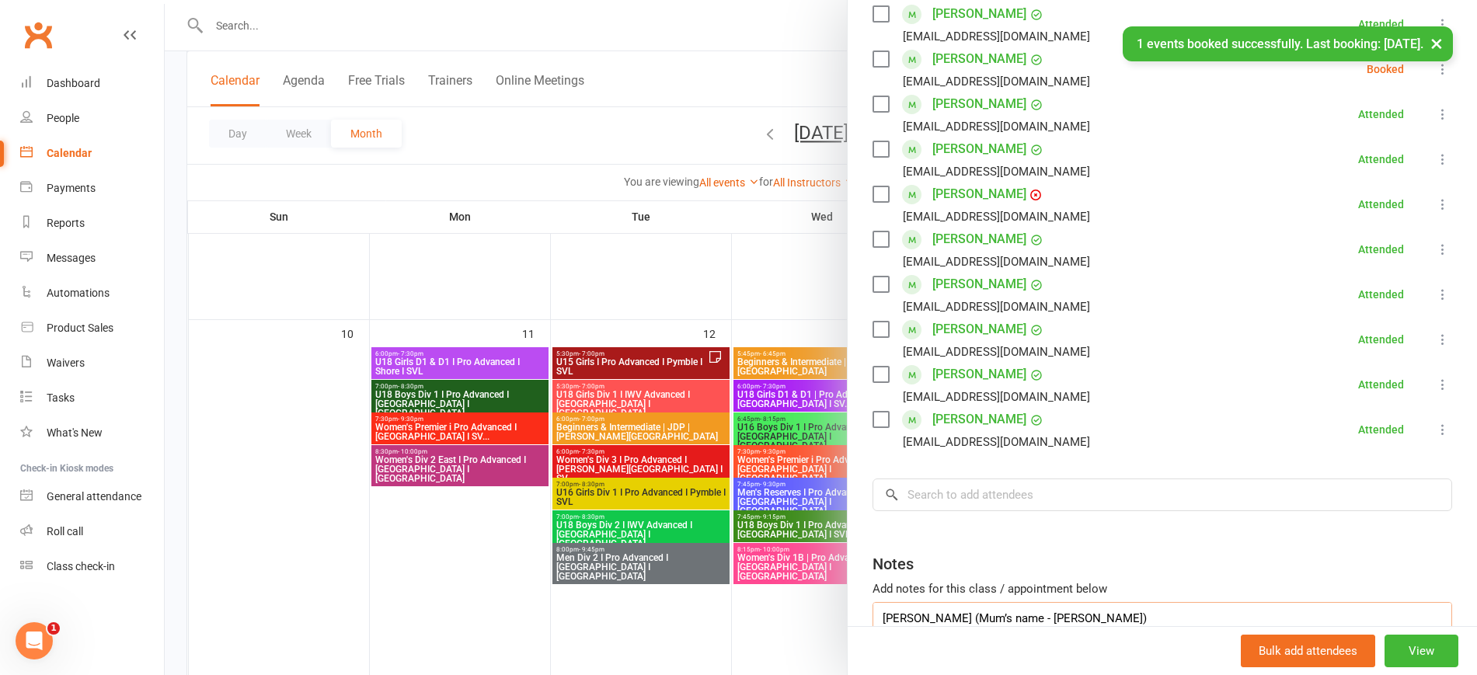
drag, startPoint x: 992, startPoint y: 611, endPoint x: 845, endPoint y: 572, distance: 151.9
click at [848, 572] on div "Class kiosk mode Roll call 5:30 PM - 7:00 PM, Thursday, August, 14, 2025 with S…" at bounding box center [1162, 107] width 629 height 1248
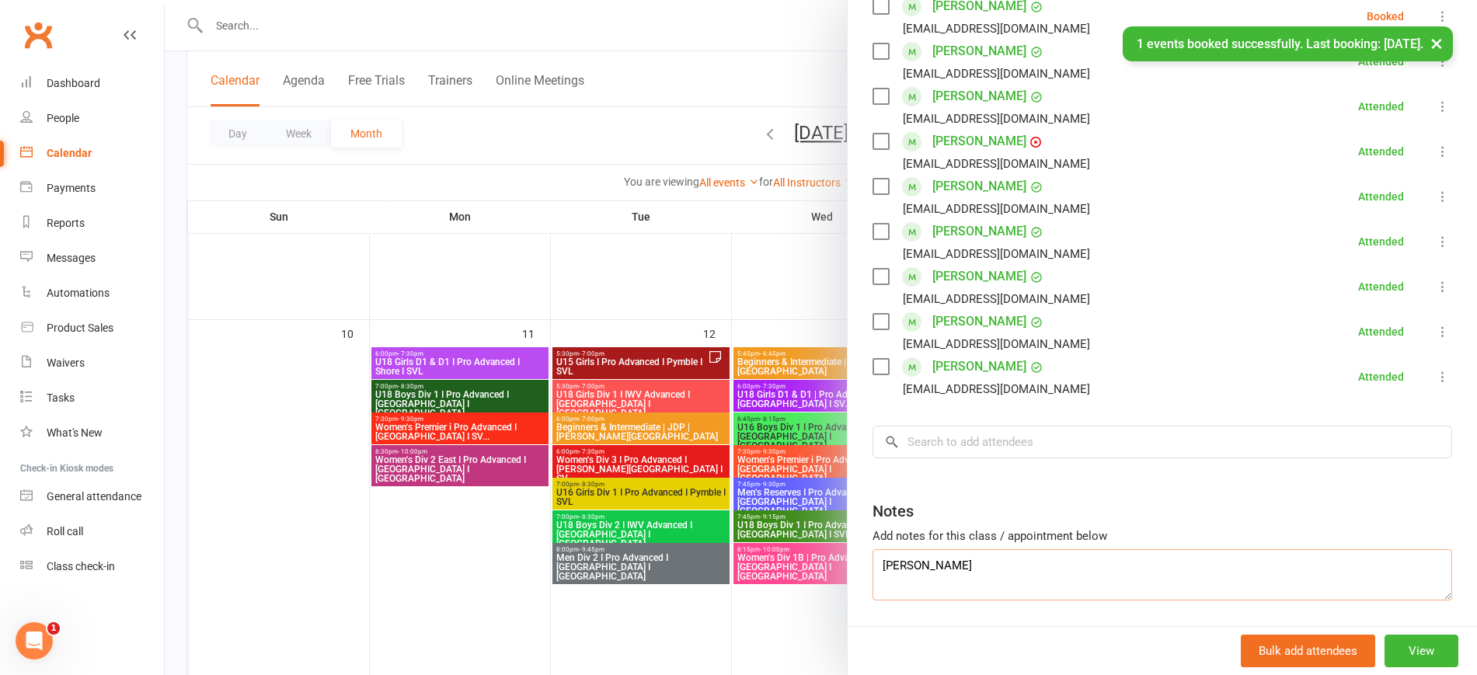
scroll to position [664, 0]
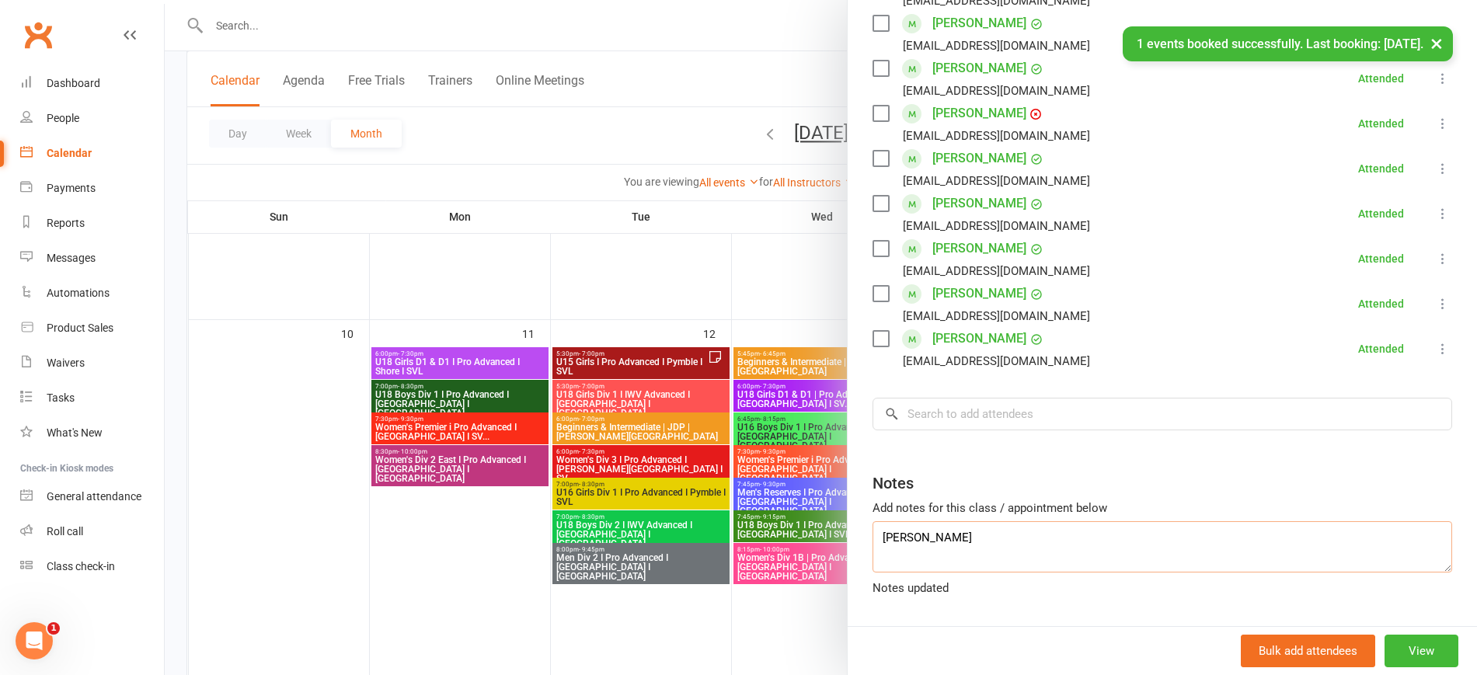
click at [886, 525] on textarea "Nina Peng" at bounding box center [1163, 546] width 580 height 51
click at [875, 533] on textarea "Nina Peng" at bounding box center [1163, 546] width 580 height 51
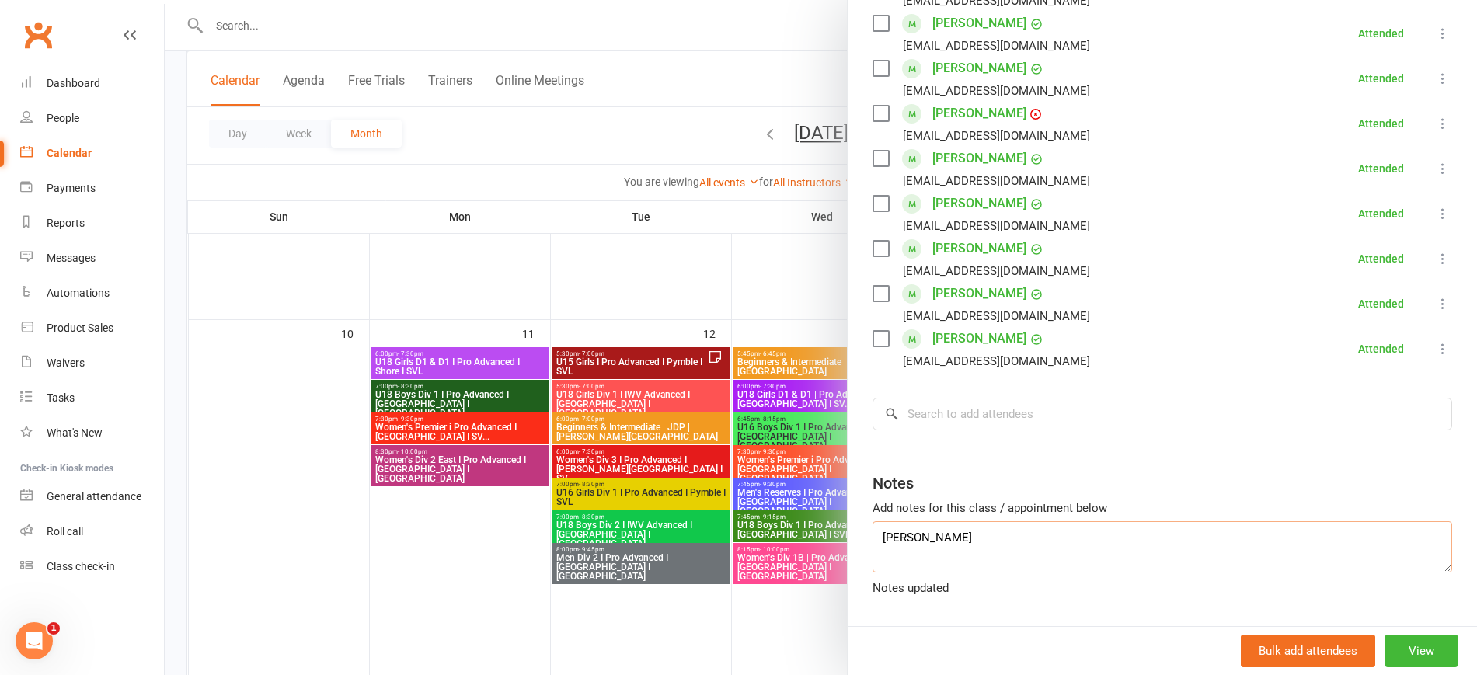
type textarea "Nina Peng"
drag, startPoint x: 556, startPoint y: 540, endPoint x: 624, endPoint y: 519, distance: 71.5
click at [557, 540] on div at bounding box center [821, 337] width 1312 height 675
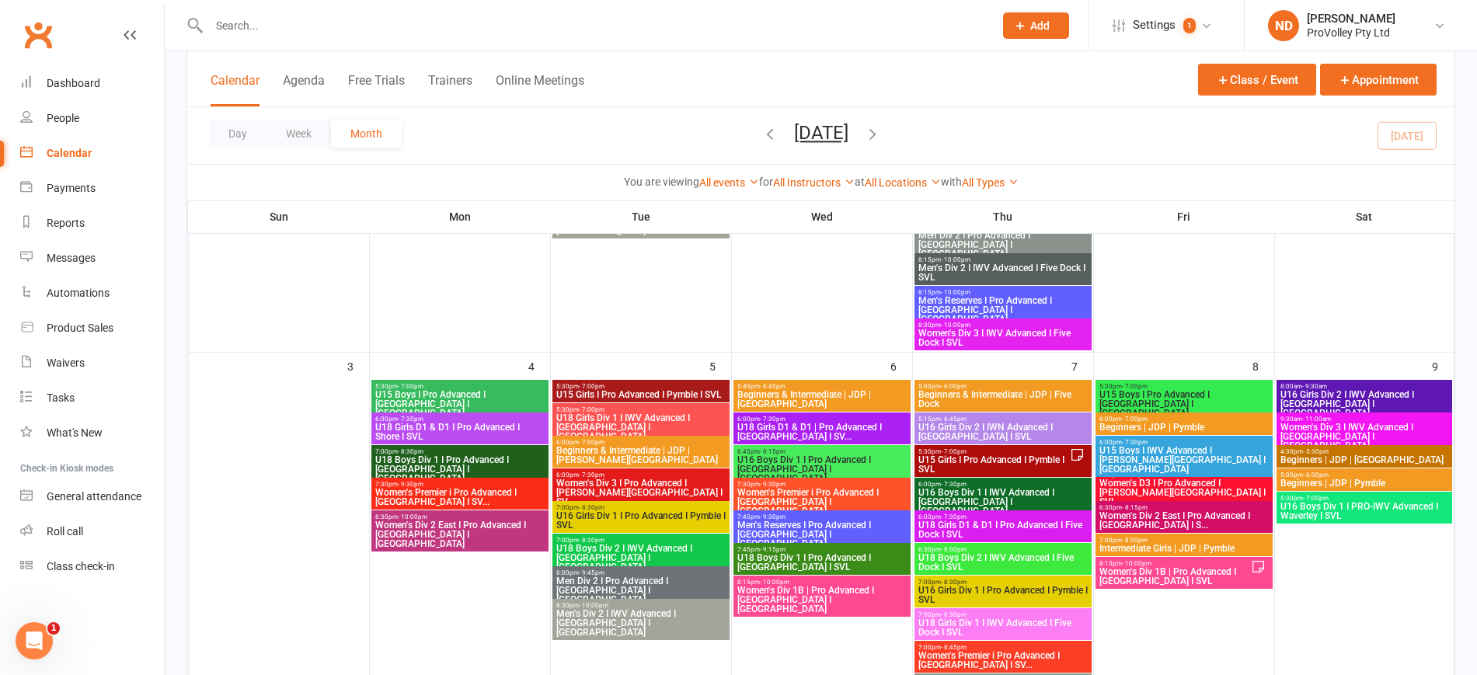
scroll to position [583, 0]
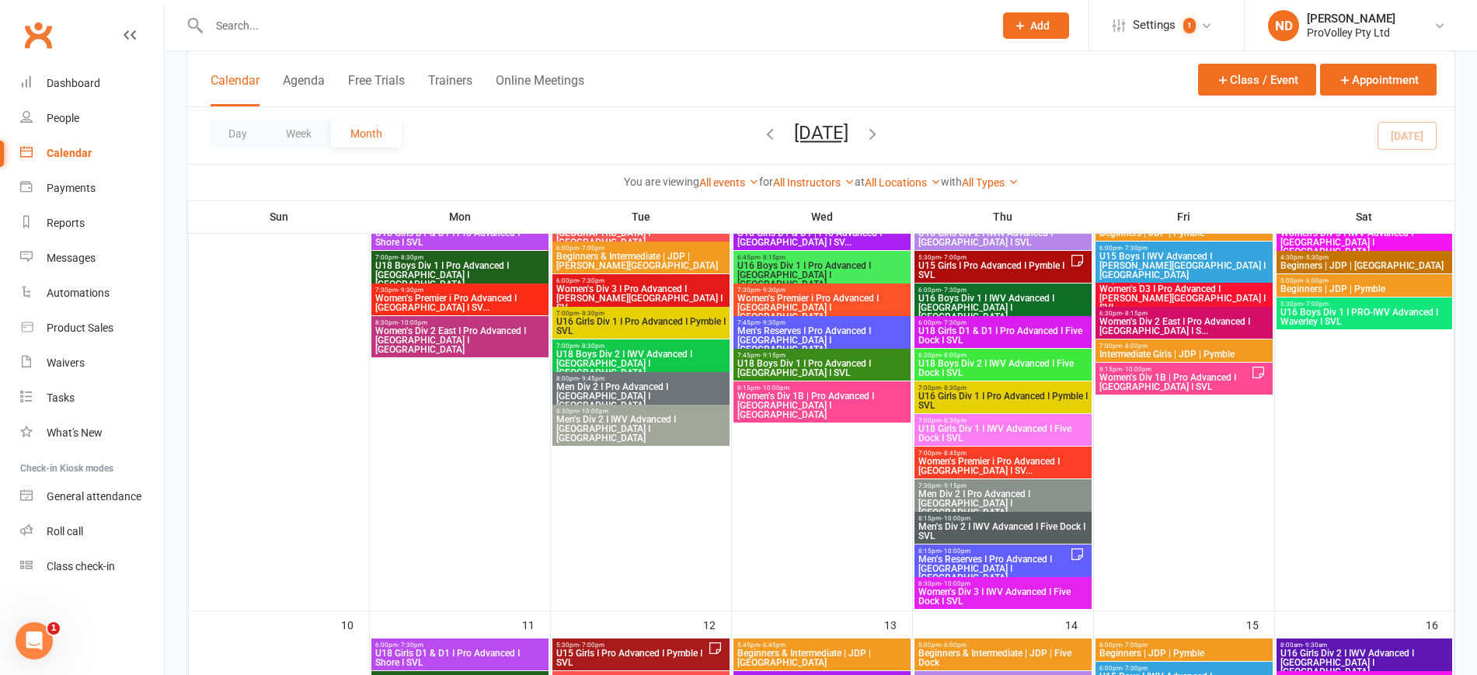
click at [1046, 555] on span "Men's Reserves I Pro Advanced I [GEOGRAPHIC_DATA] I [GEOGRAPHIC_DATA]" at bounding box center [994, 569] width 152 height 28
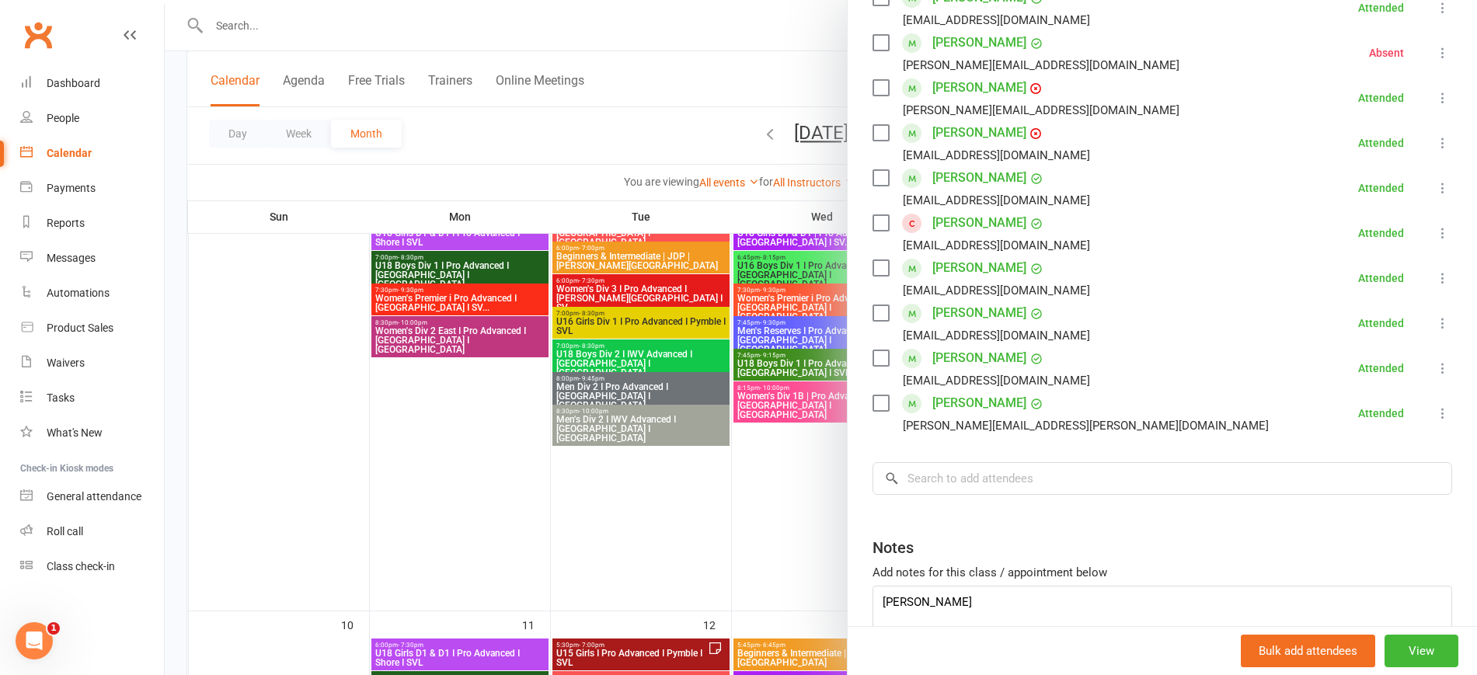
scroll to position [618, 0]
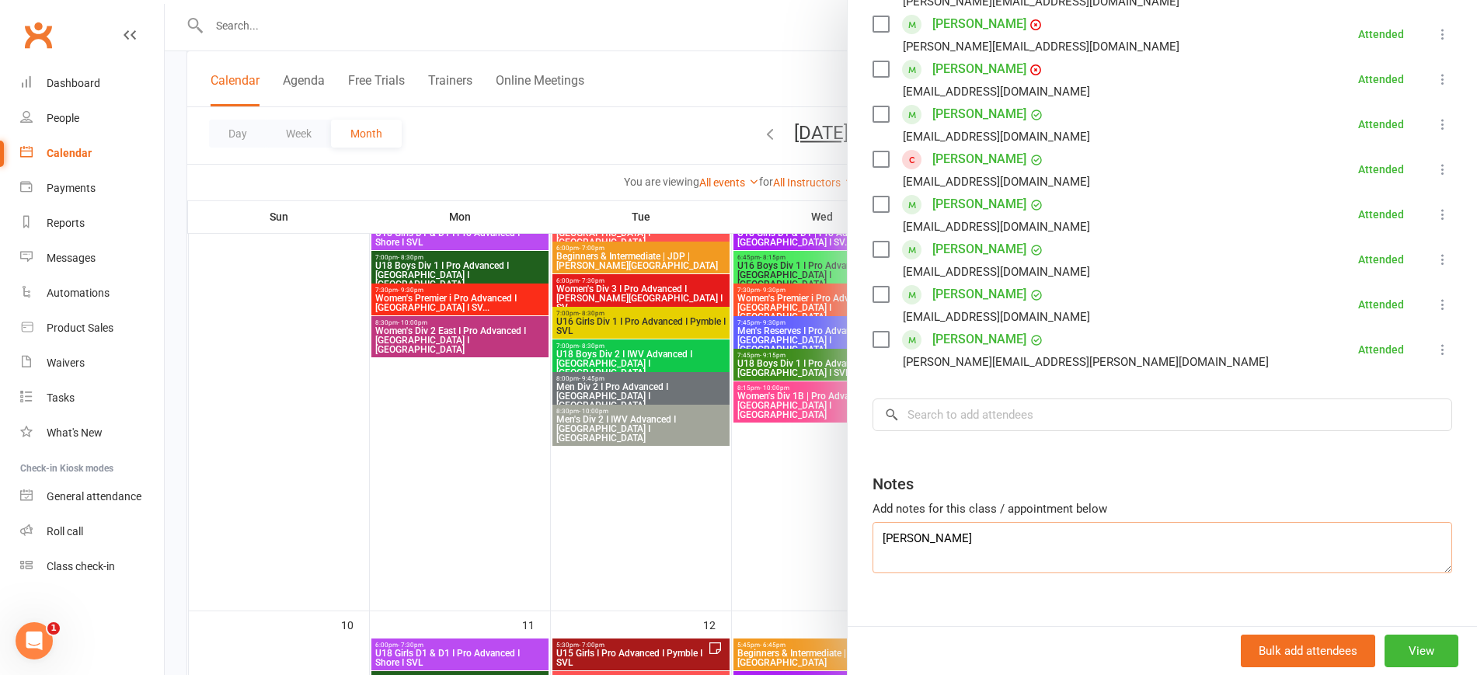
drag, startPoint x: 962, startPoint y: 520, endPoint x: 768, endPoint y: 519, distance: 194.3
click at [768, 0] on div "Men's Reserves I Pro Advanced I Perry Park I SVL Class kiosk mode Roll call 8:1…" at bounding box center [821, 0] width 1312 height 0
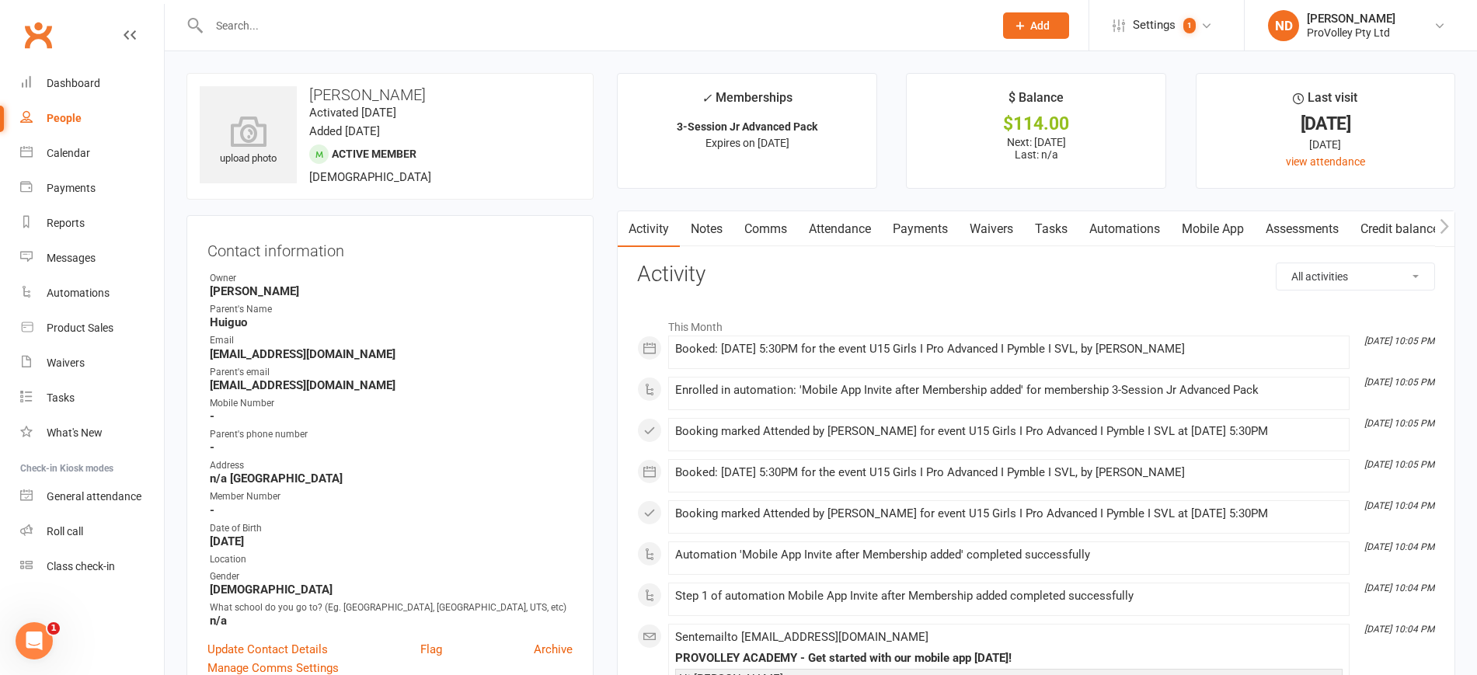
click at [844, 232] on link "Attendance" at bounding box center [840, 229] width 84 height 36
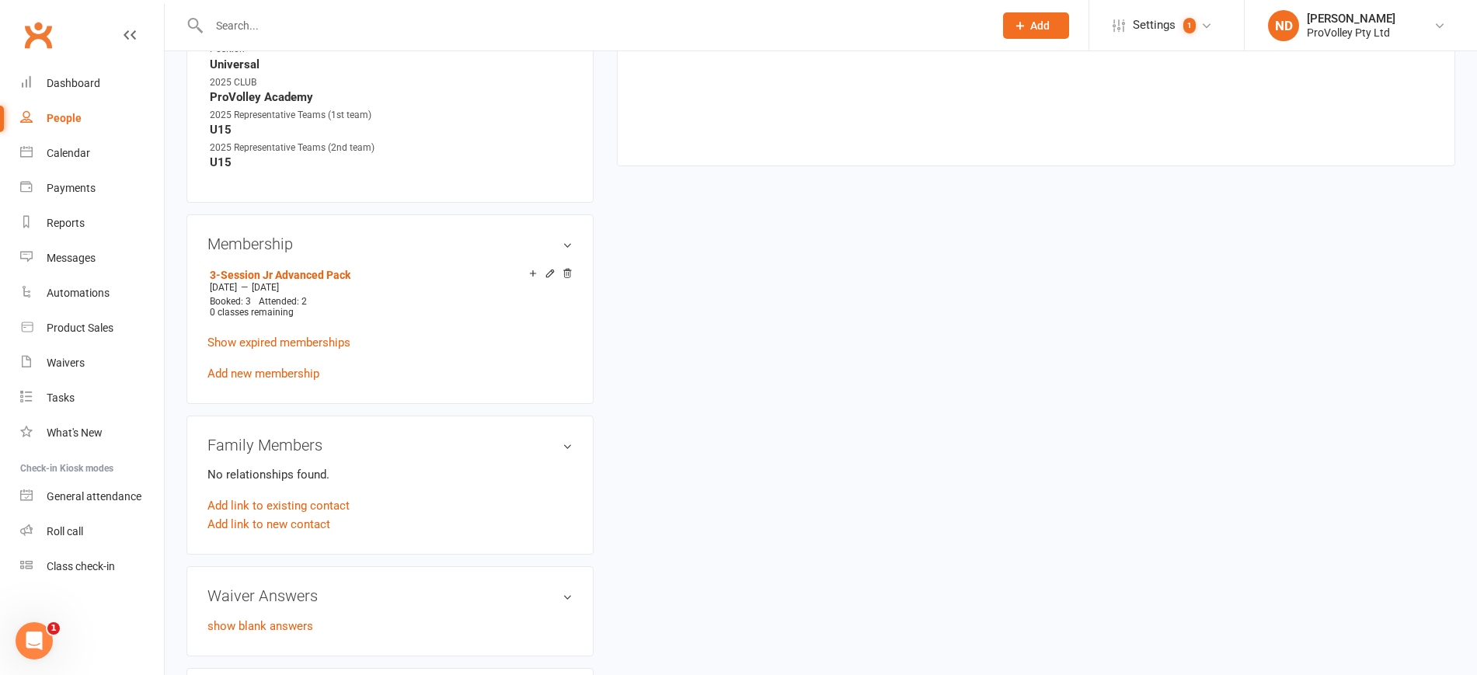
scroll to position [486, 0]
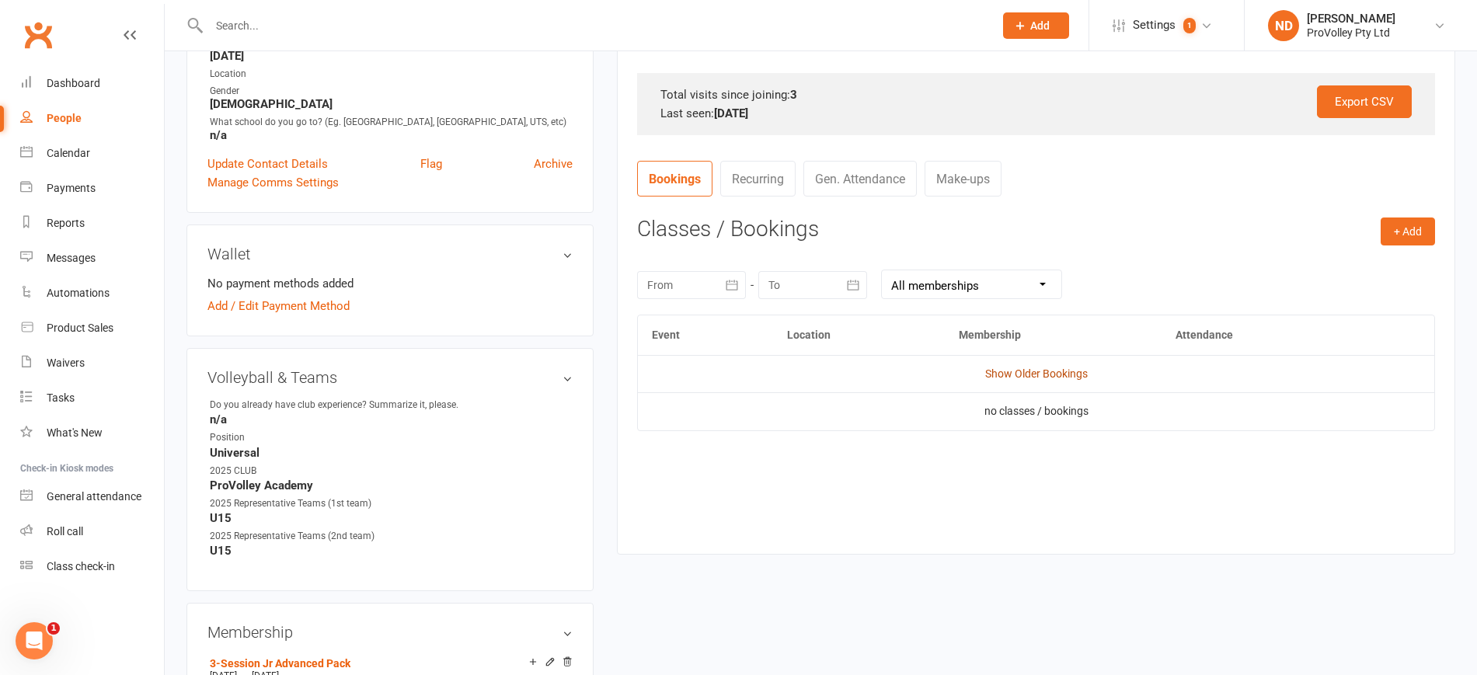
click at [1037, 375] on link "Show Older Bookings" at bounding box center [1036, 374] width 103 height 12
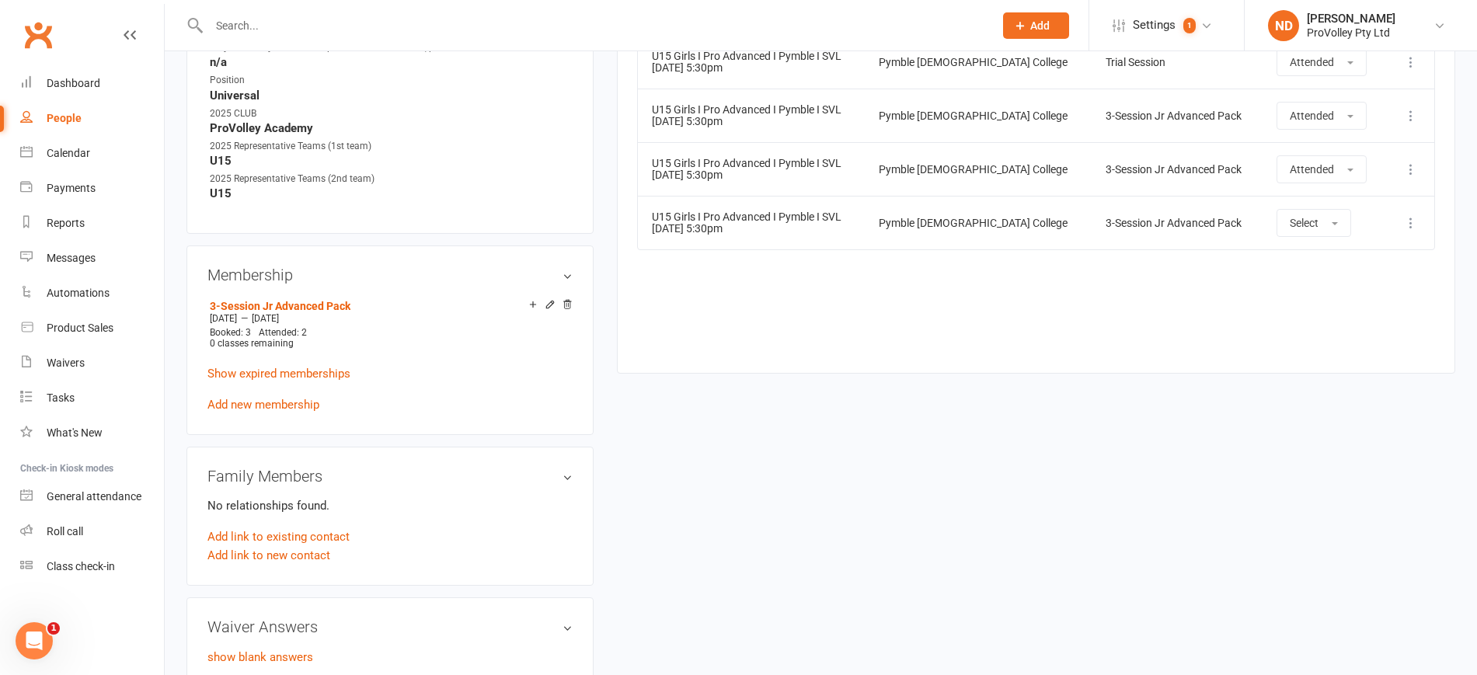
scroll to position [680, 0]
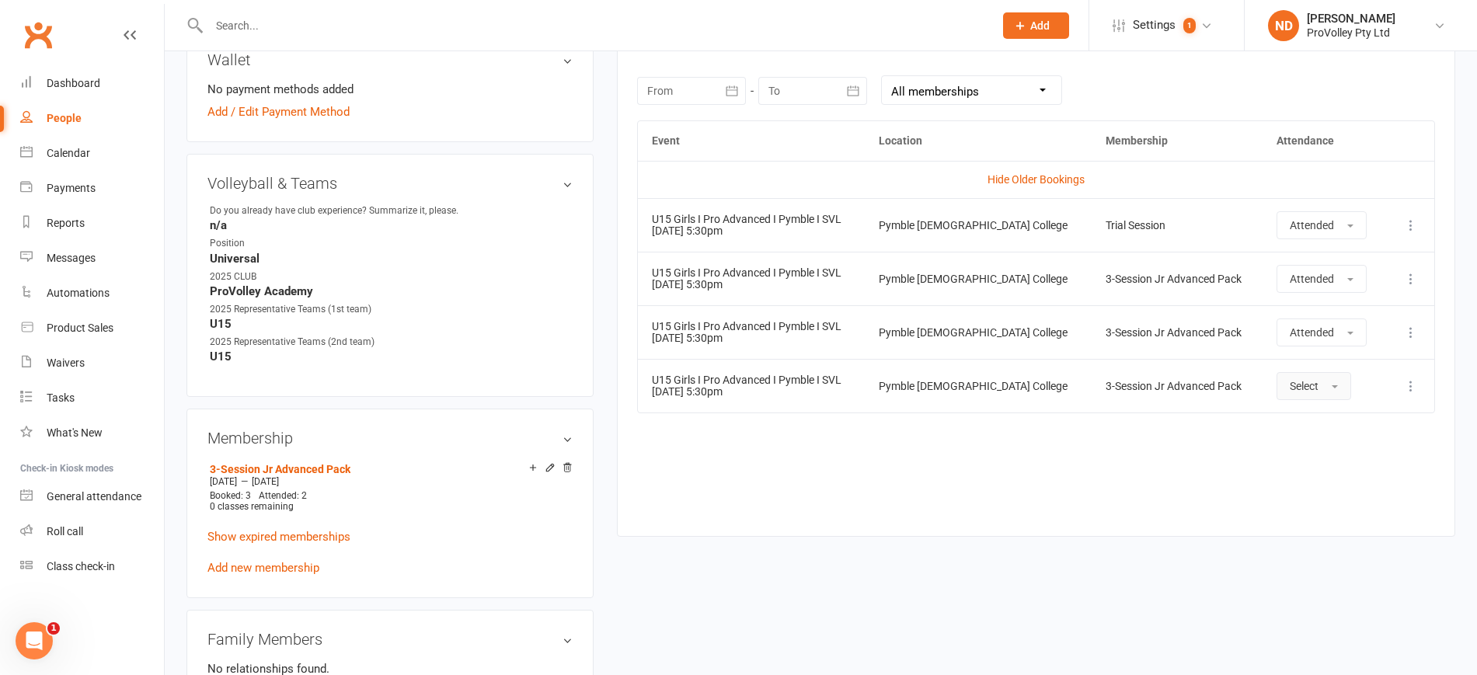
click at [1322, 385] on button "Select" at bounding box center [1314, 386] width 75 height 28
drag, startPoint x: 1310, startPoint y: 423, endPoint x: 1281, endPoint y: 421, distance: 28.8
click at [1309, 422] on span "Attended" at bounding box center [1313, 421] width 47 height 14
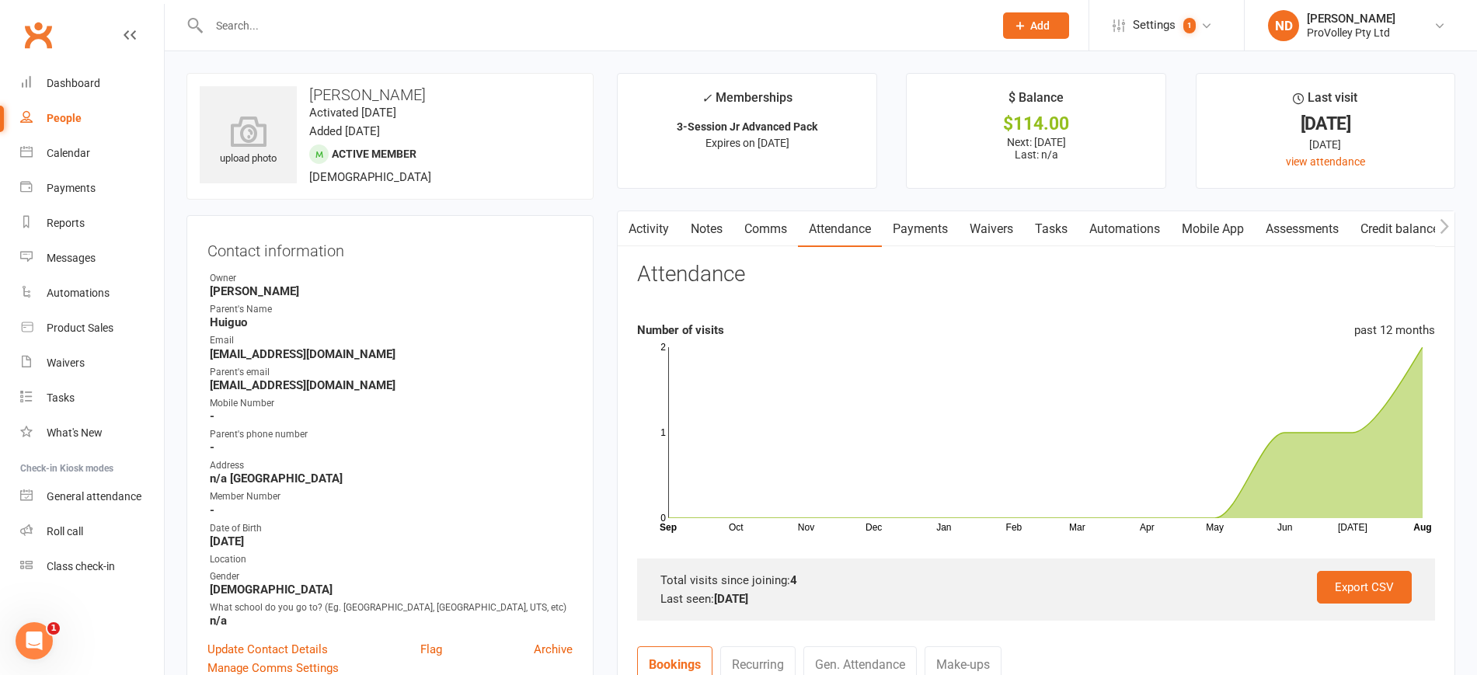
click at [75, 106] on link "People" at bounding box center [92, 118] width 144 height 35
select select "100"
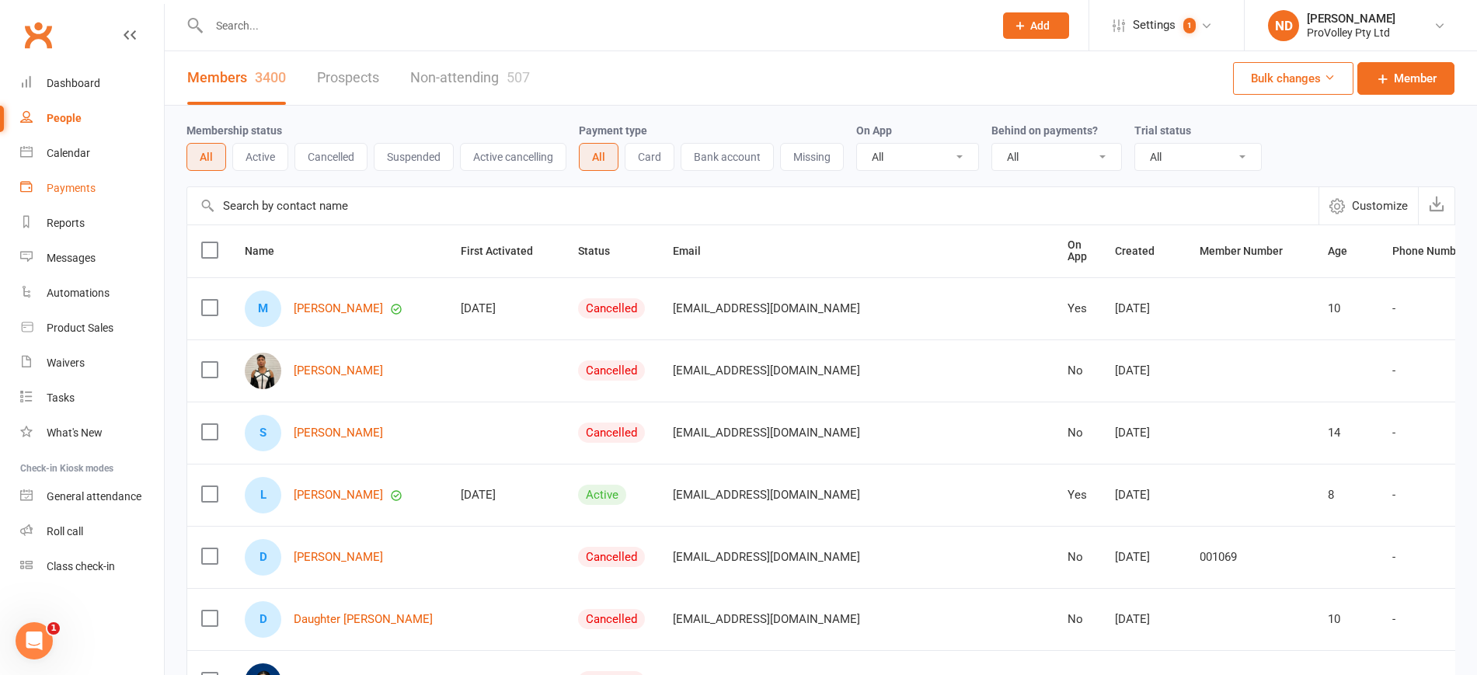
drag, startPoint x: 398, startPoint y: 202, endPoint x: 71, endPoint y: 200, distance: 327.1
paste input "[PERSON_NAME]"
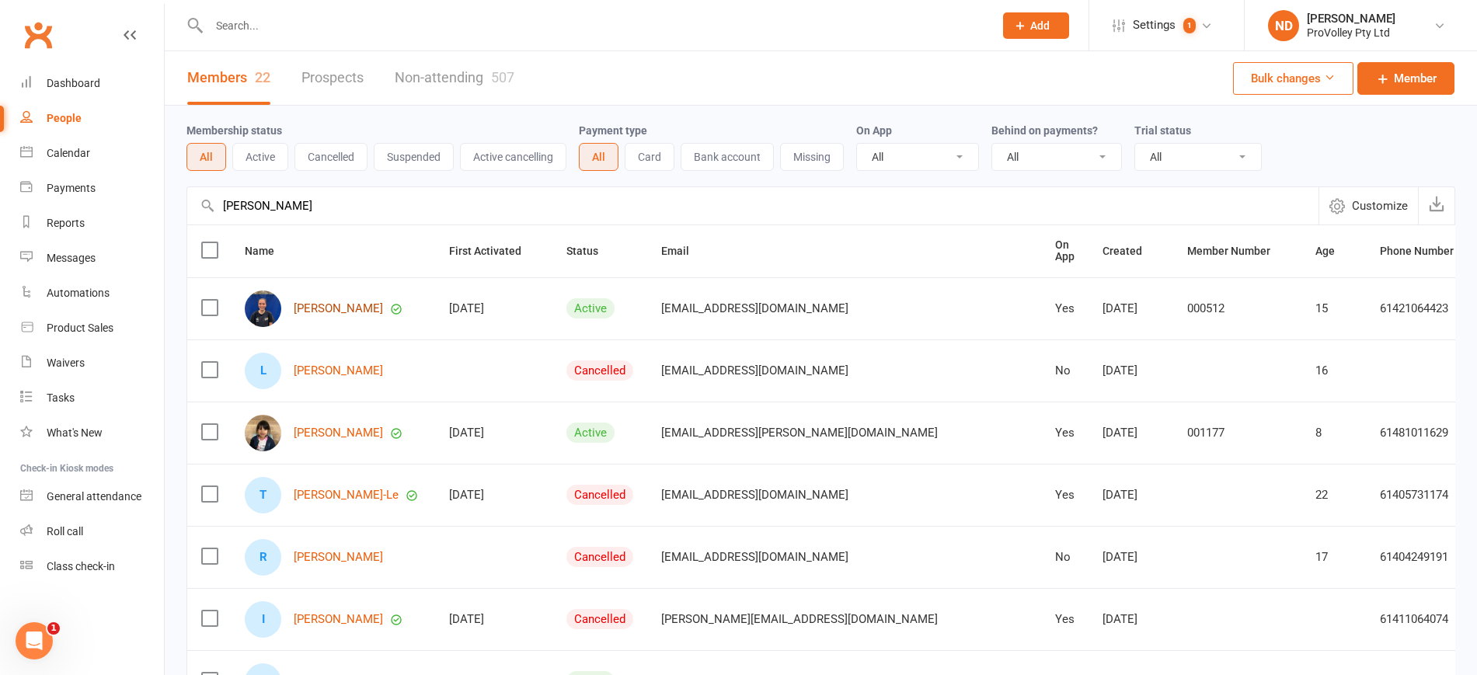
type input "[PERSON_NAME]"
click at [347, 311] on link "[PERSON_NAME]" at bounding box center [338, 308] width 89 height 13
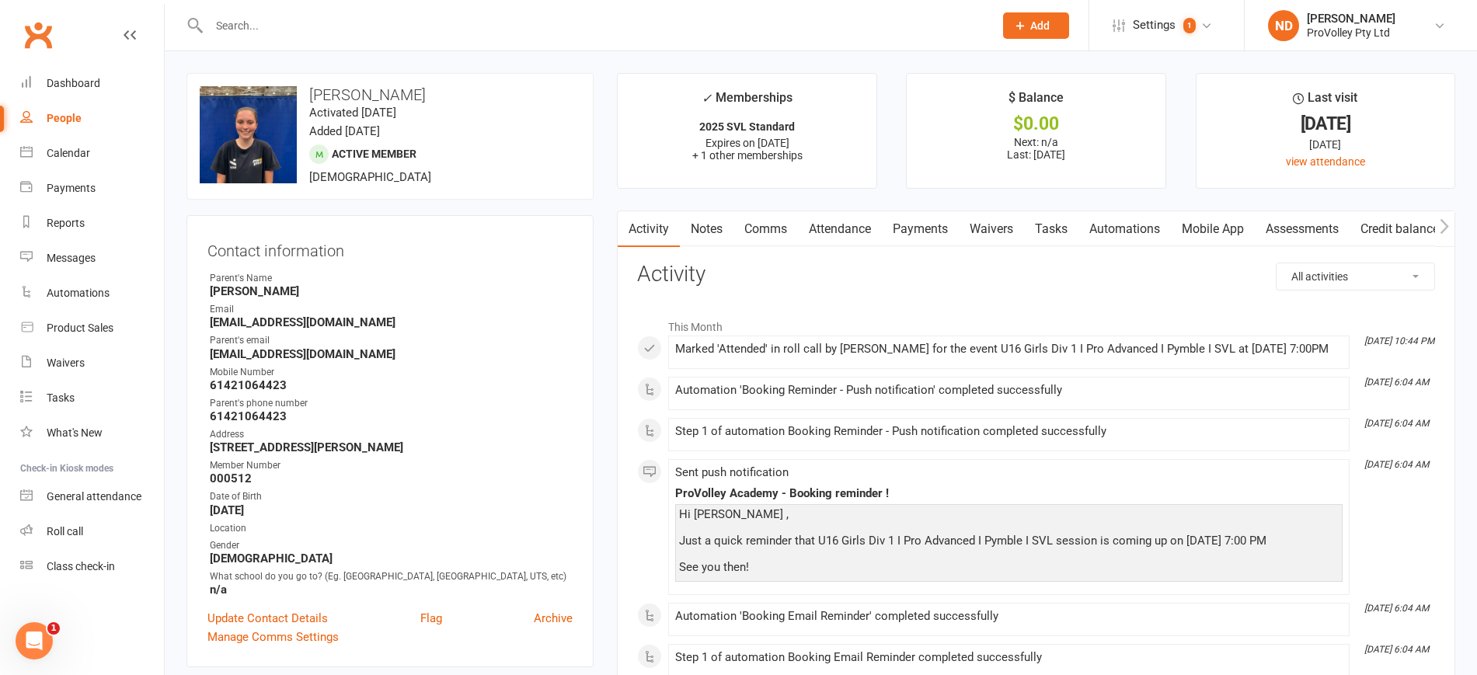
click at [851, 228] on link "Attendance" at bounding box center [840, 229] width 84 height 36
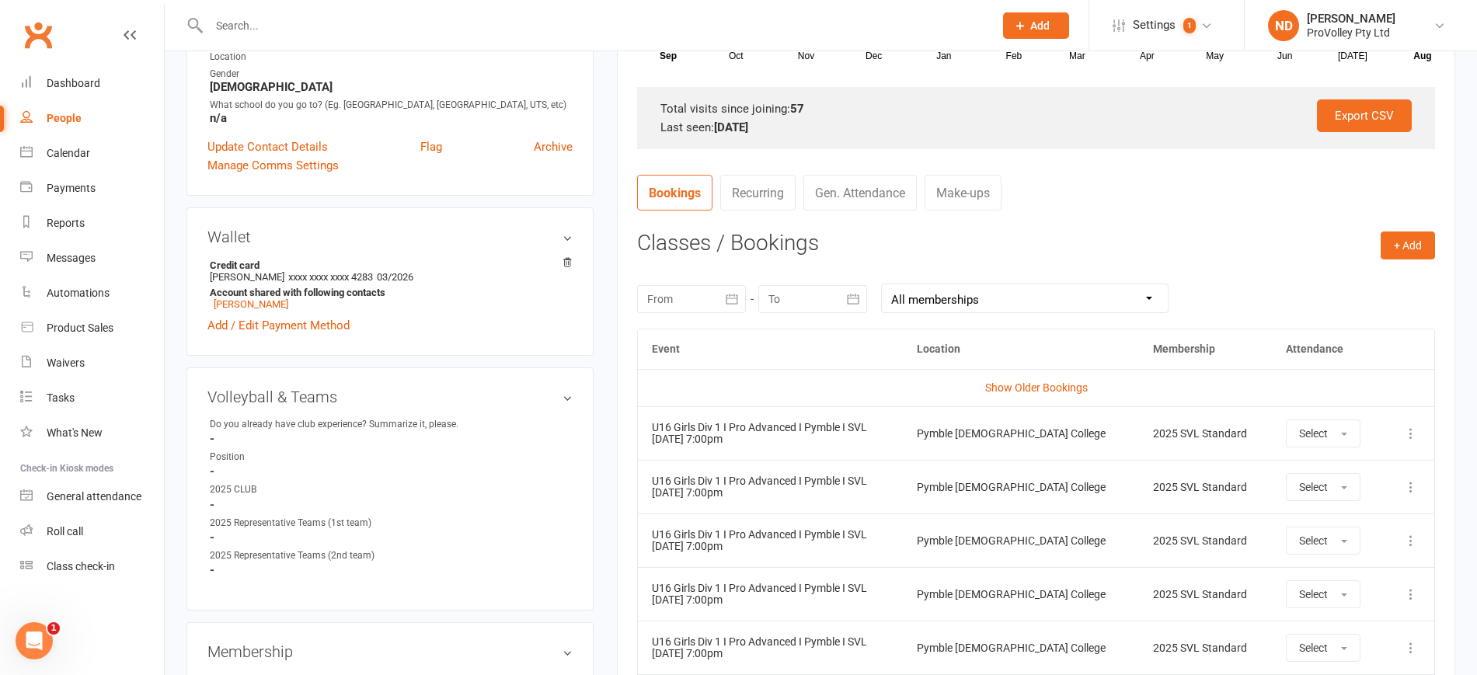
scroll to position [486, 0]
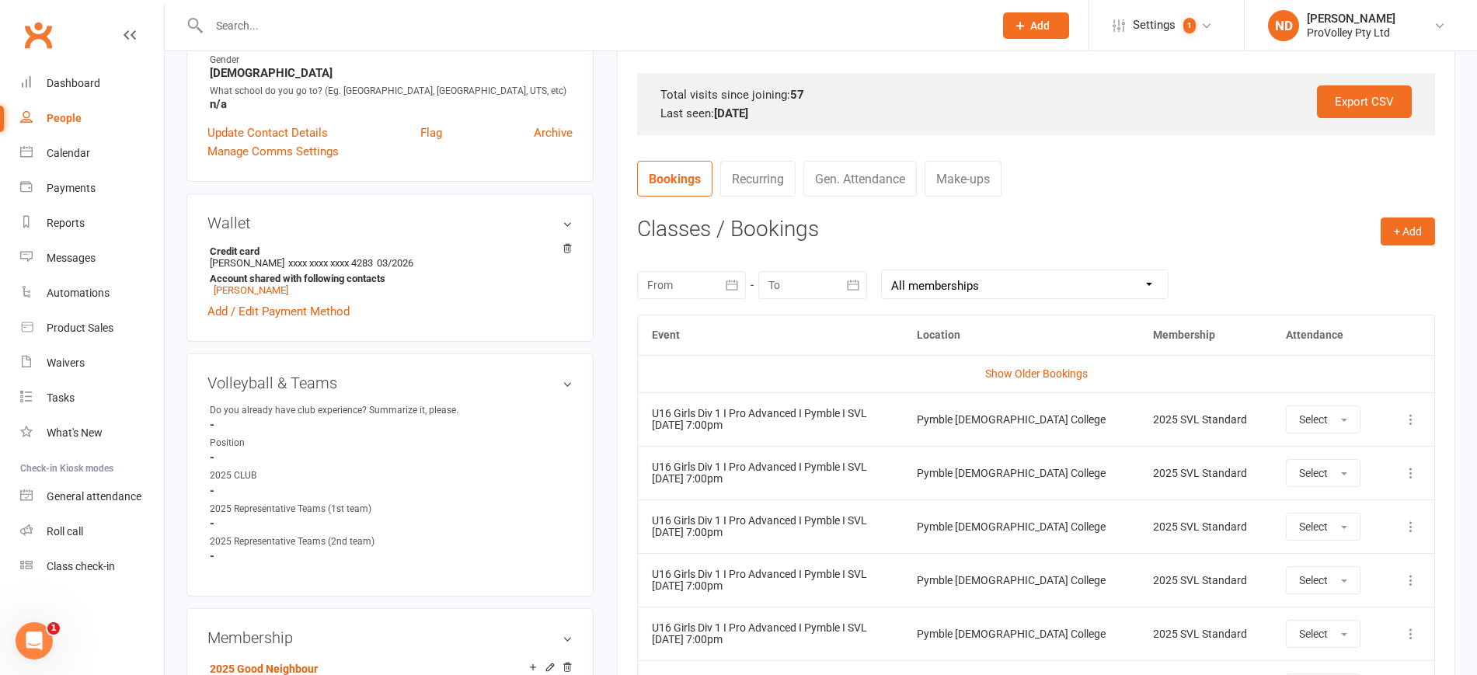
click at [735, 285] on icon "button" at bounding box center [732, 285] width 16 height 16
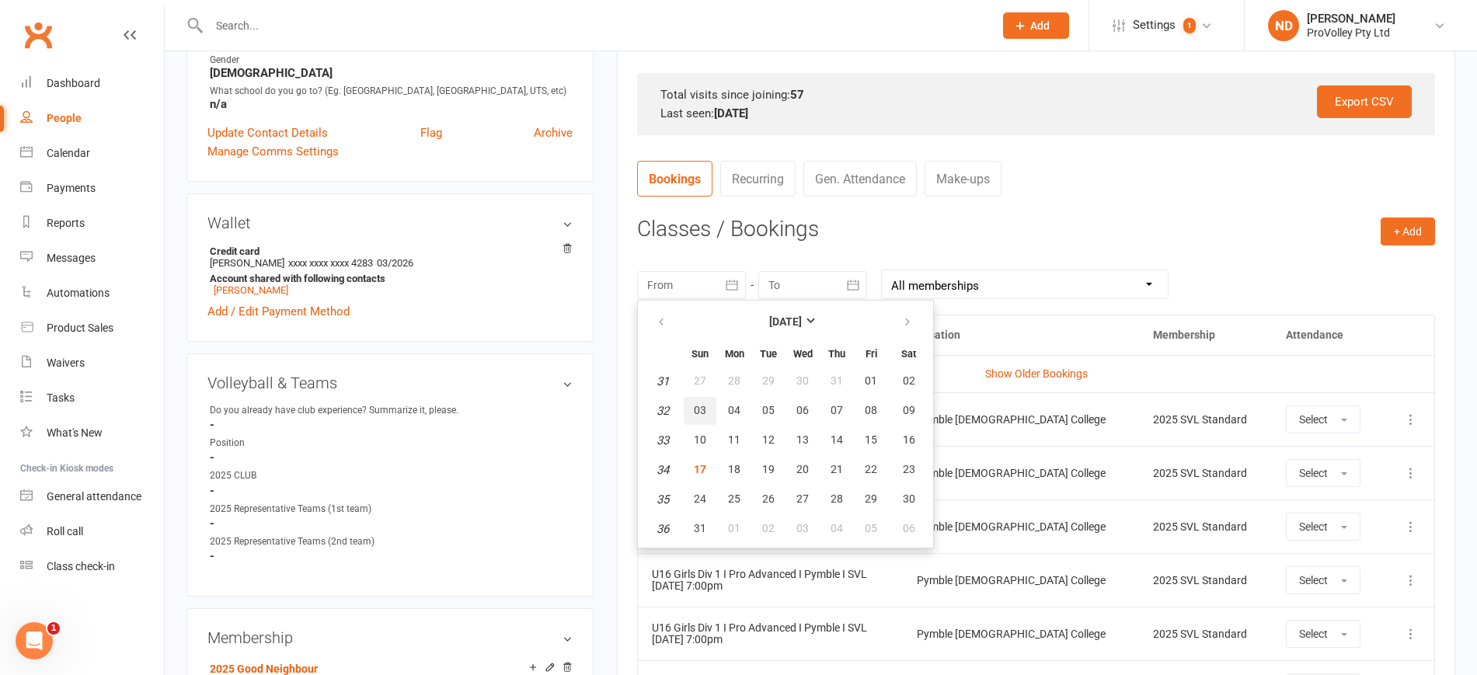
click at [705, 400] on button "03" at bounding box center [700, 411] width 33 height 28
type input "[DATE]"
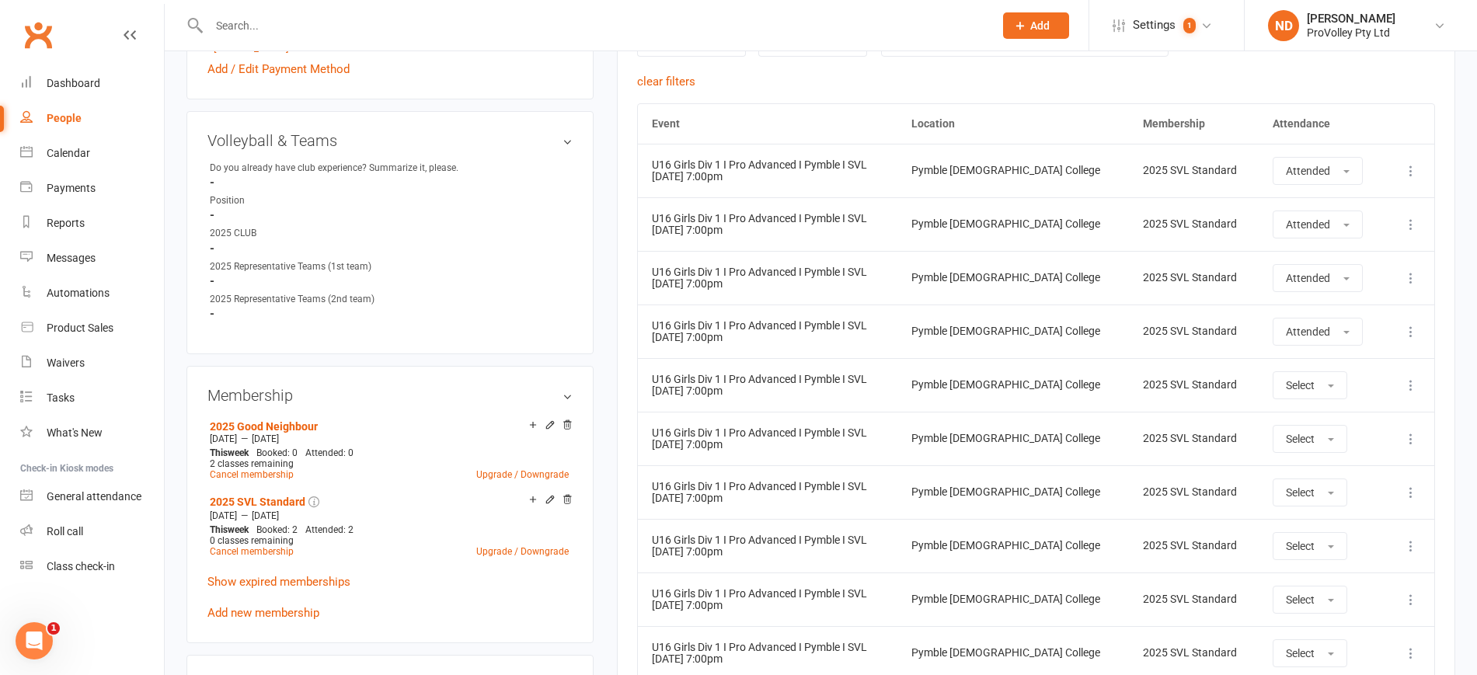
scroll to position [777, 0]
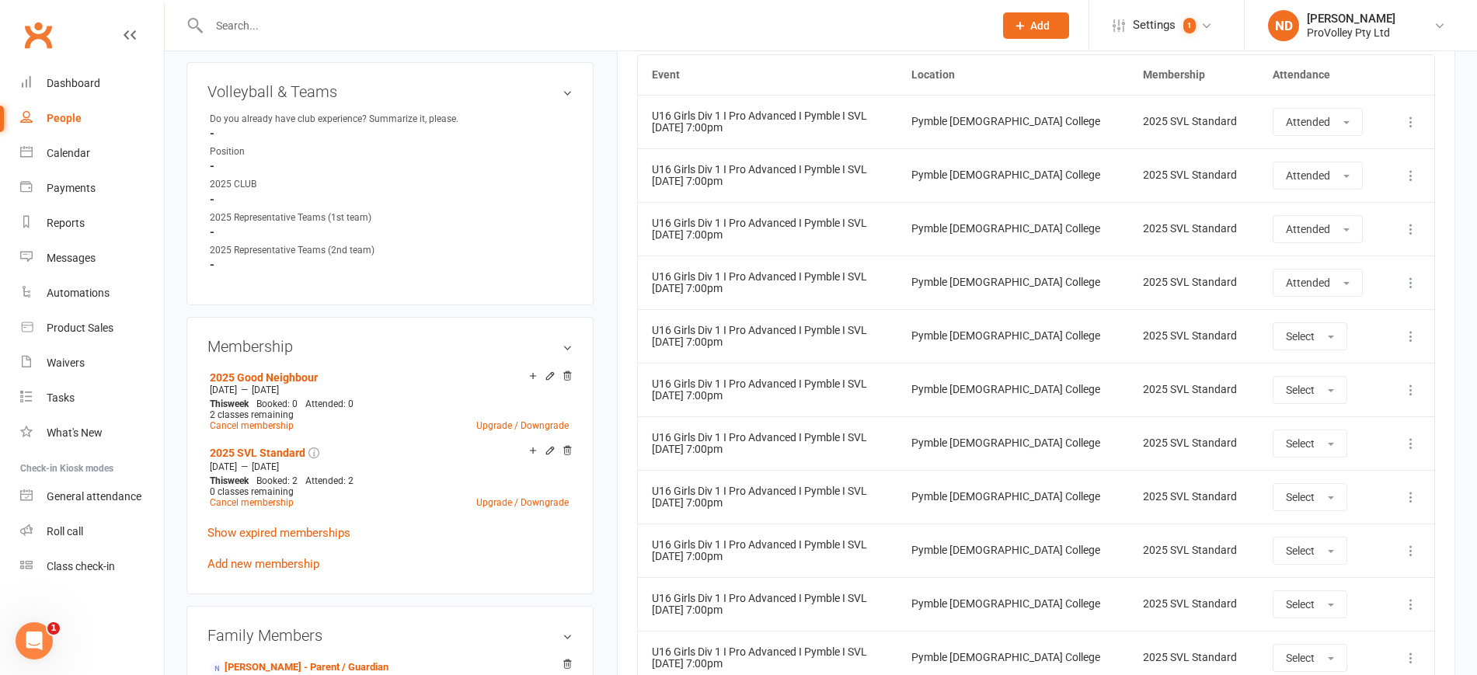
click at [71, 115] on div "People" at bounding box center [64, 118] width 35 height 12
select select "100"
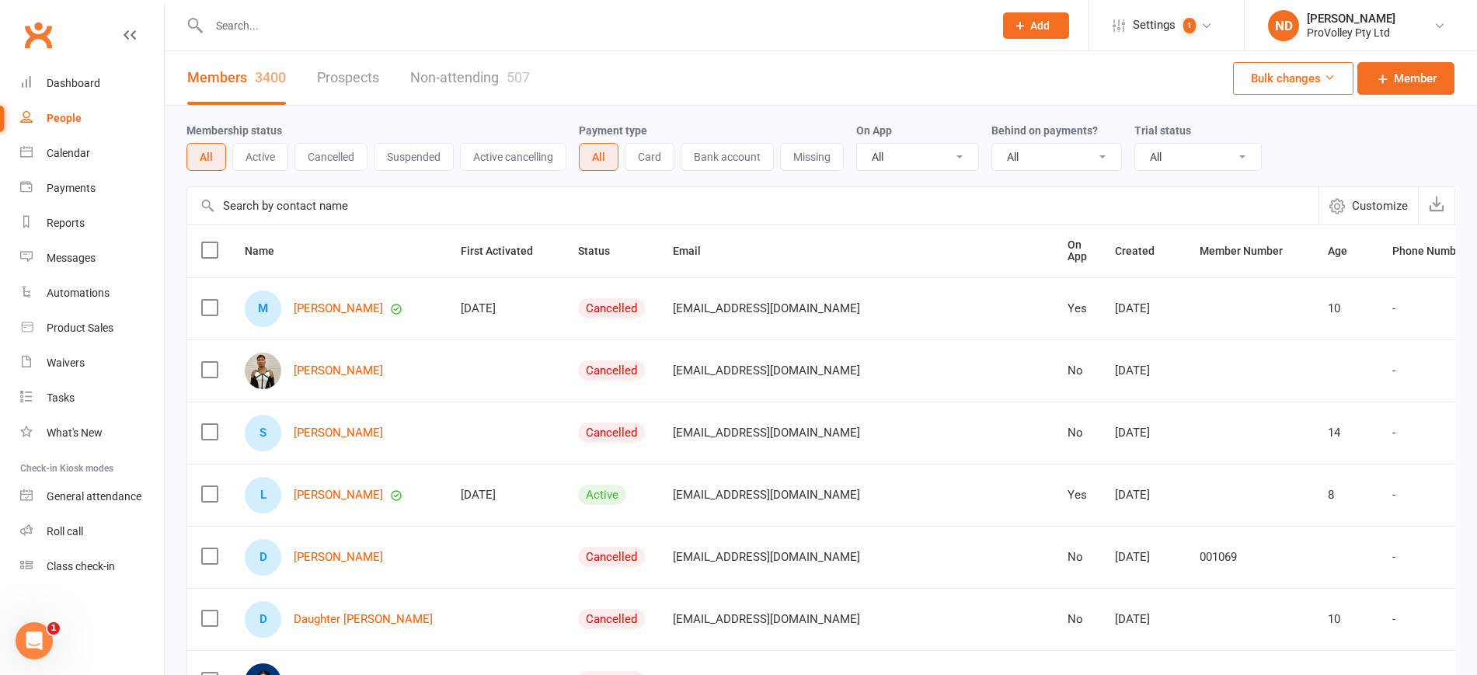
click at [331, 204] on input "text" at bounding box center [752, 205] width 1131 height 37
paste input "[PERSON_NAME]"
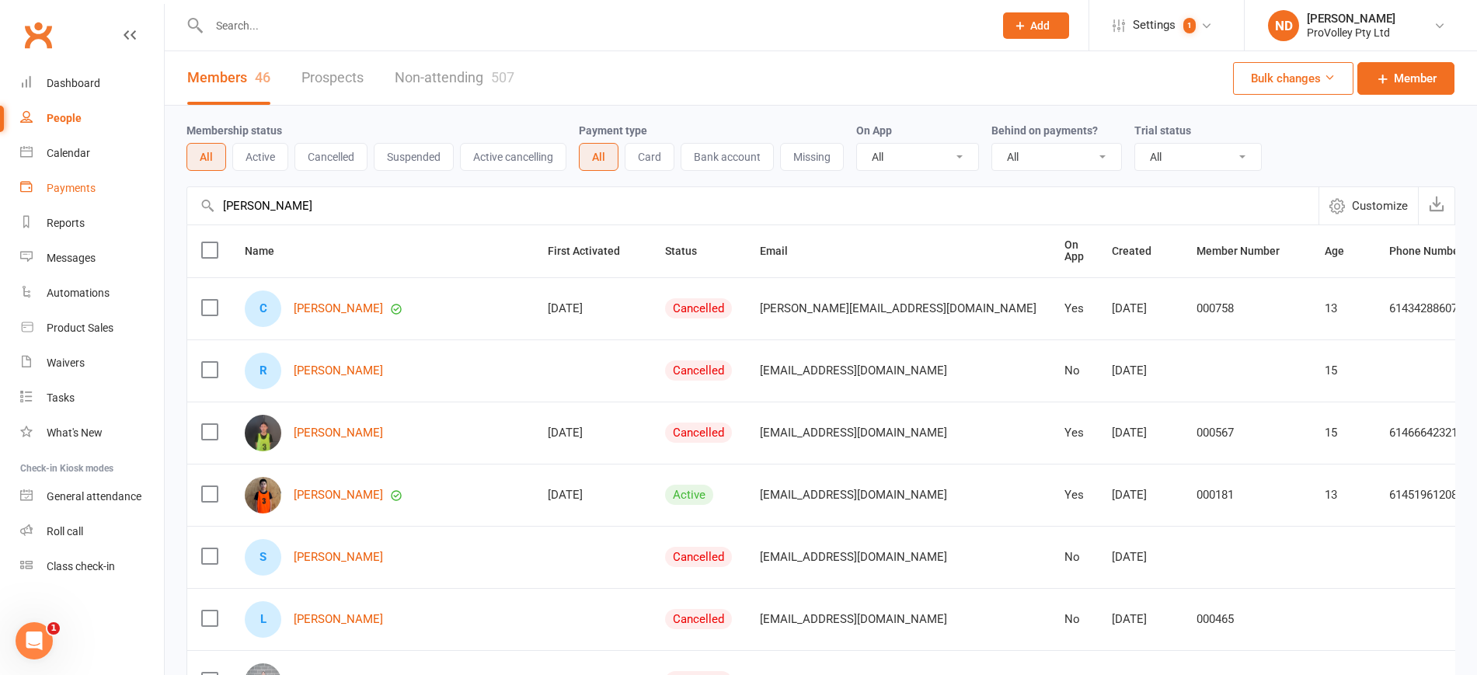
drag, startPoint x: 291, startPoint y: 206, endPoint x: 118, endPoint y: 201, distance: 172.6
paste input "[PERSON_NAME]"
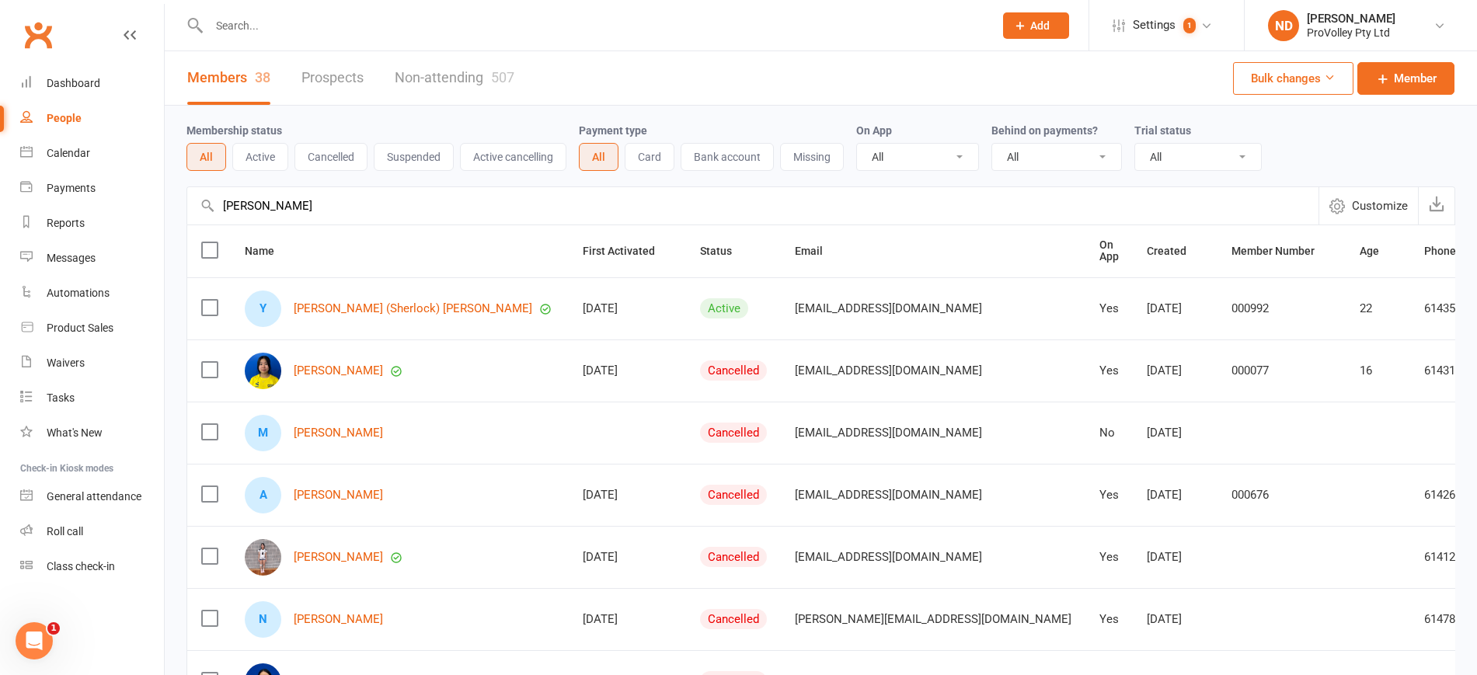
type input "[PERSON_NAME]"
click at [337, 302] on link "[PERSON_NAME] (Sherlock) [PERSON_NAME]" at bounding box center [413, 308] width 239 height 13
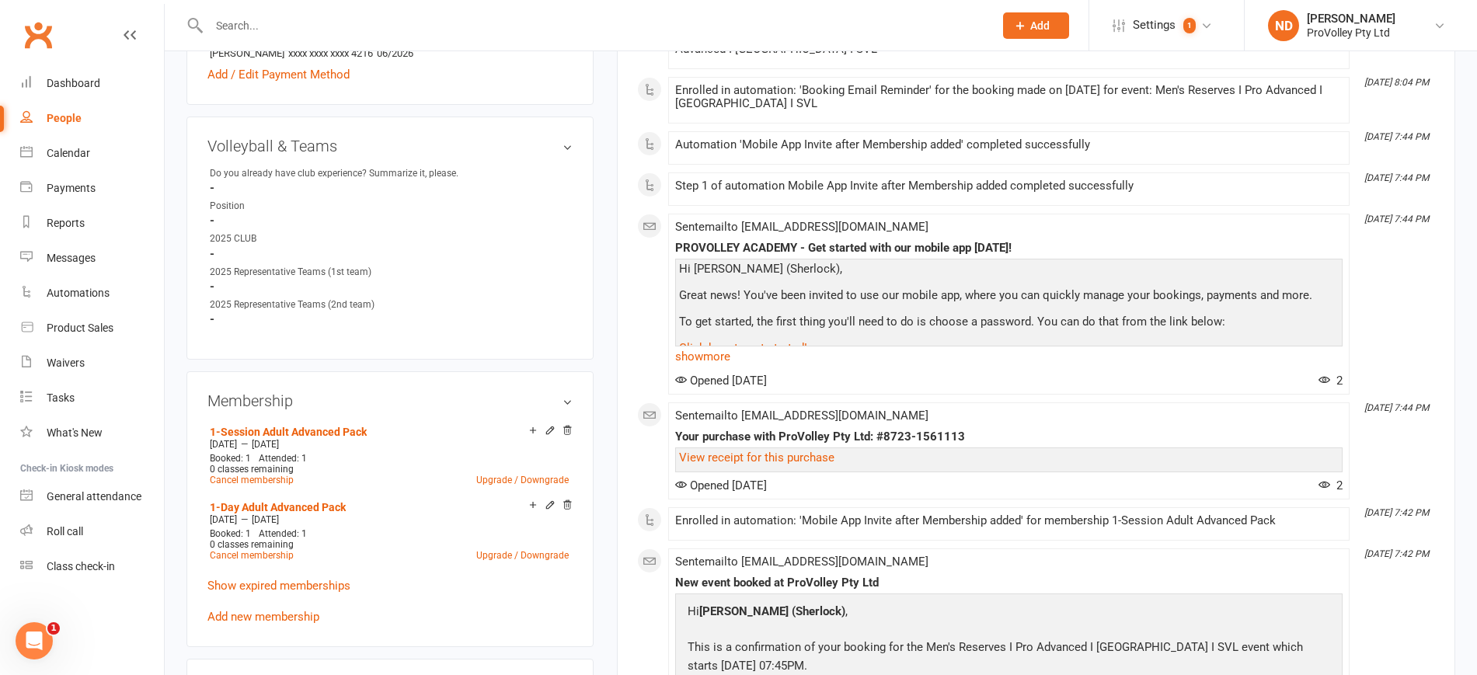
scroll to position [777, 0]
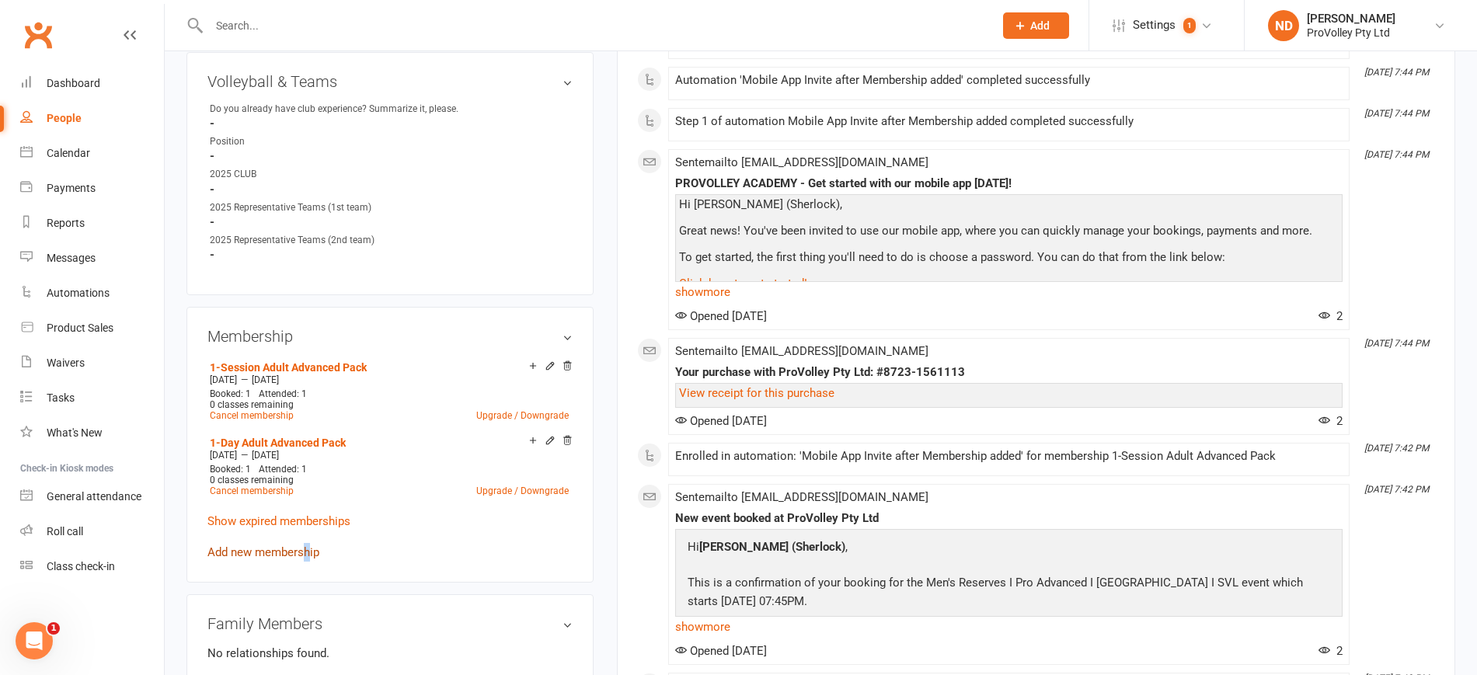
click at [308, 545] on link "Add new membership" at bounding box center [263, 552] width 112 height 14
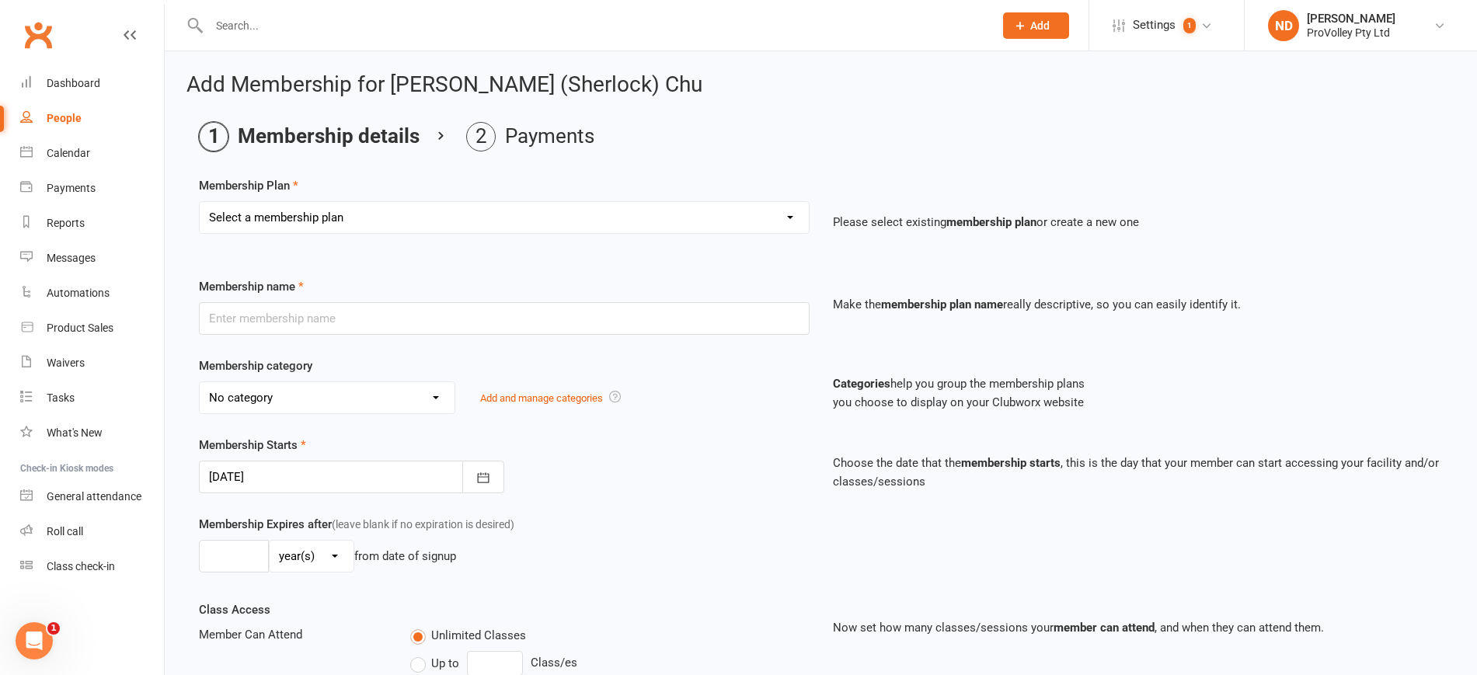
click at [357, 211] on select "Select a membership plan Create new Membership Plan SVL Team 1-Day Trial SVL Te…" at bounding box center [504, 217] width 609 height 31
select select "14"
click at [200, 202] on select "Select a membership plan Create new Membership Plan SVL Team 1-Day Trial SVL Te…" at bounding box center [504, 217] width 609 height 31
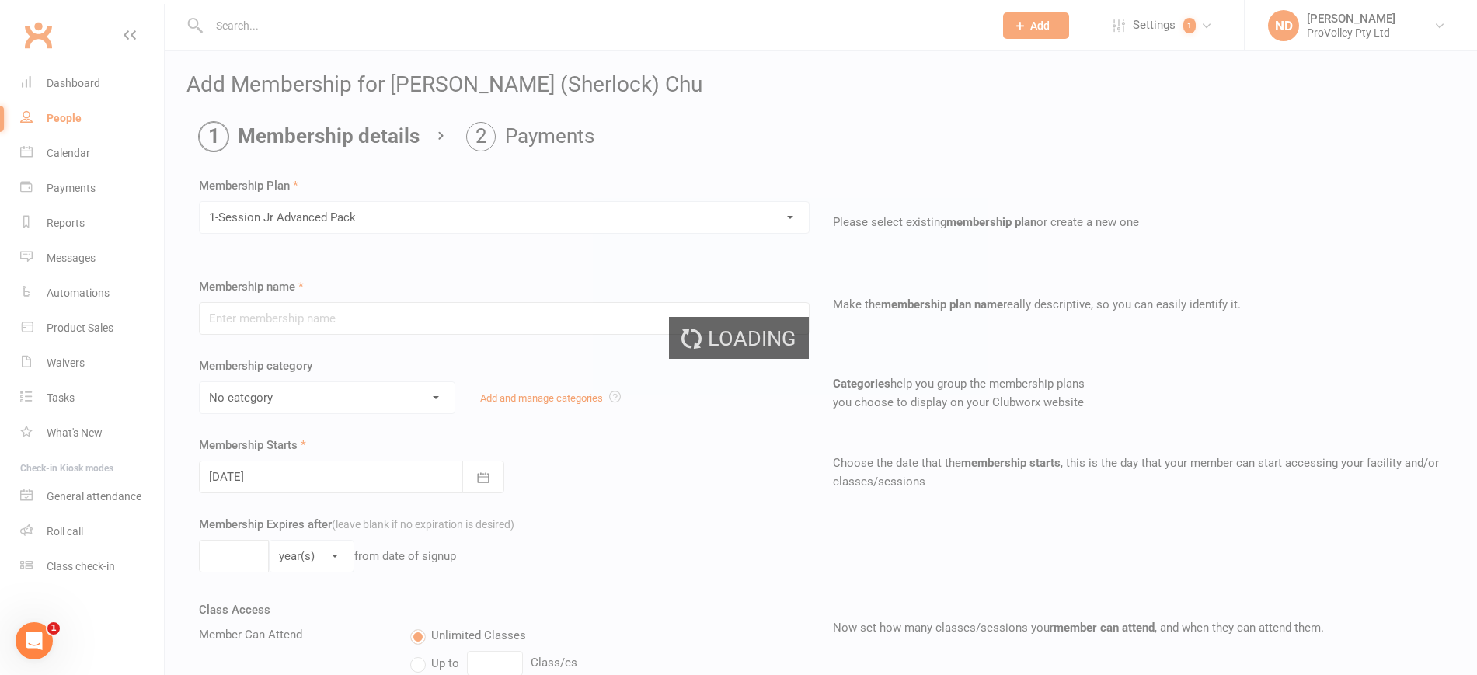
type input "1-Session Jr Advanced Pack"
select select "3"
type input "1"
select select "1"
type input "1"
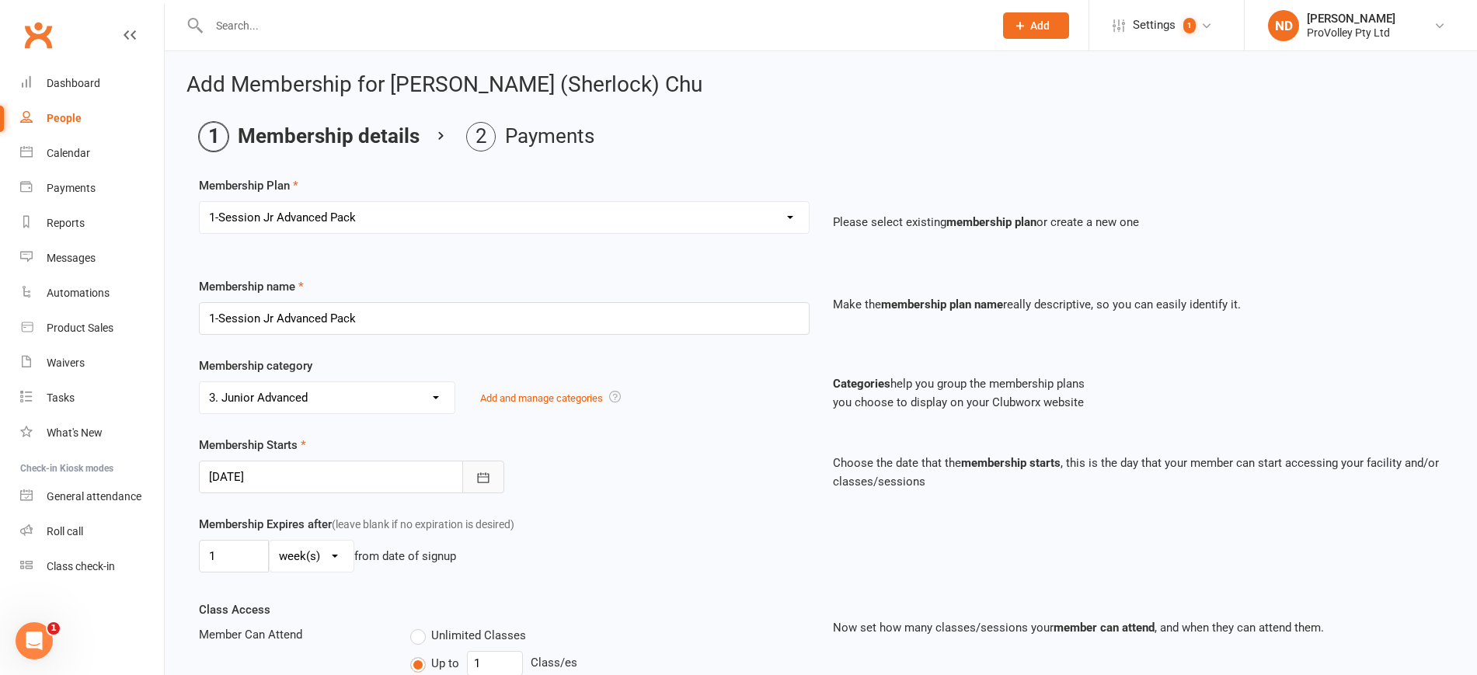
click at [476, 475] on icon "button" at bounding box center [484, 478] width 16 height 16
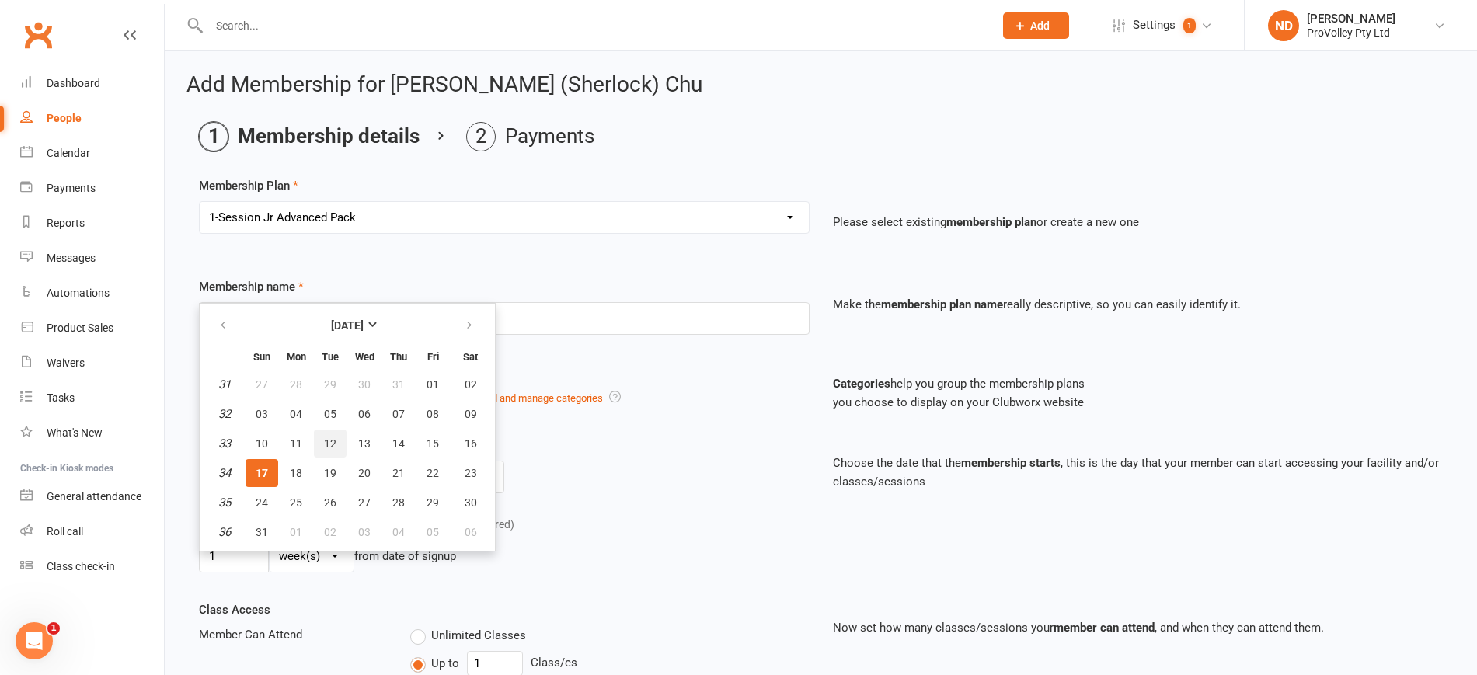
click at [325, 448] on span "12" at bounding box center [330, 443] width 12 height 12
type input "[DATE]"
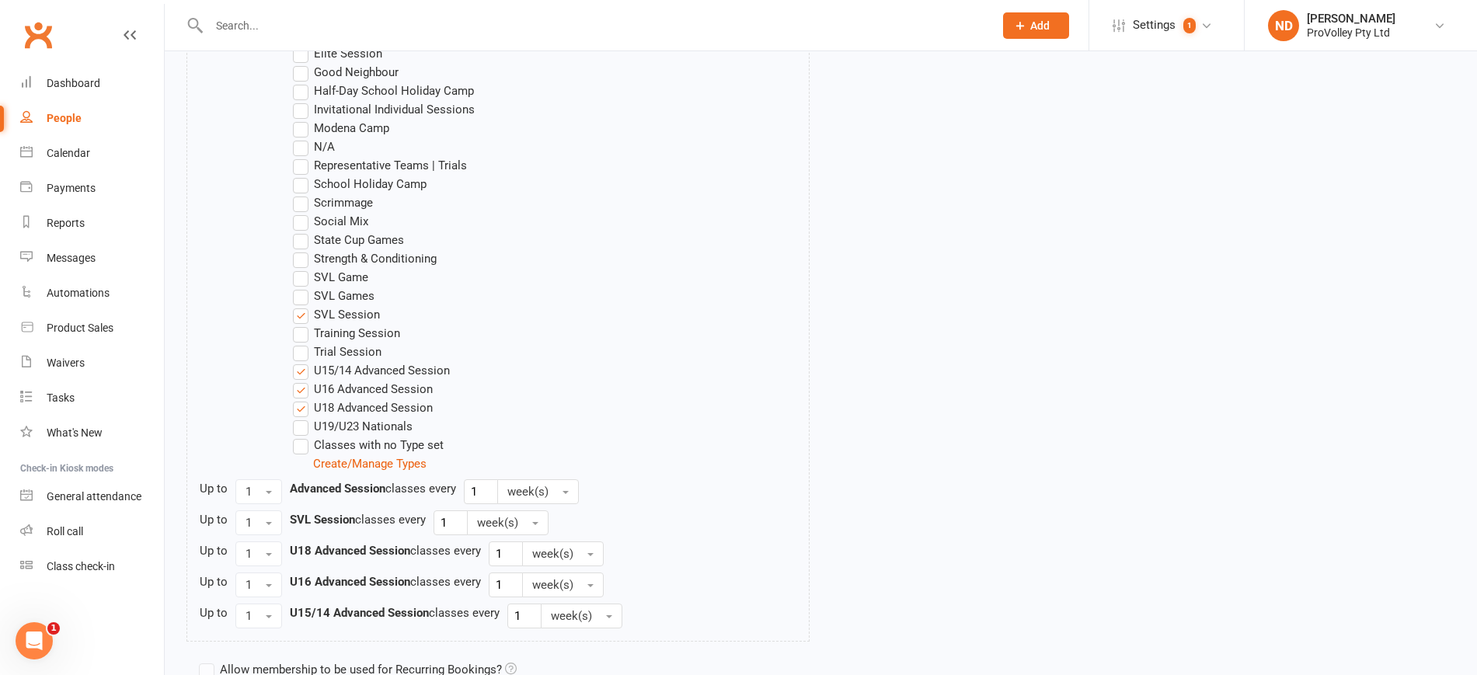
scroll to position [1096, 0]
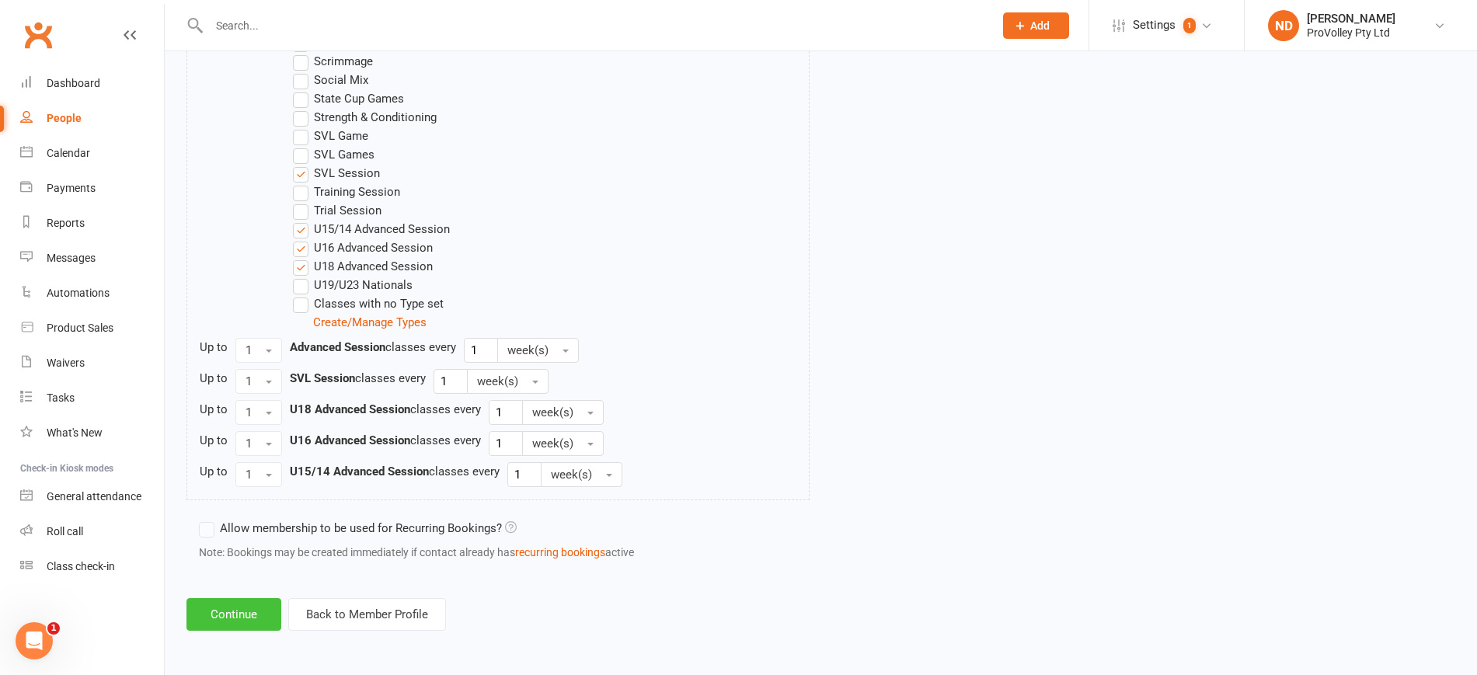
click at [243, 617] on button "Continue" at bounding box center [233, 614] width 95 height 33
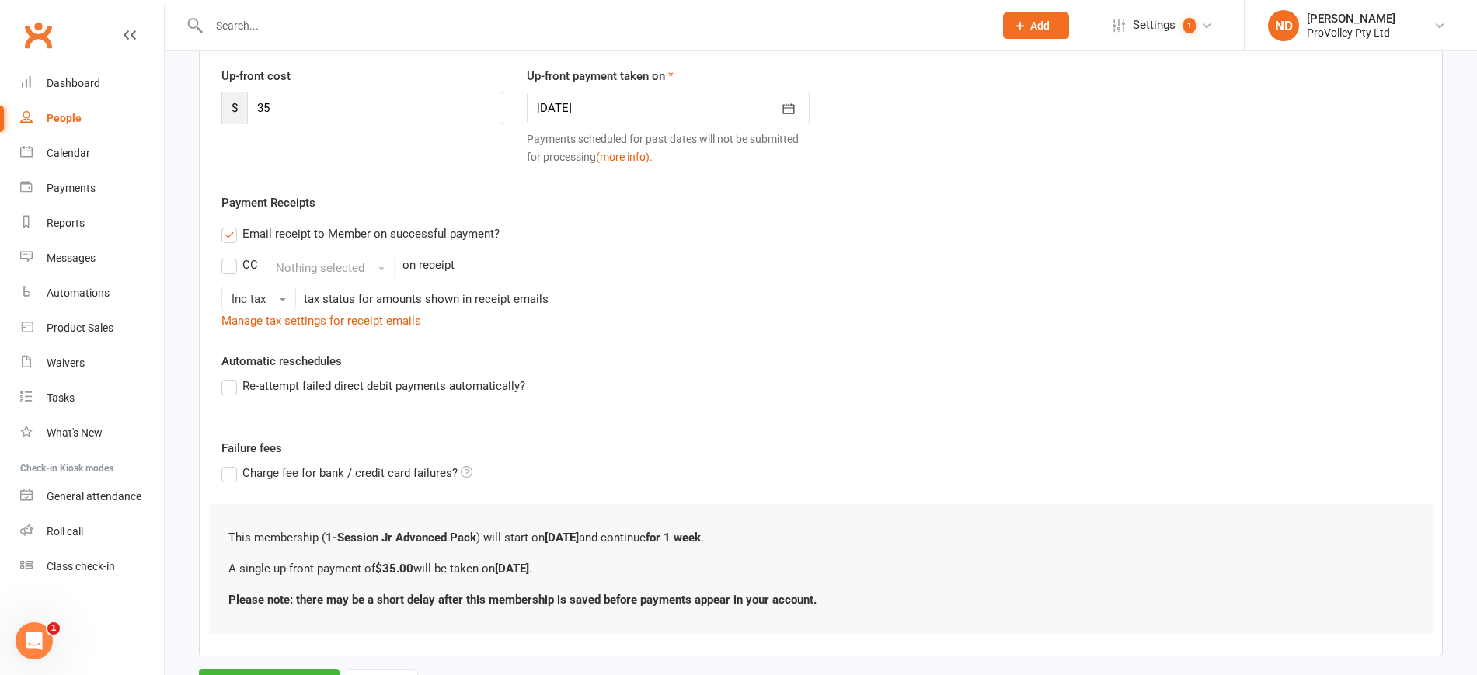
scroll to position [281, 0]
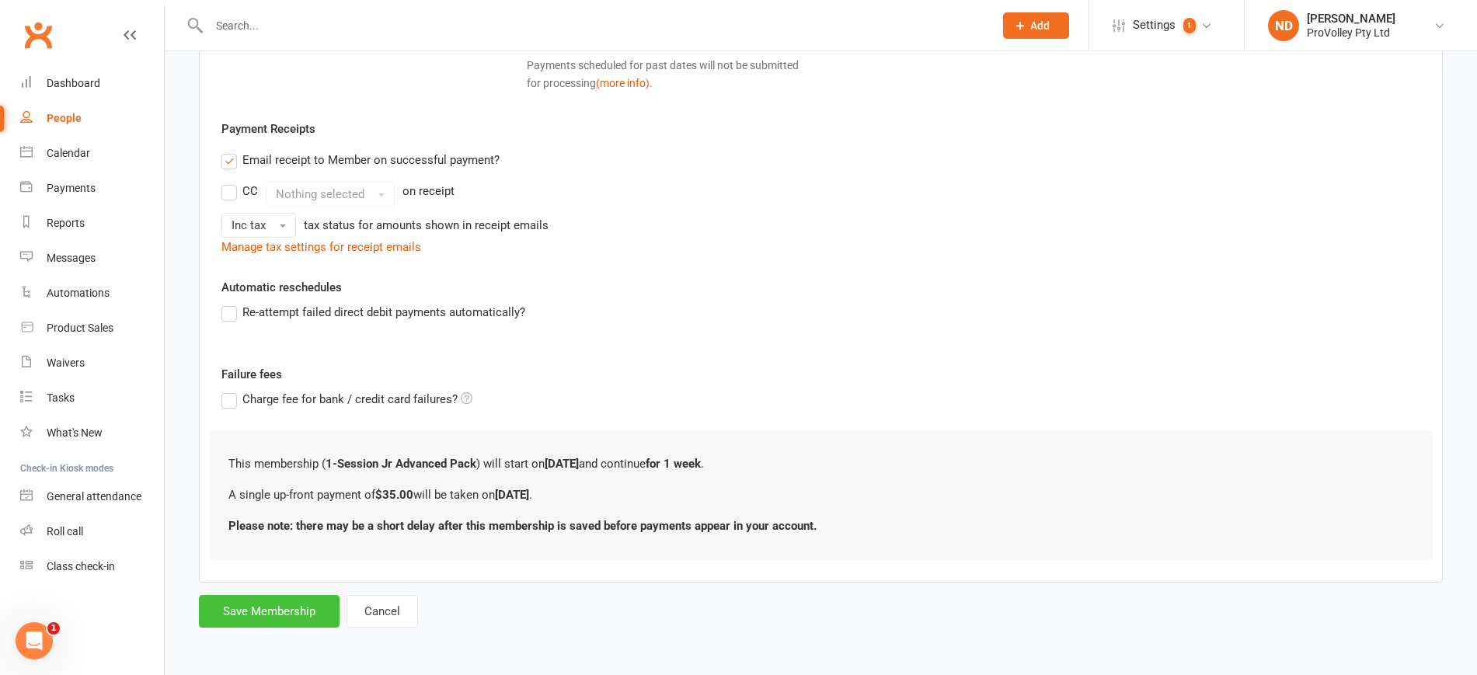
click at [314, 613] on button "Save Membership" at bounding box center [269, 611] width 141 height 33
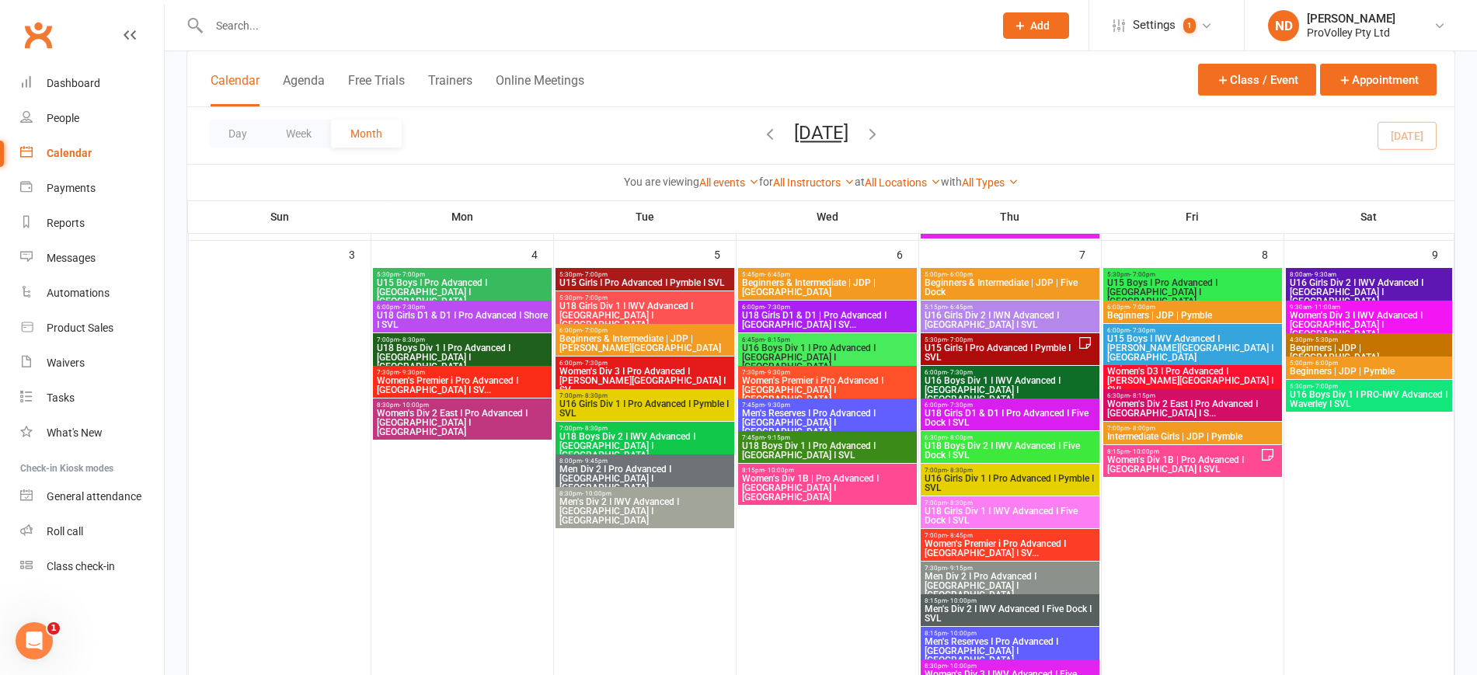
scroll to position [389, 0]
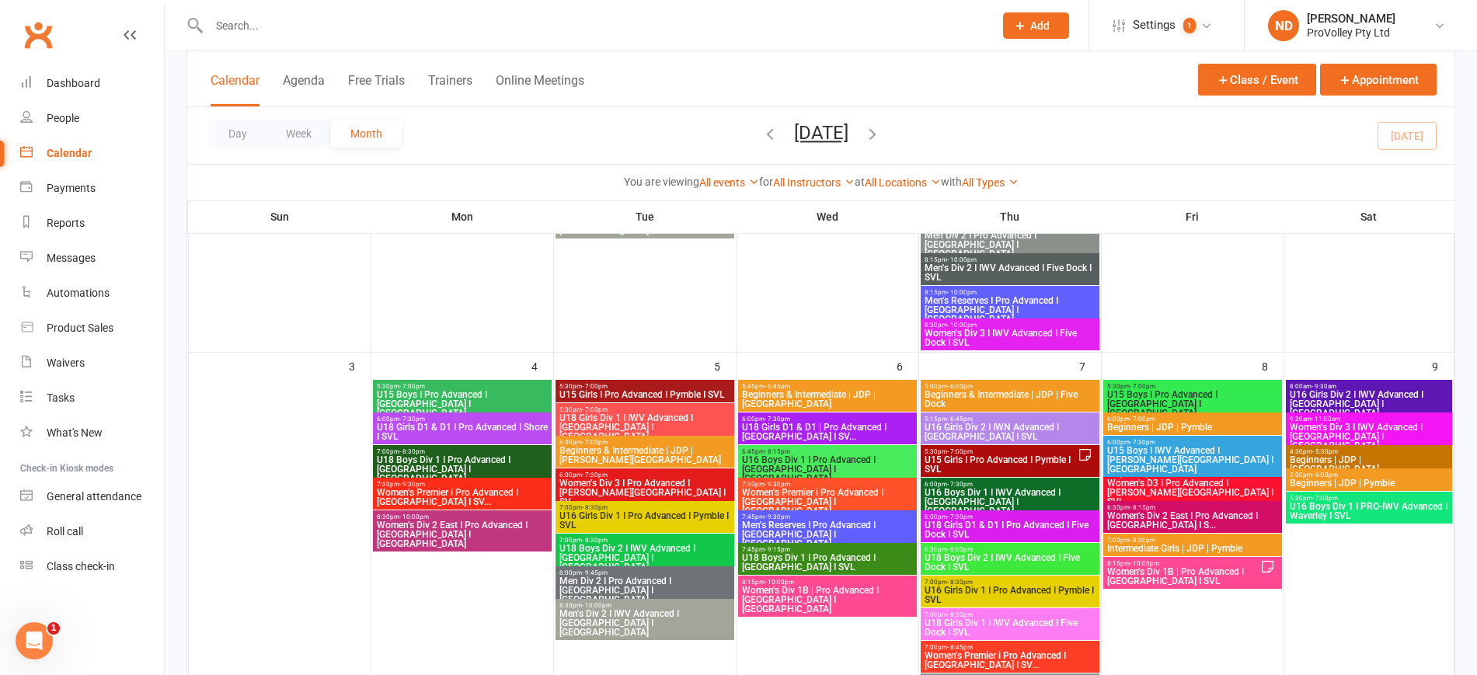
click at [1257, 577] on span "Women's Div 1B | Pro Advanced I [GEOGRAPHIC_DATA] I SVL" at bounding box center [1183, 576] width 154 height 19
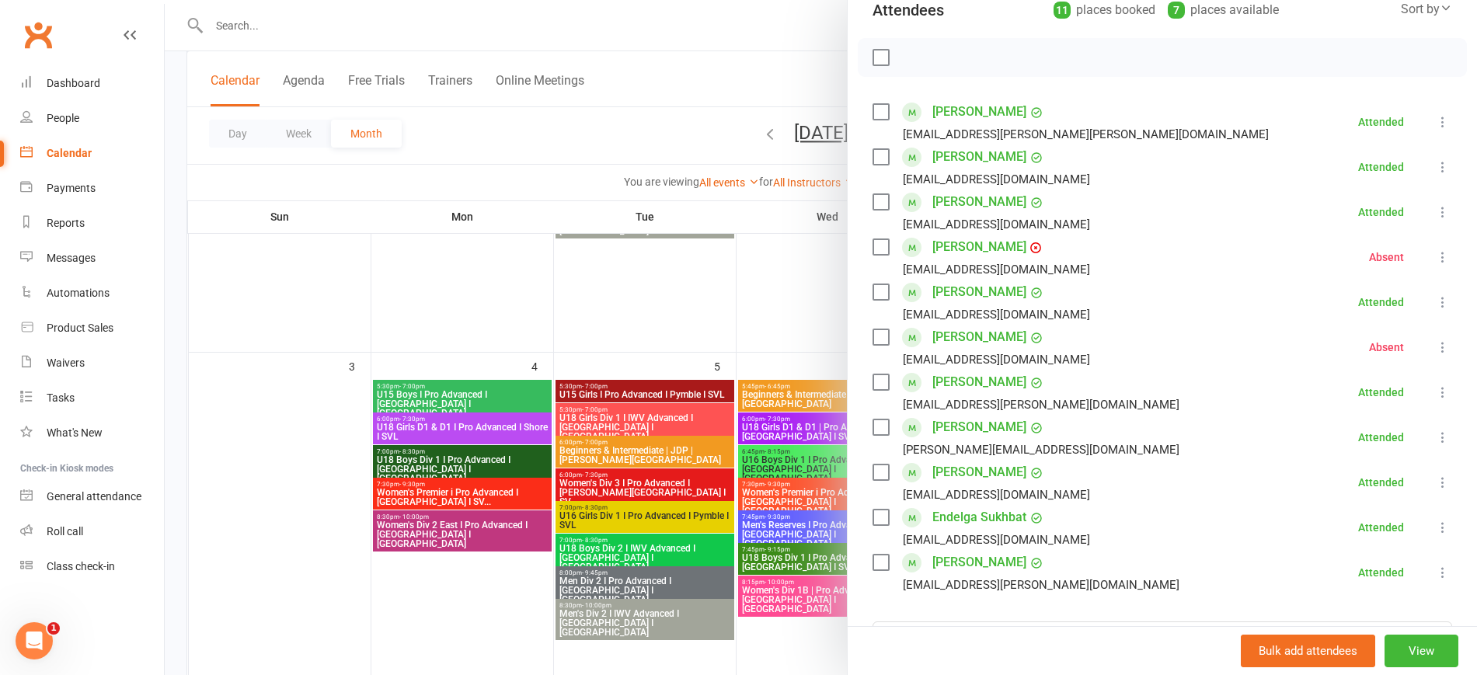
scroll to position [437, 0]
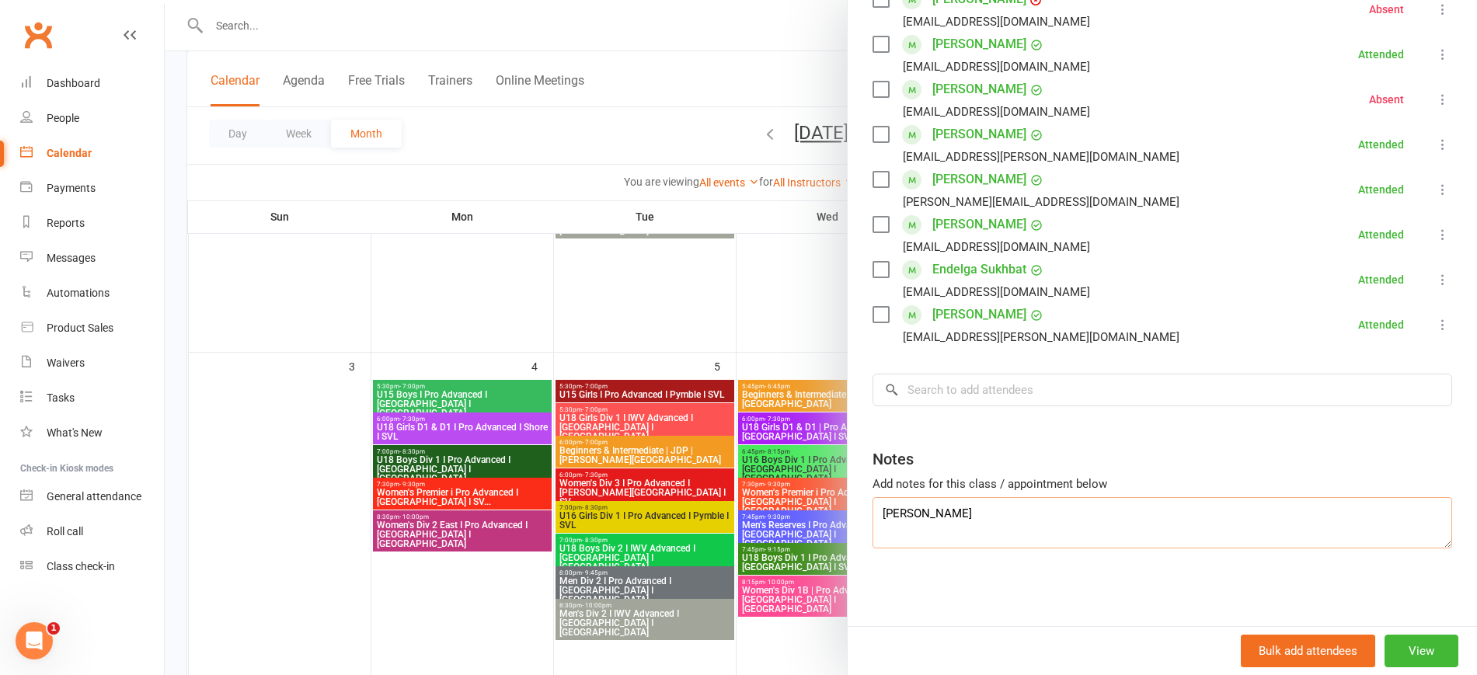
drag, startPoint x: 1012, startPoint y: 519, endPoint x: 830, endPoint y: 519, distance: 182.6
click at [830, 0] on div "Women's Div 1B | Pro Advanced I [GEOGRAPHIC_DATA] I SVL Class kiosk mode Roll c…" at bounding box center [821, 0] width 1312 height 0
click at [974, 389] on input "search" at bounding box center [1163, 390] width 580 height 33
paste input "[PERSON_NAME]"
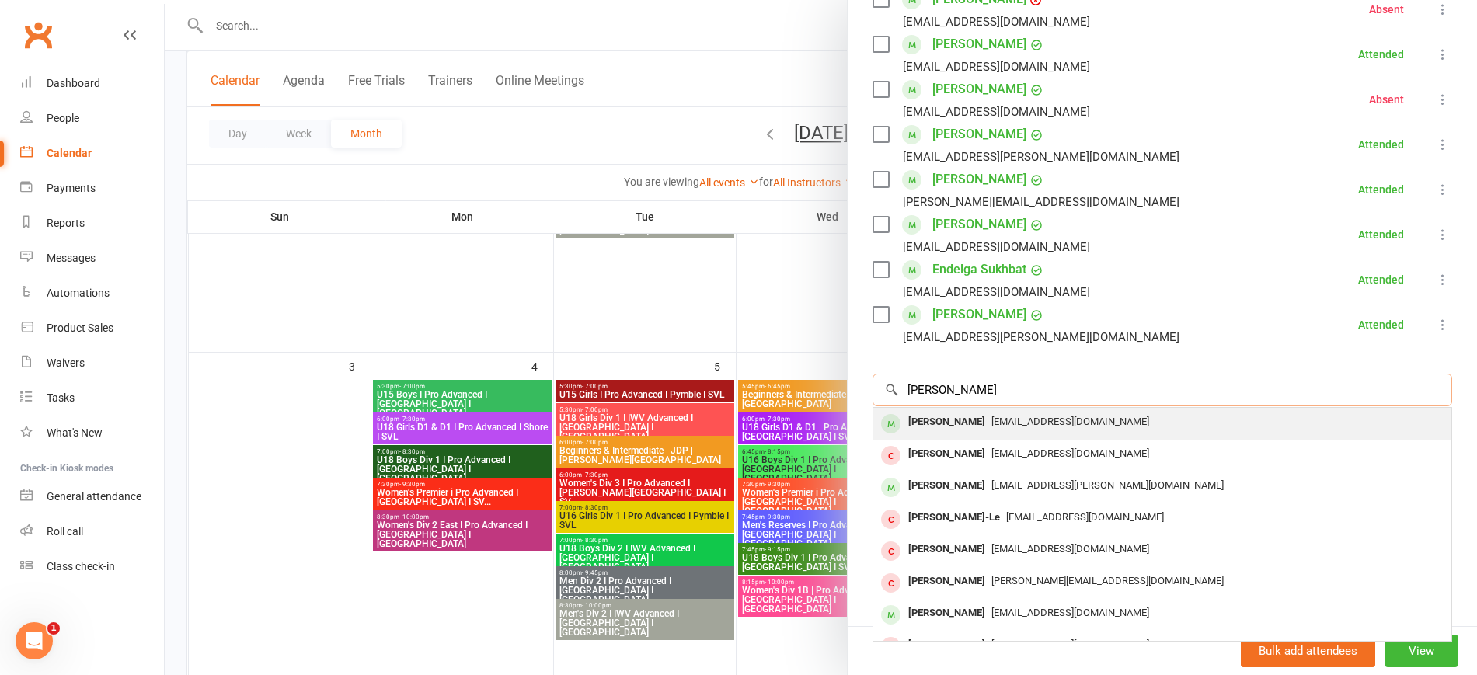
type input "[PERSON_NAME]"
click at [974, 422] on div "[PERSON_NAME]" at bounding box center [946, 422] width 89 height 23
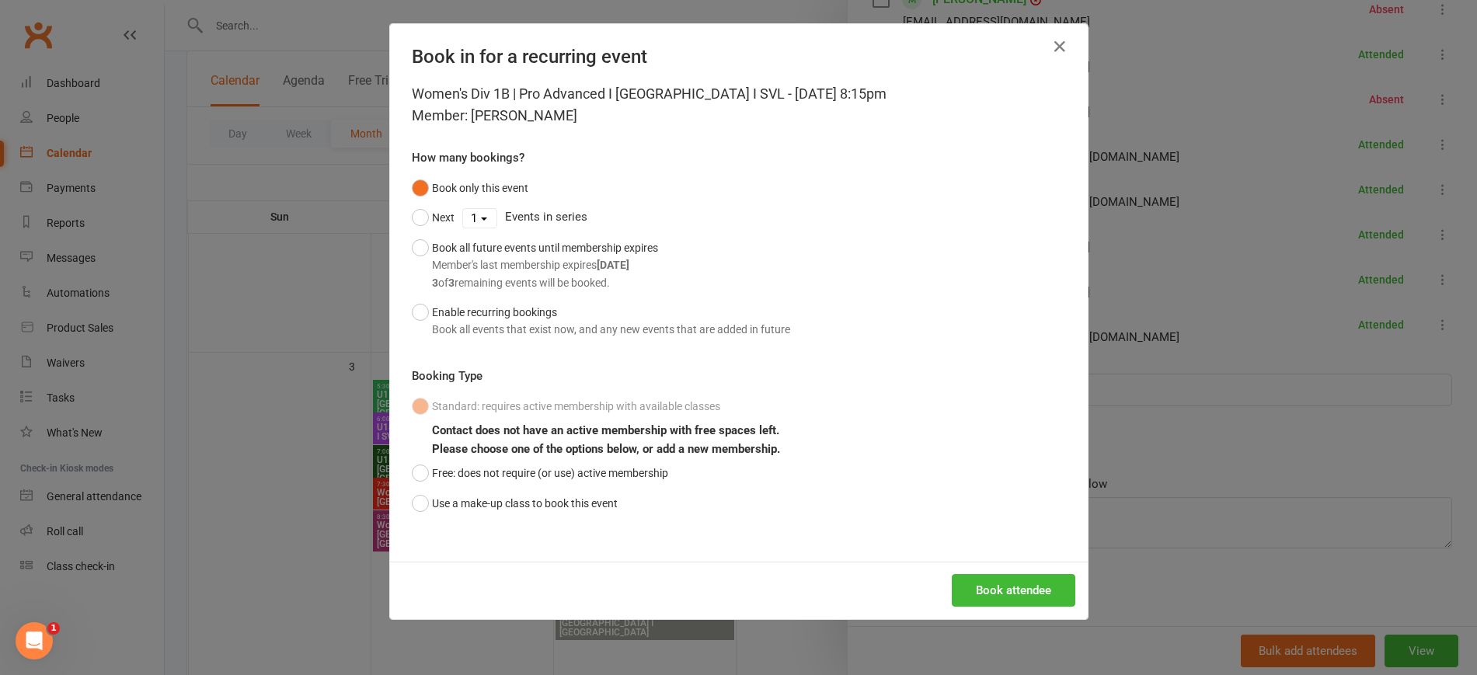
click at [1023, 610] on div "Book attendee" at bounding box center [739, 590] width 698 height 57
click at [1009, 587] on button "Book attendee" at bounding box center [1014, 590] width 124 height 33
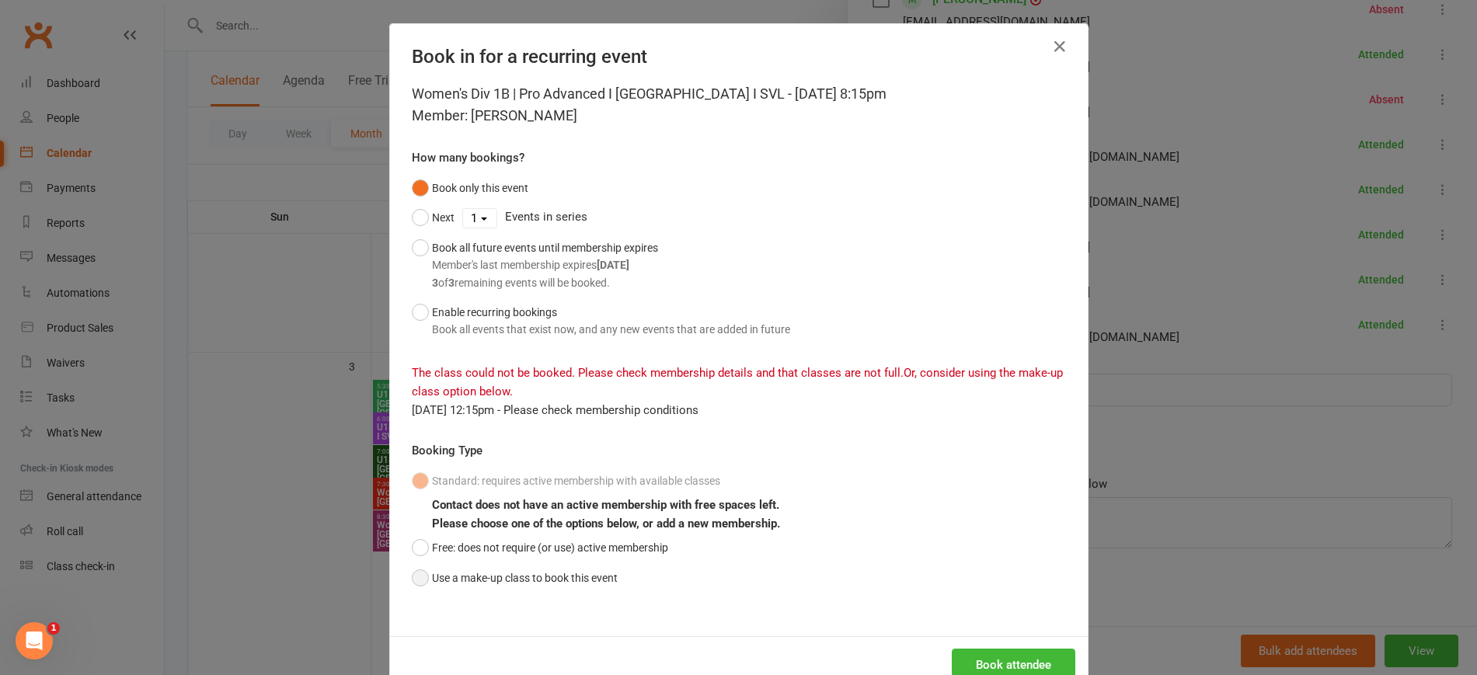
click at [417, 573] on button "Use a make-up class to book this event" at bounding box center [515, 578] width 206 height 30
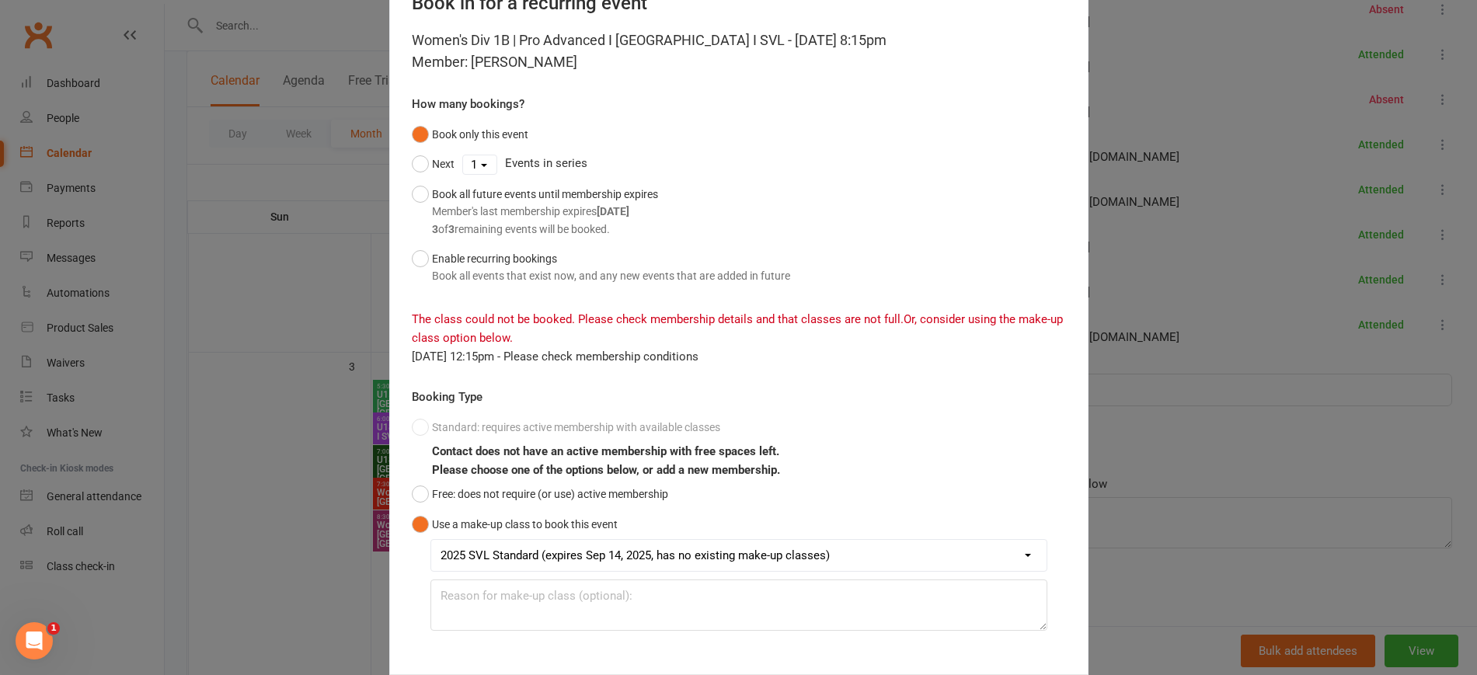
scroll to position [134, 0]
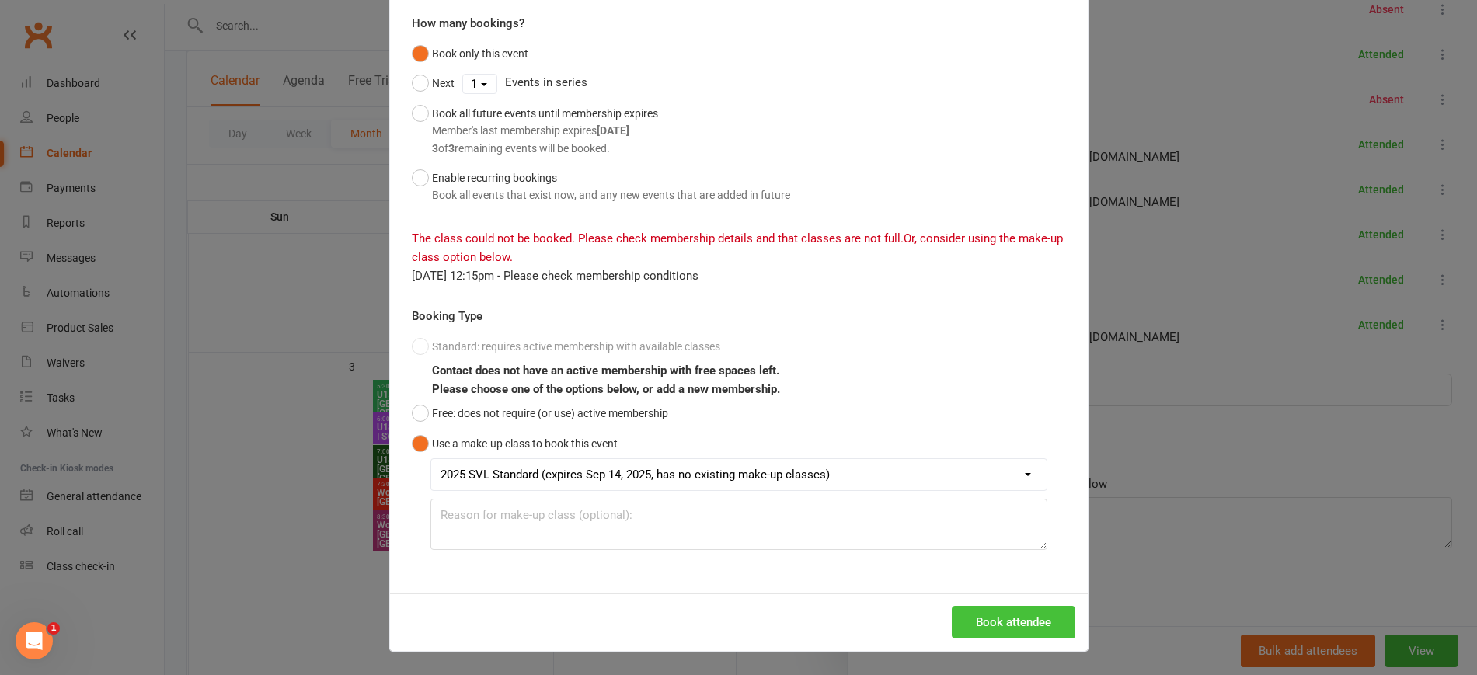
click at [1006, 625] on button "Book attendee" at bounding box center [1014, 622] width 124 height 33
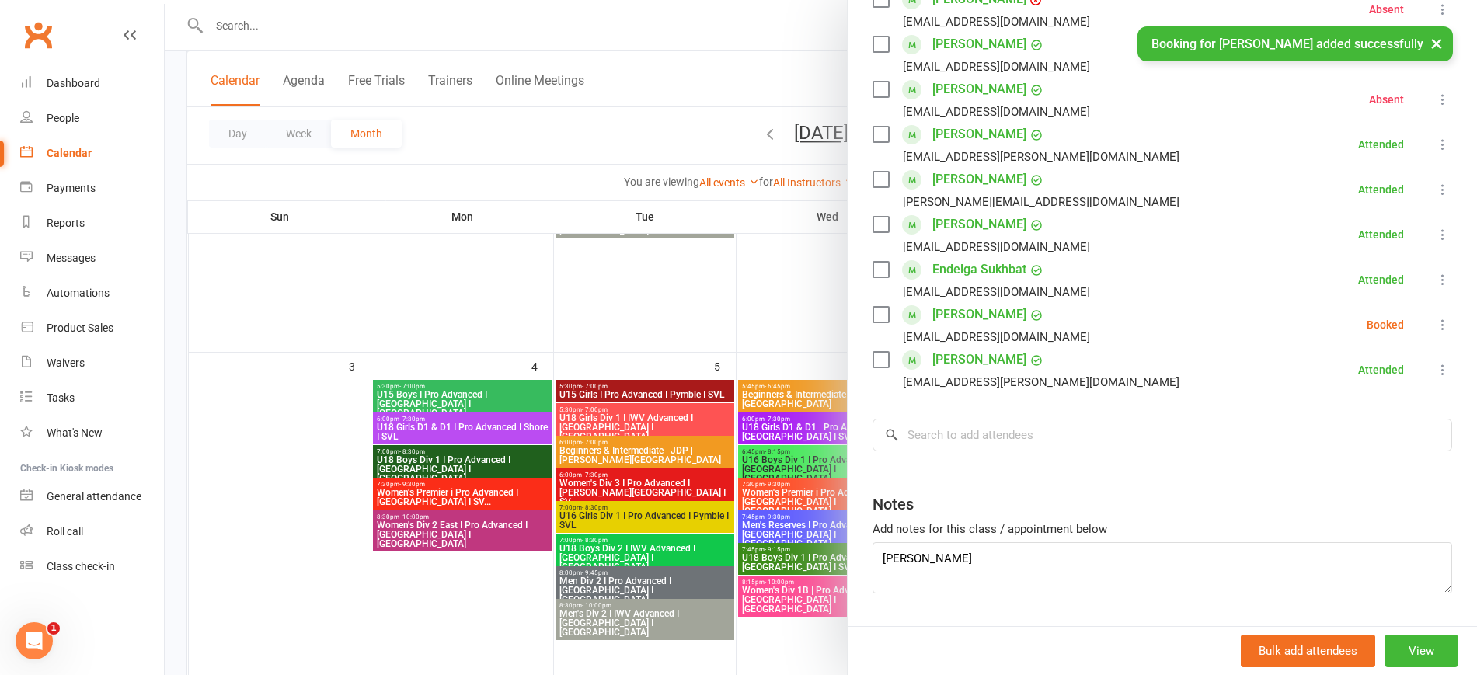
click at [1396, 323] on li "[PERSON_NAME] [EMAIL_ADDRESS][DOMAIN_NAME] Booked More info Remove Check in Mar…" at bounding box center [1163, 324] width 580 height 45
click at [1435, 326] on icon at bounding box center [1443, 325] width 16 height 16
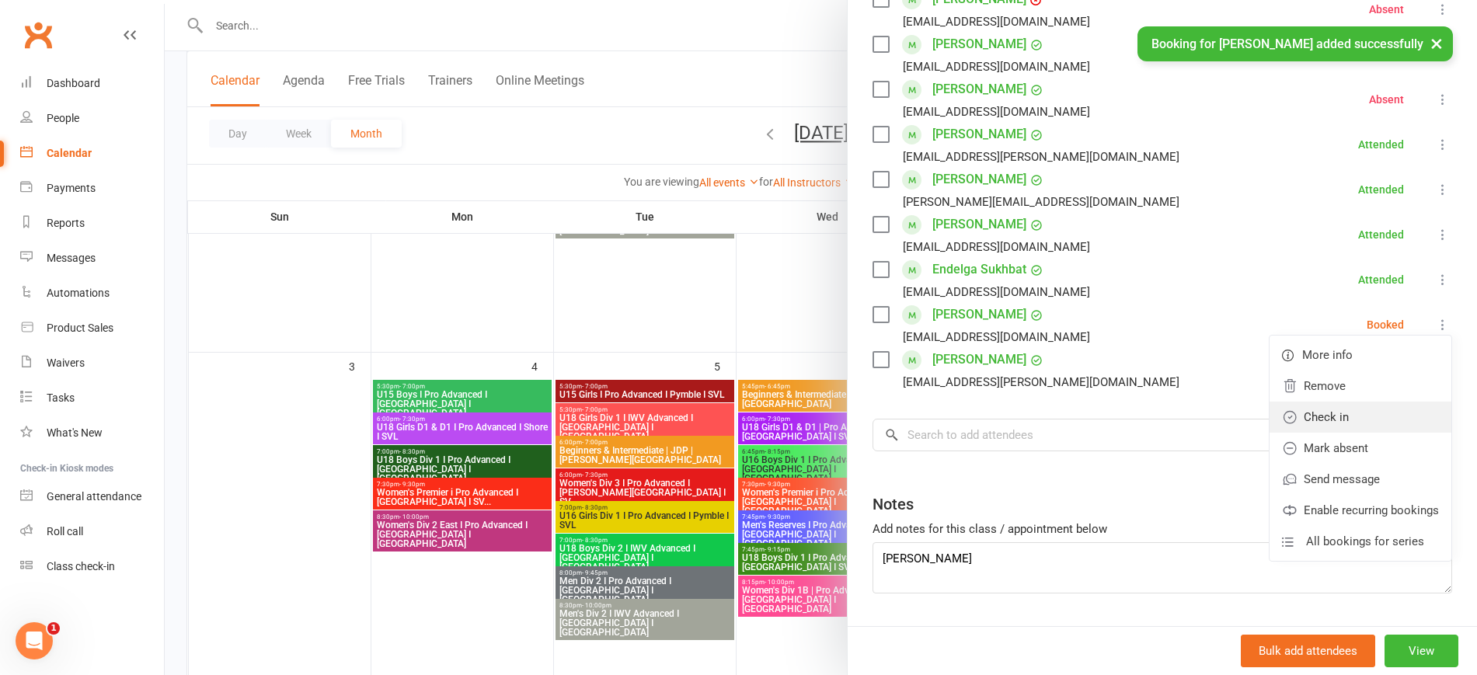
drag, startPoint x: 1347, startPoint y: 416, endPoint x: 1250, endPoint y: 425, distance: 97.5
click at [1347, 416] on link "Check in" at bounding box center [1361, 417] width 182 height 31
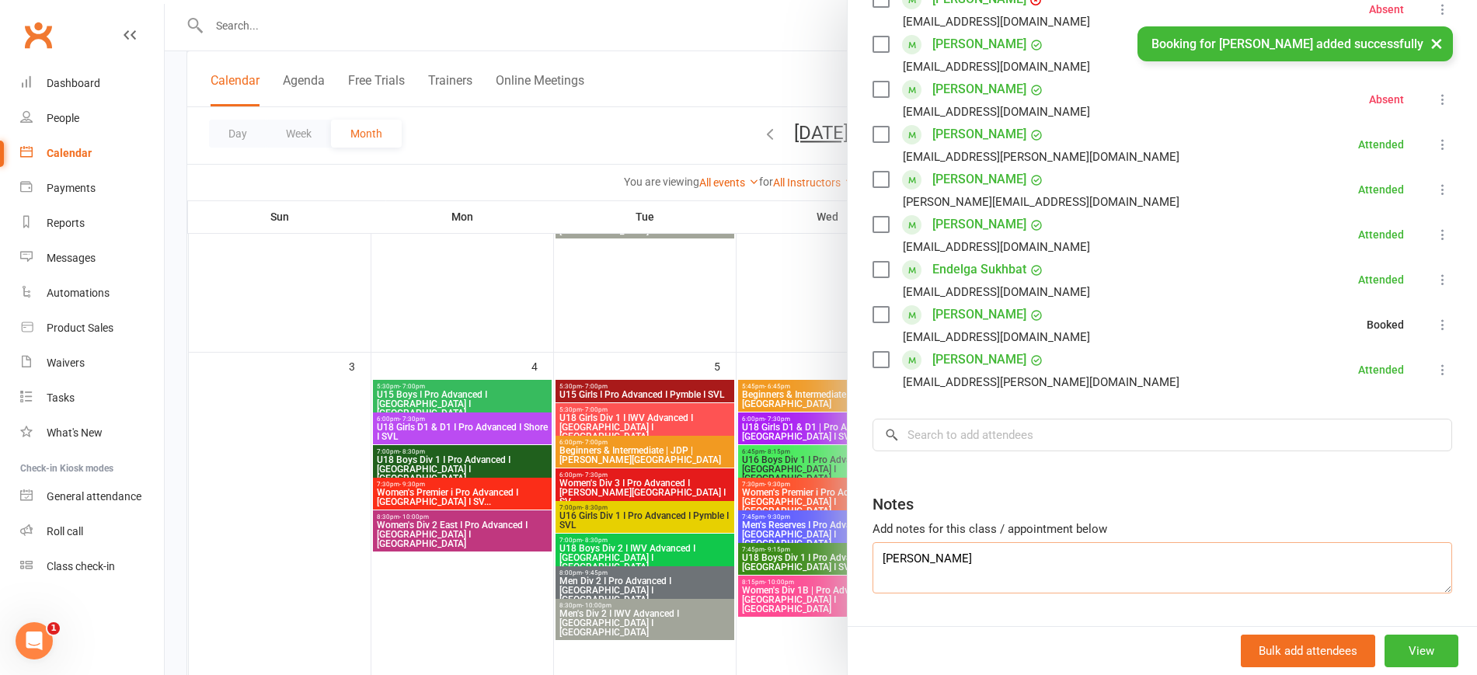
drag, startPoint x: 986, startPoint y: 566, endPoint x: 854, endPoint y: 557, distance: 132.4
click at [854, 557] on div "Class kiosk mode Roll call 8:15 PM - 10:00 PM, [DATE] with [PERSON_NAME] at [PE…" at bounding box center [1162, 150] width 629 height 1043
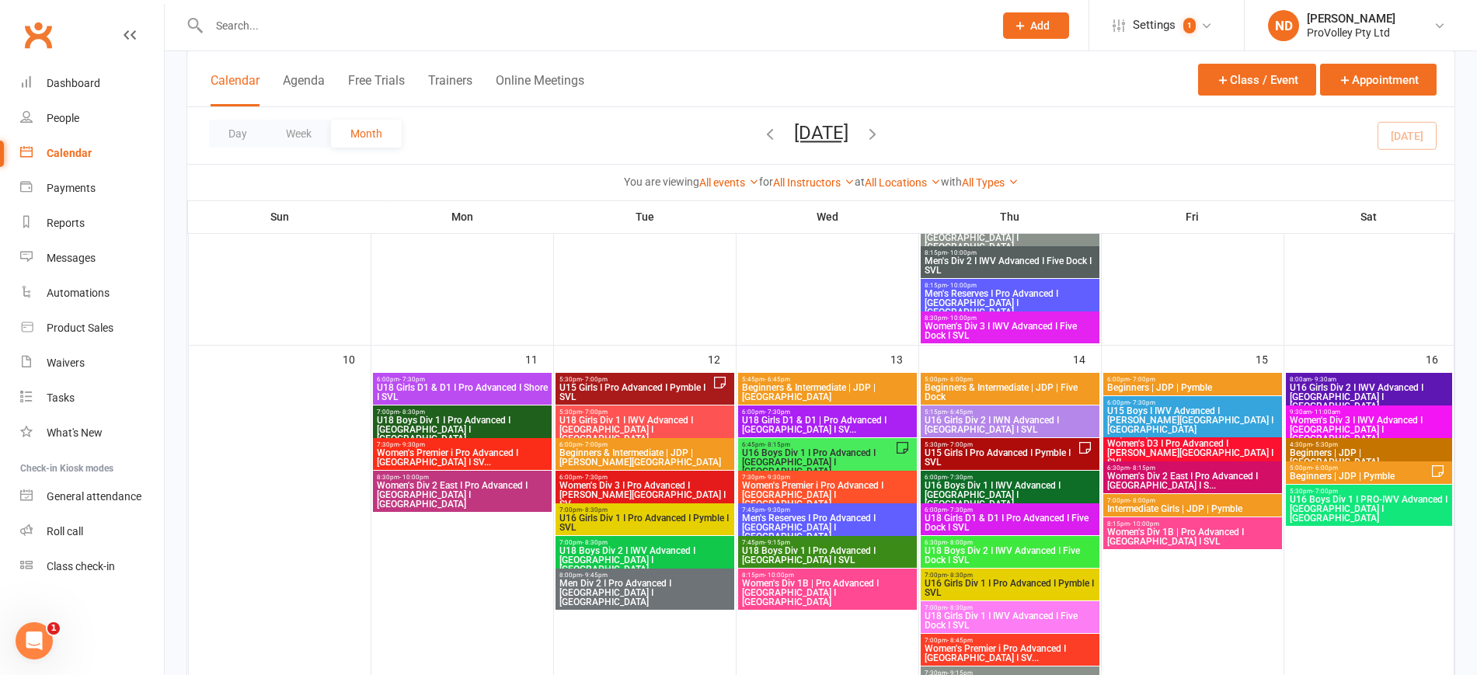
scroll to position [874, 0]
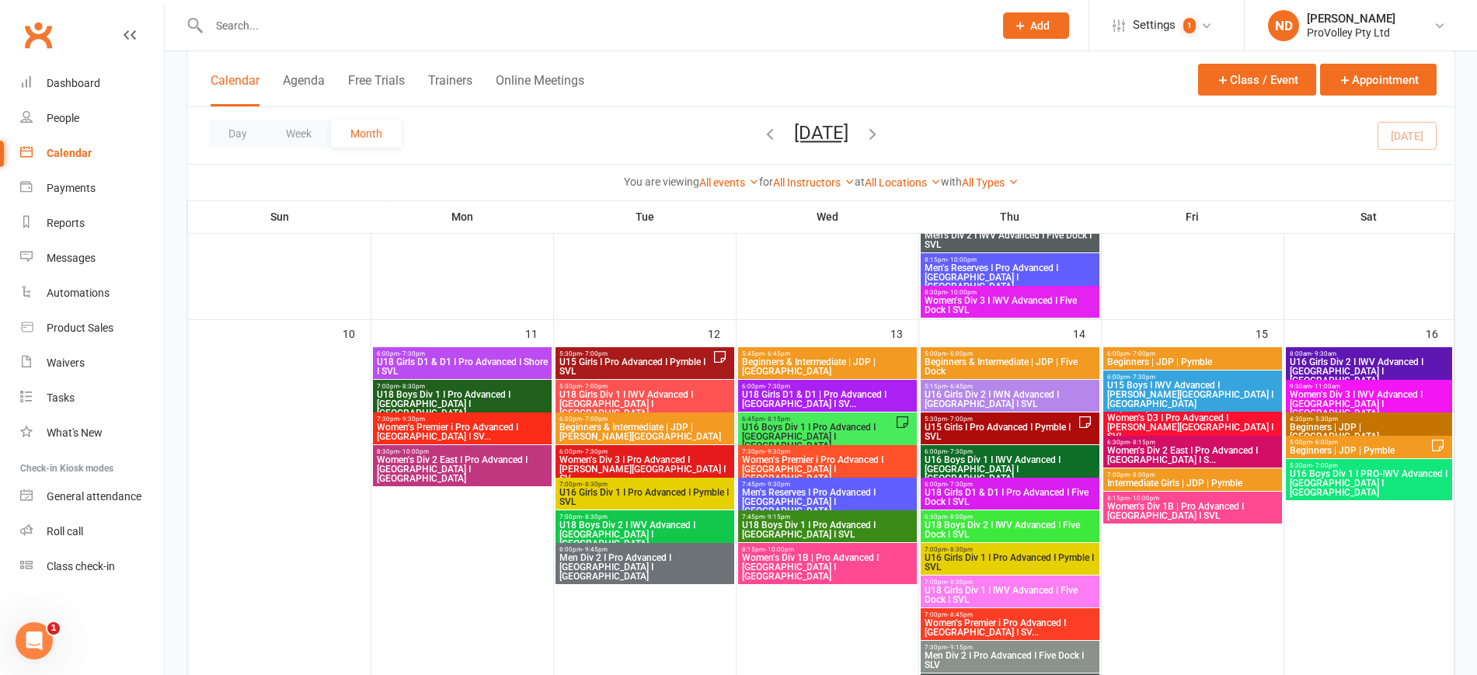
click at [667, 352] on span "5:30pm - 7:00pm" at bounding box center [636, 353] width 154 height 7
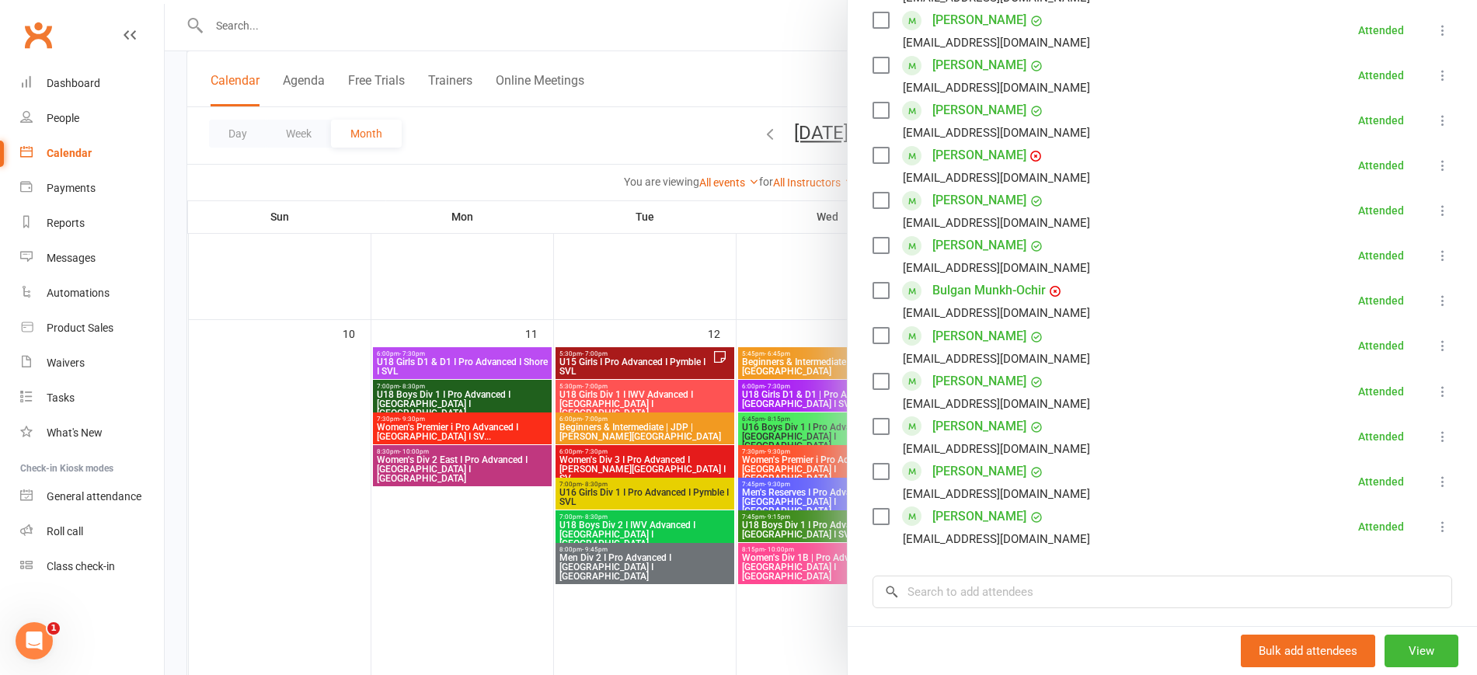
scroll to position [889, 0]
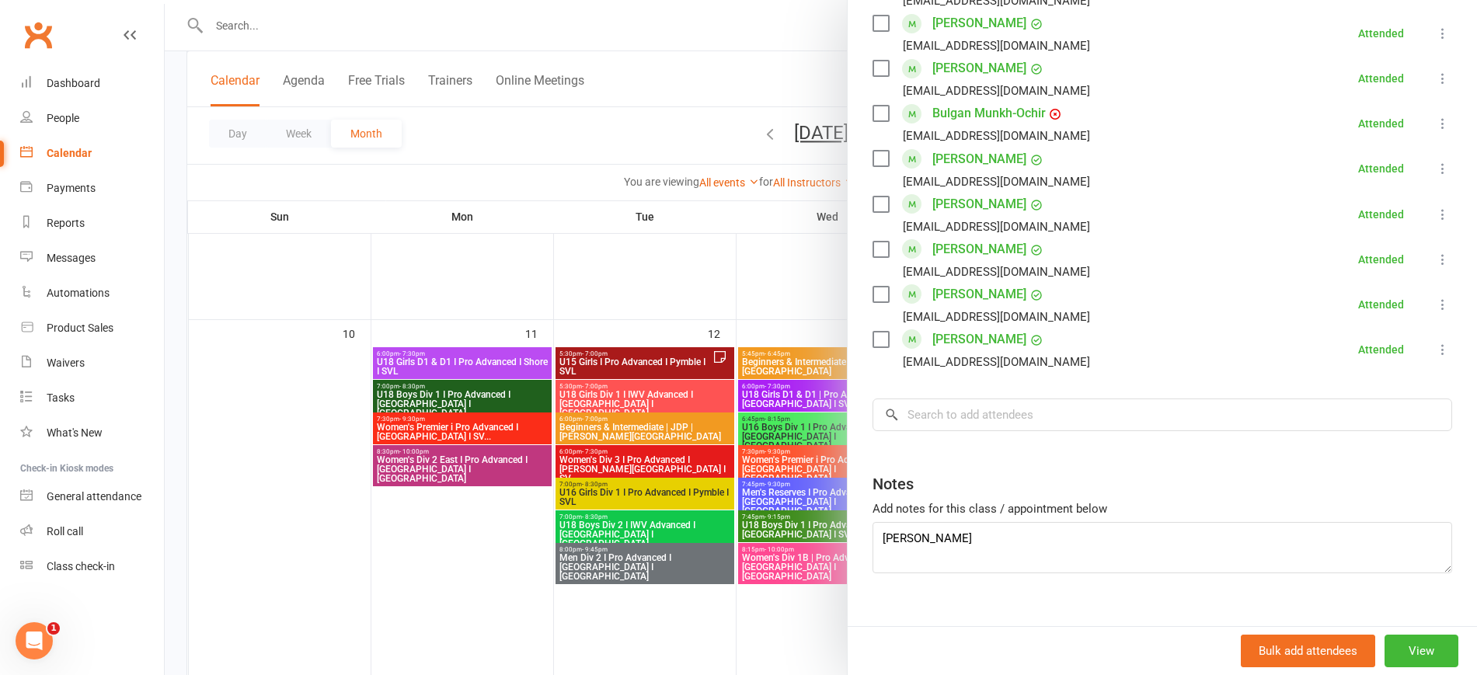
click at [459, 504] on div at bounding box center [821, 337] width 1312 height 675
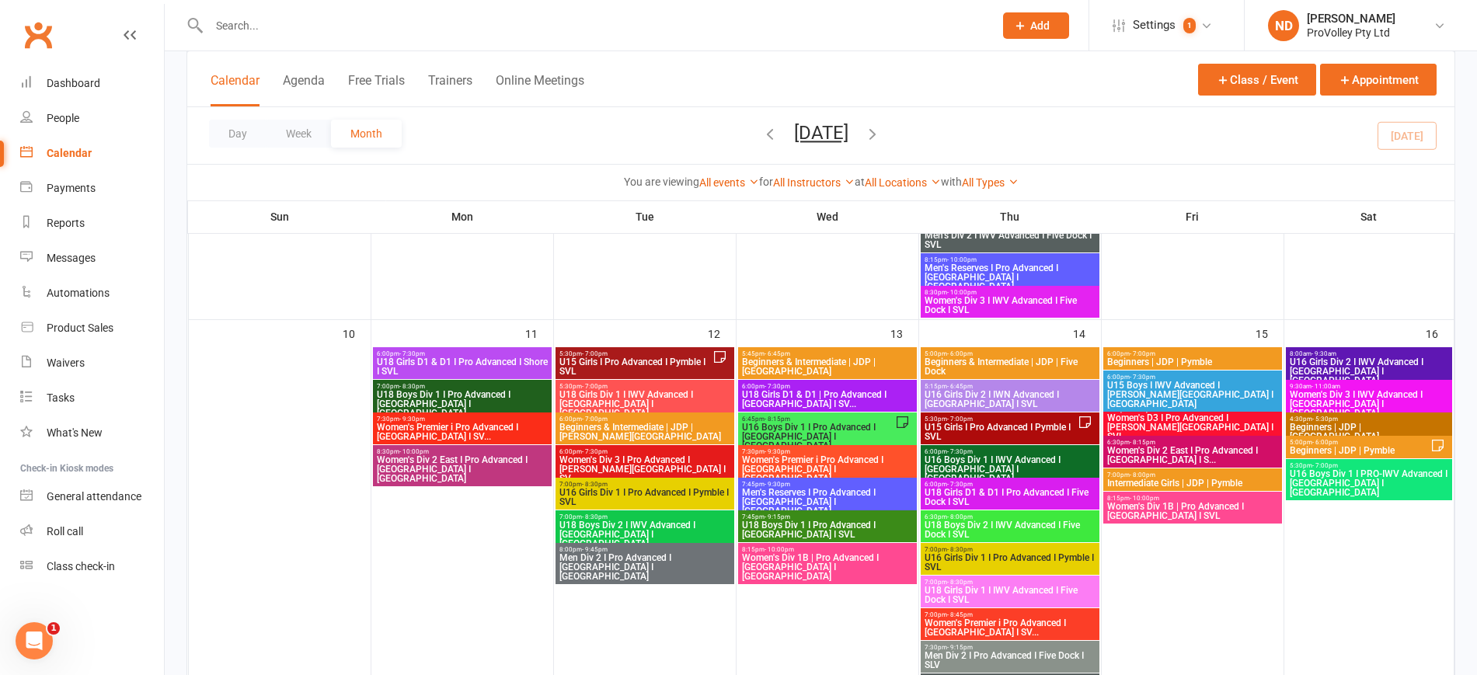
click at [883, 413] on div "6:45pm - 8:15pm U16 Boys Div 1 I Pro Advanced I [GEOGRAPHIC_DATA] I [GEOGRAPHIC…" at bounding box center [827, 433] width 179 height 41
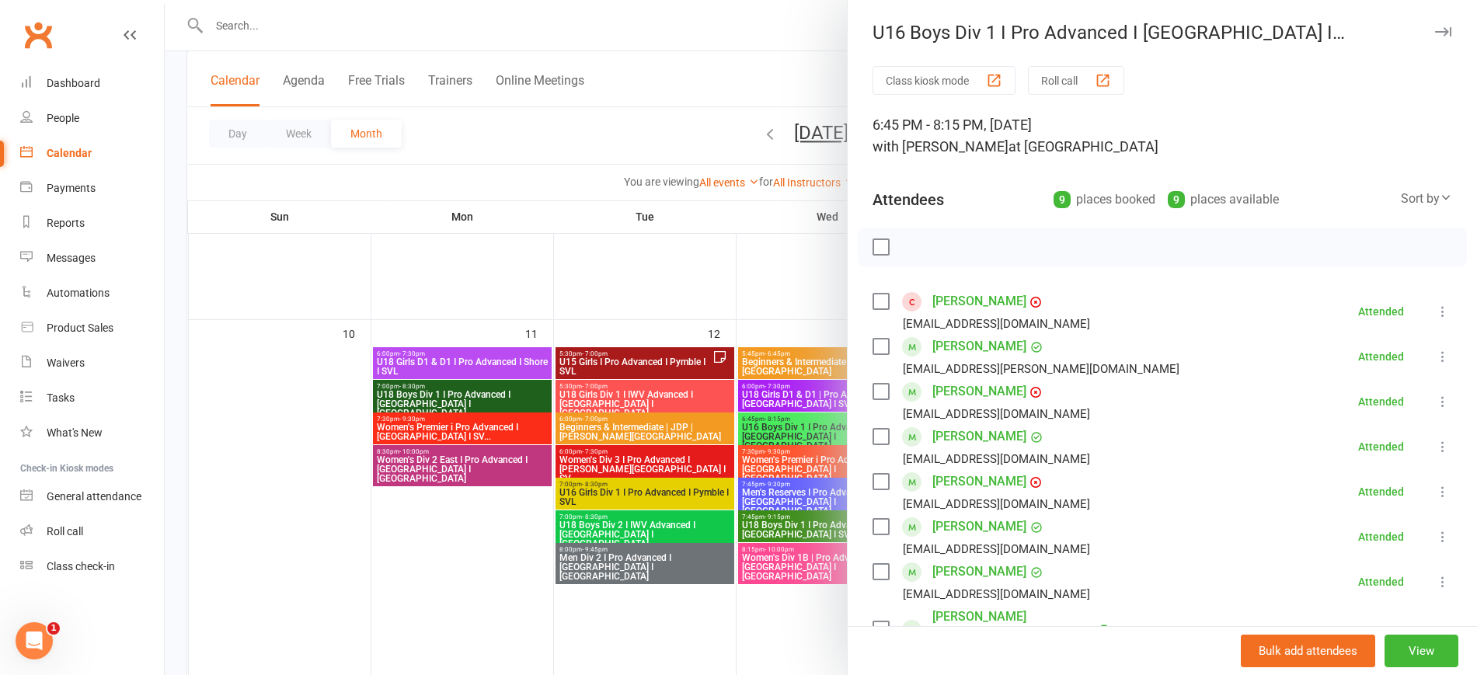
scroll to position [347, 0]
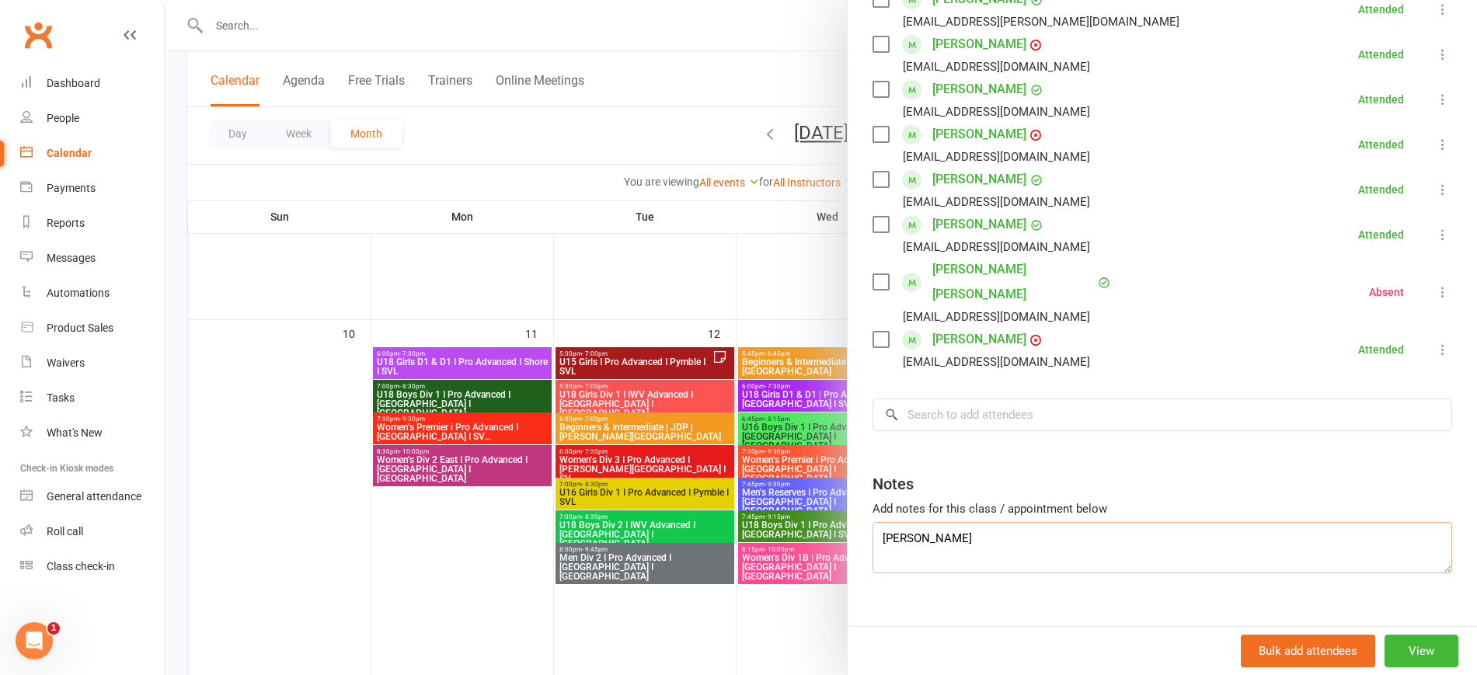
drag, startPoint x: 964, startPoint y: 516, endPoint x: 840, endPoint y: 506, distance: 124.7
click at [848, 506] on div "Class kiosk mode Roll call 6:45 PM - 8:15 PM, [DATE] with [PERSON_NAME] at [GEO…" at bounding box center [1162, 185] width 629 height 932
click at [538, 557] on div at bounding box center [821, 337] width 1312 height 675
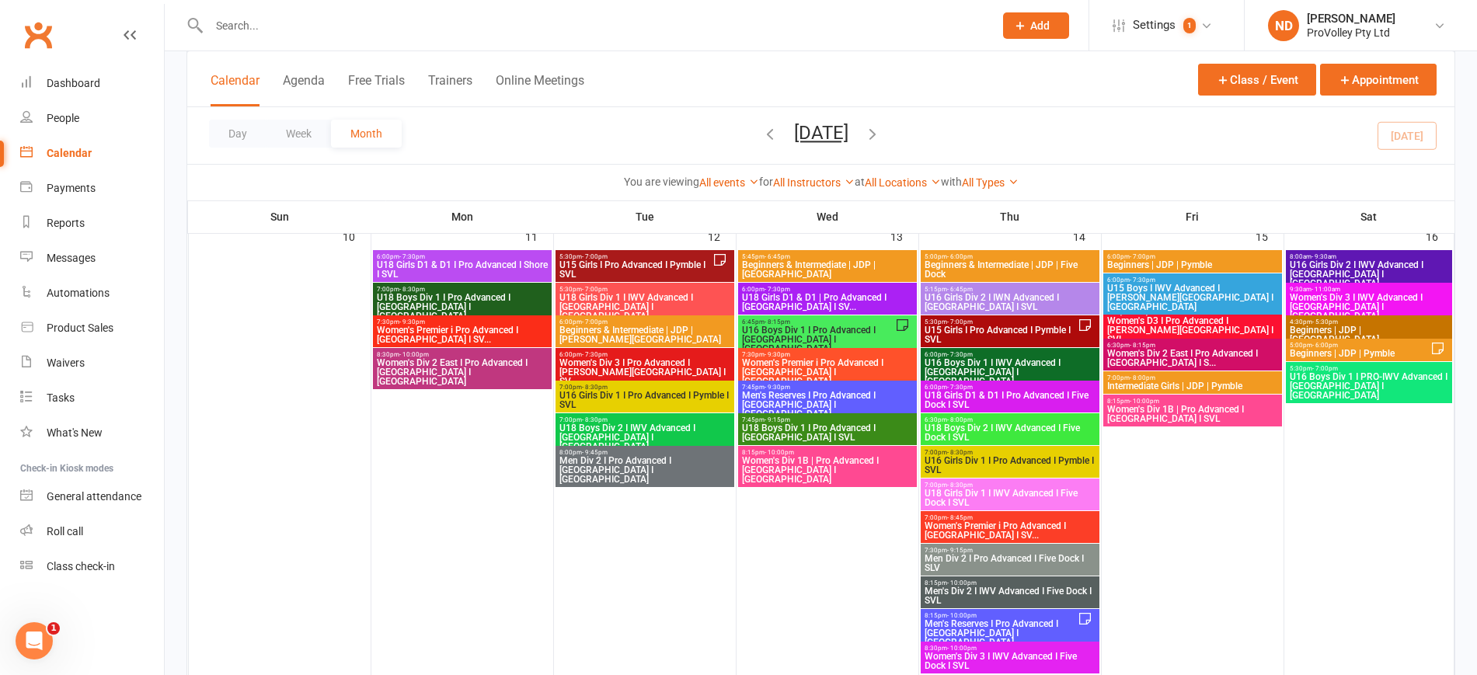
scroll to position [1068, 0]
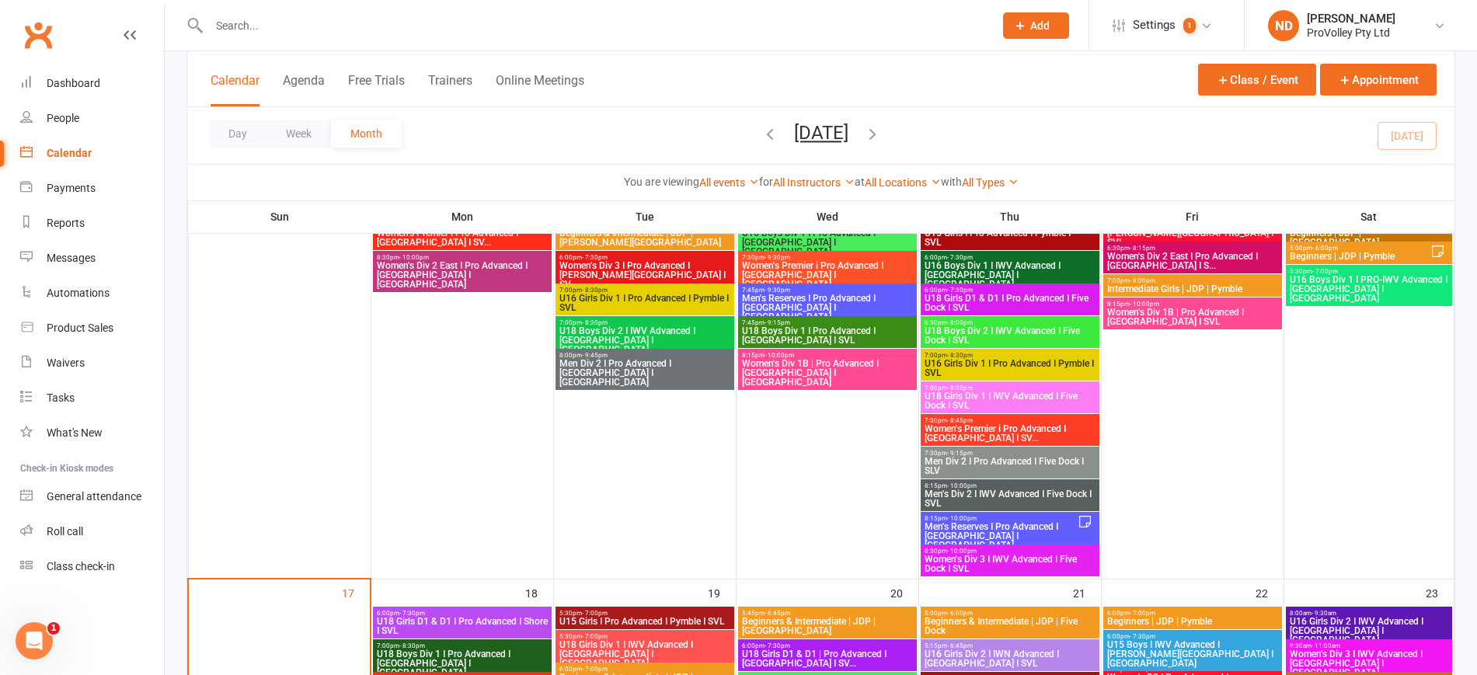
click at [1050, 523] on span "Men's Reserves I Pro Advanced I [GEOGRAPHIC_DATA] I [GEOGRAPHIC_DATA]" at bounding box center [1001, 536] width 154 height 28
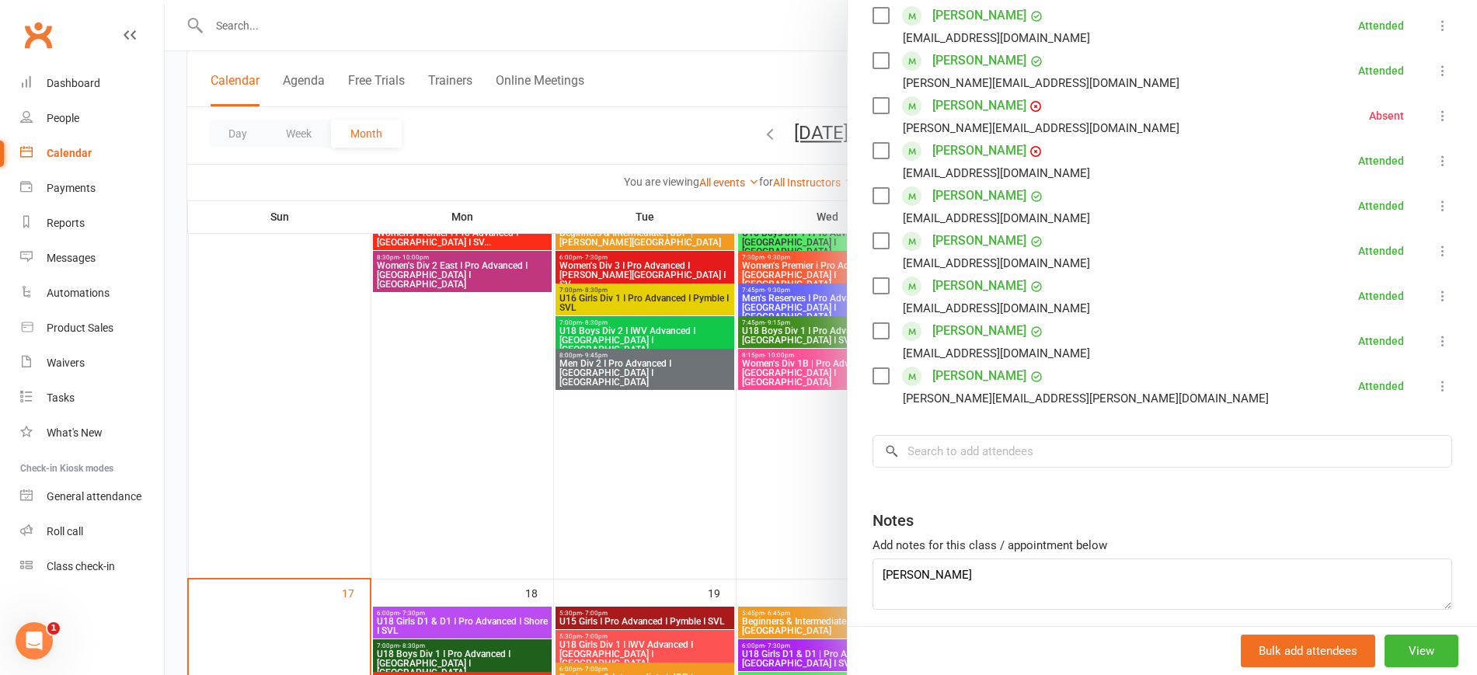
scroll to position [583, 0]
drag, startPoint x: 978, startPoint y: 553, endPoint x: 828, endPoint y: 538, distance: 151.5
click at [828, 0] on div "Men's Reserves I Pro Advanced I [GEOGRAPHIC_DATA] I SVL Class kiosk mode Roll c…" at bounding box center [821, 0] width 1312 height 0
click at [918, 434] on input "search" at bounding box center [1163, 450] width 580 height 33
paste input "[PERSON_NAME]"
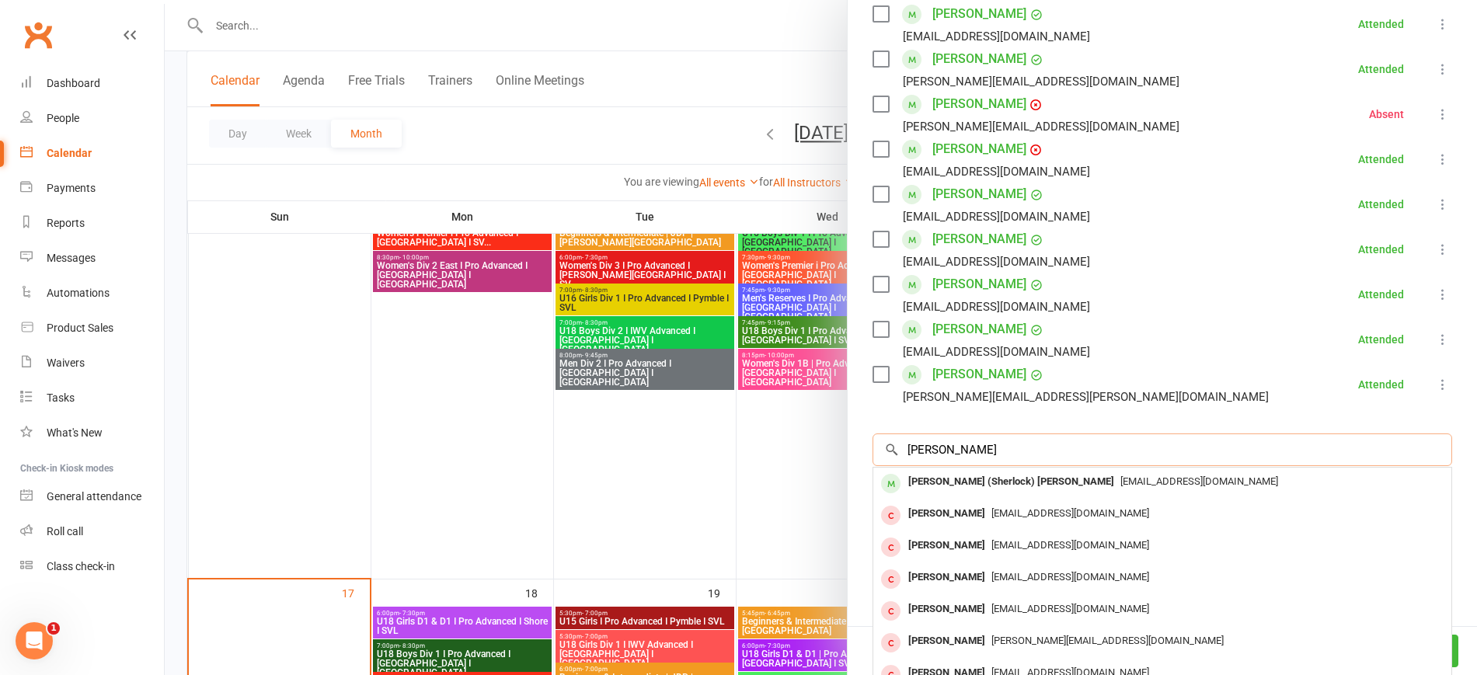
type input "[PERSON_NAME]"
click at [977, 471] on div "[PERSON_NAME] (Sherlock) [PERSON_NAME]" at bounding box center [1011, 482] width 218 height 23
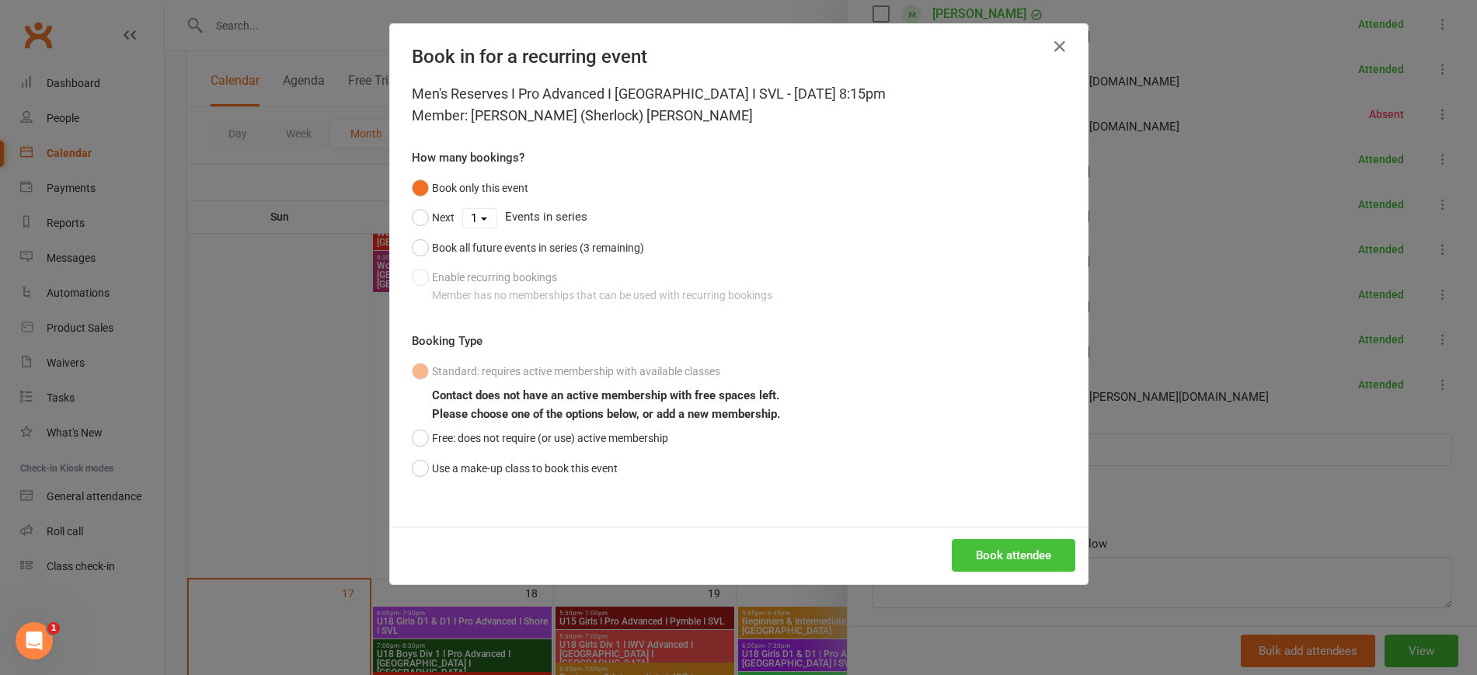
click at [1012, 554] on button "Book attendee" at bounding box center [1014, 555] width 124 height 33
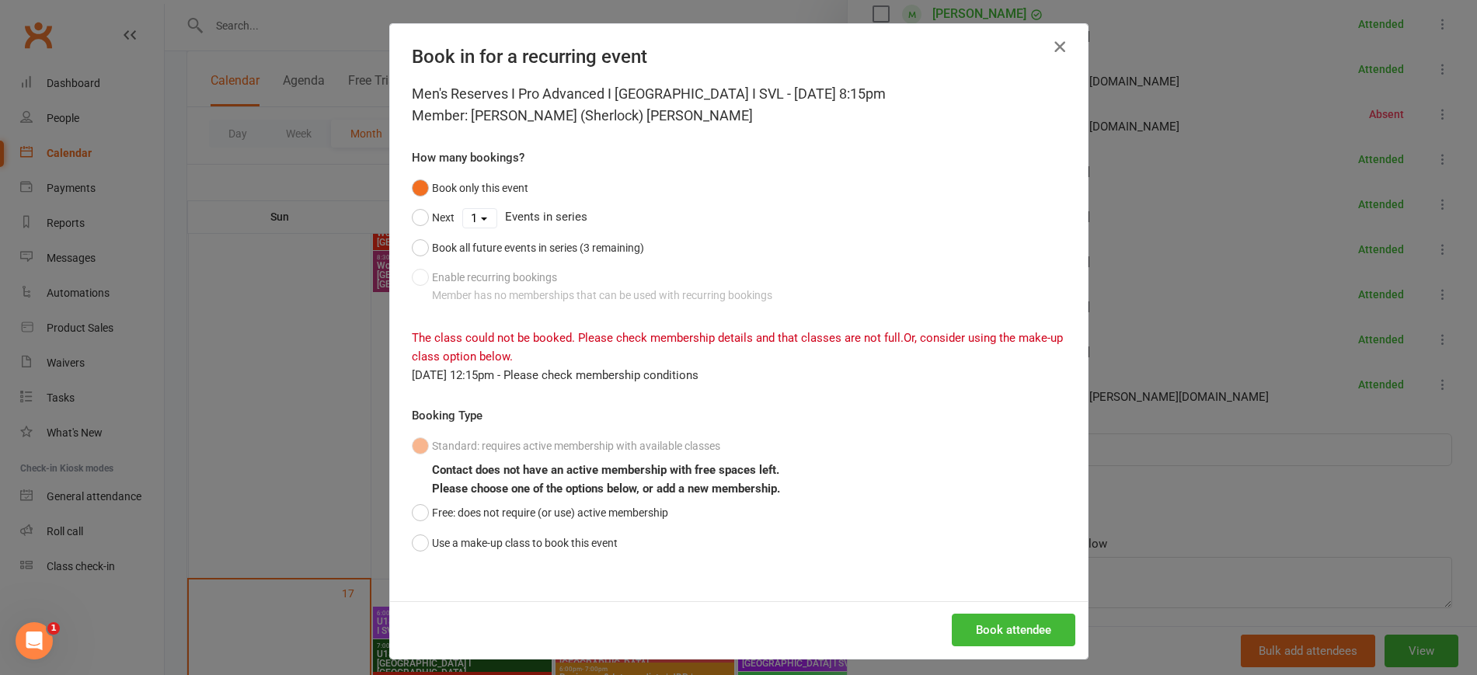
click at [1051, 43] on icon "button" at bounding box center [1060, 46] width 19 height 19
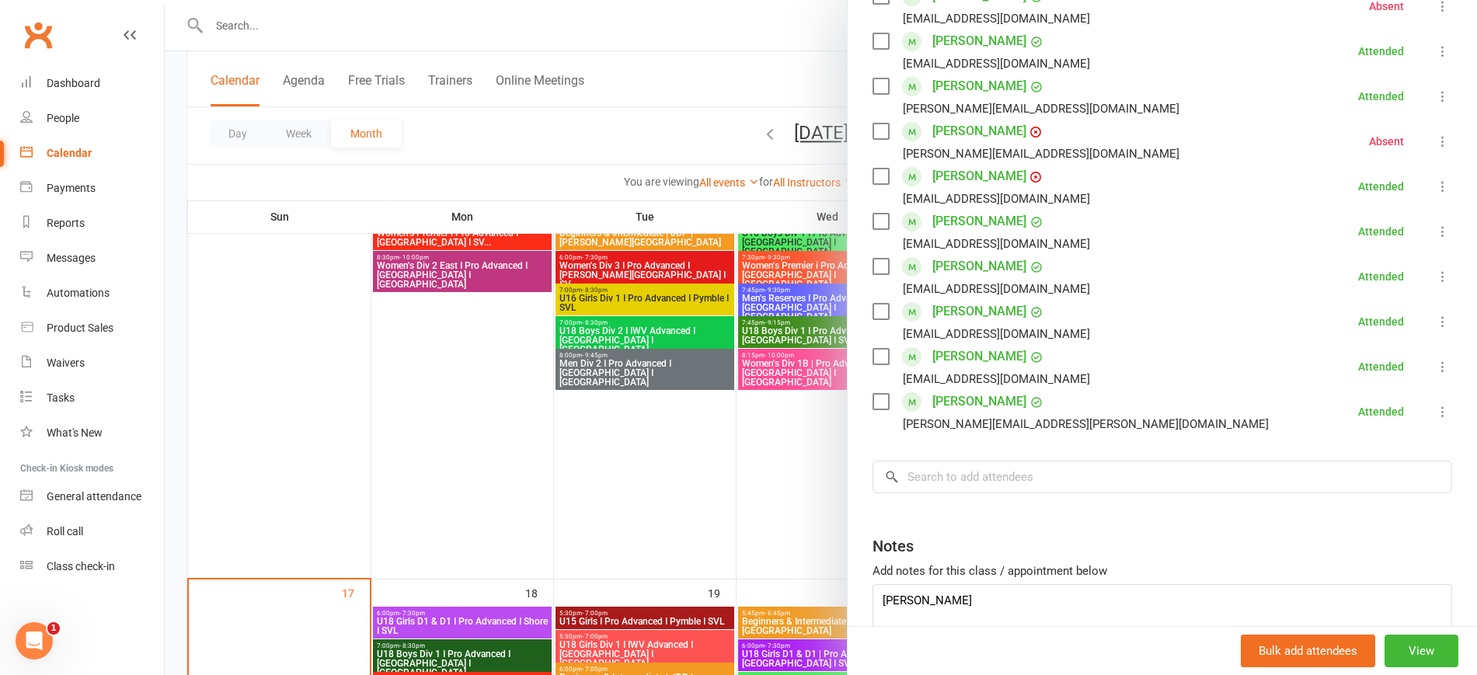
scroll to position [618, 0]
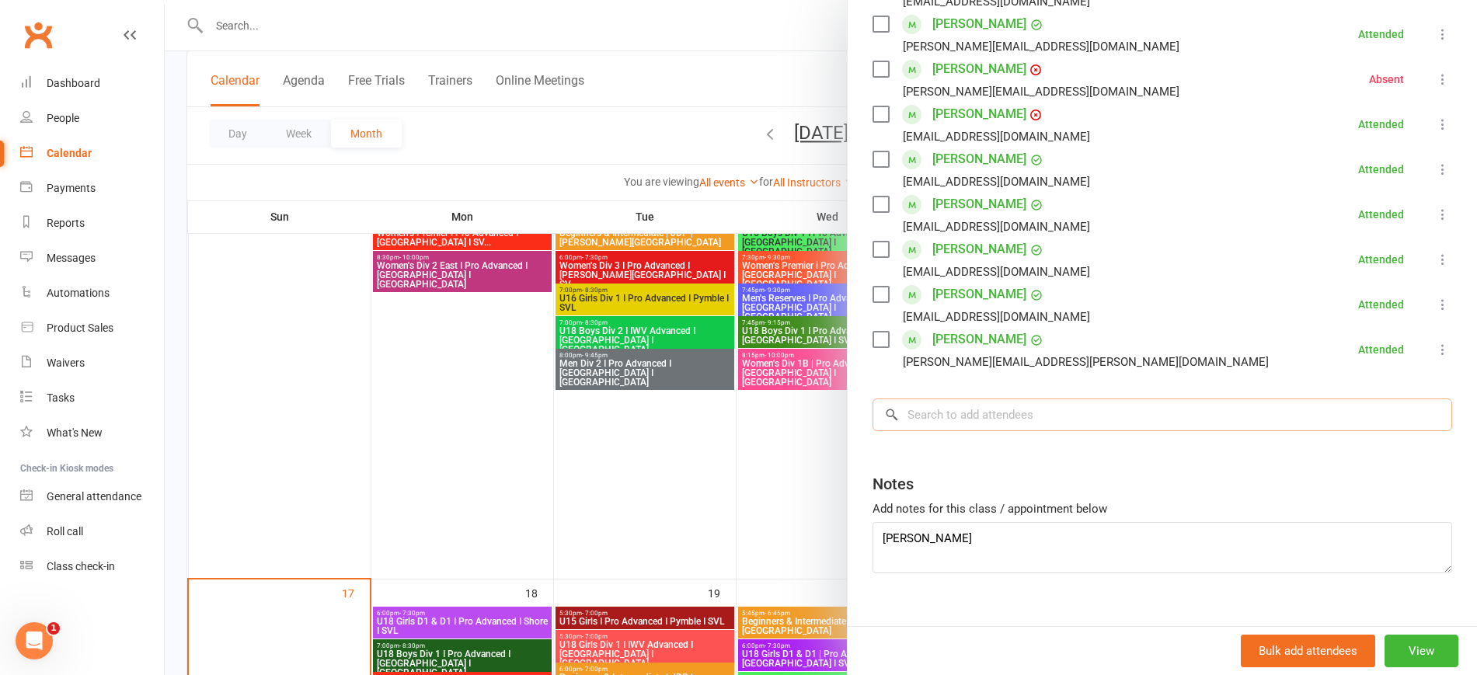
click at [937, 399] on input "search" at bounding box center [1163, 415] width 580 height 33
paste input "[PERSON_NAME]"
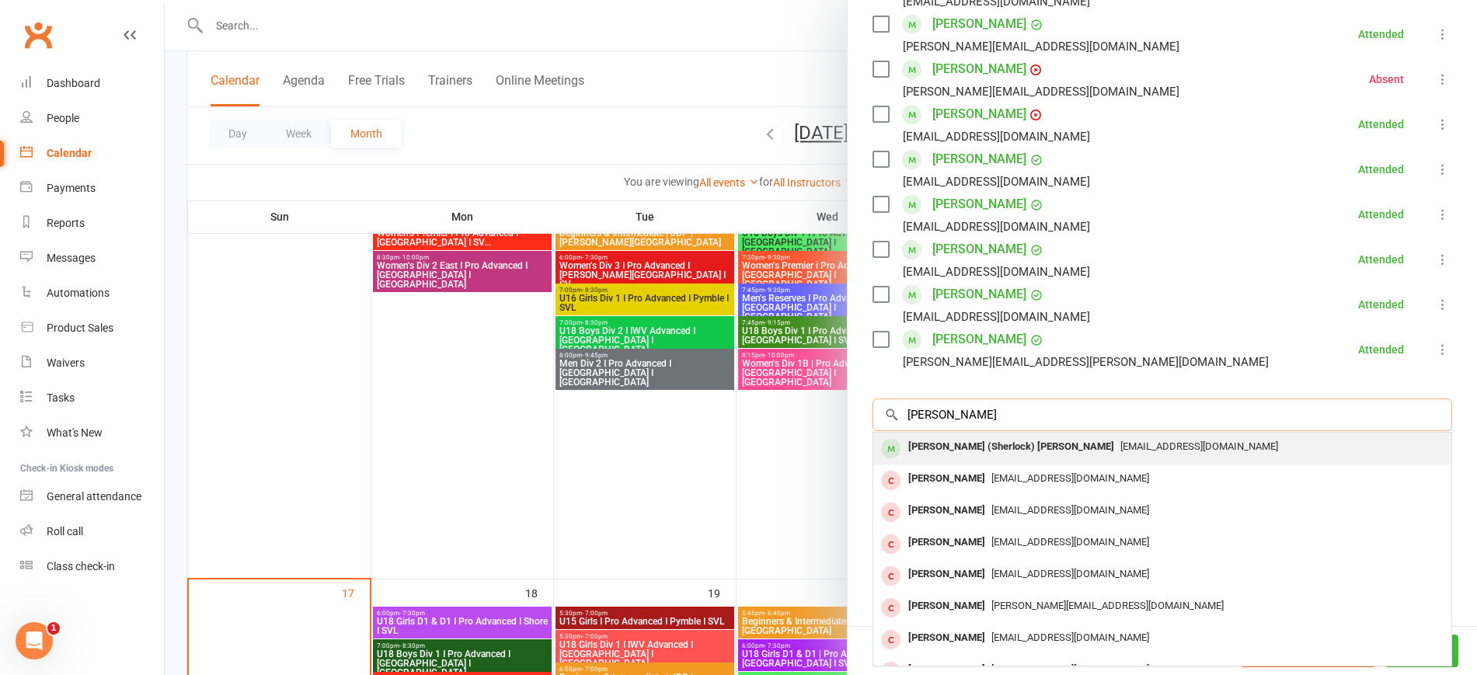
type input "[PERSON_NAME]"
click at [992, 436] on div "[PERSON_NAME] (Sherlock) [PERSON_NAME]" at bounding box center [1011, 447] width 218 height 23
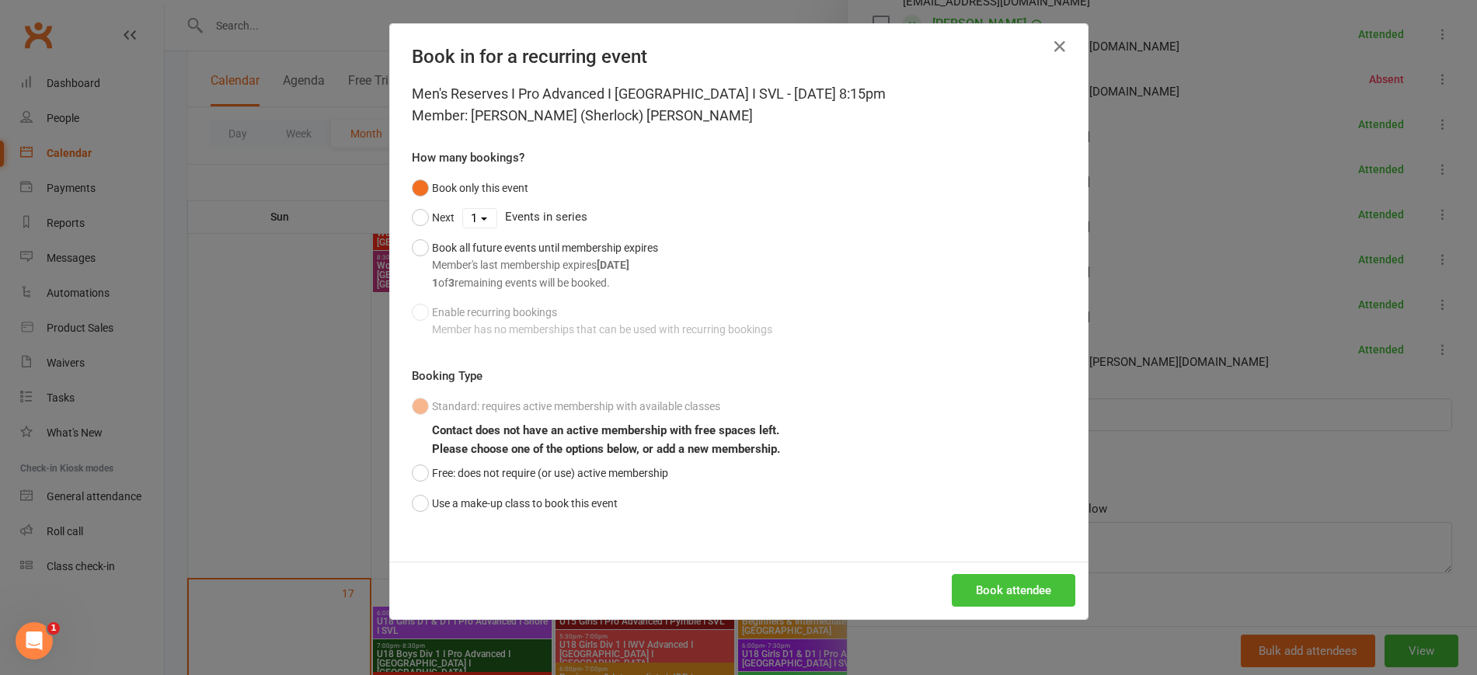
click at [1012, 587] on button "Book attendee" at bounding box center [1014, 590] width 124 height 33
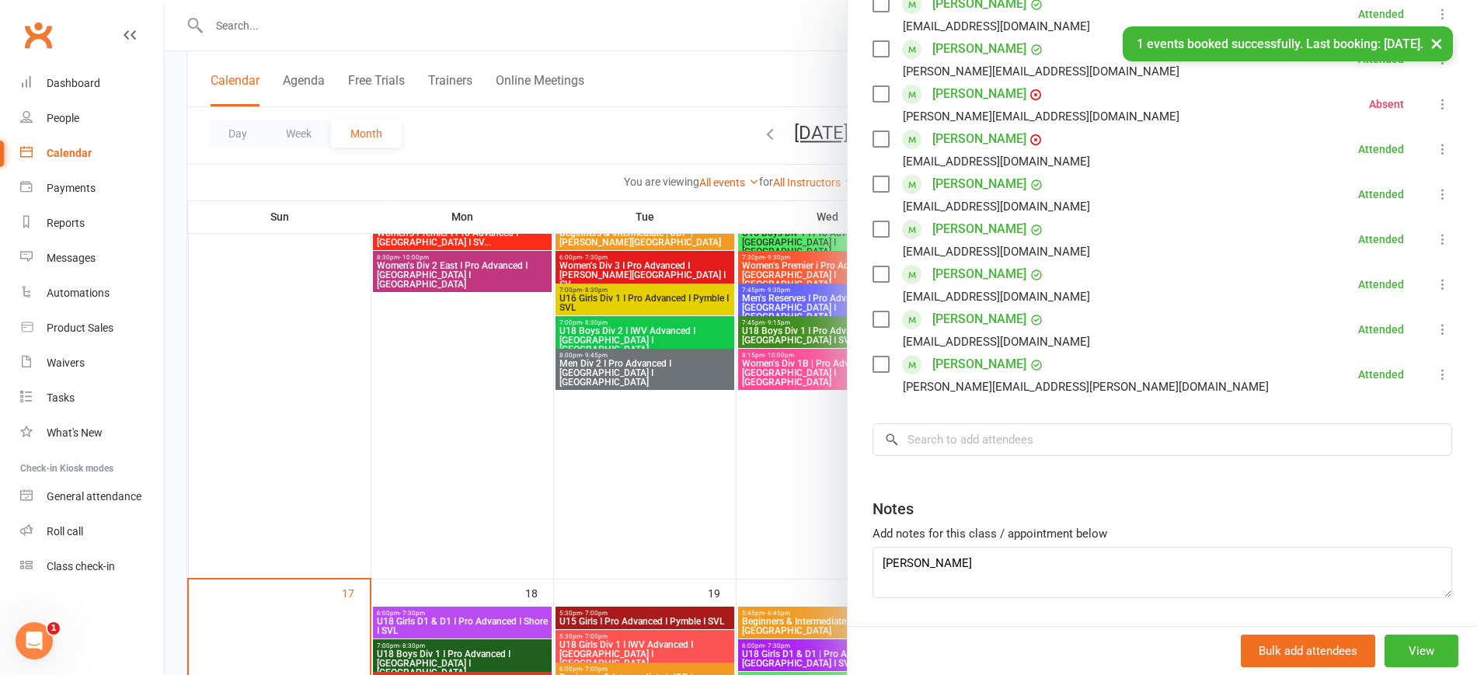
scroll to position [274, 0]
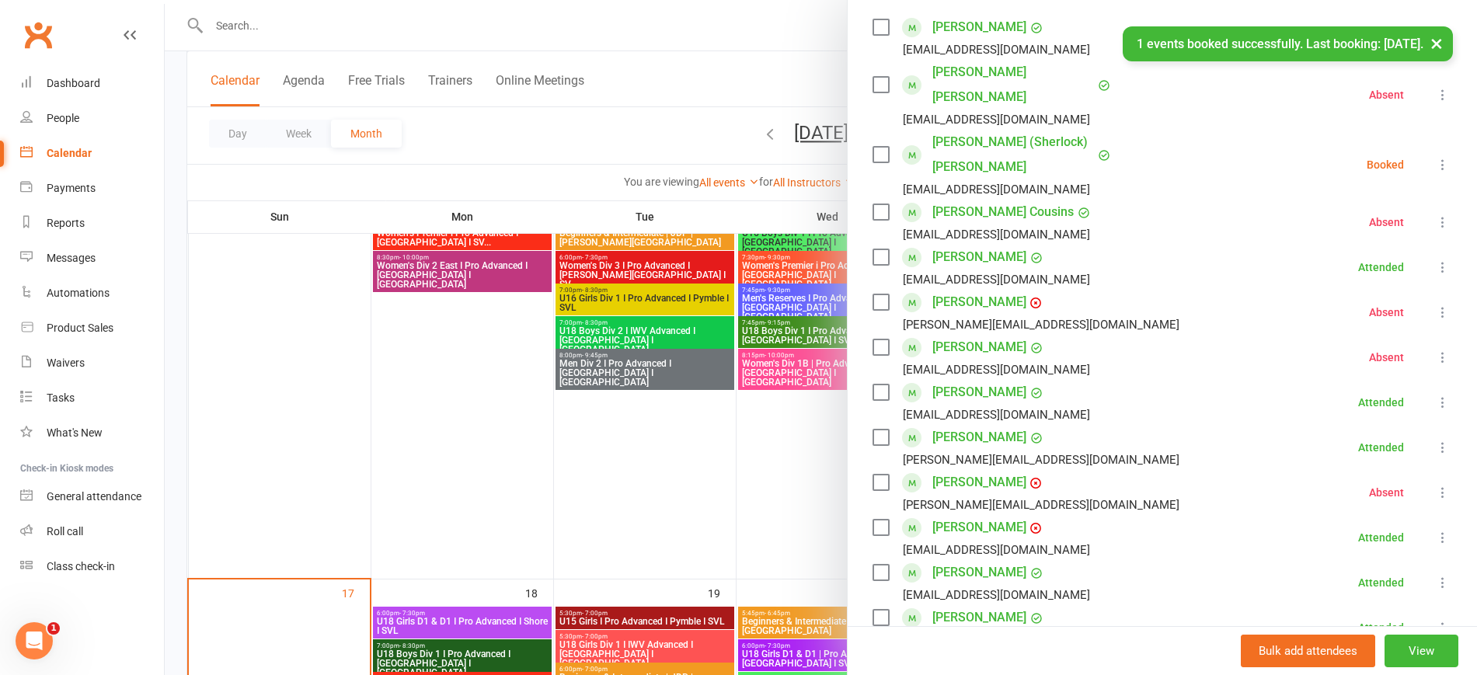
click at [1435, 157] on icon at bounding box center [1443, 165] width 16 height 16
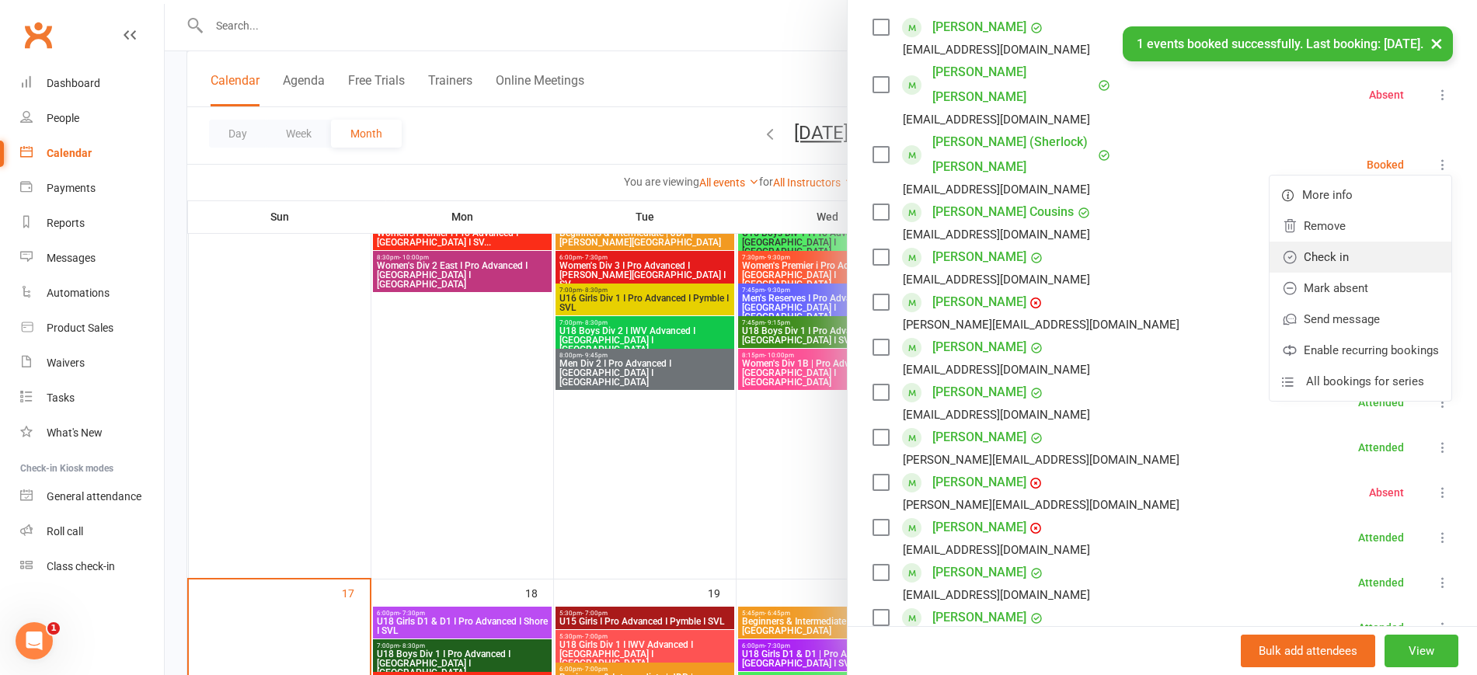
click at [1361, 242] on link "Check in" at bounding box center [1361, 257] width 182 height 31
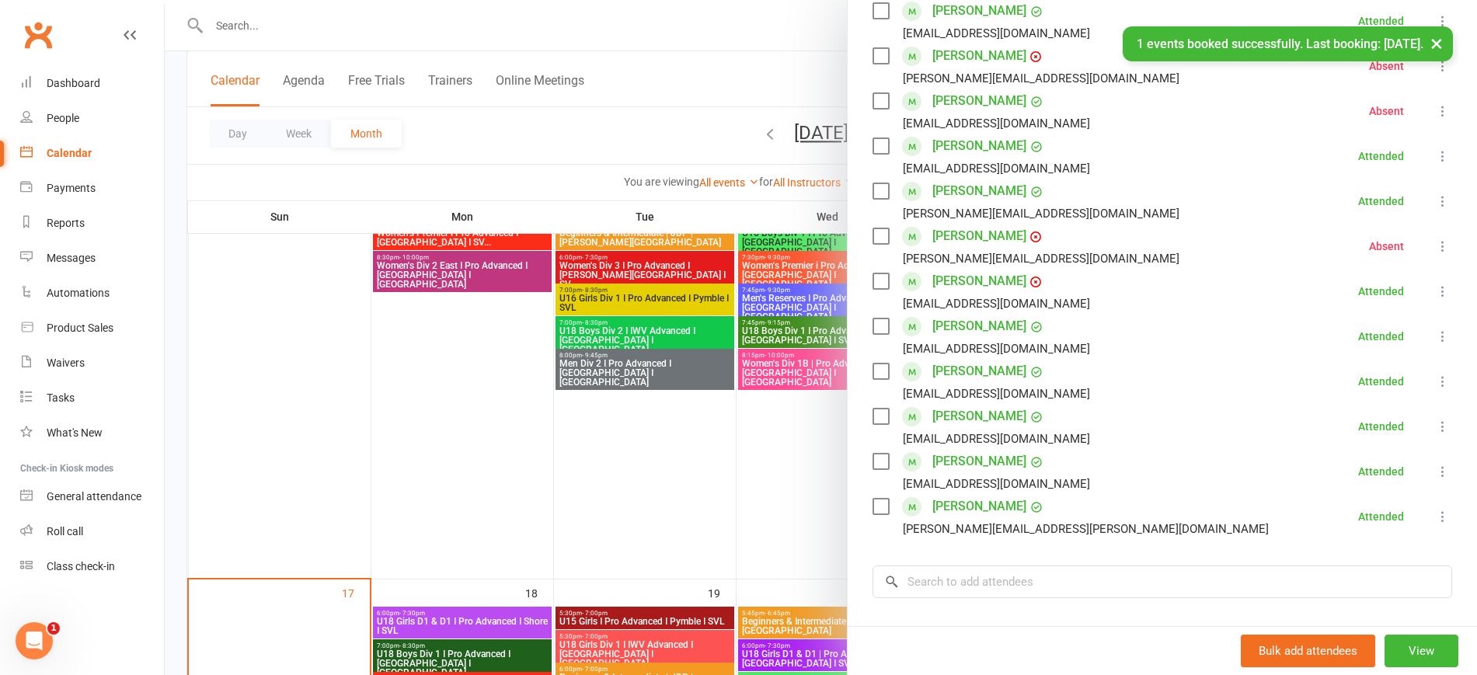
scroll to position [664, 0]
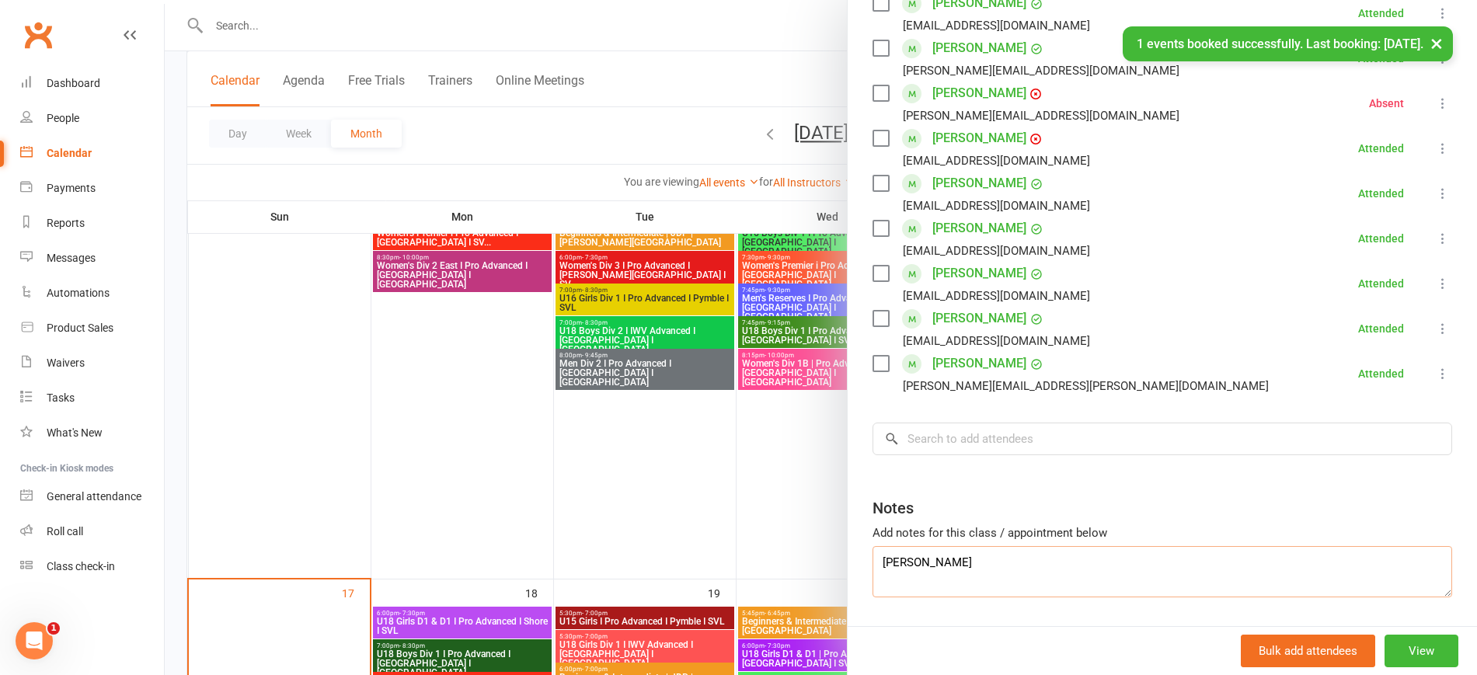
drag, startPoint x: 992, startPoint y: 517, endPoint x: 773, endPoint y: 498, distance: 219.9
click at [773, 0] on div "Men's Reserves I Pro Advanced I Perry Park I SVL Class kiosk mode Roll call 8:1…" at bounding box center [821, 0] width 1312 height 0
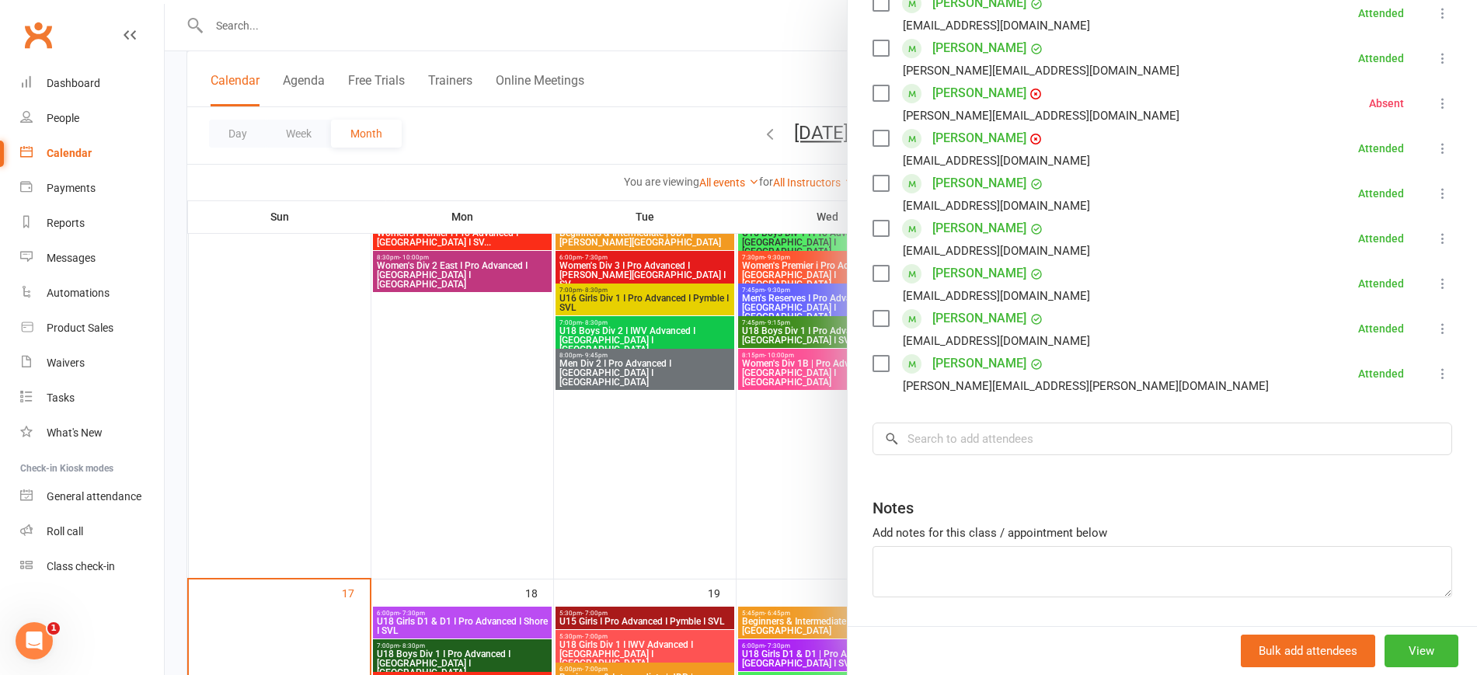
click at [514, 421] on div at bounding box center [821, 337] width 1312 height 675
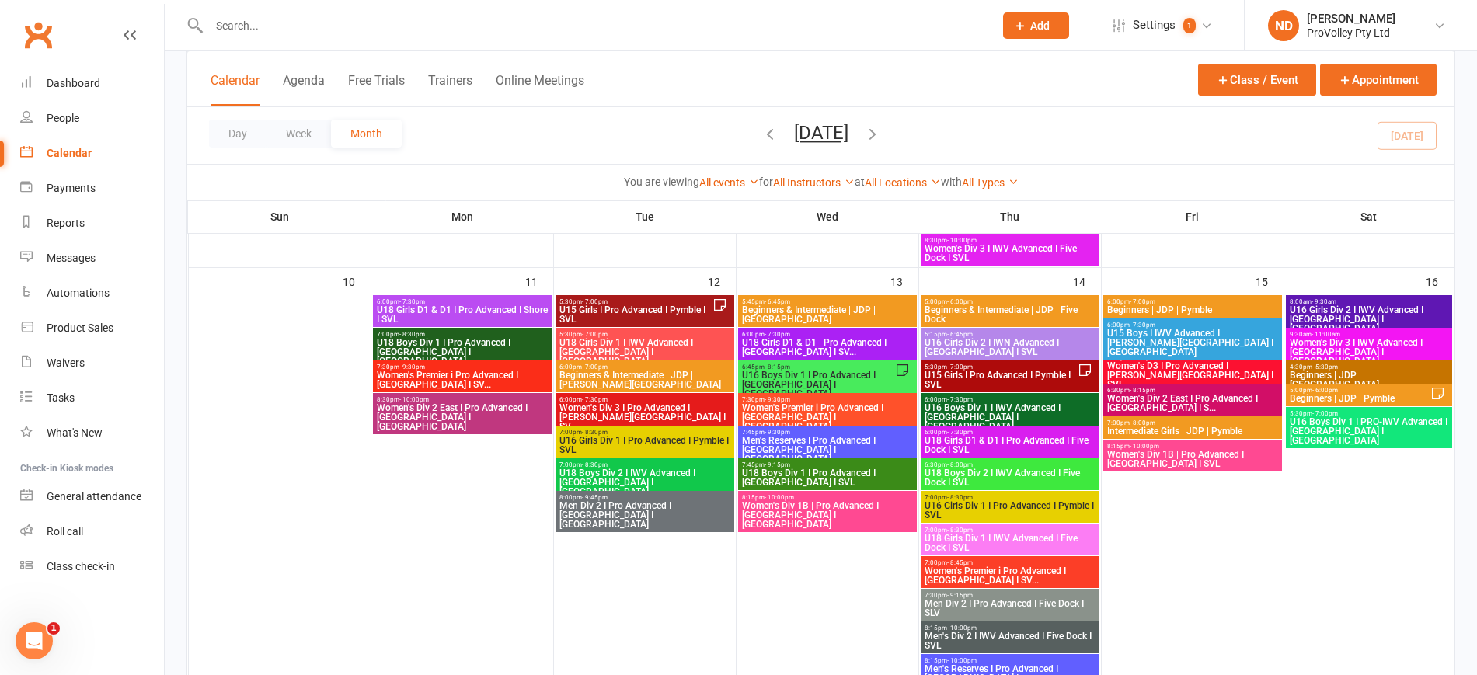
scroll to position [971, 0]
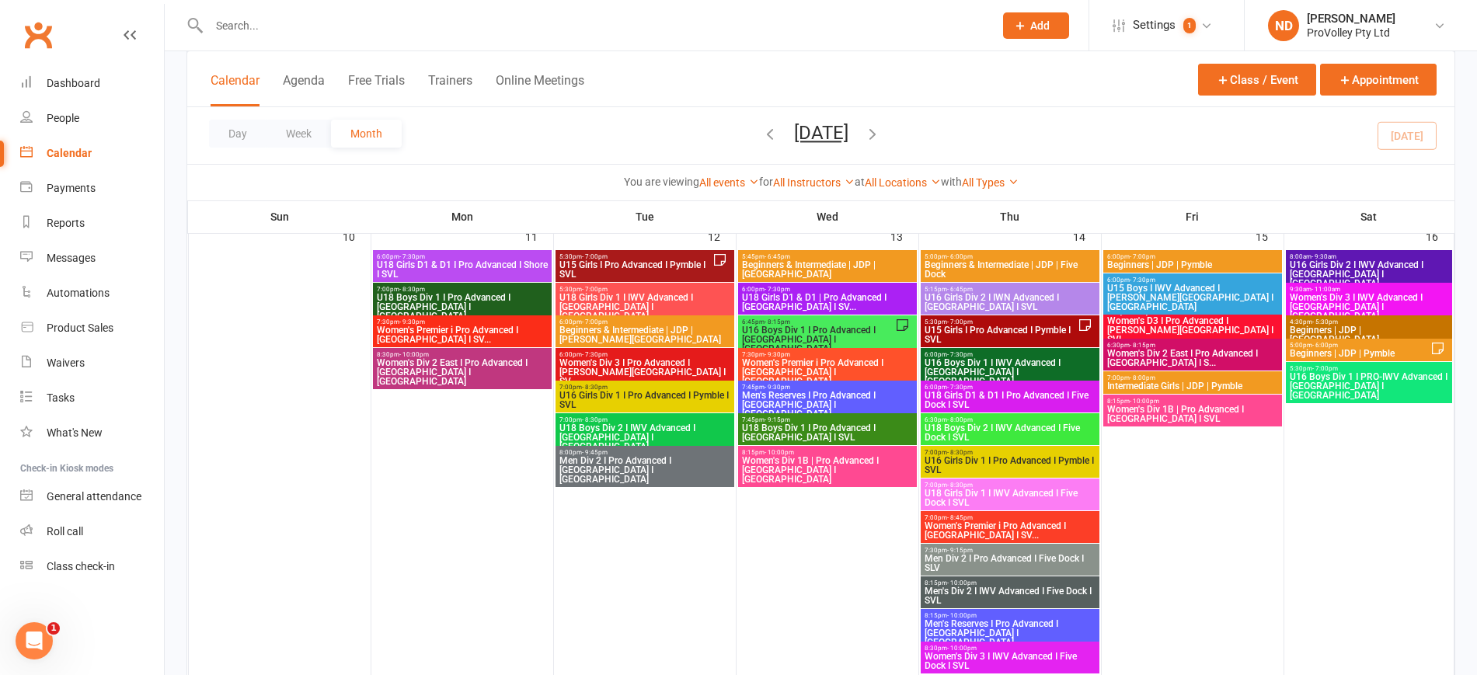
click at [1413, 339] on div "5:00pm - 6:00pm Beginners | JDP | Pymble" at bounding box center [1369, 350] width 167 height 23
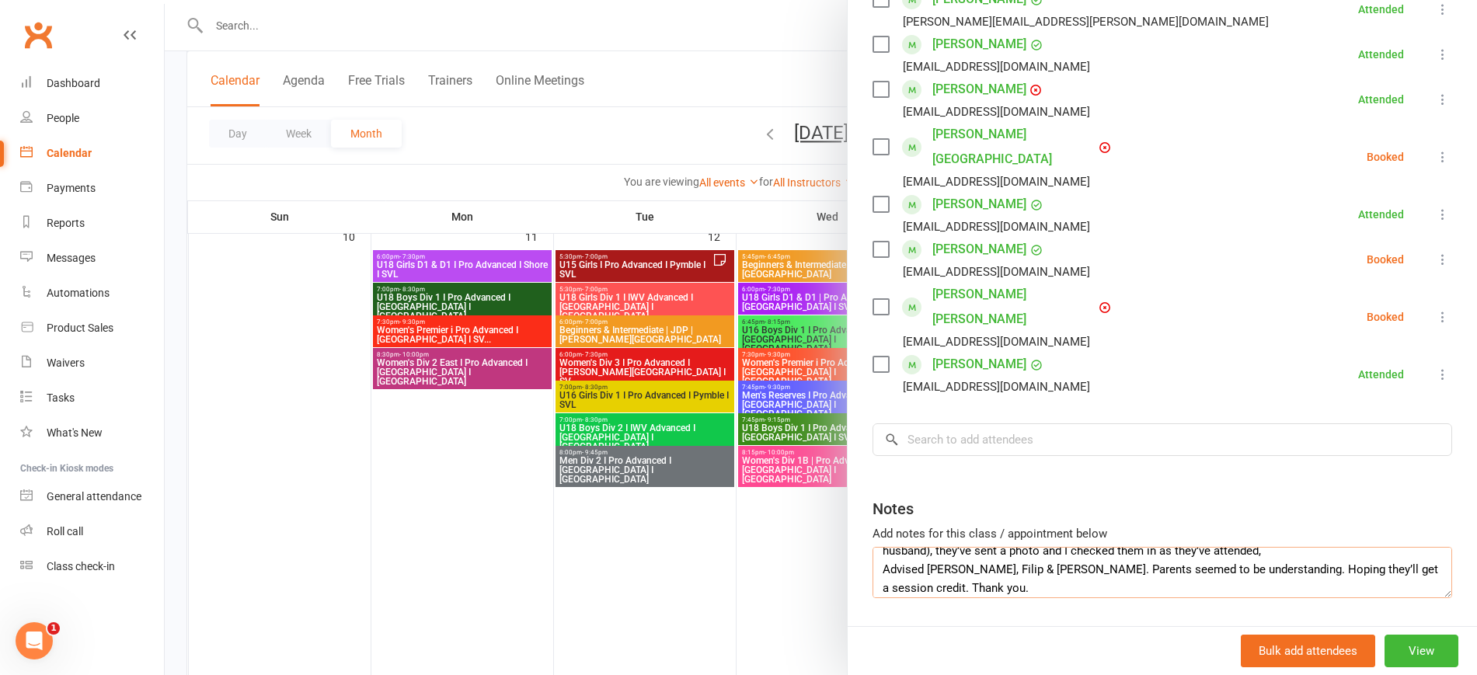
scroll to position [37, 0]
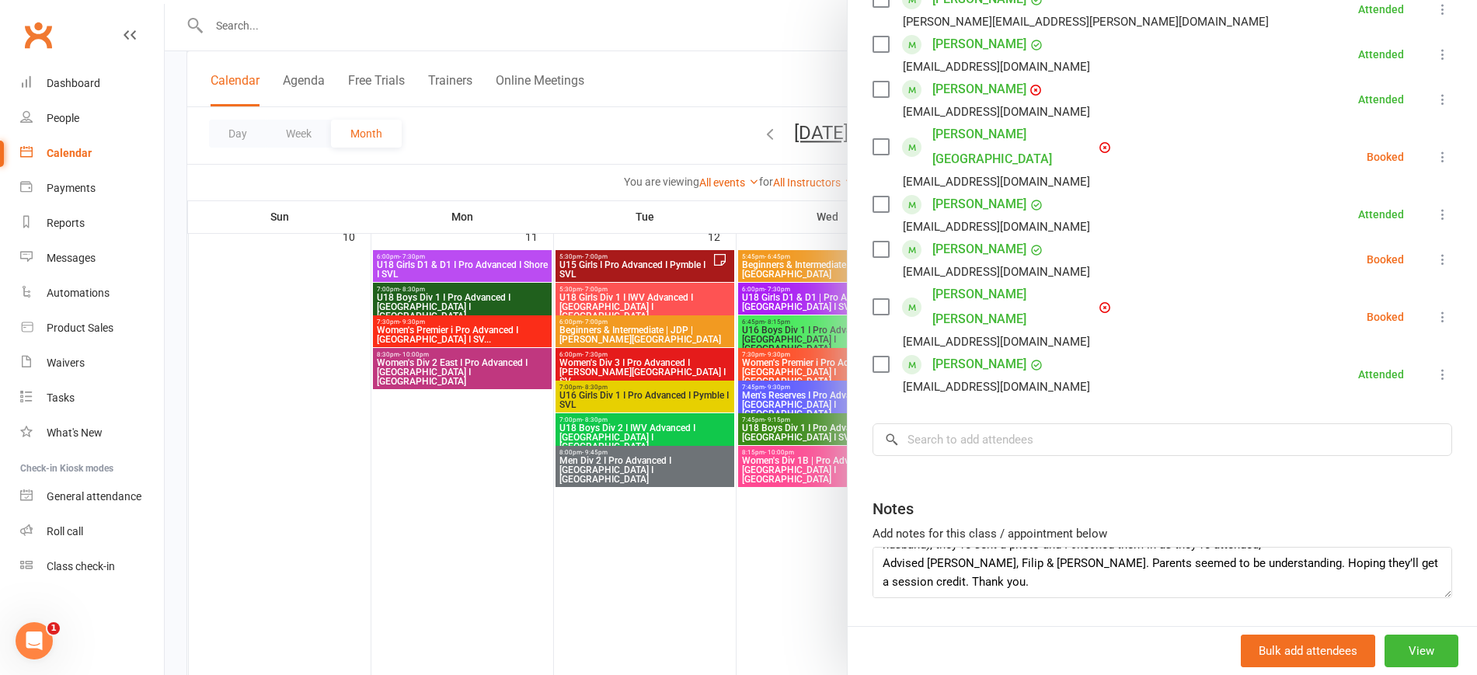
click at [795, 545] on div at bounding box center [821, 337] width 1312 height 675
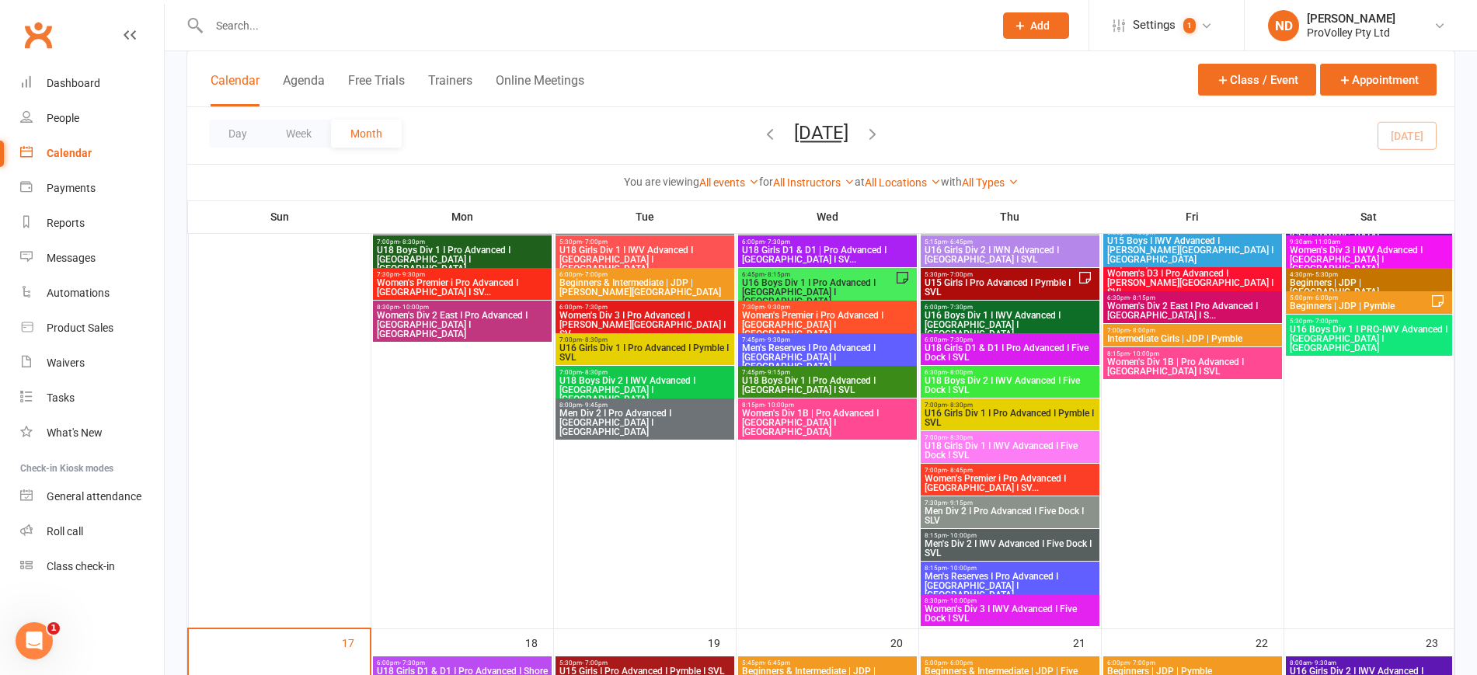
scroll to position [874, 0]
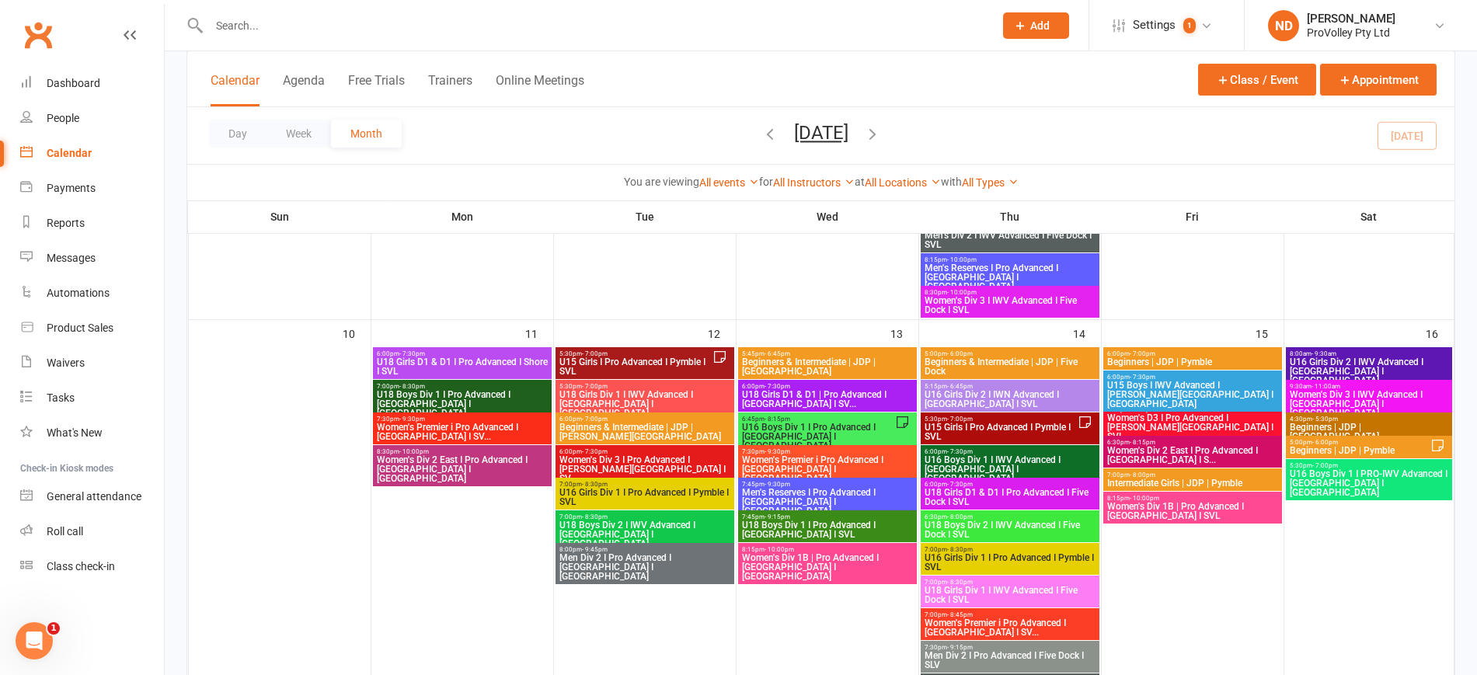
click at [1004, 420] on span "5:30pm - 7:00pm" at bounding box center [1001, 419] width 154 height 7
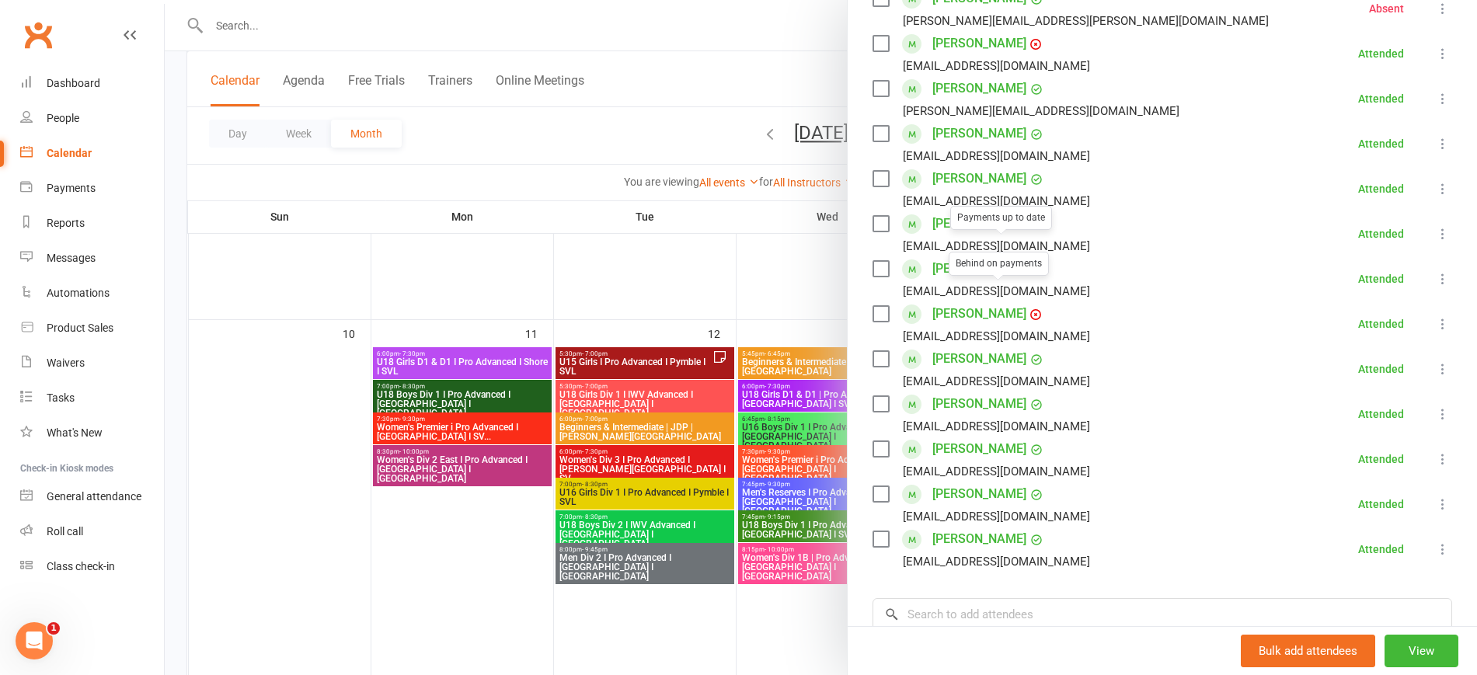
scroll to position [664, 0]
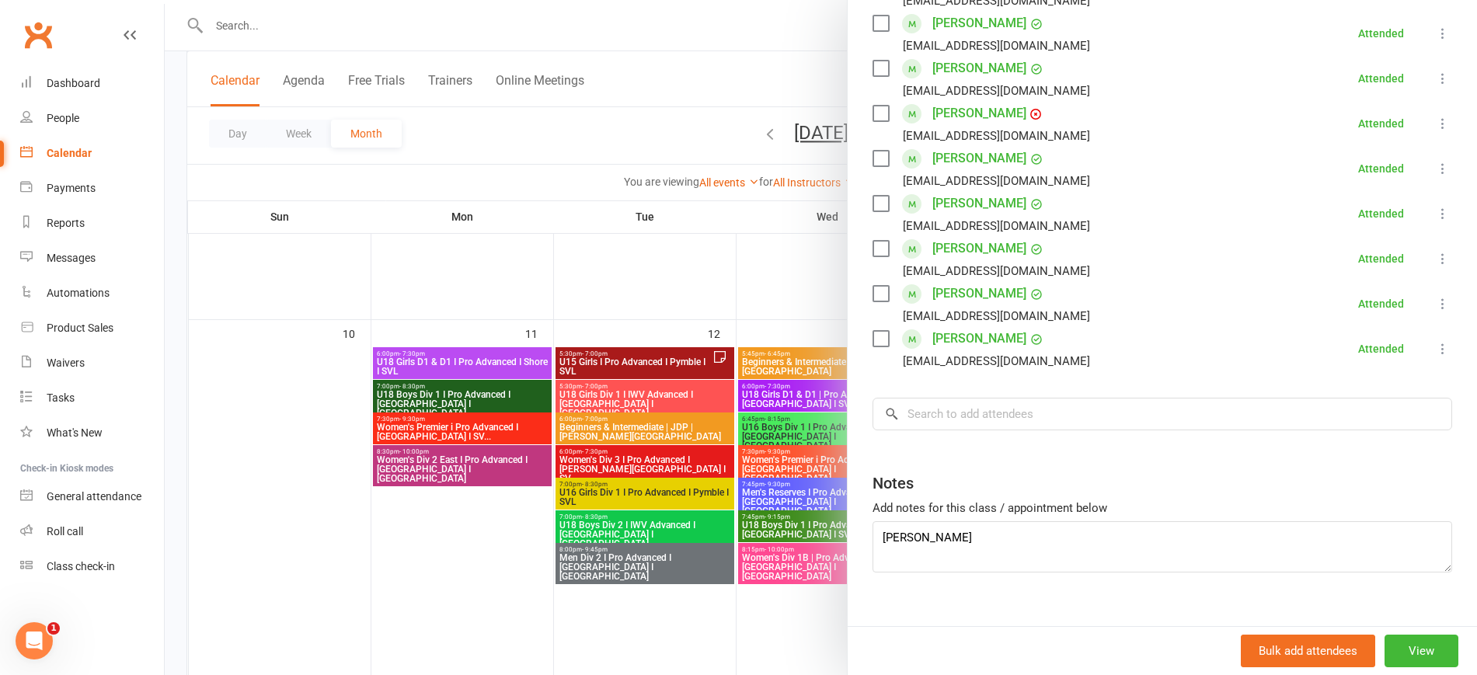
click at [690, 364] on div at bounding box center [821, 337] width 1312 height 675
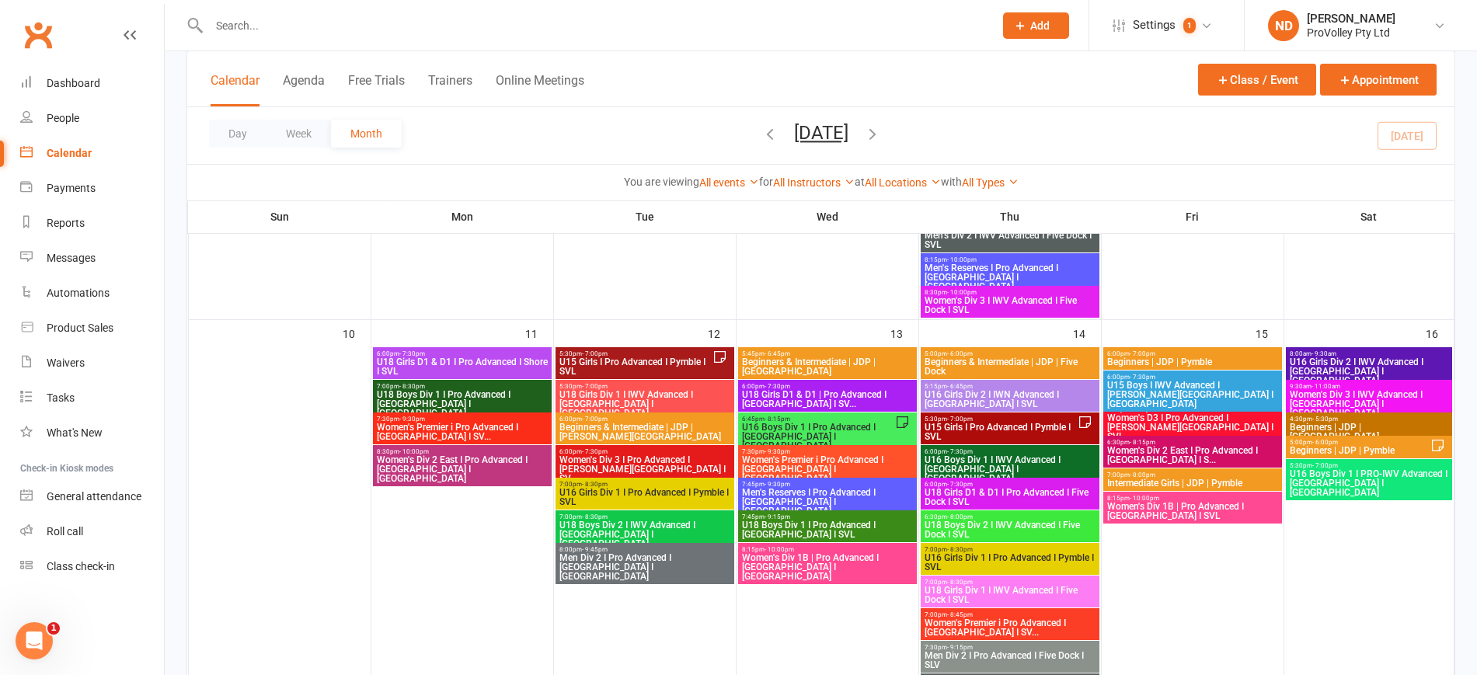
click at [681, 359] on span "U15 Girls I Pro Advanced I Pymble I SVL" at bounding box center [636, 366] width 154 height 19
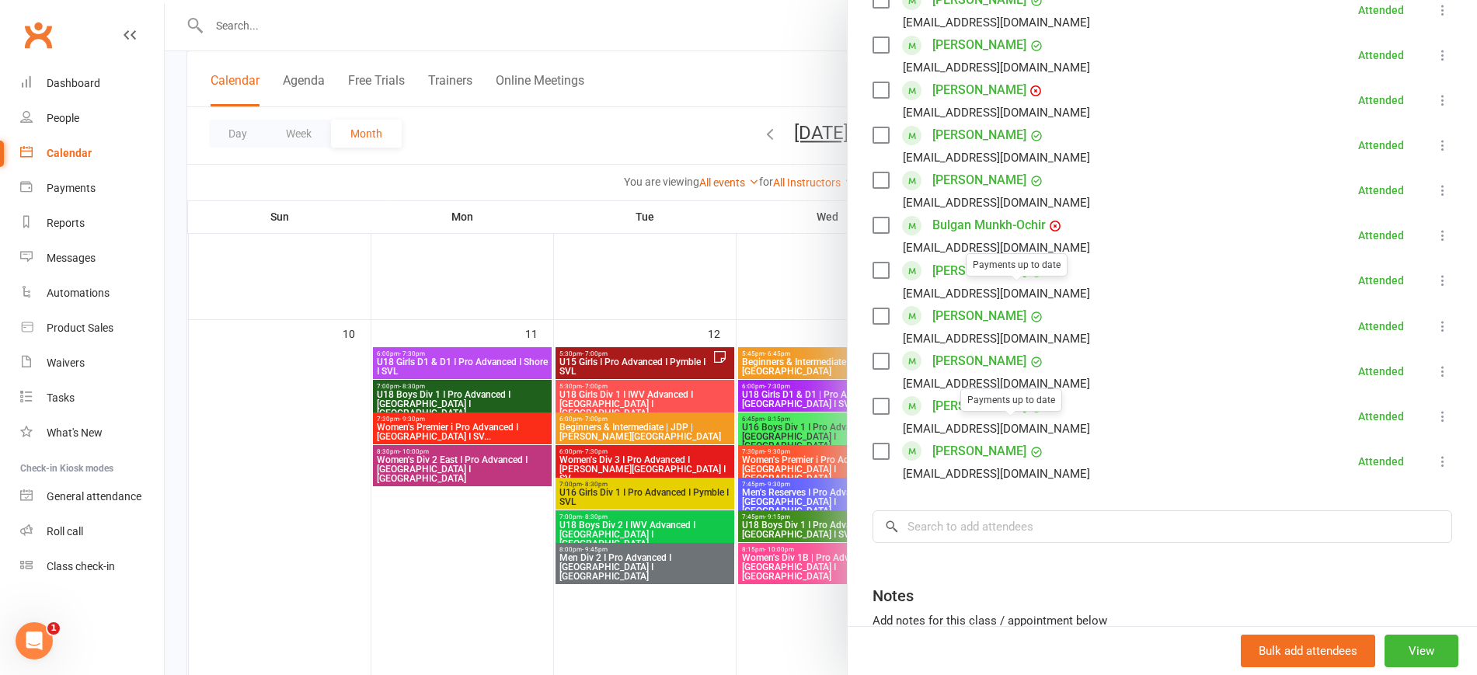
scroll to position [889, 0]
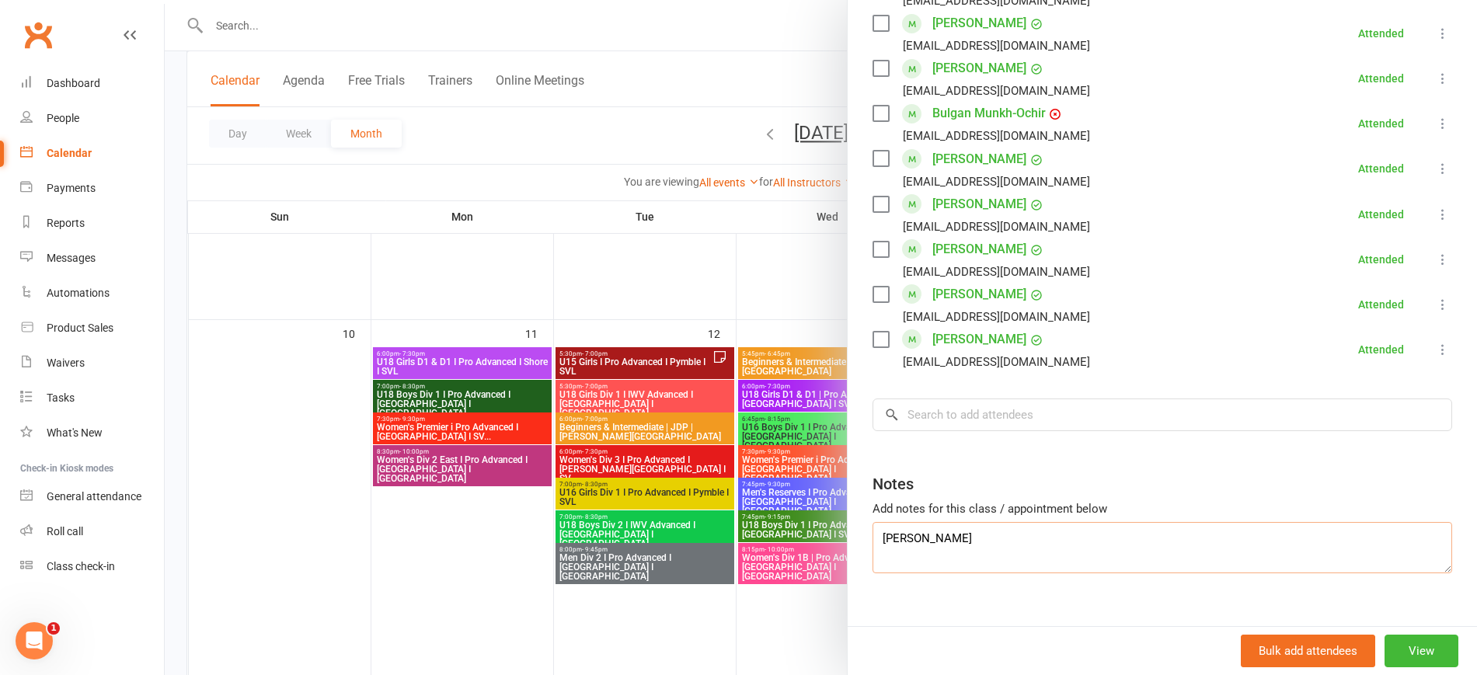
drag, startPoint x: 980, startPoint y: 523, endPoint x: 810, endPoint y: 495, distance: 172.5
click at [810, 0] on div "U15 Girls I Pro Advanced I Pymble I SVL Class kiosk mode Roll call 5:30 PM - 7:…" at bounding box center [821, 0] width 1312 height 0
click at [381, 473] on div at bounding box center [821, 337] width 1312 height 675
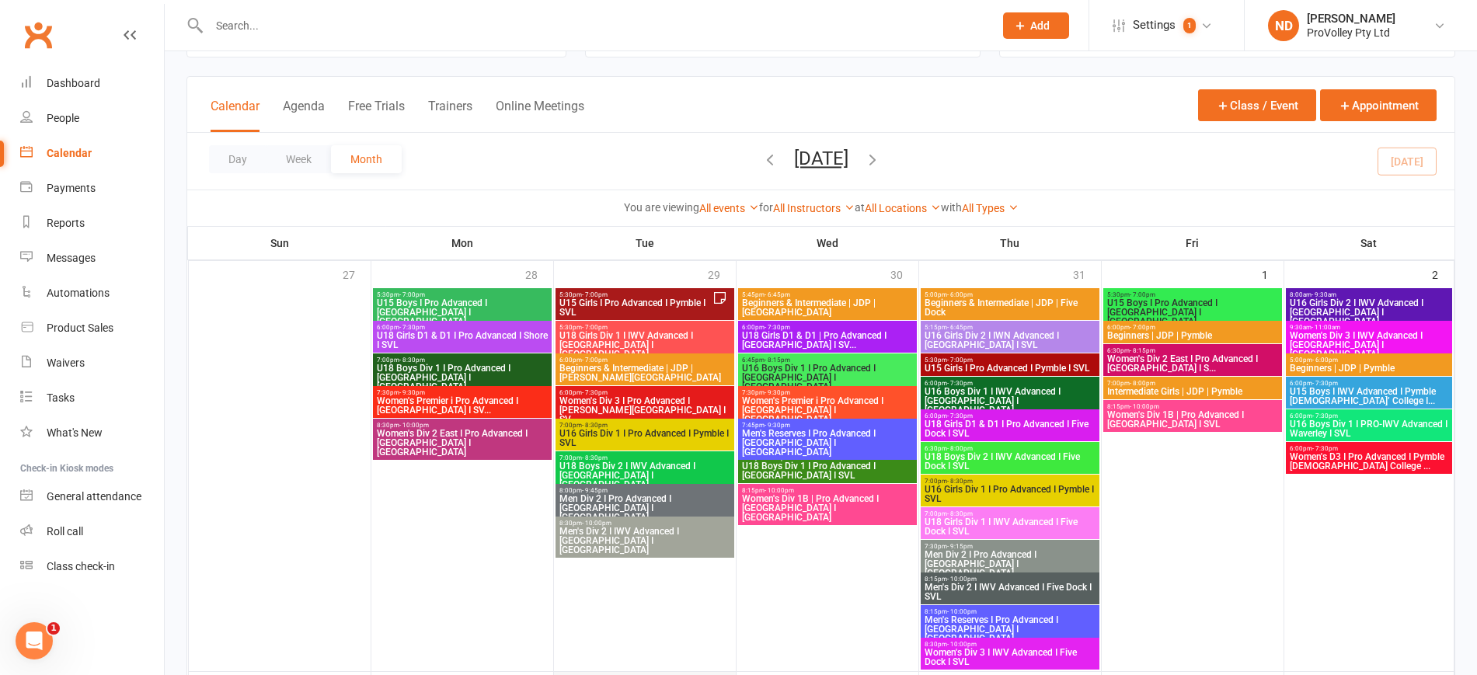
scroll to position [0, 0]
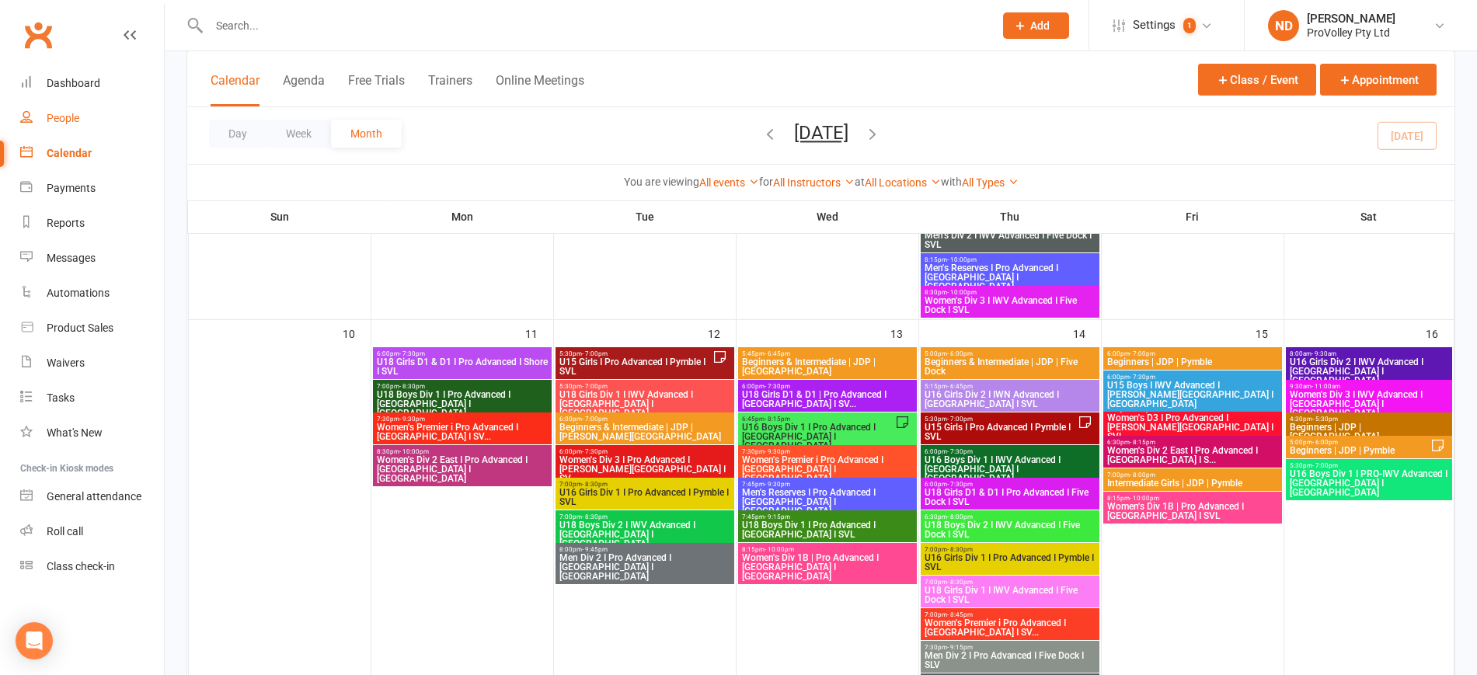
click at [68, 108] on link "People" at bounding box center [92, 118] width 144 height 35
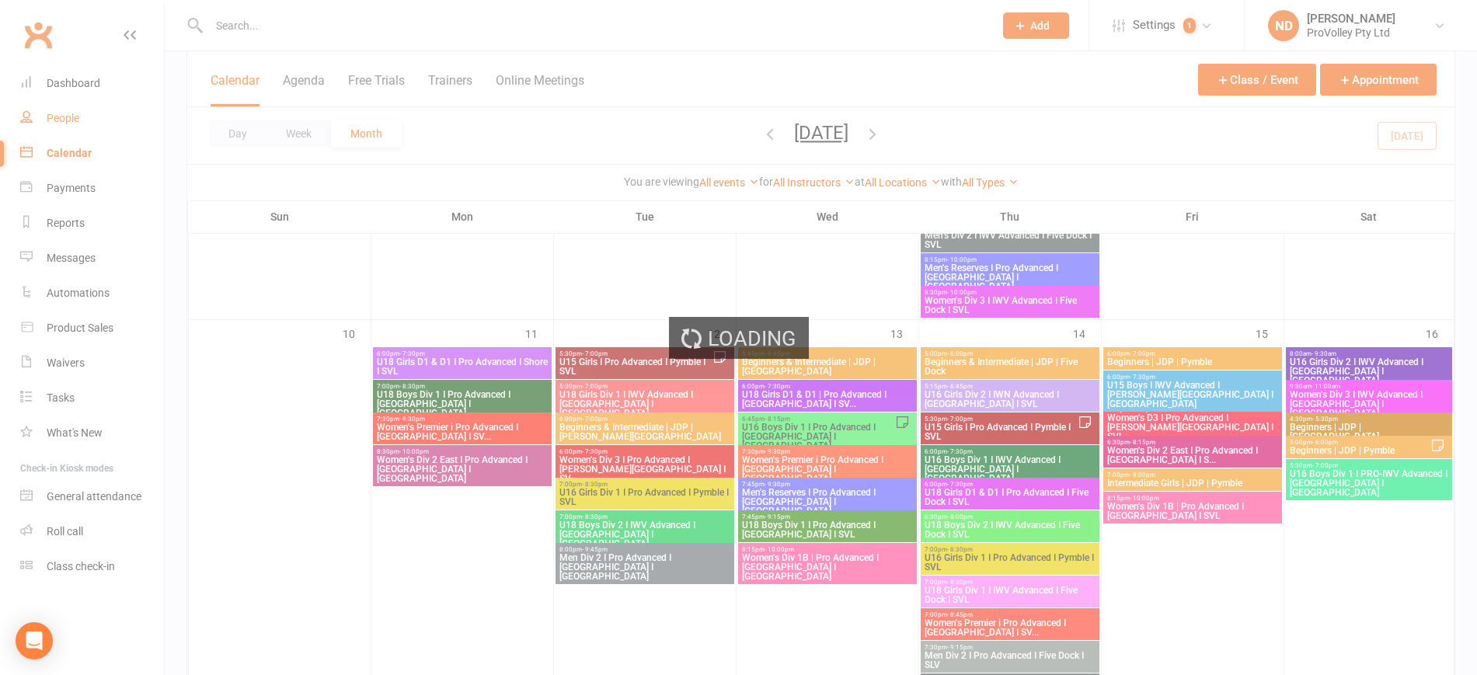
select select "100"
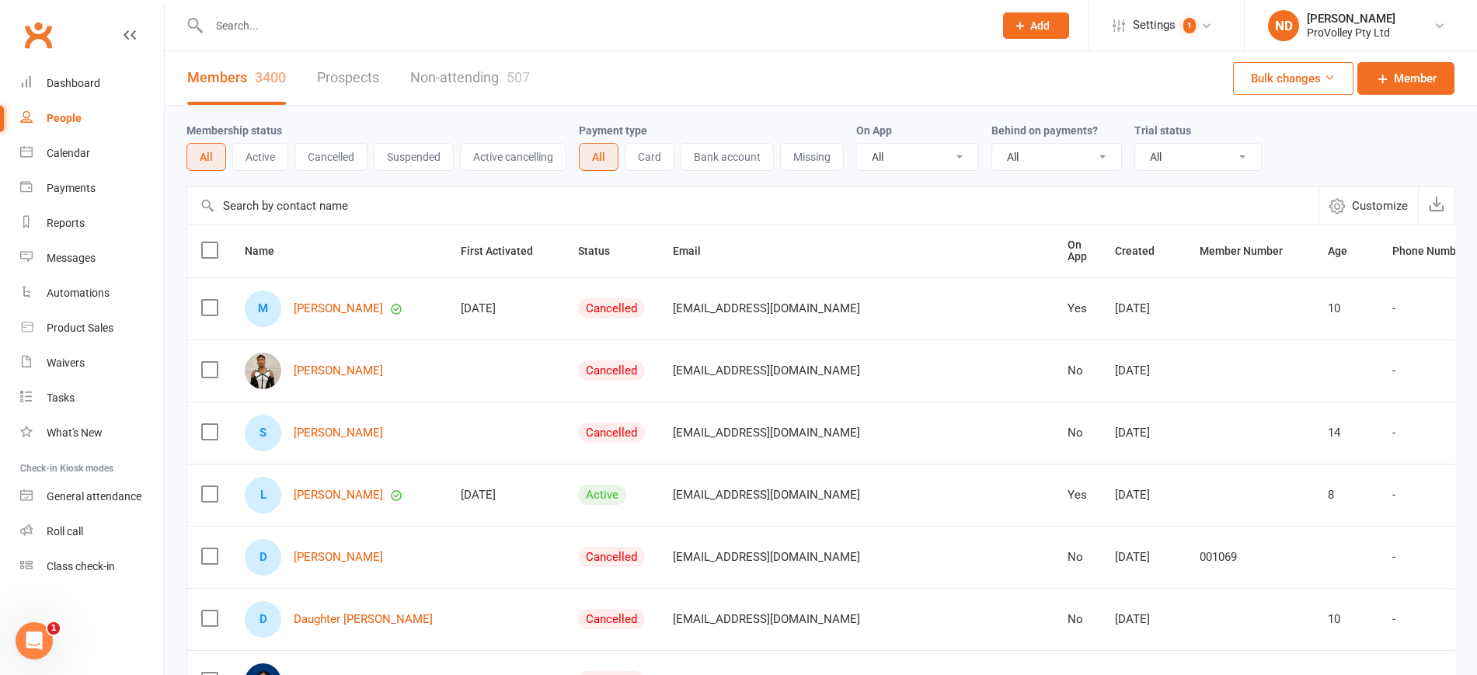
click at [276, 204] on input "text" at bounding box center [752, 205] width 1131 height 37
paste input "[PERSON_NAME]"
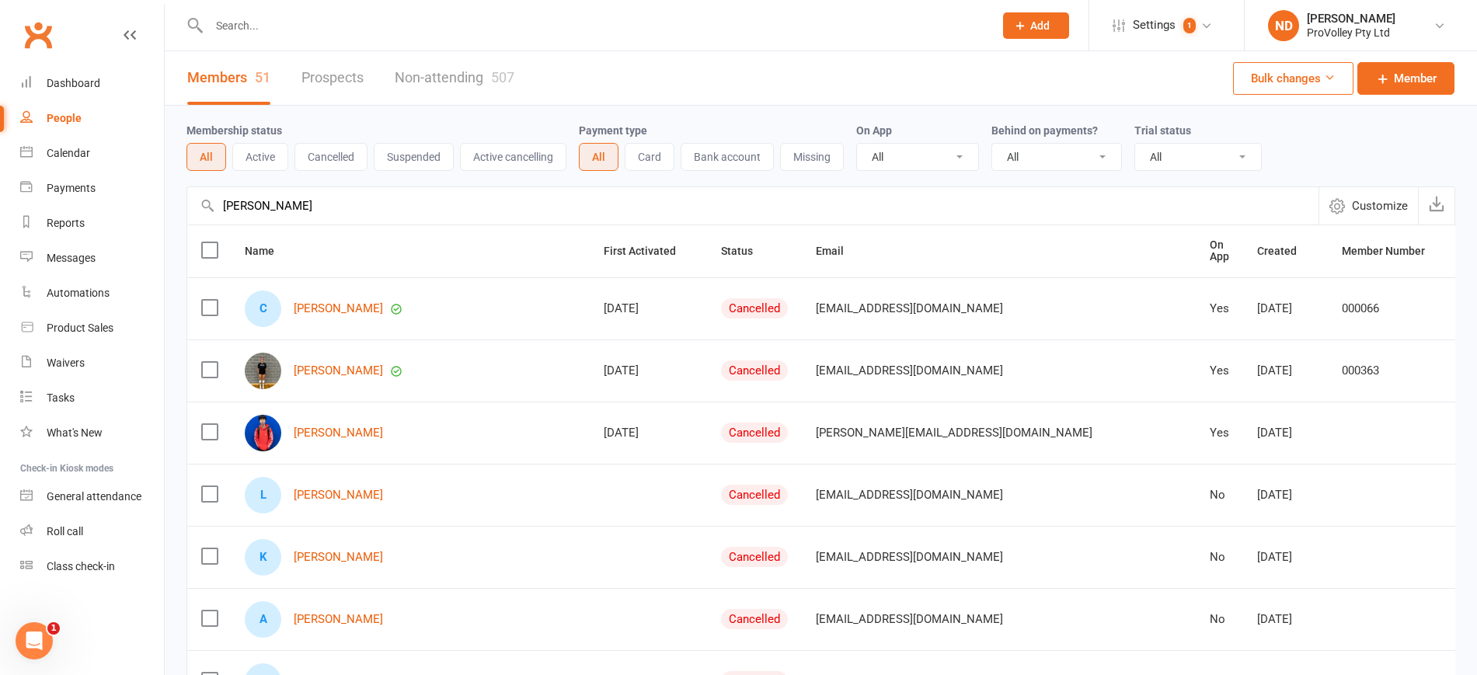
type input "[PERSON_NAME]"
click at [99, 74] on link "Dashboard" at bounding box center [92, 83] width 144 height 35
